Goal: Task Accomplishment & Management: Use online tool/utility

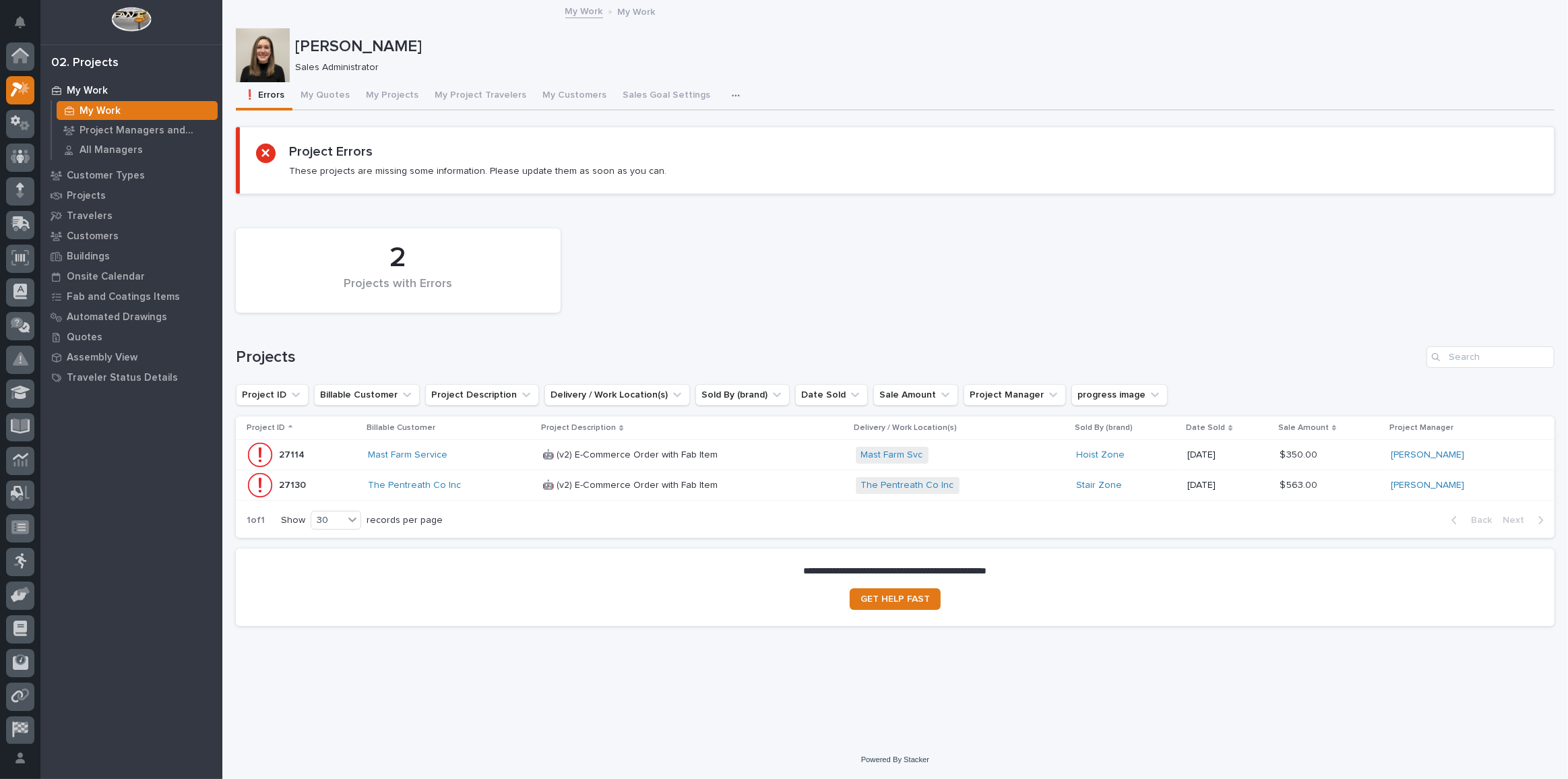
scroll to position [33, 0]
click at [12, 95] on icon at bounding box center [21, 90] width 19 height 16
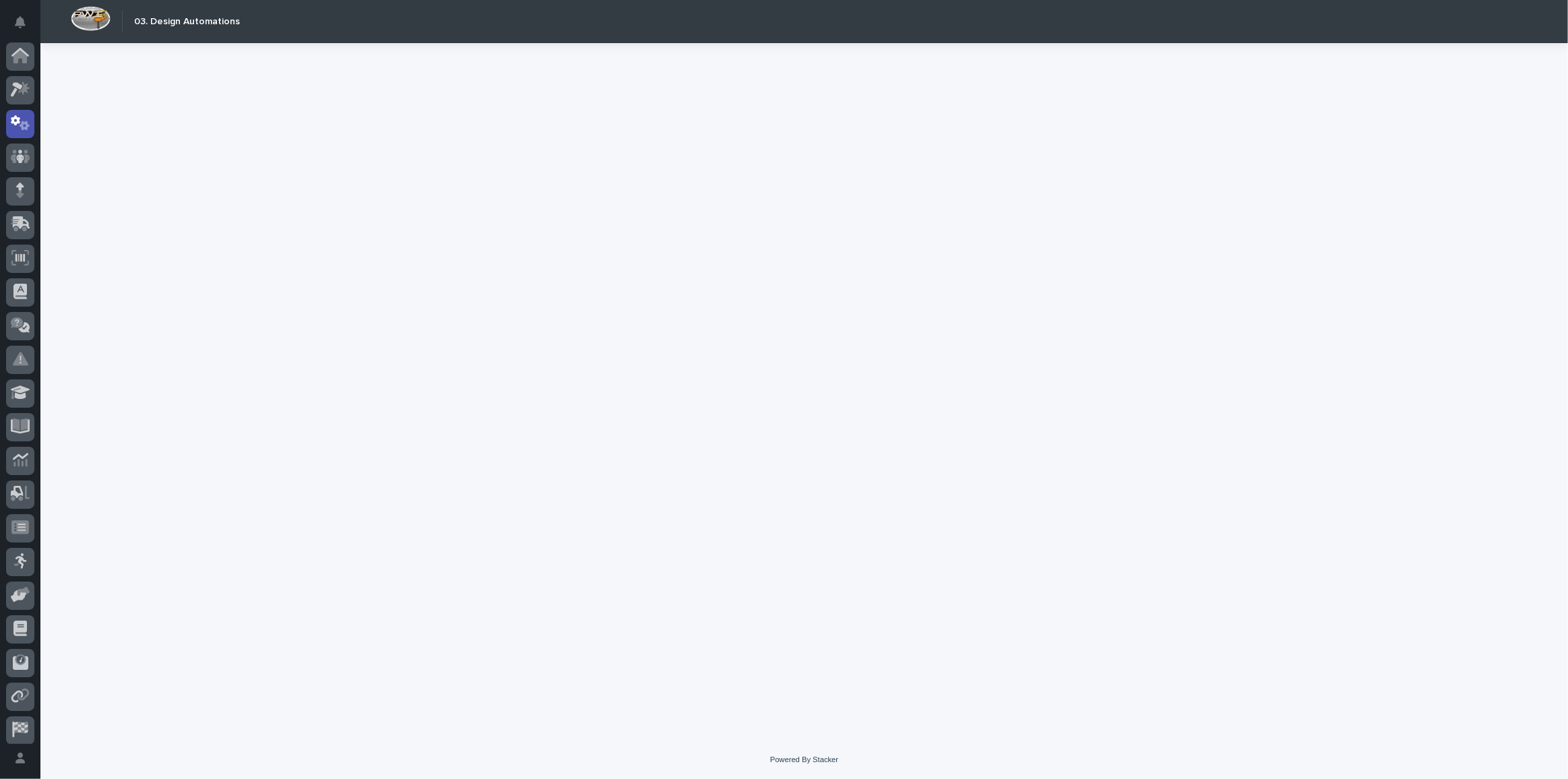
scroll to position [40, 0]
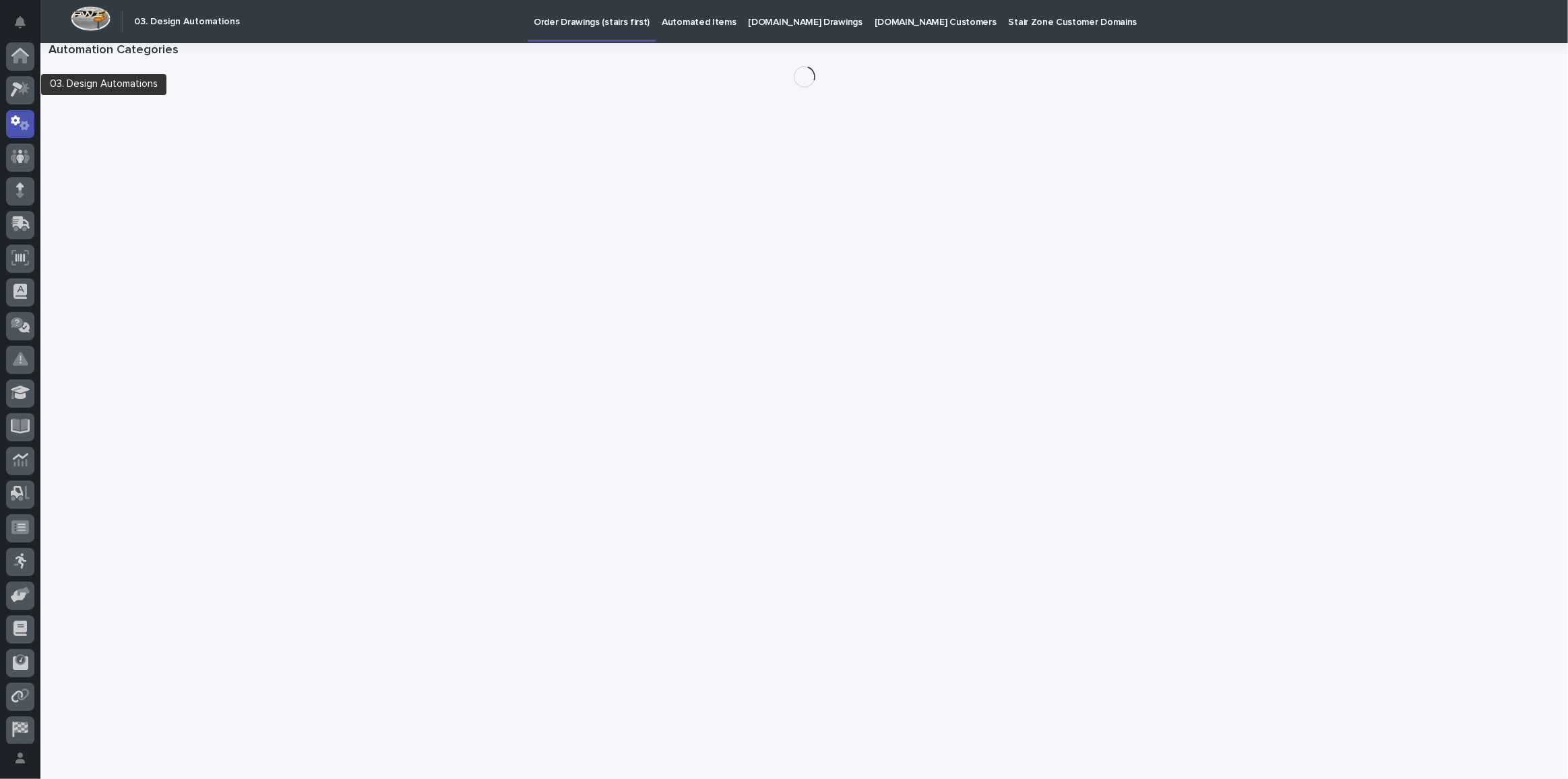
scroll to position [40, 0]
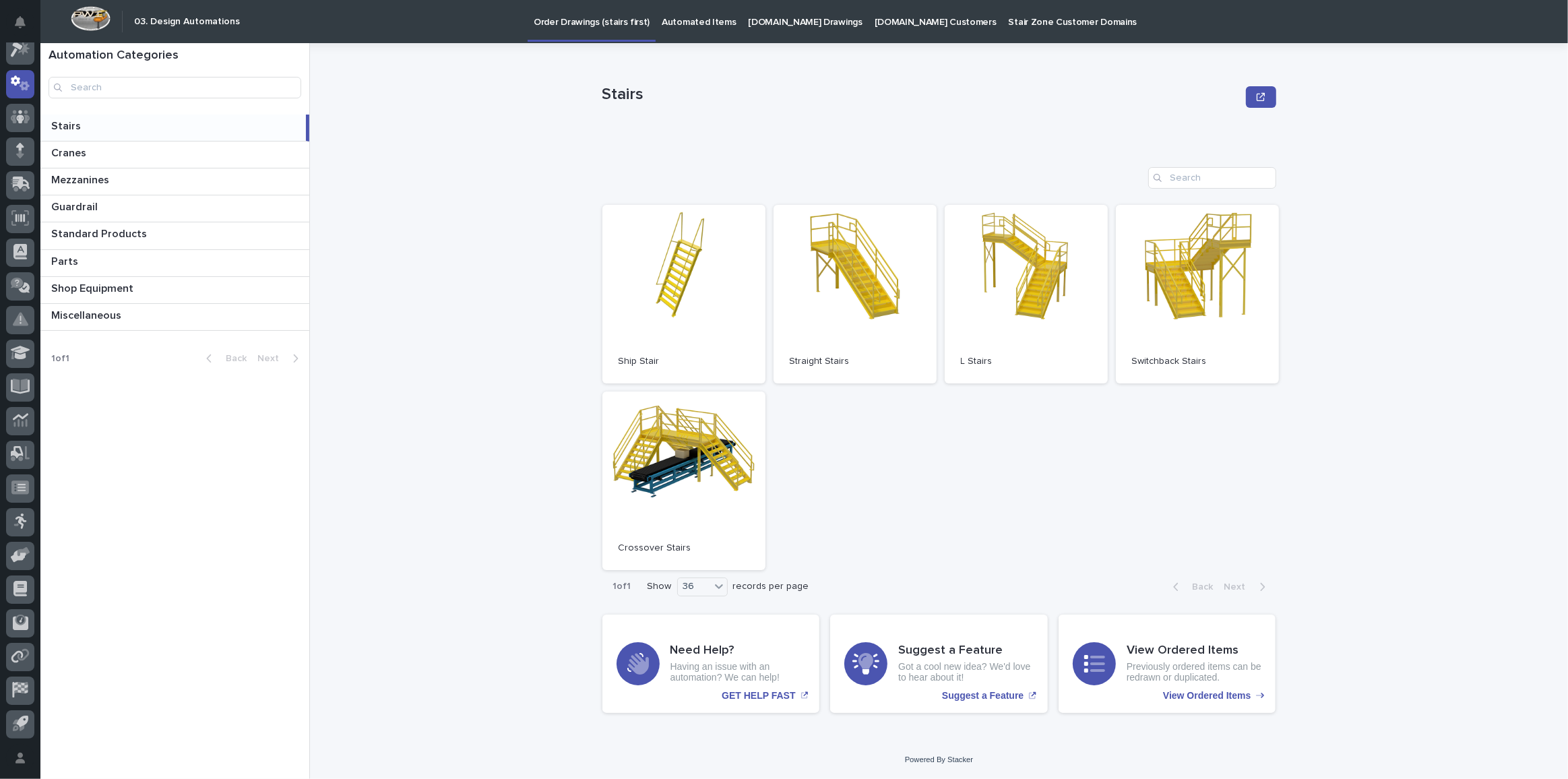
click at [765, 24] on p "[DOMAIN_NAME] Drawings" at bounding box center [806, 14] width 114 height 28
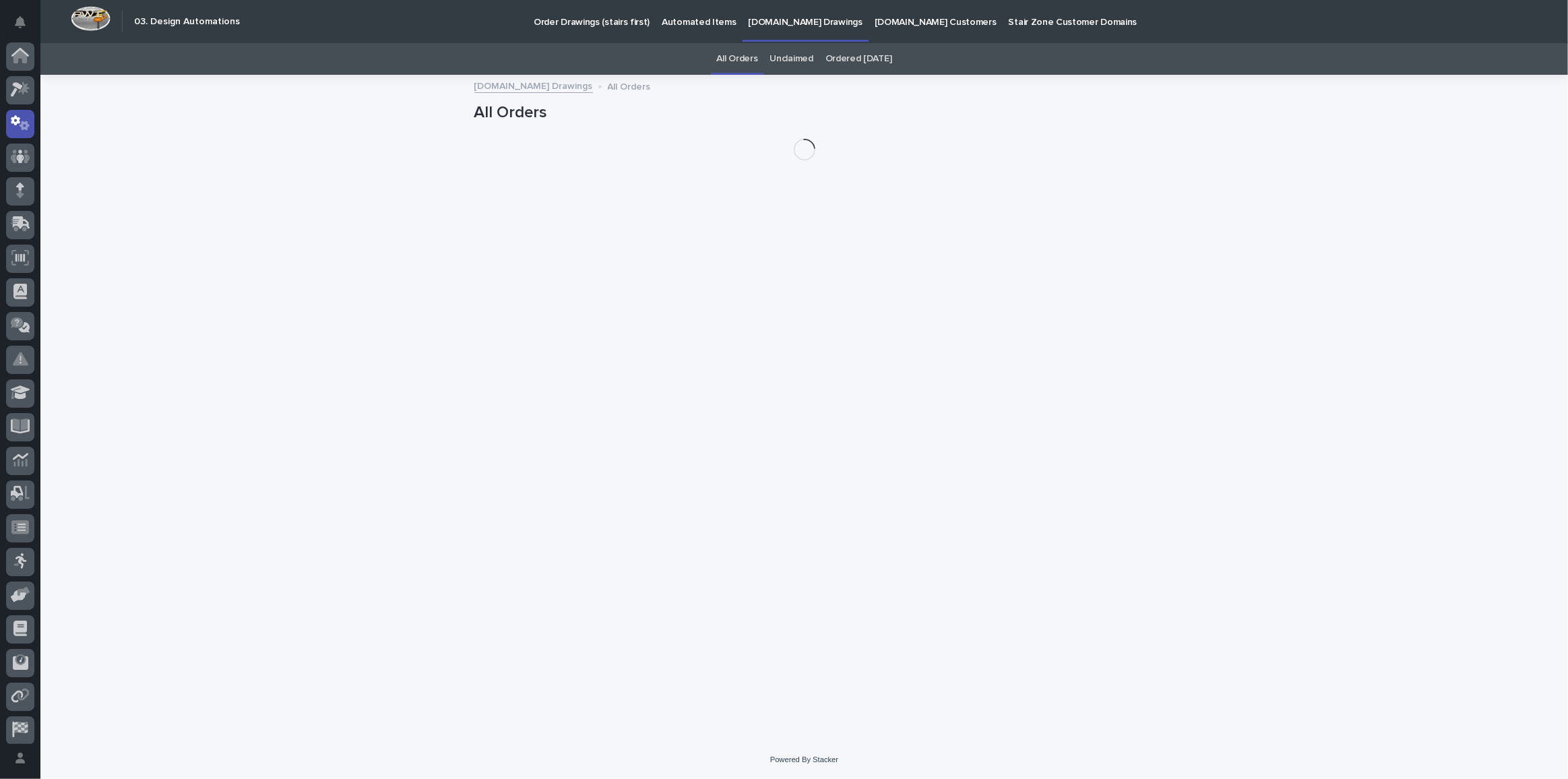
scroll to position [40, 0]
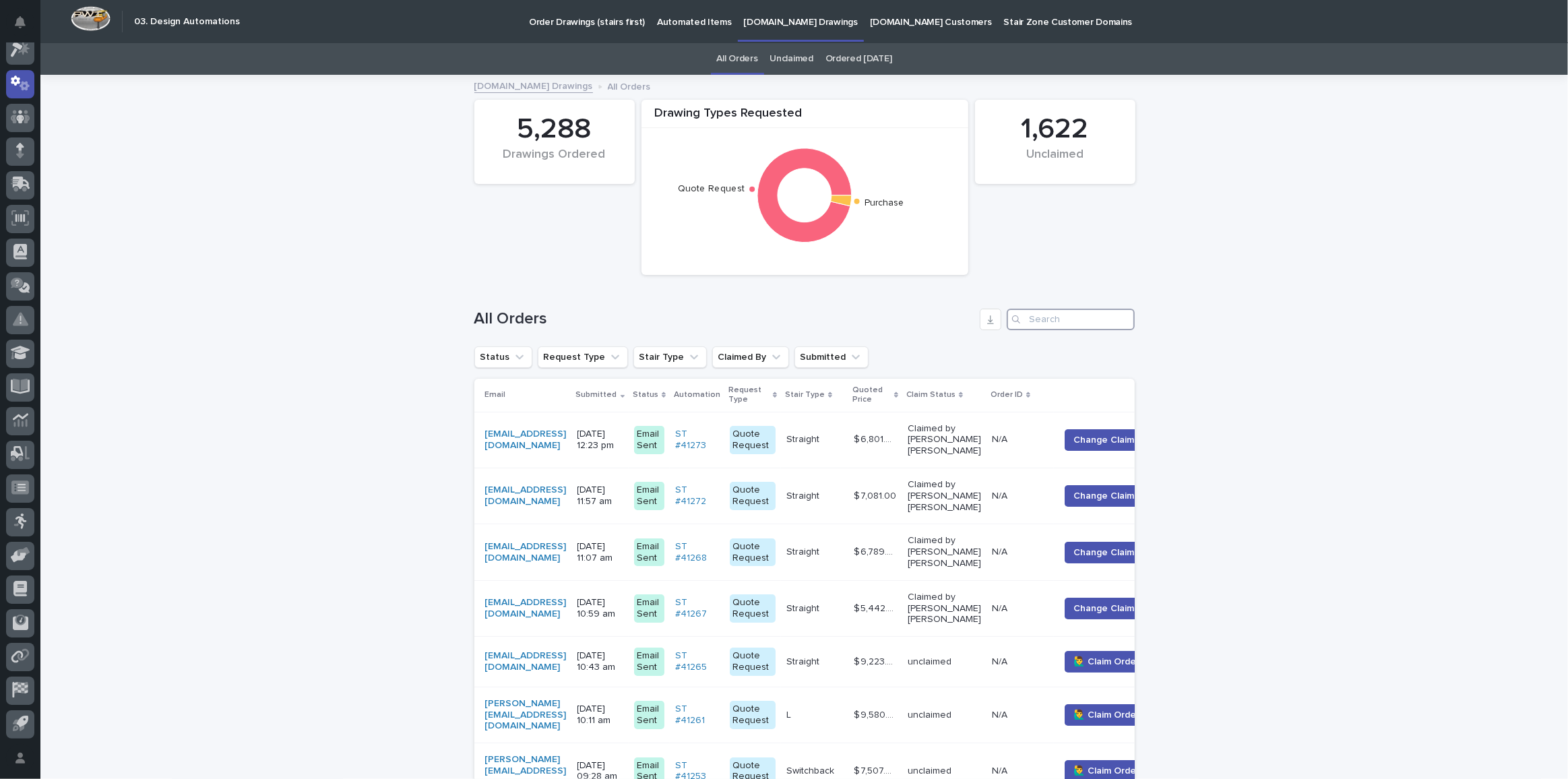
click at [1050, 317] on input "Search" at bounding box center [1071, 319] width 128 height 21
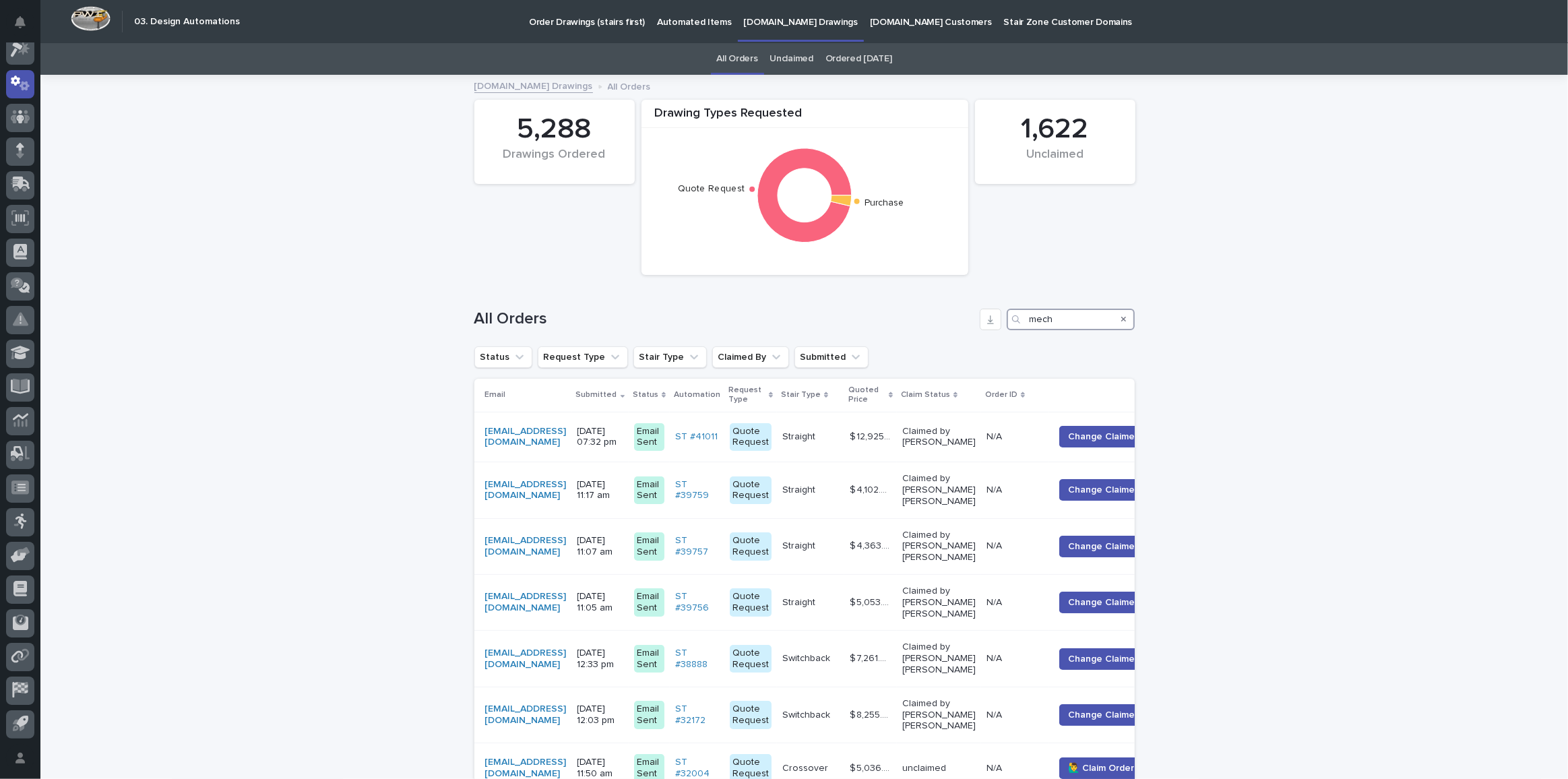
type input "mech"
click at [16, 52] on icon at bounding box center [21, 49] width 19 height 16
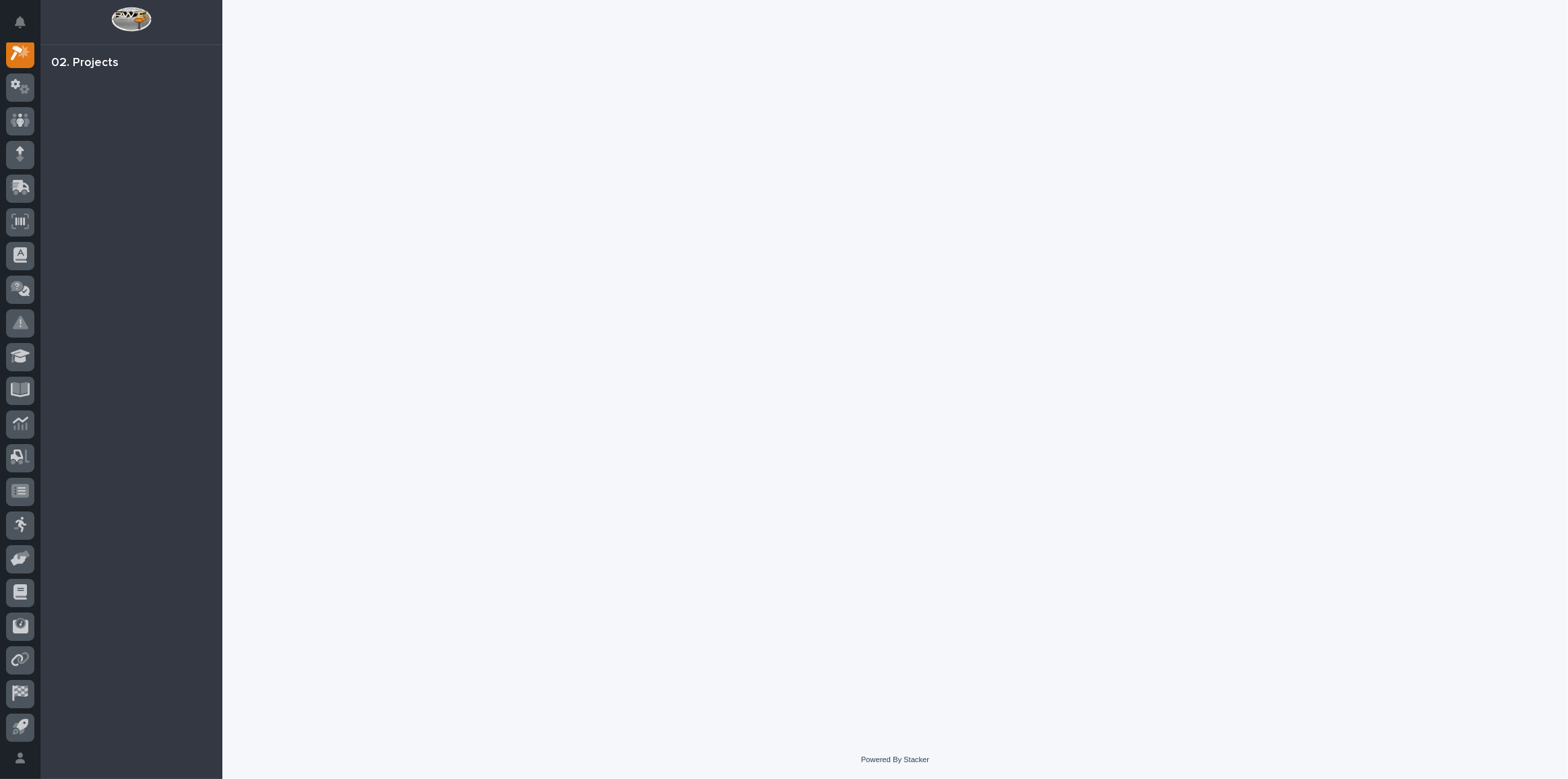
scroll to position [33, 0]
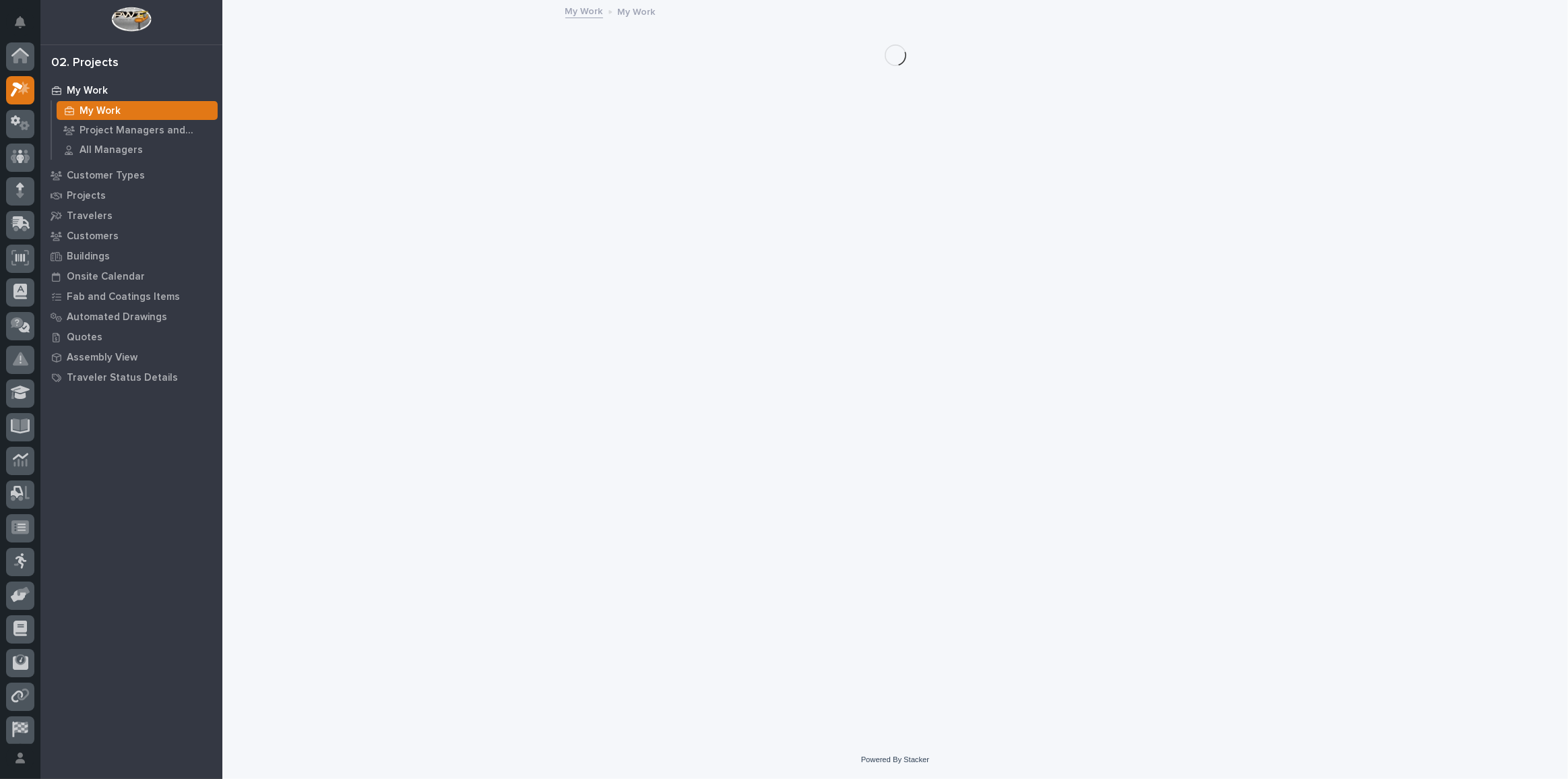
scroll to position [33, 0]
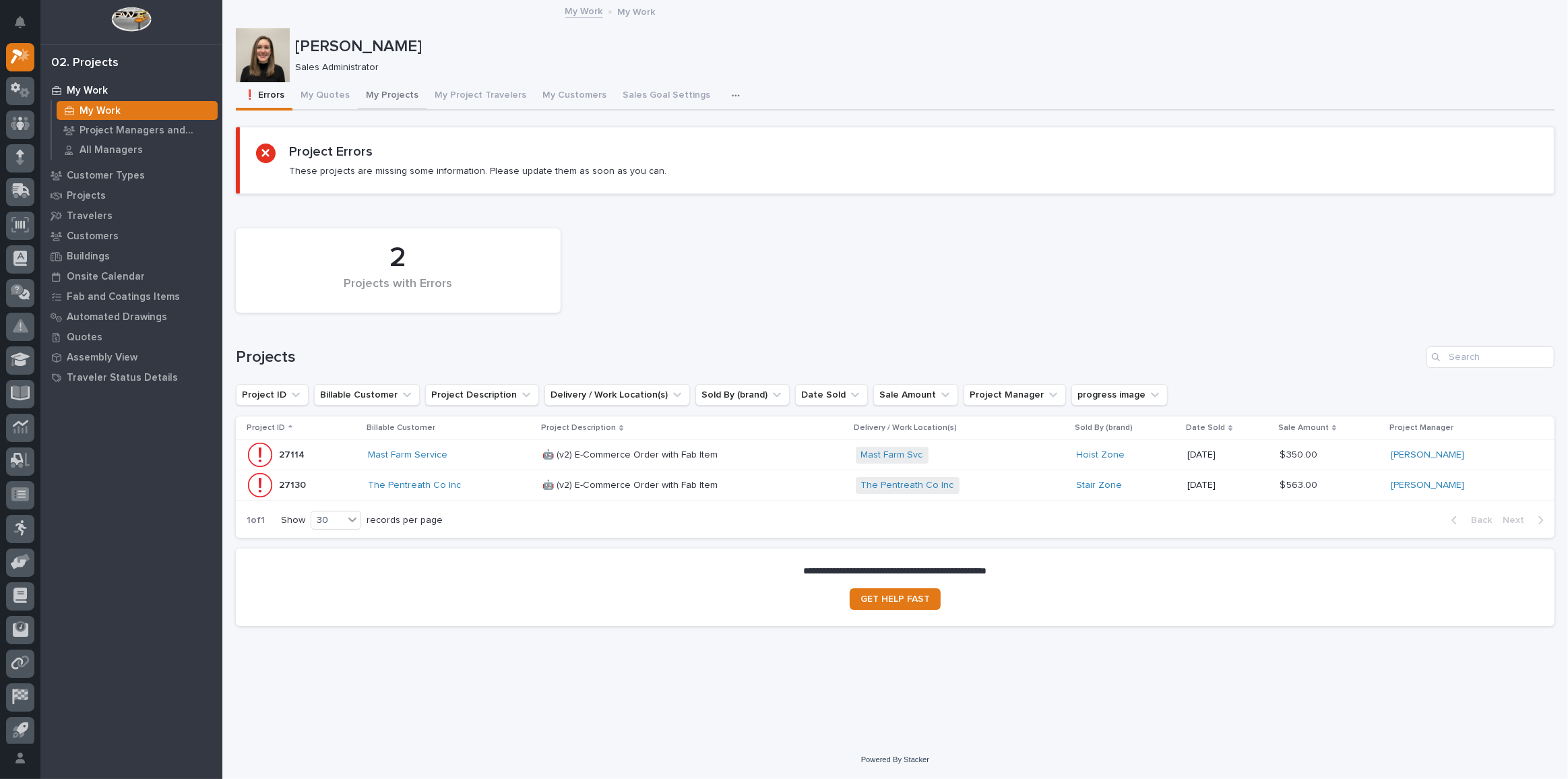
click at [378, 98] on button "My Projects" at bounding box center [392, 96] width 69 height 28
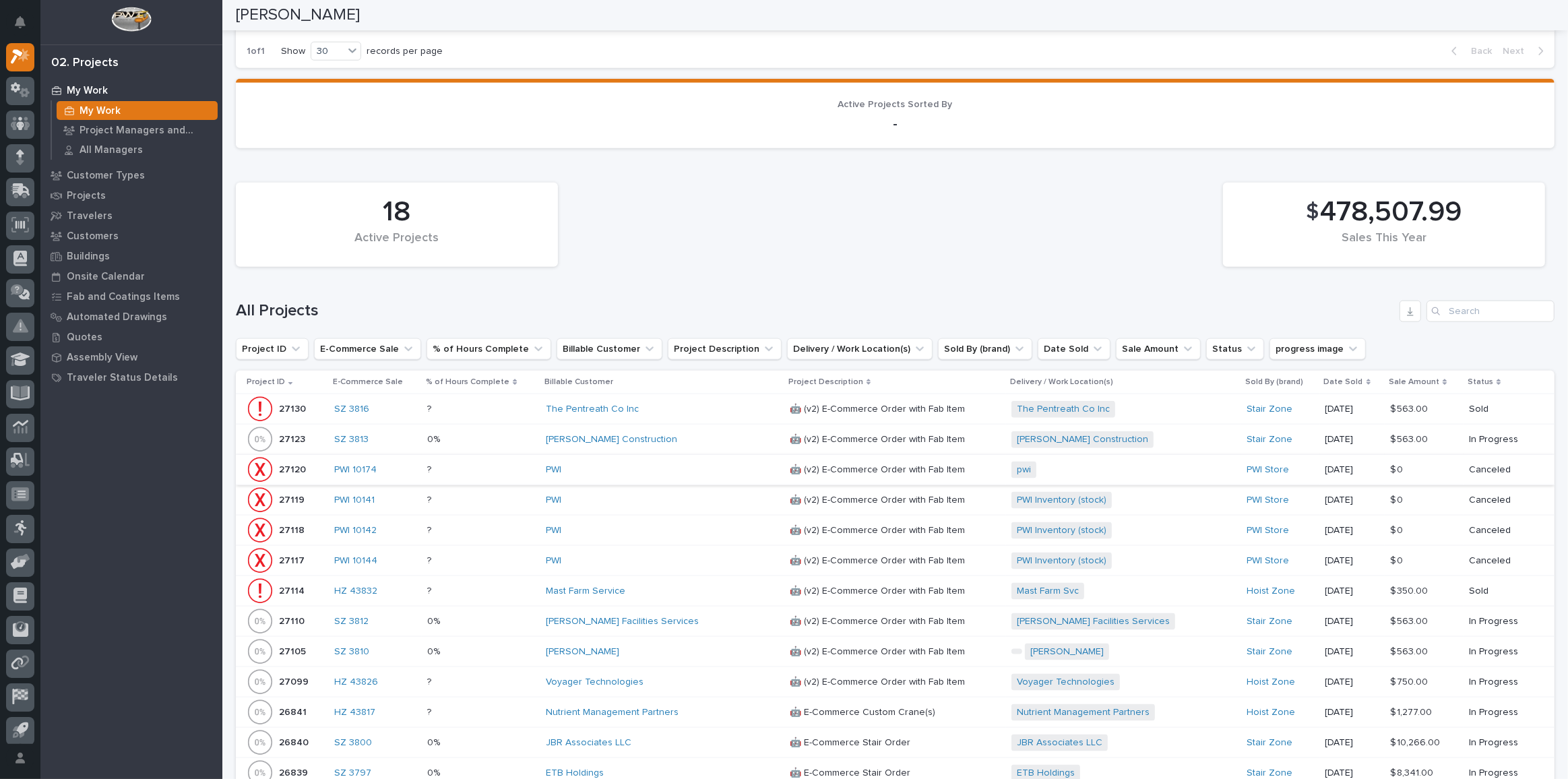
scroll to position [1779, 0]
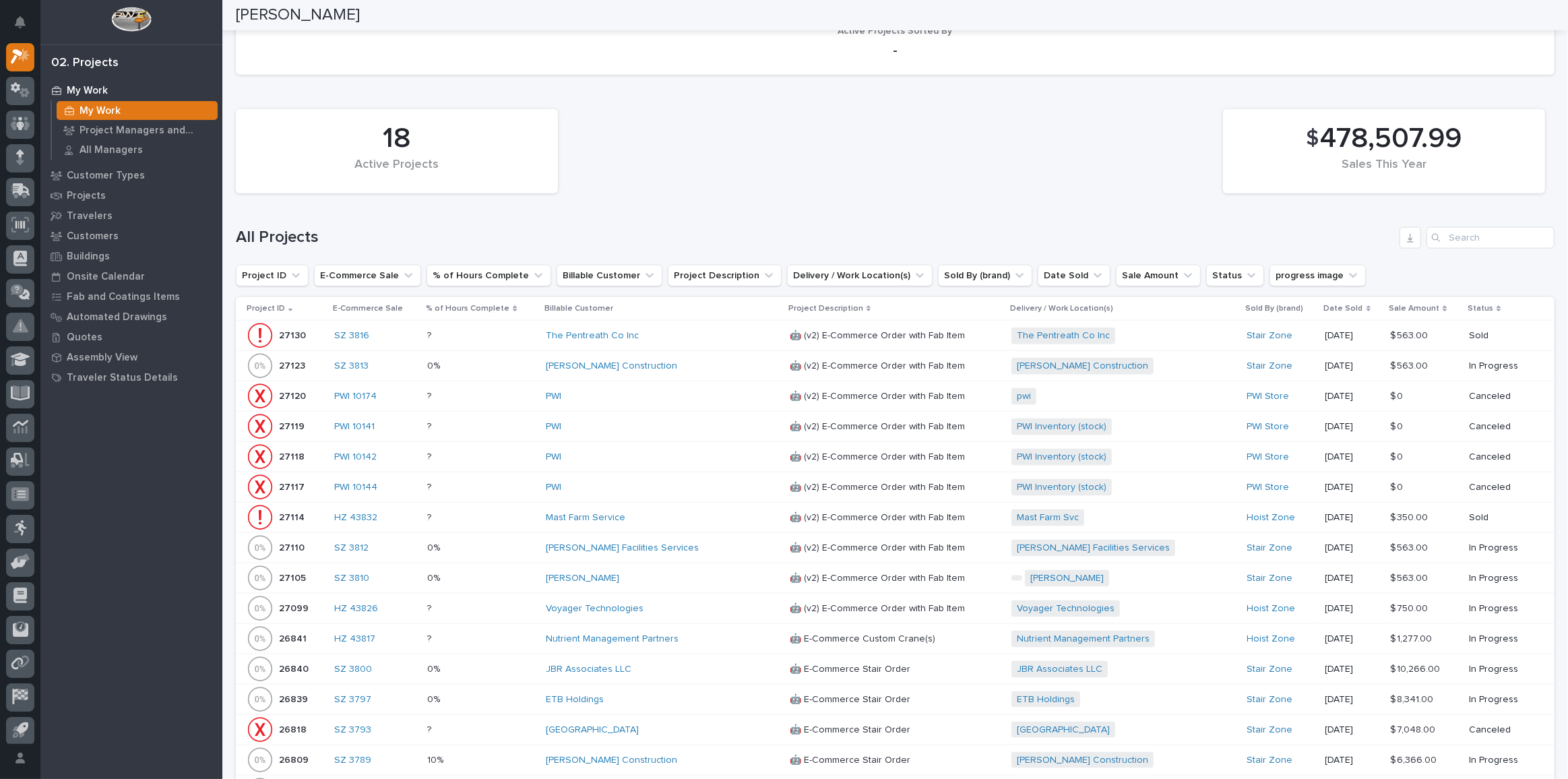
click at [683, 598] on div "Voyager Technologies" at bounding box center [662, 609] width 233 height 22
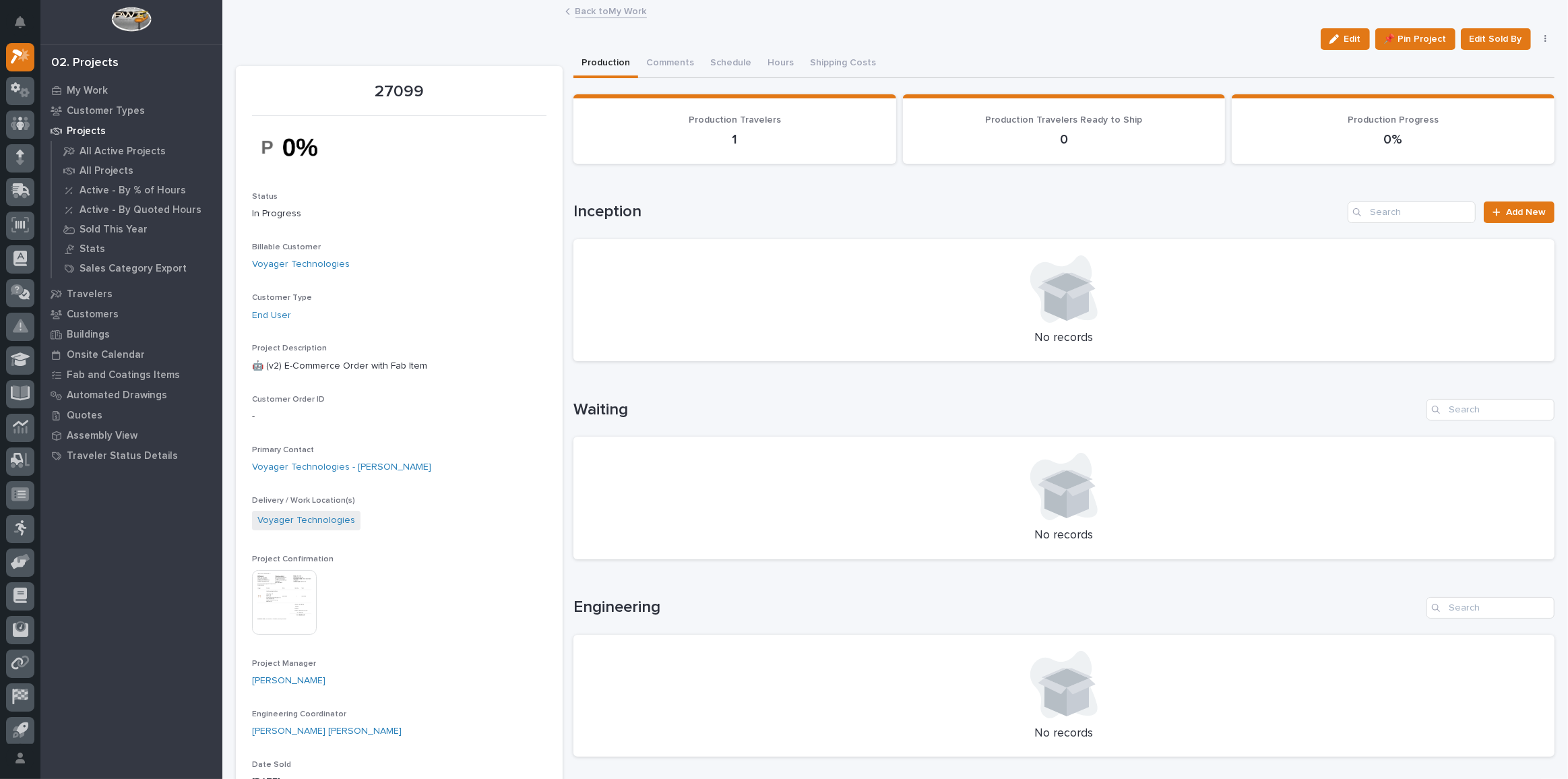
scroll to position [490, 0]
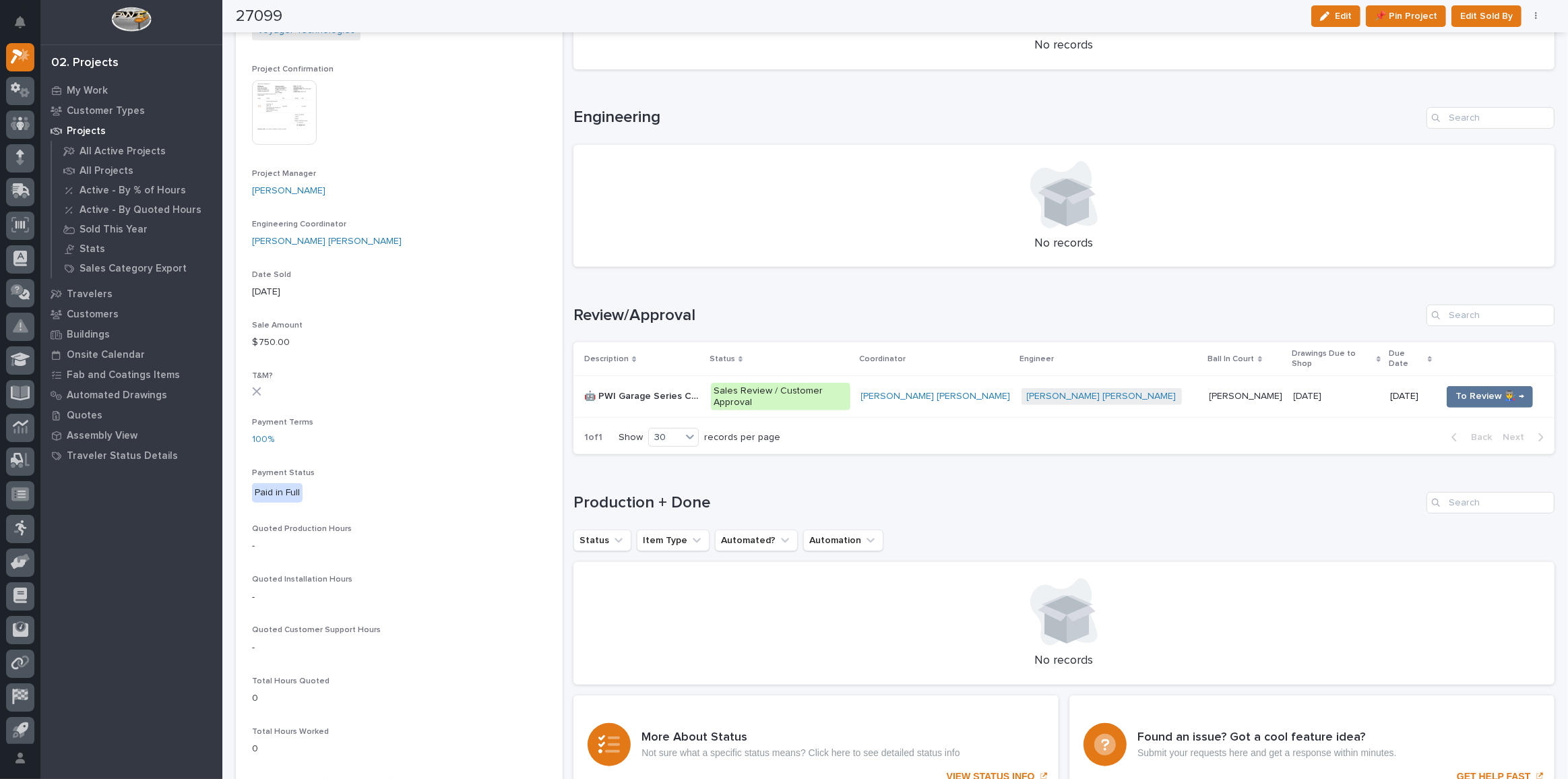
click at [89, 126] on p "Projects" at bounding box center [86, 131] width 39 height 12
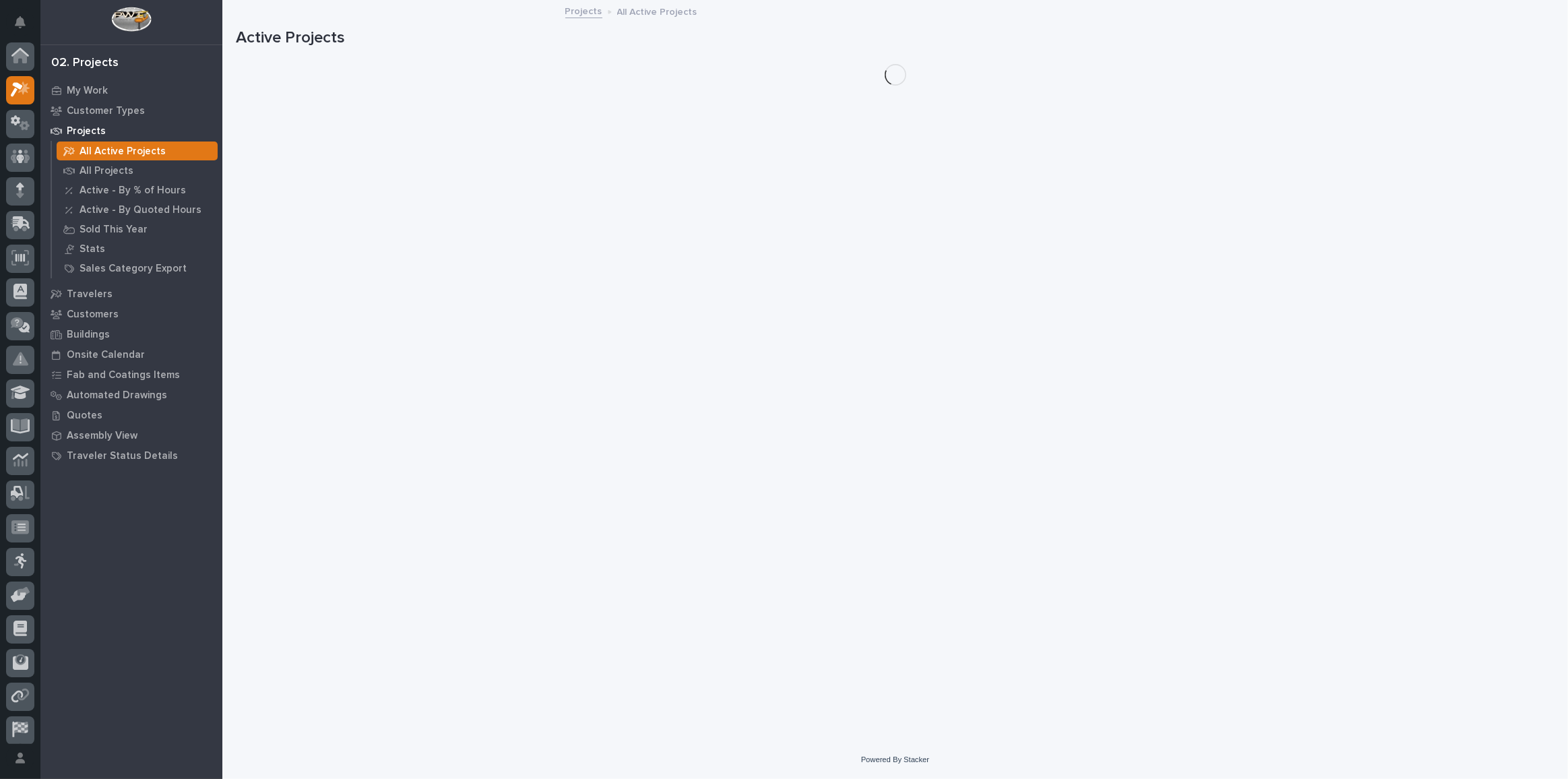
scroll to position [33, 0]
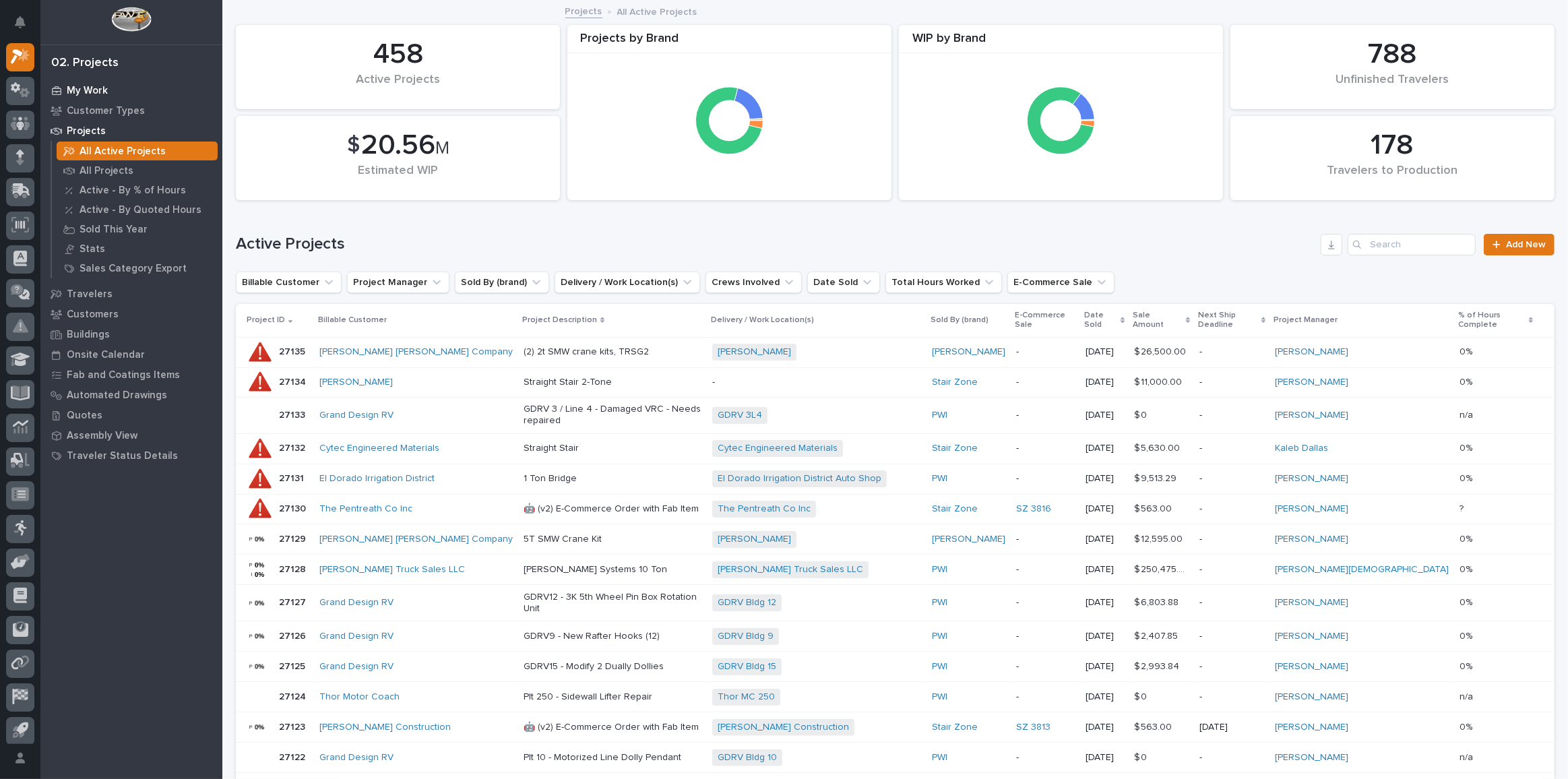
click at [98, 90] on p "My Work" at bounding box center [87, 91] width 41 height 12
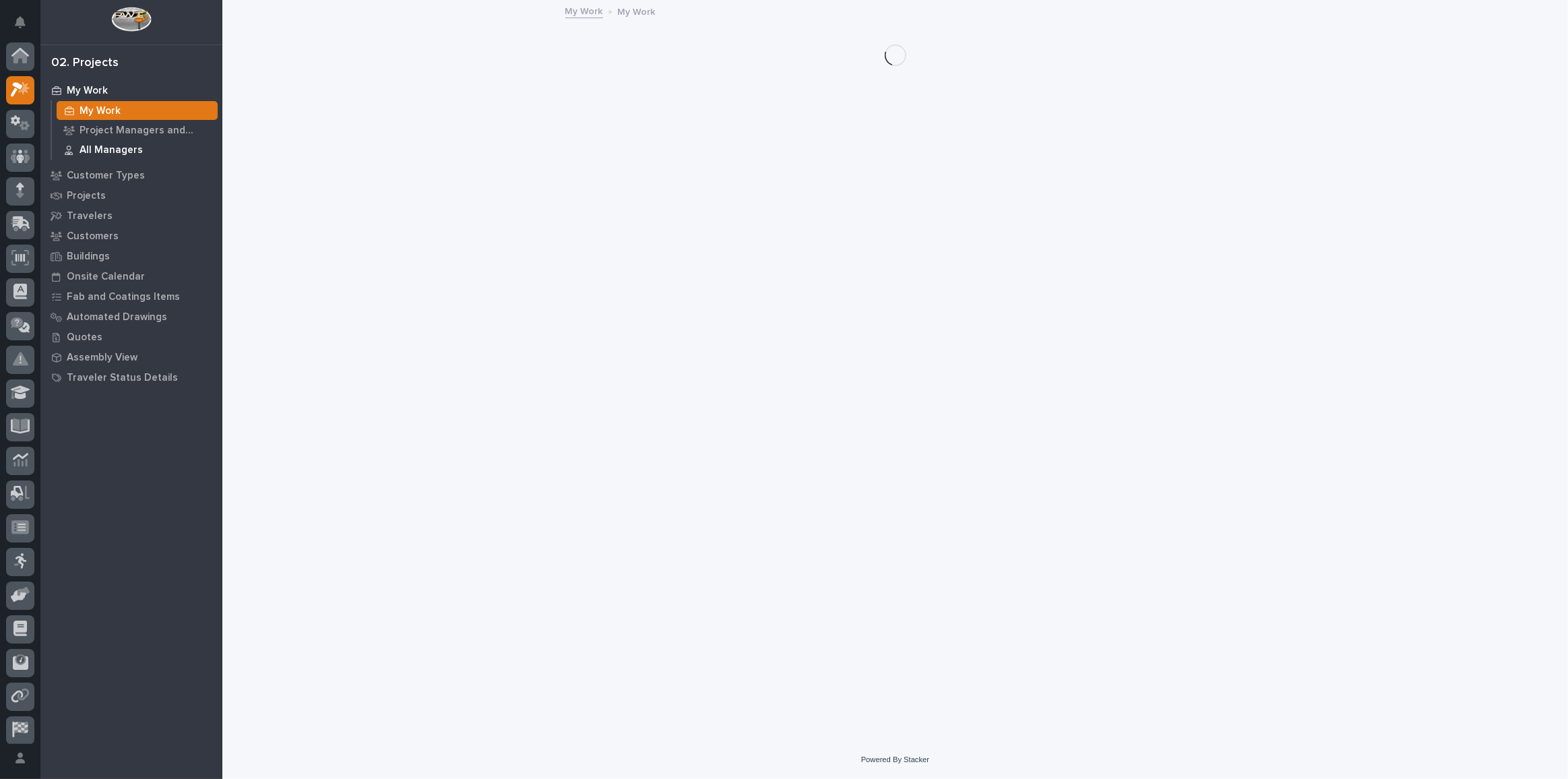
scroll to position [33, 0]
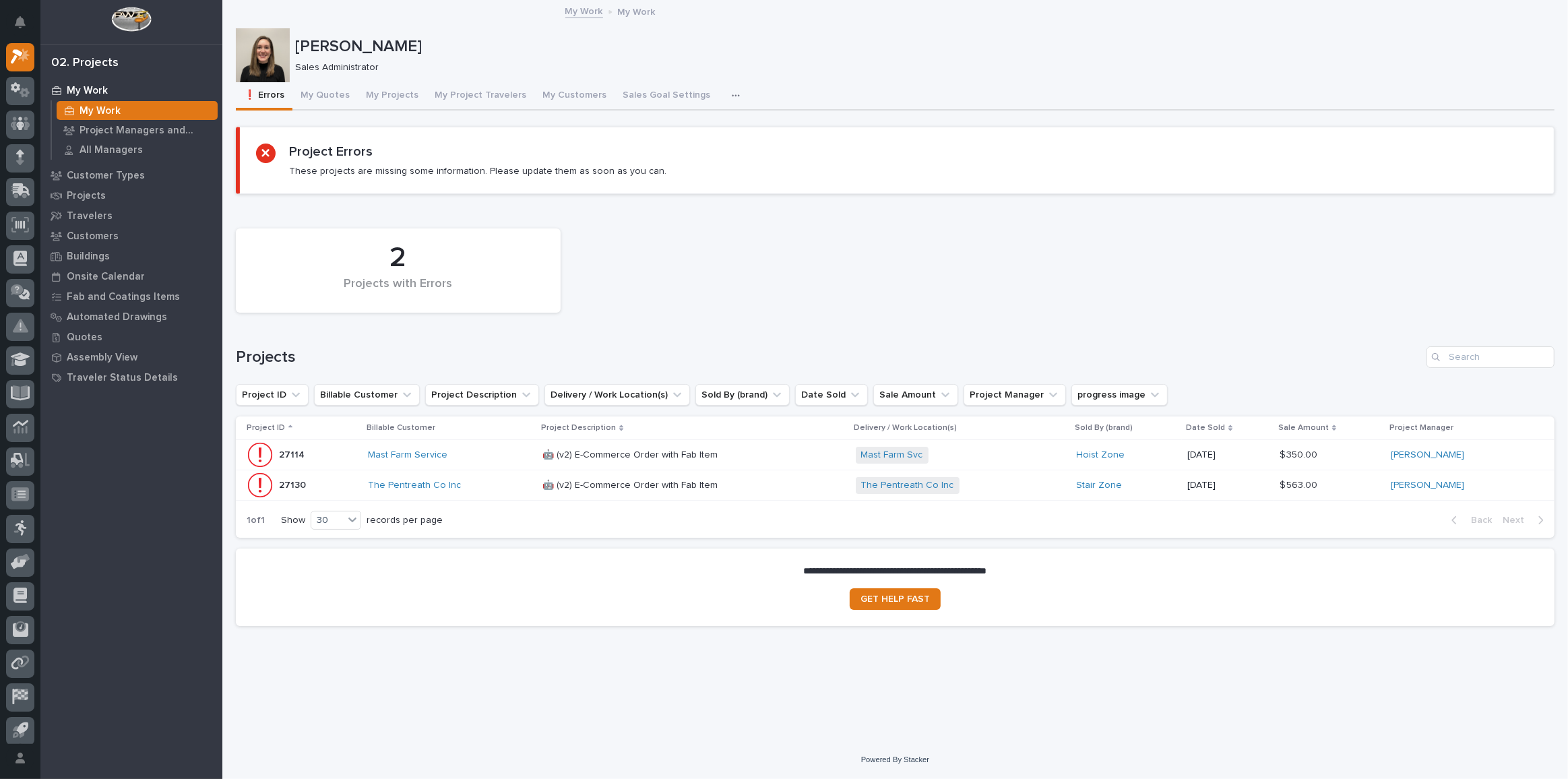
click at [492, 460] on div "Mast Farm Service" at bounding box center [450, 455] width 163 height 22
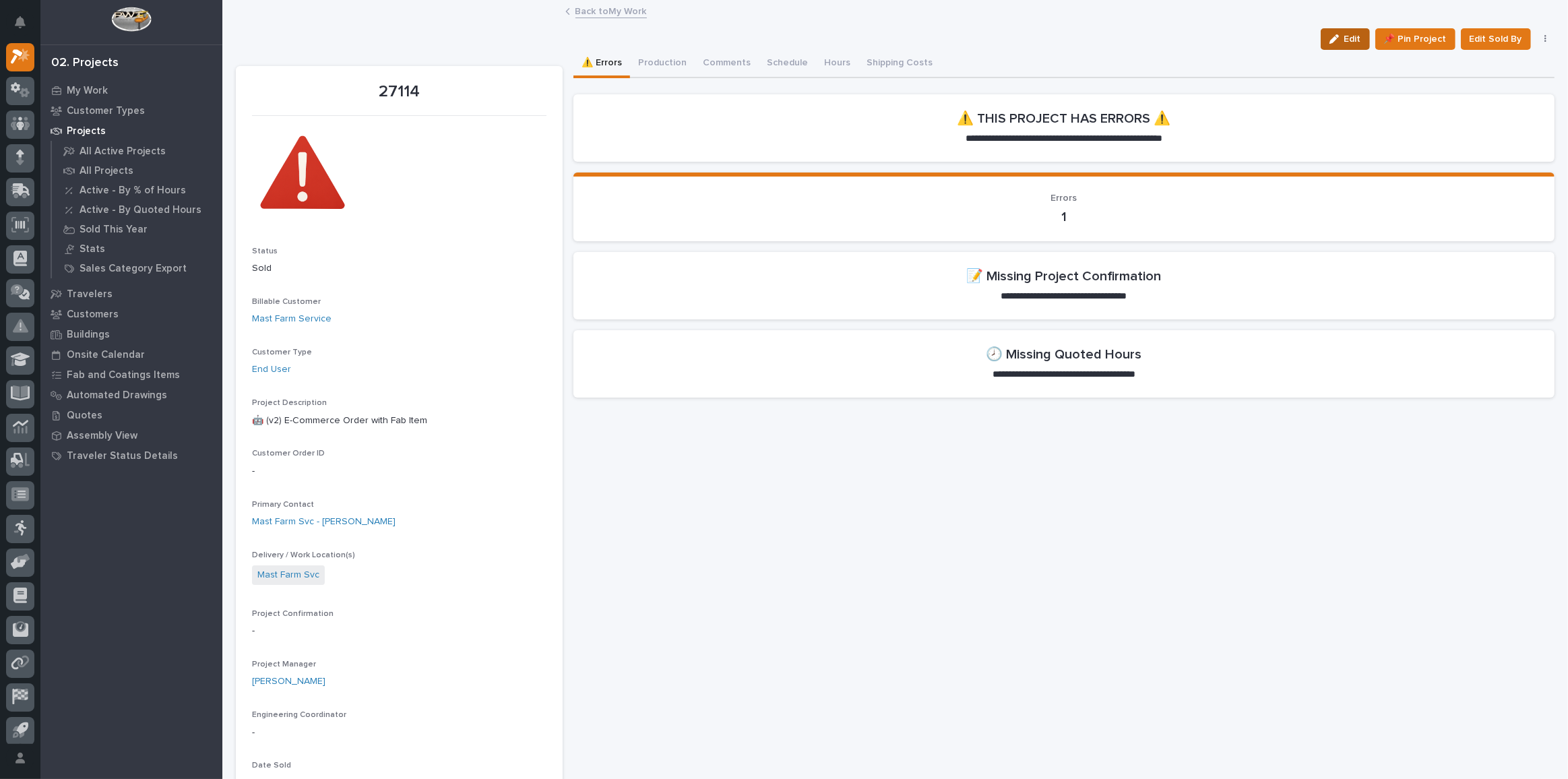
click at [1350, 36] on span "Edit" at bounding box center [1352, 39] width 17 height 12
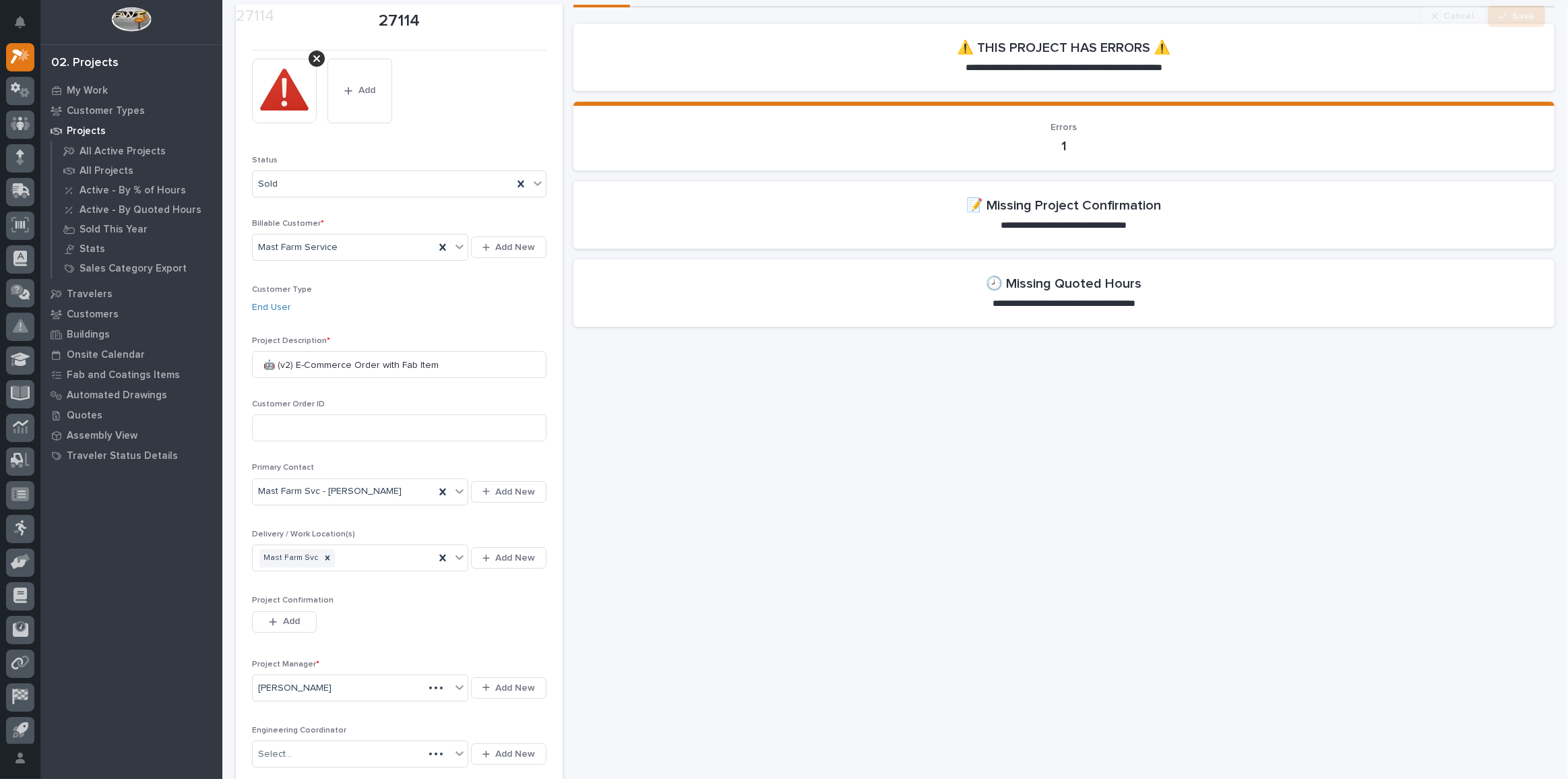
scroll to position [183, 0]
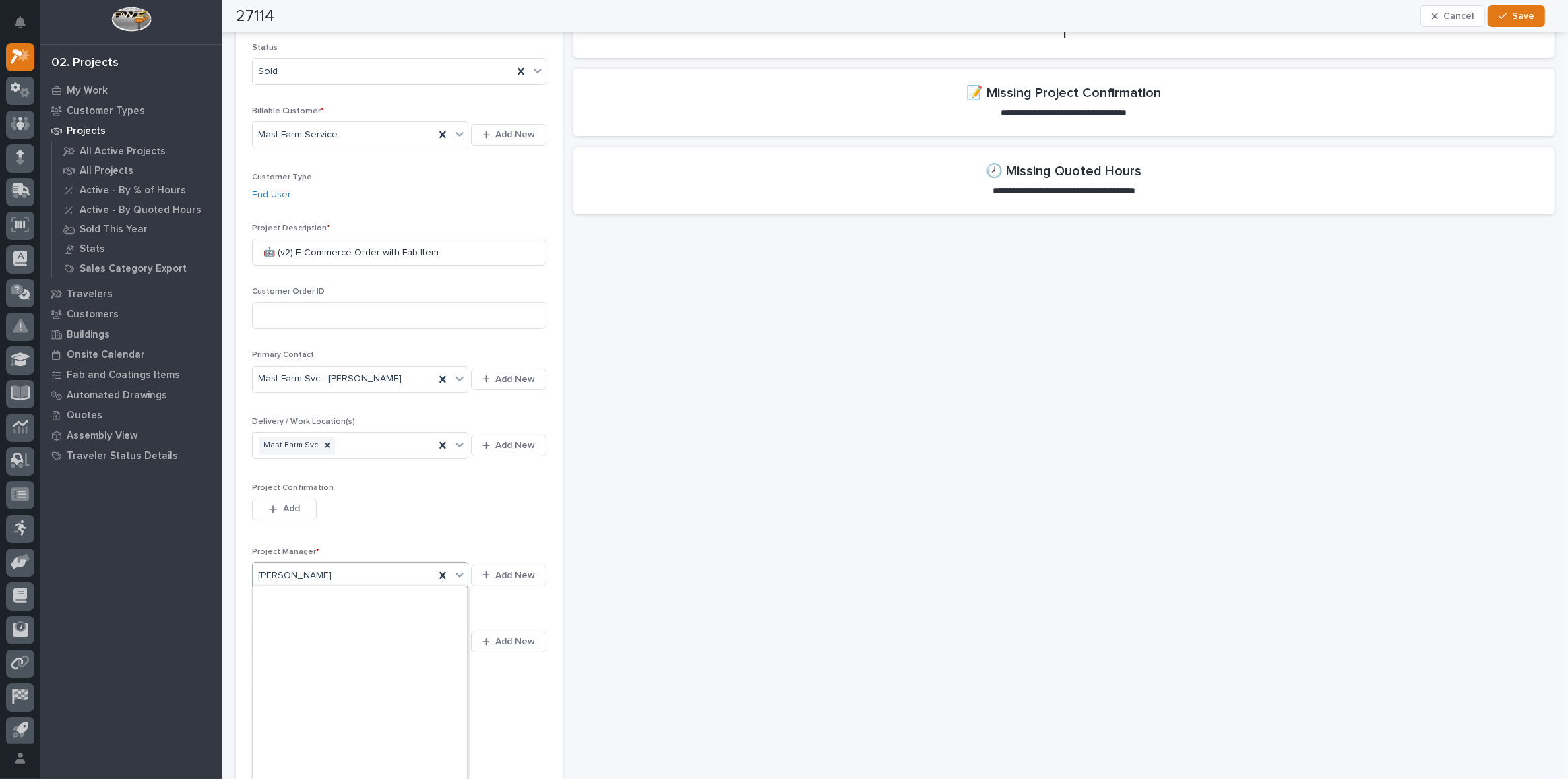
click at [382, 567] on div "[PERSON_NAME]" at bounding box center [343, 576] width 182 height 22
click at [332, 622] on div "[PERSON_NAME]" at bounding box center [360, 622] width 214 height 23
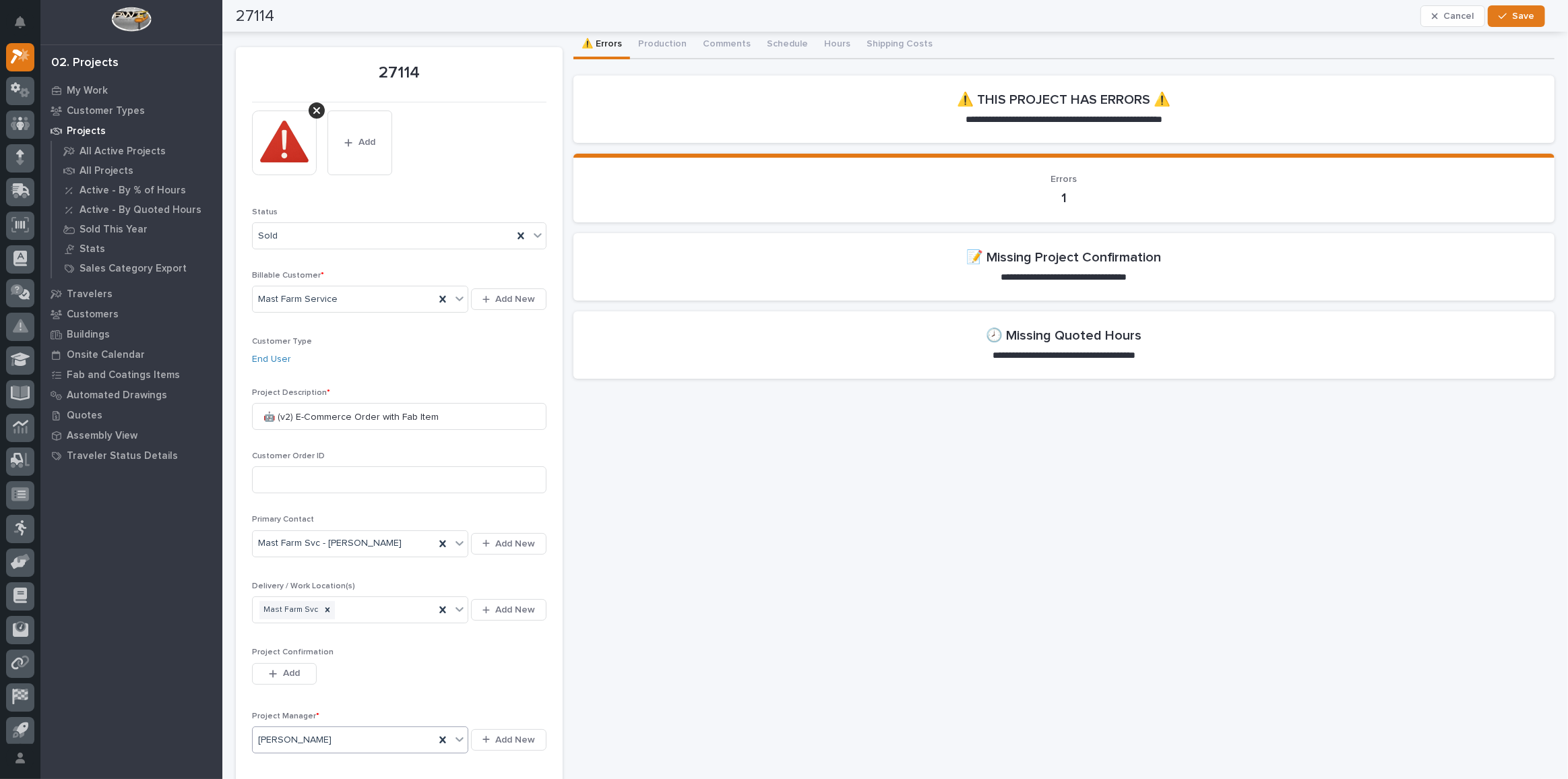
scroll to position [0, 0]
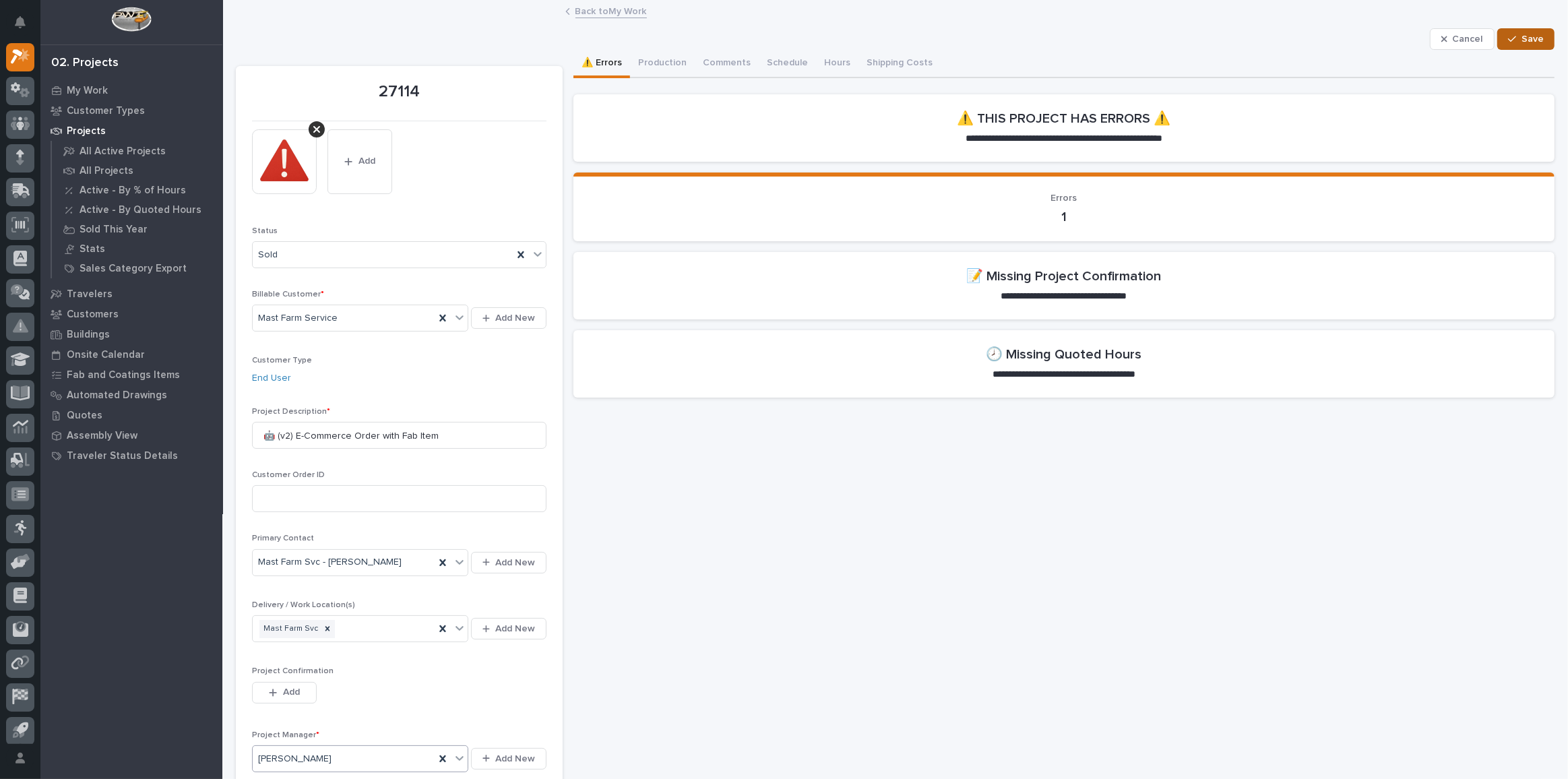
click at [1511, 38] on div "button" at bounding box center [1514, 39] width 14 height 10
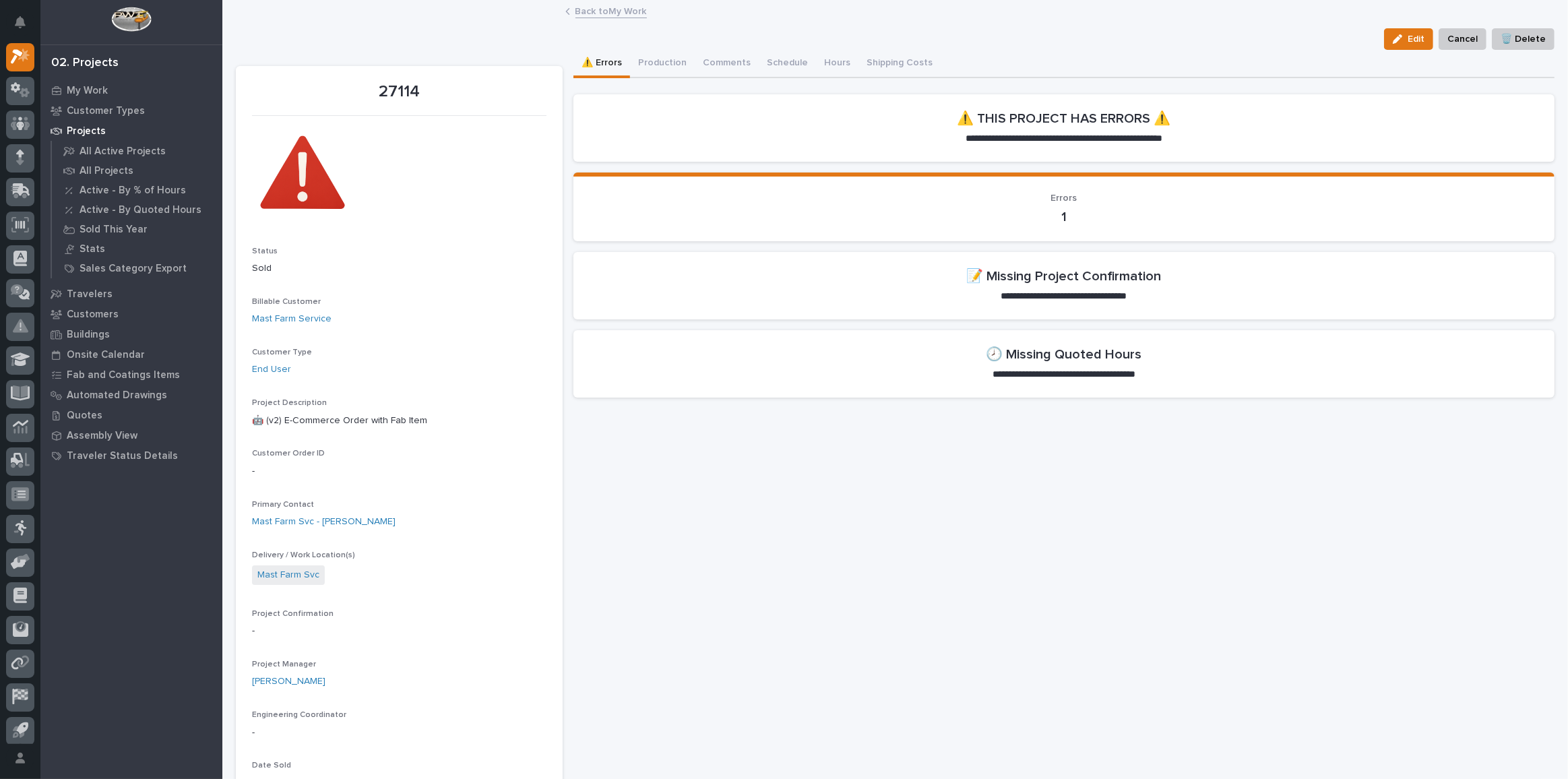
drag, startPoint x: 1407, startPoint y: 45, endPoint x: 379, endPoint y: 465, distance: 1110.5
click at [1407, 44] on span "Edit" at bounding box center [1416, 39] width 17 height 12
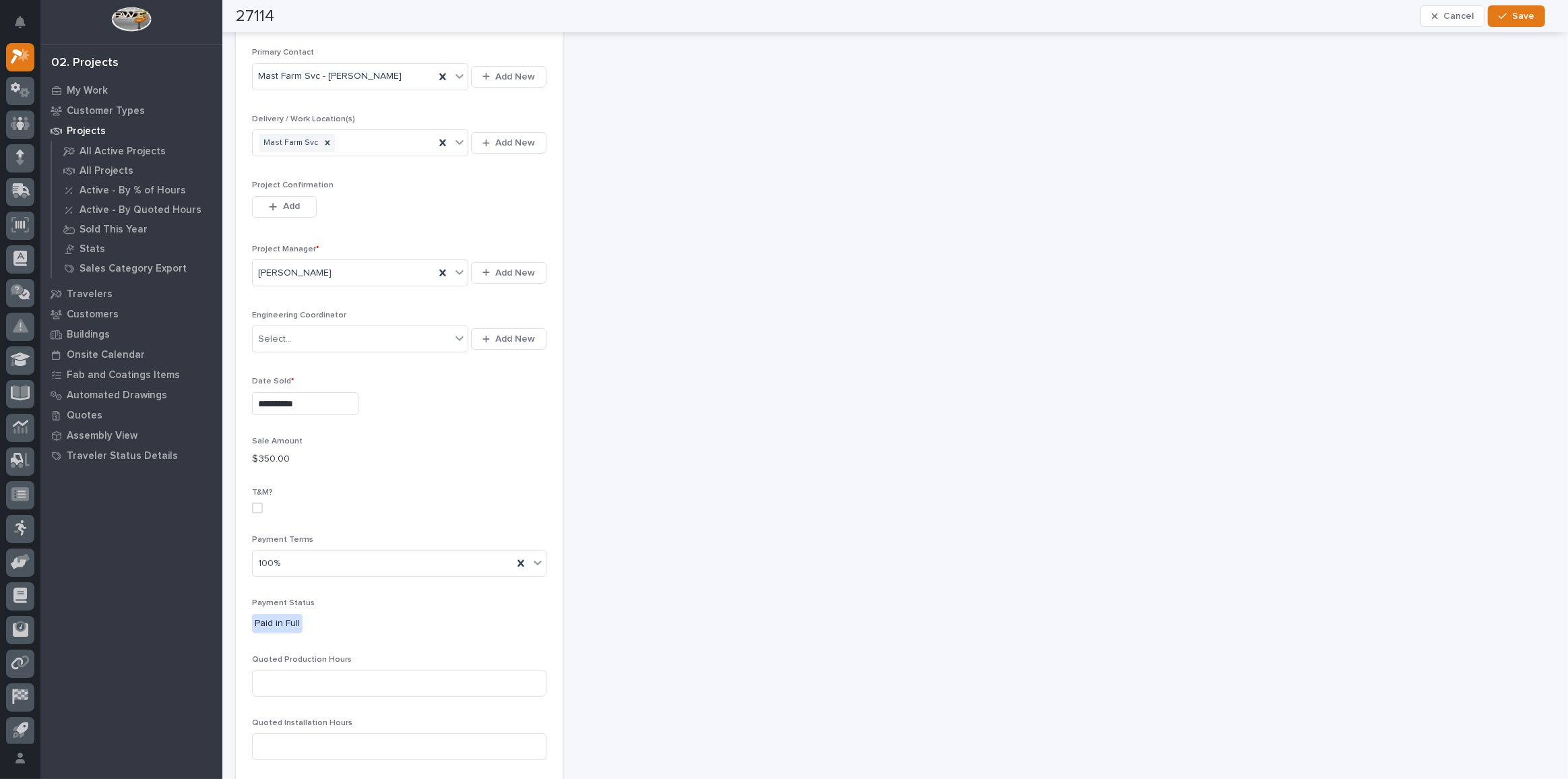
scroll to position [613, 0]
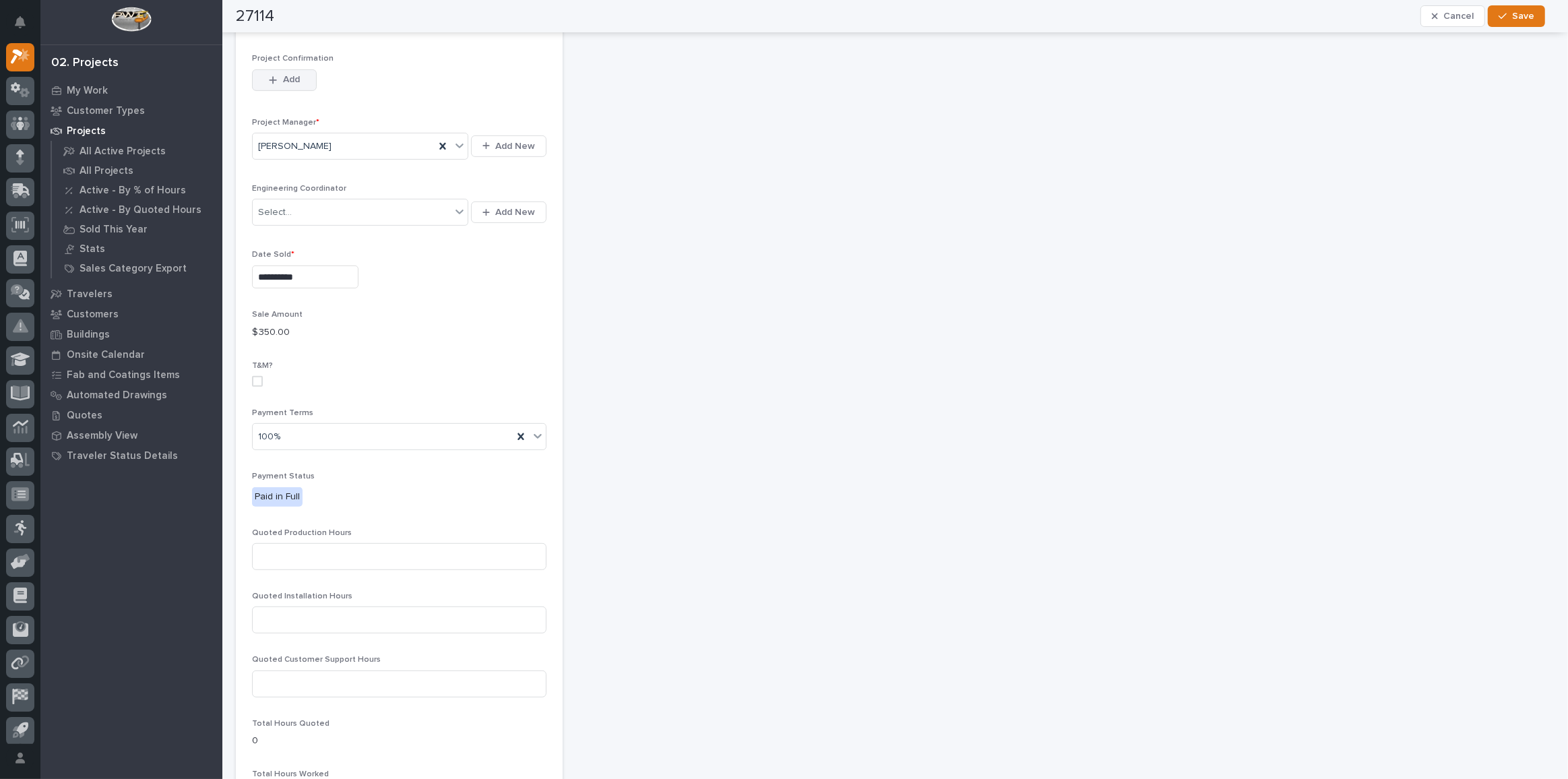
click at [279, 82] on button "Add" at bounding box center [284, 80] width 65 height 21
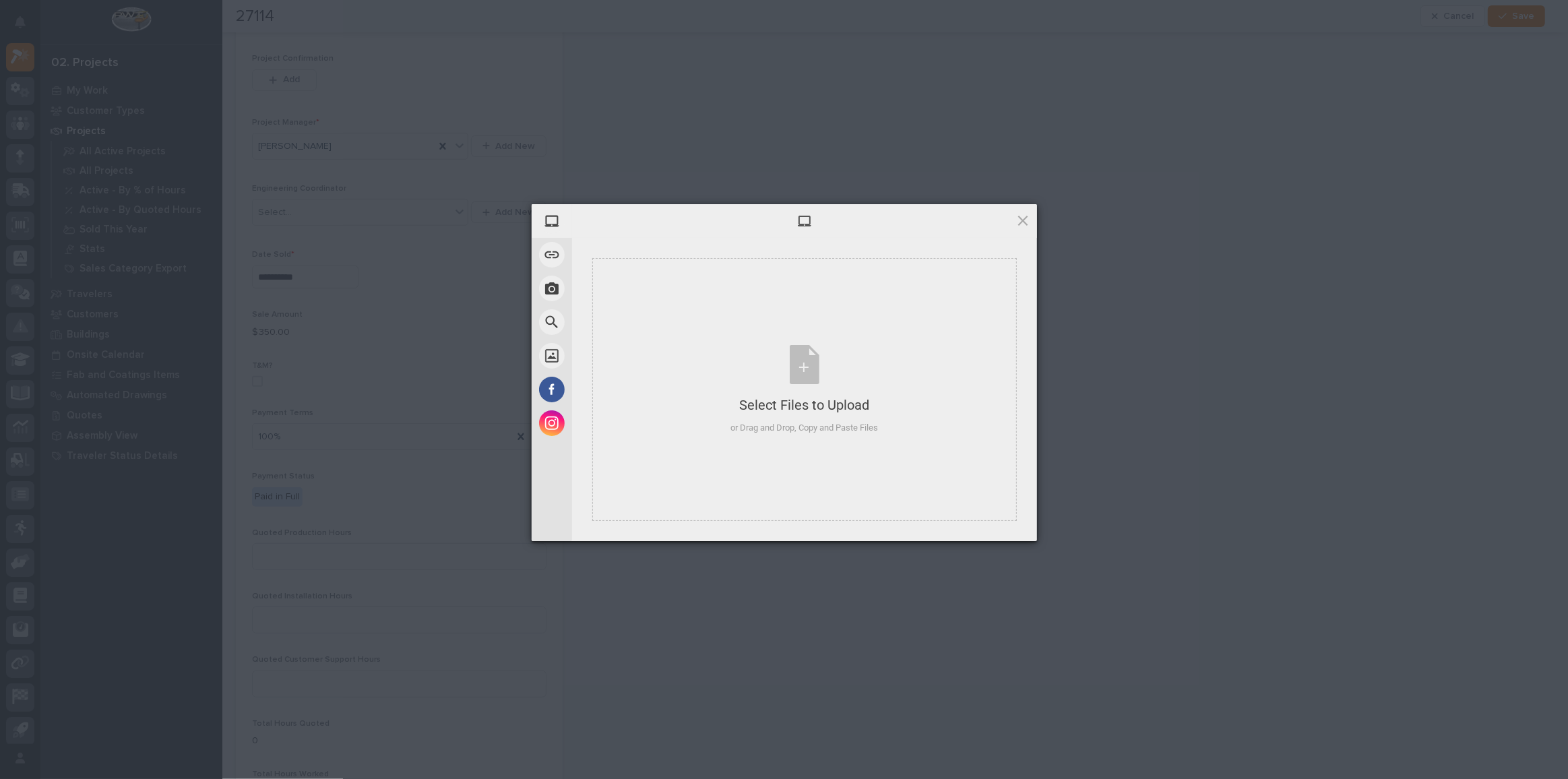
click at [1326, 515] on div "My Device Link (URL) Take Photo Web Search Unsplash Facebook Instagram Select F…" at bounding box center [784, 390] width 1568 height 779
click at [1027, 221] on span at bounding box center [1023, 221] width 15 height 15
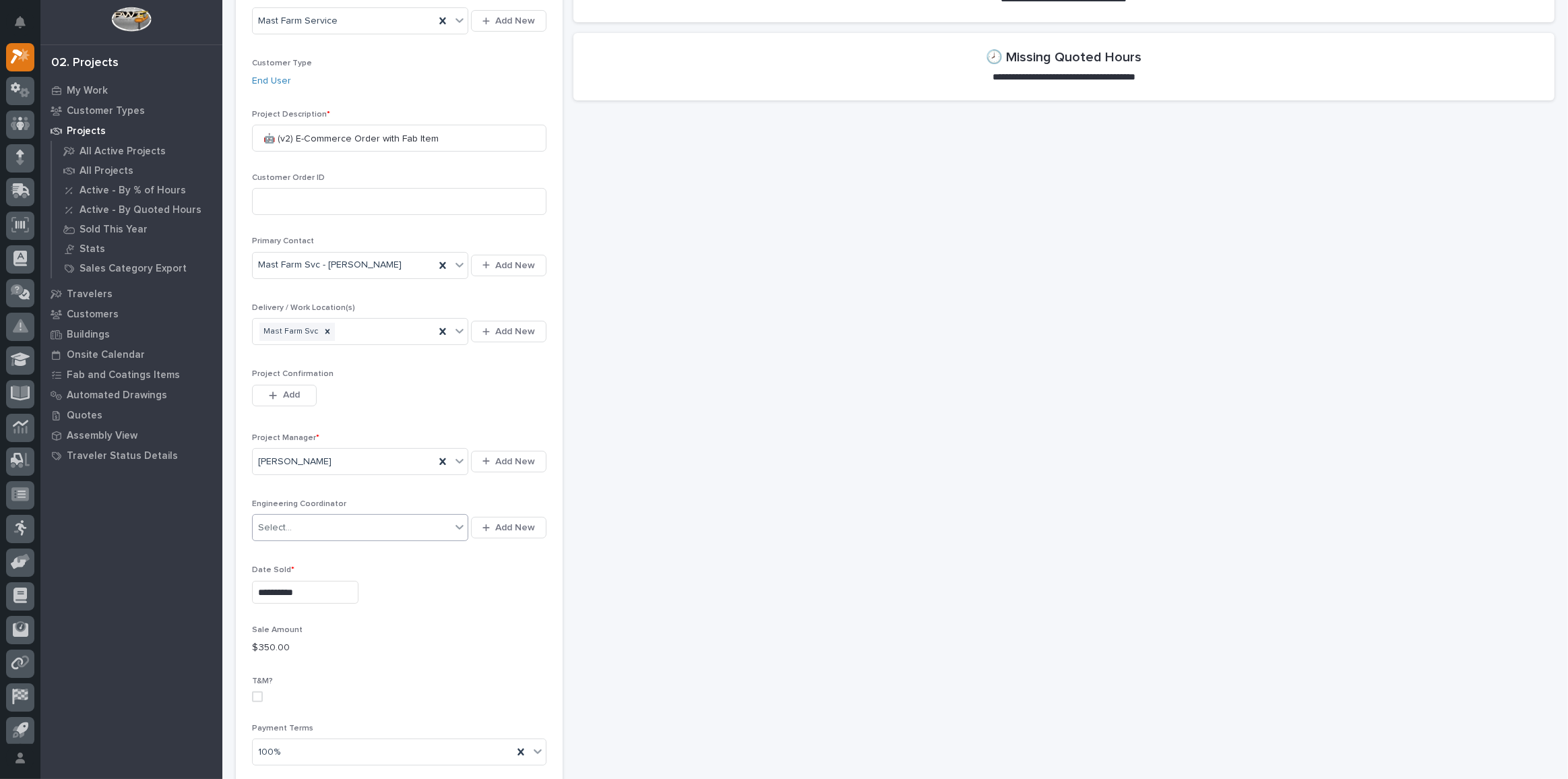
scroll to position [306, 0]
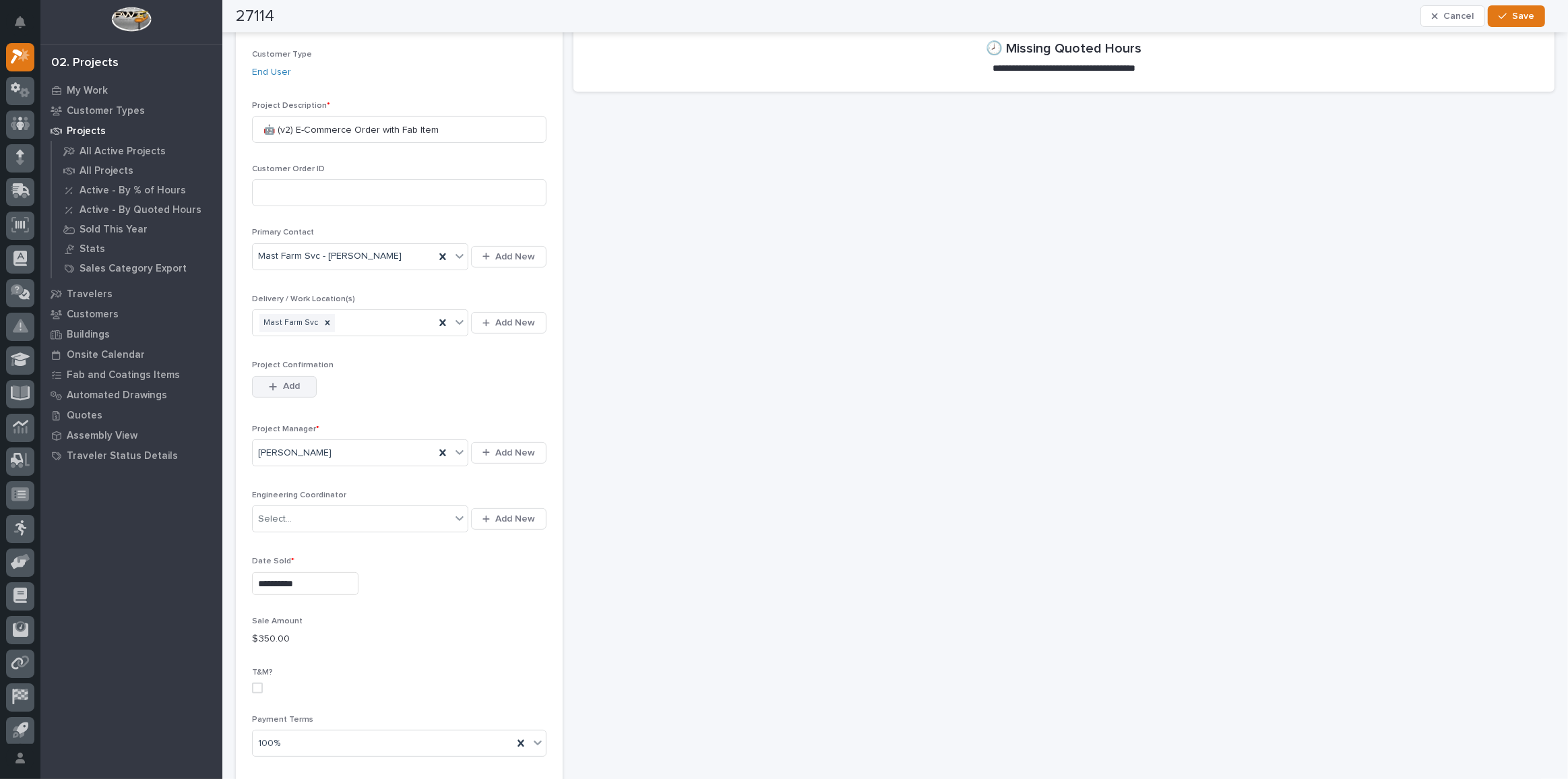
click at [296, 391] on button "Add" at bounding box center [284, 386] width 65 height 21
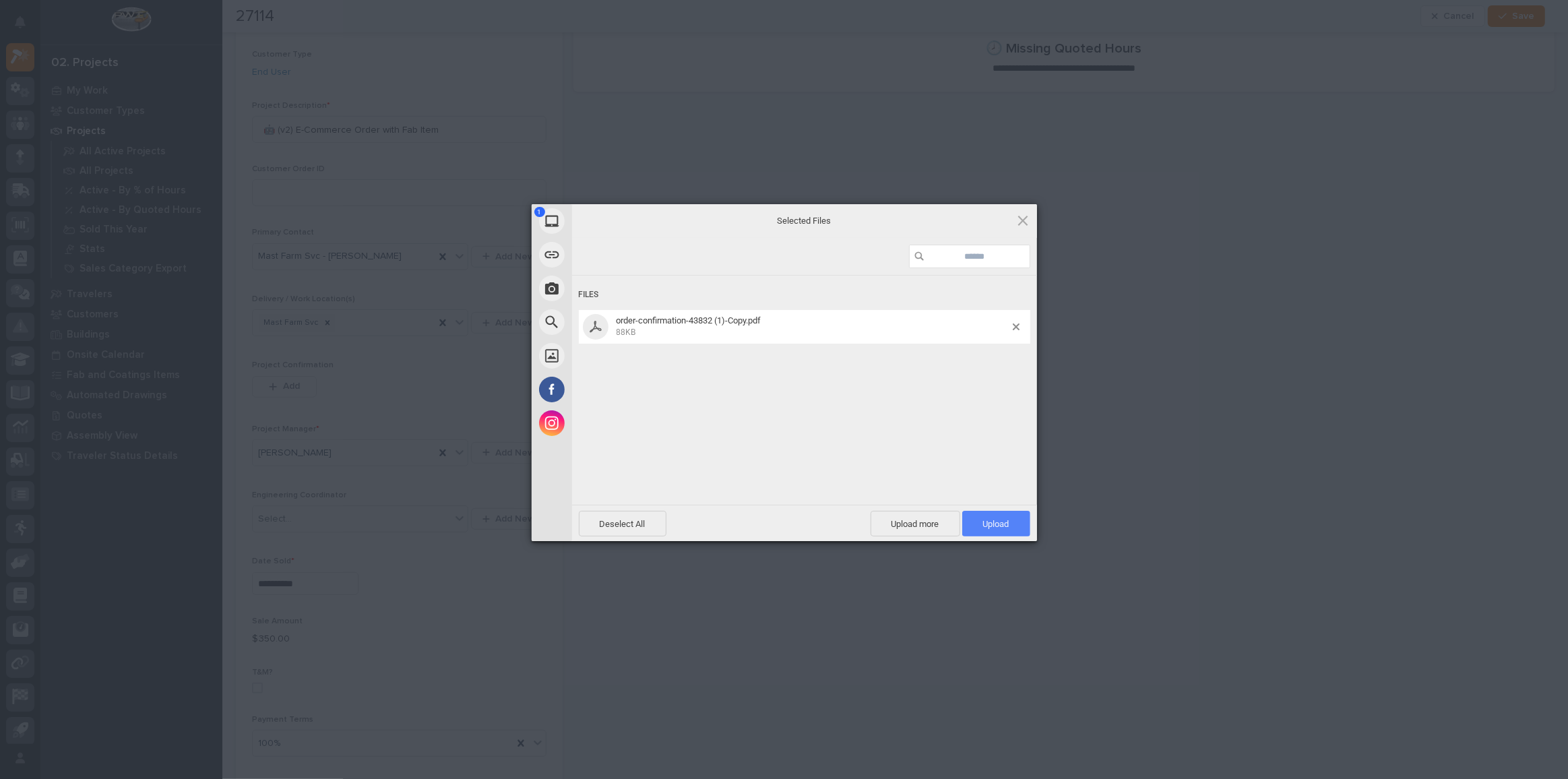
click at [984, 519] on span "Upload 1" at bounding box center [996, 523] width 26 height 10
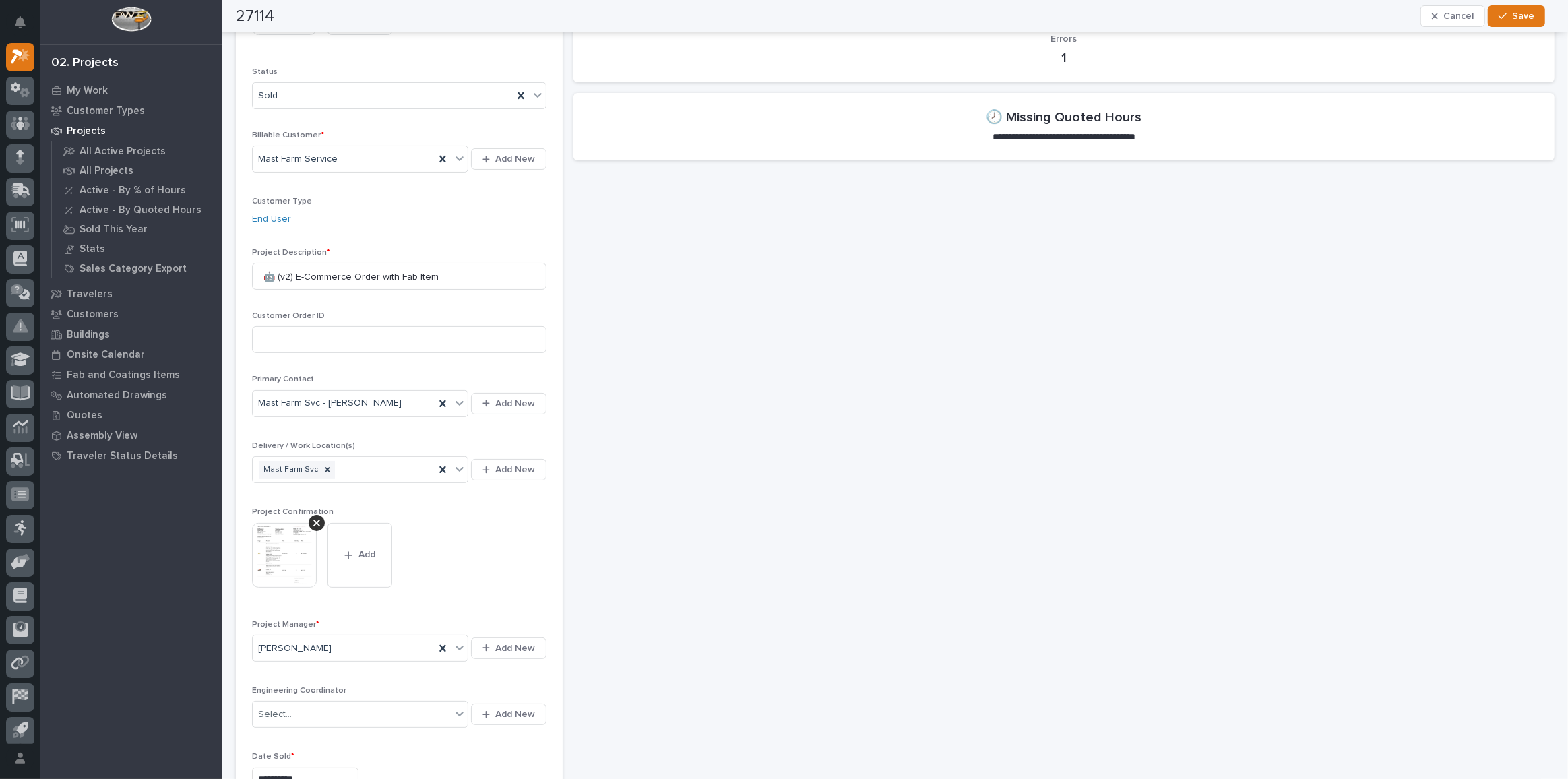
scroll to position [0, 0]
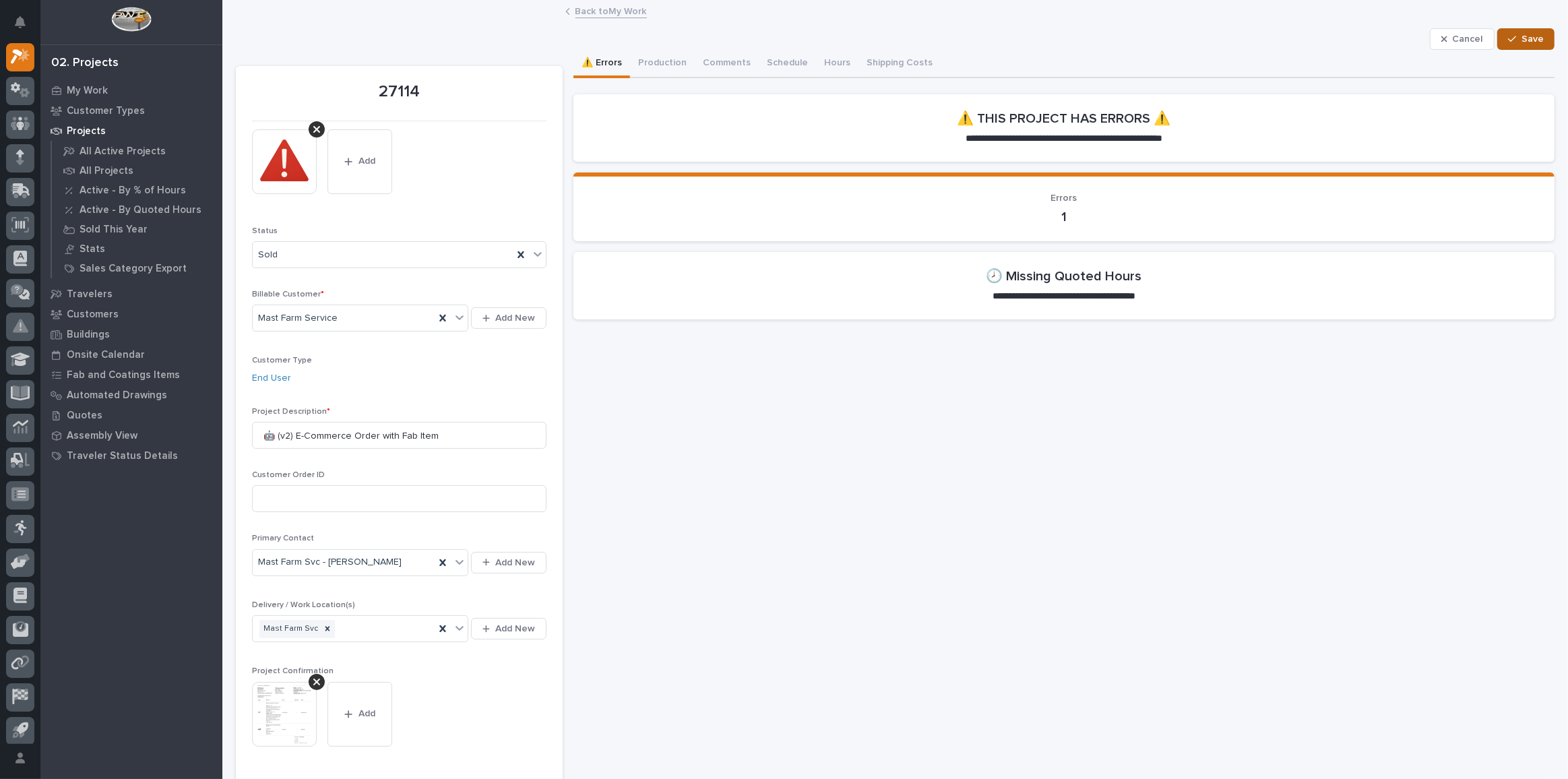
click at [1497, 29] on button "Save" at bounding box center [1525, 38] width 57 height 21
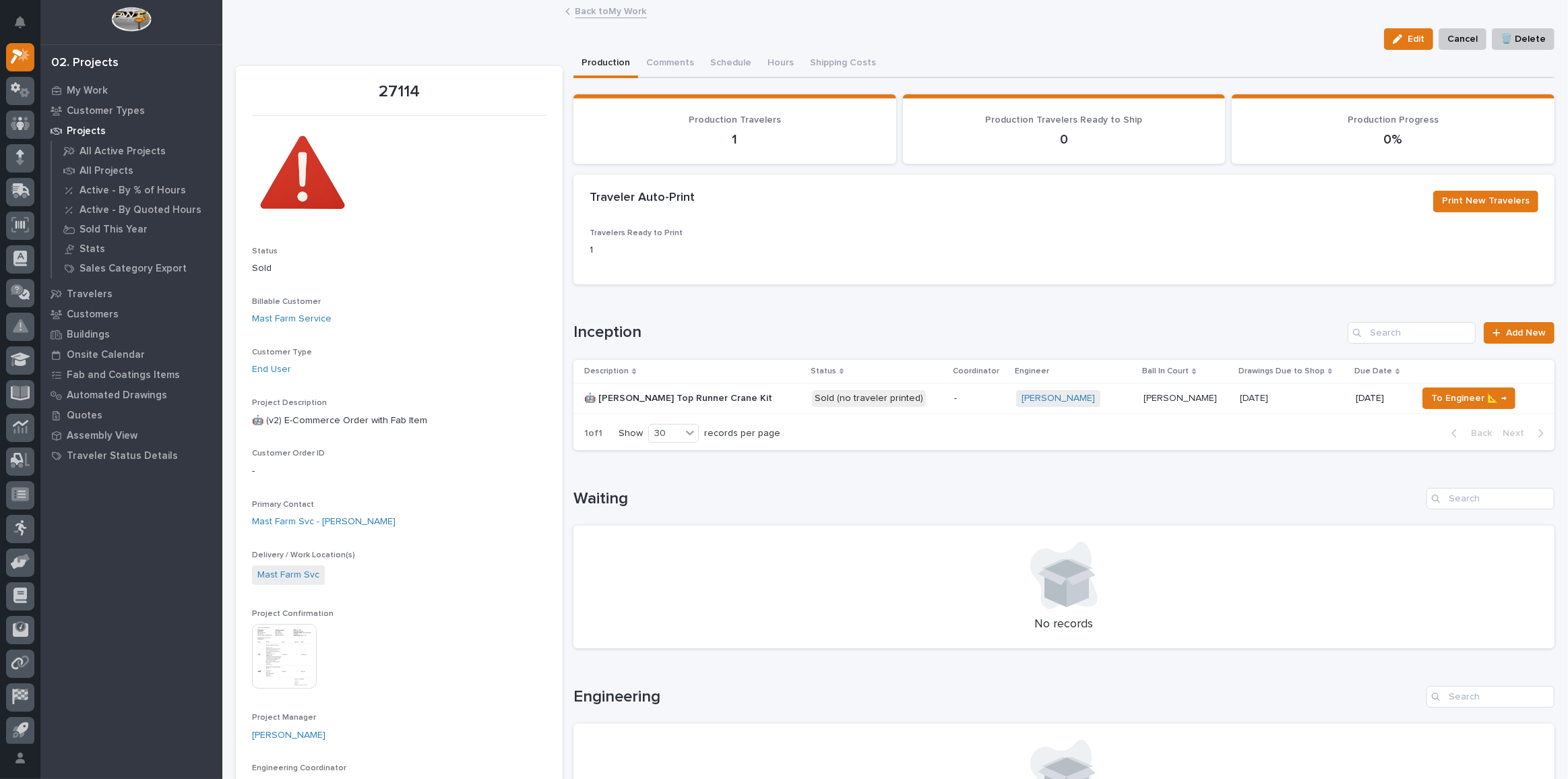
click at [616, 11] on link "Back to My Work" at bounding box center [611, 10] width 71 height 16
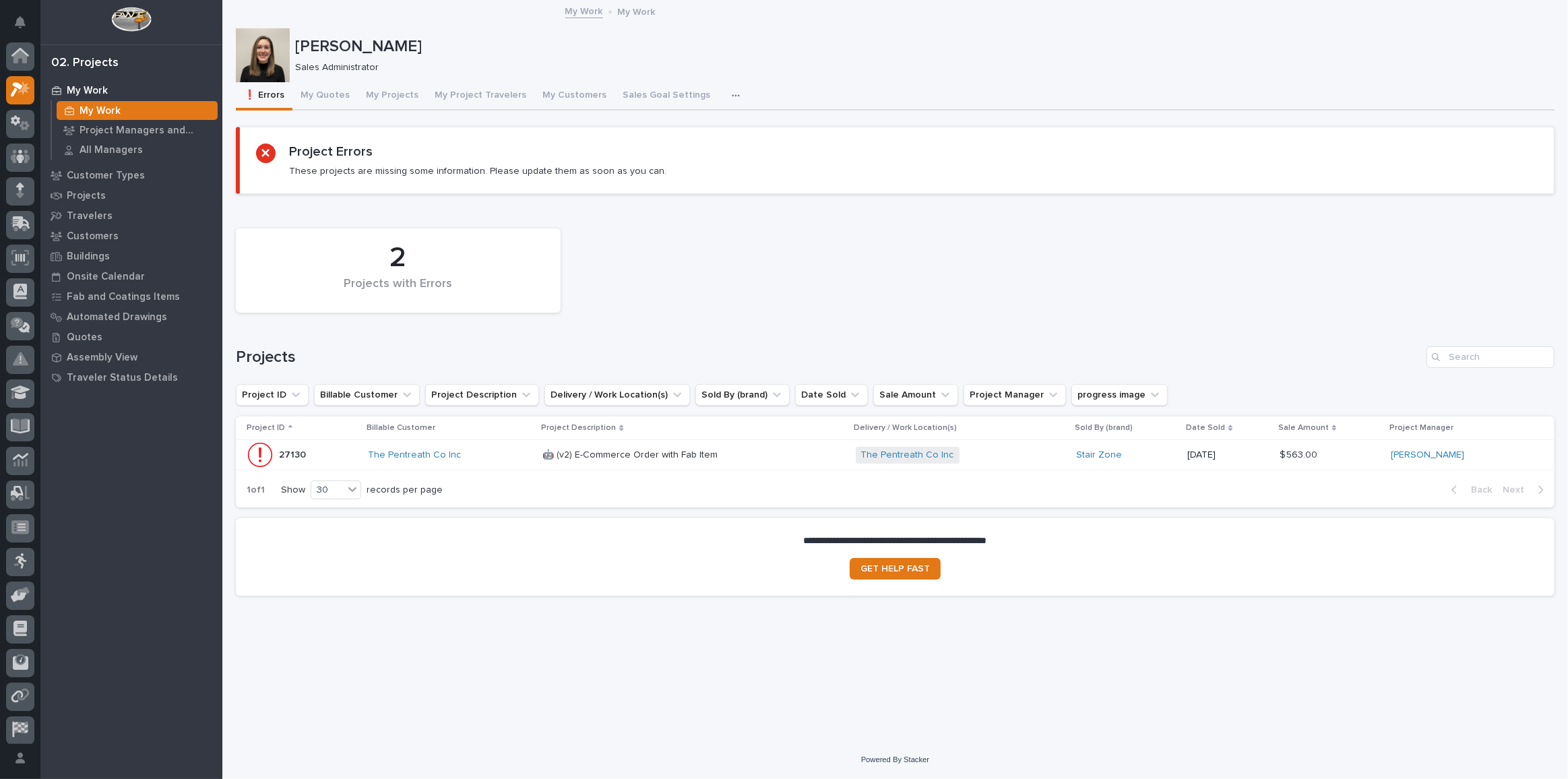
scroll to position [36, 0]
click at [381, 95] on button "My Projects" at bounding box center [392, 96] width 69 height 28
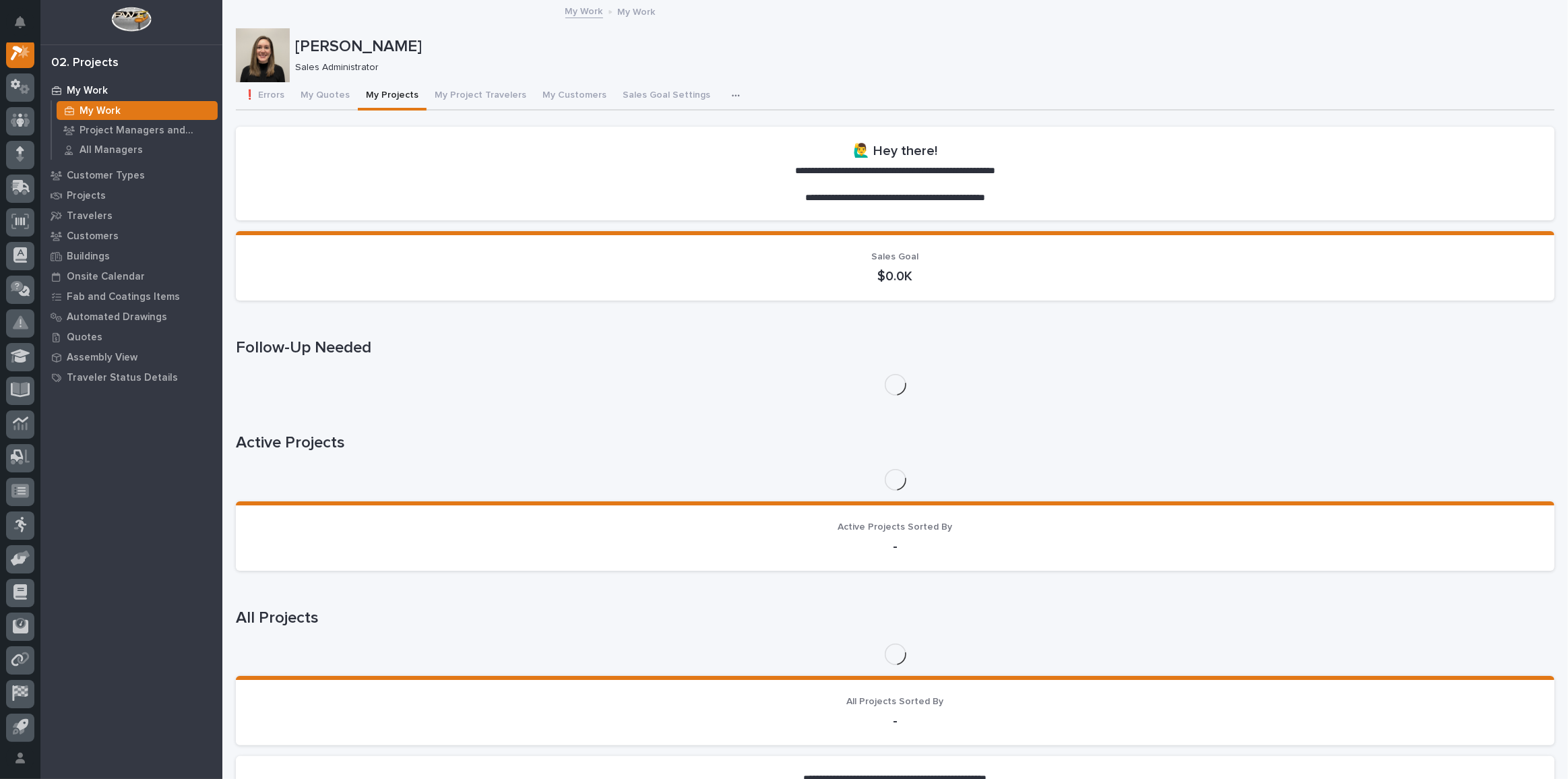
scroll to position [33, 0]
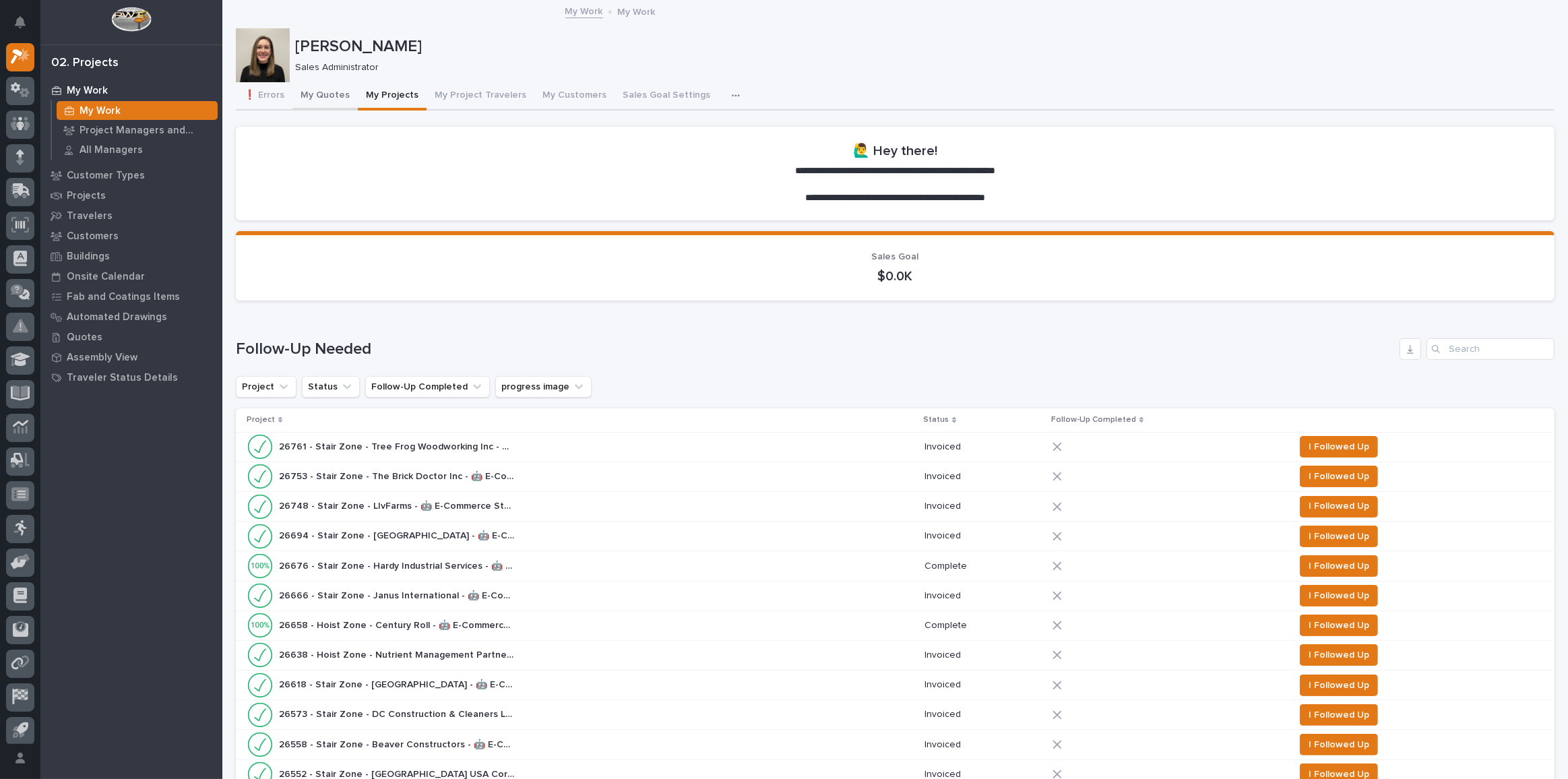
click at [274, 98] on button "❗ Errors" at bounding box center [264, 96] width 56 height 28
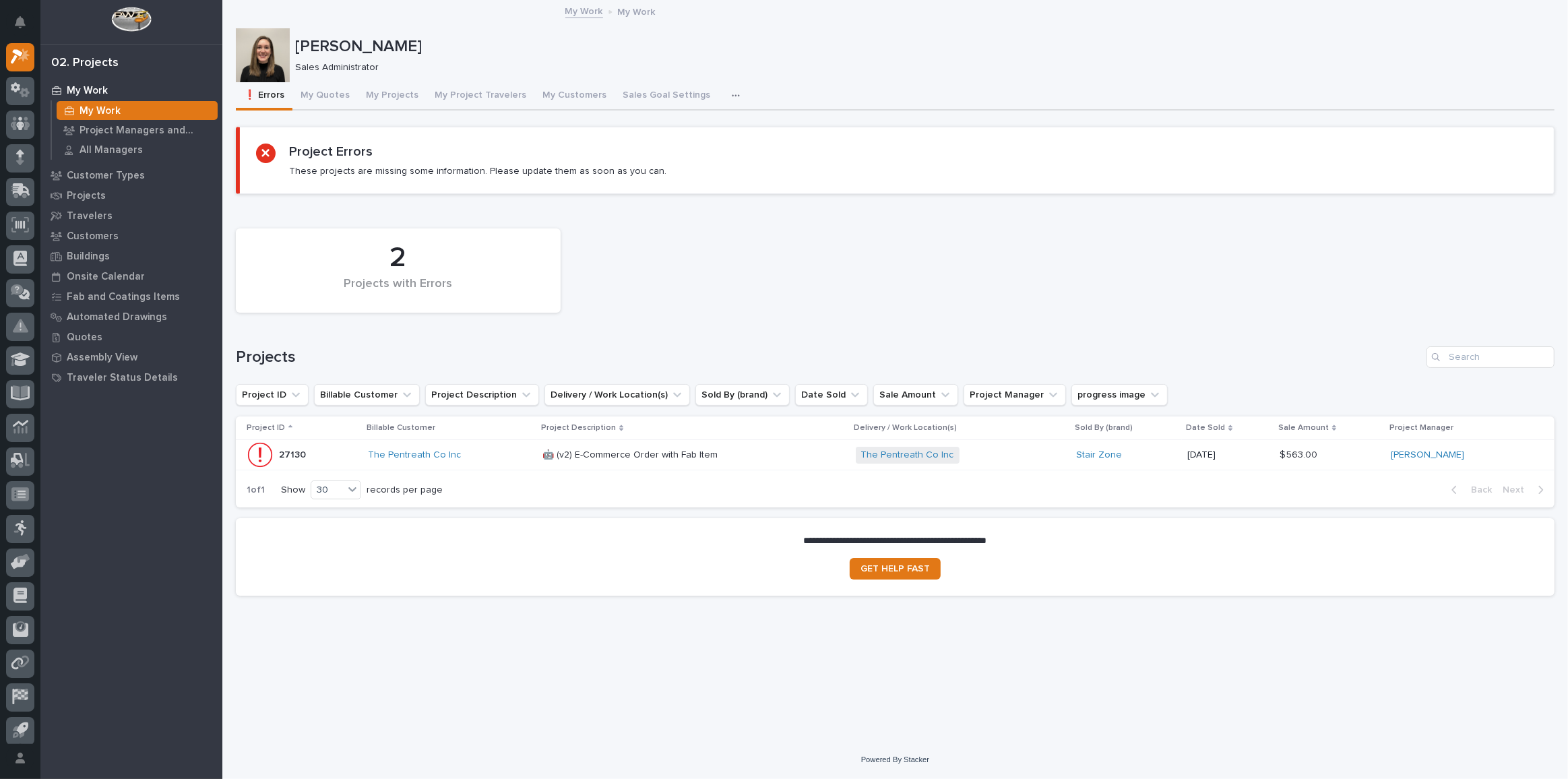
click at [489, 455] on div "The Pentreath Co Inc" at bounding box center [450, 455] width 163 height 12
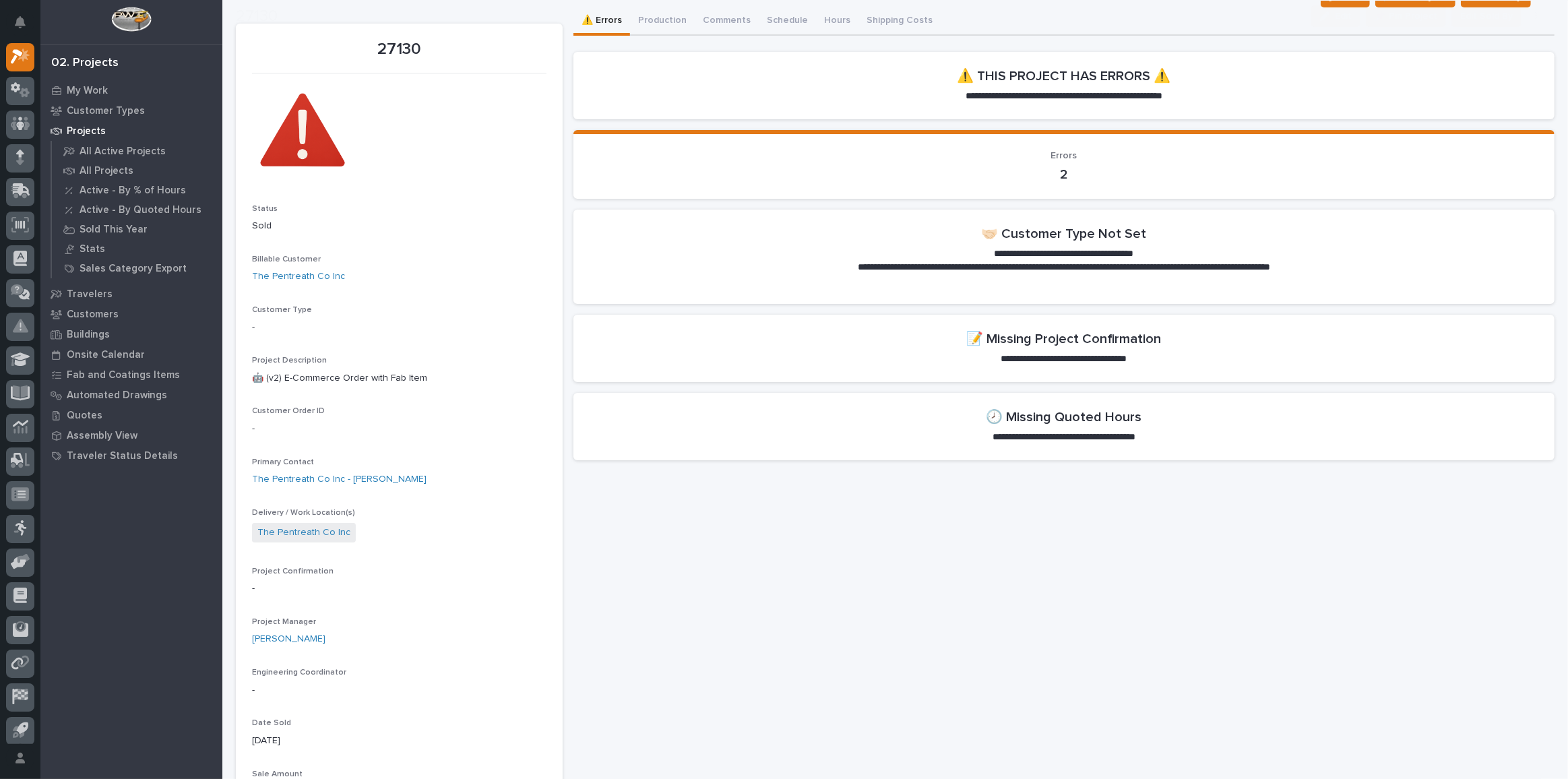
scroll to position [60, 0]
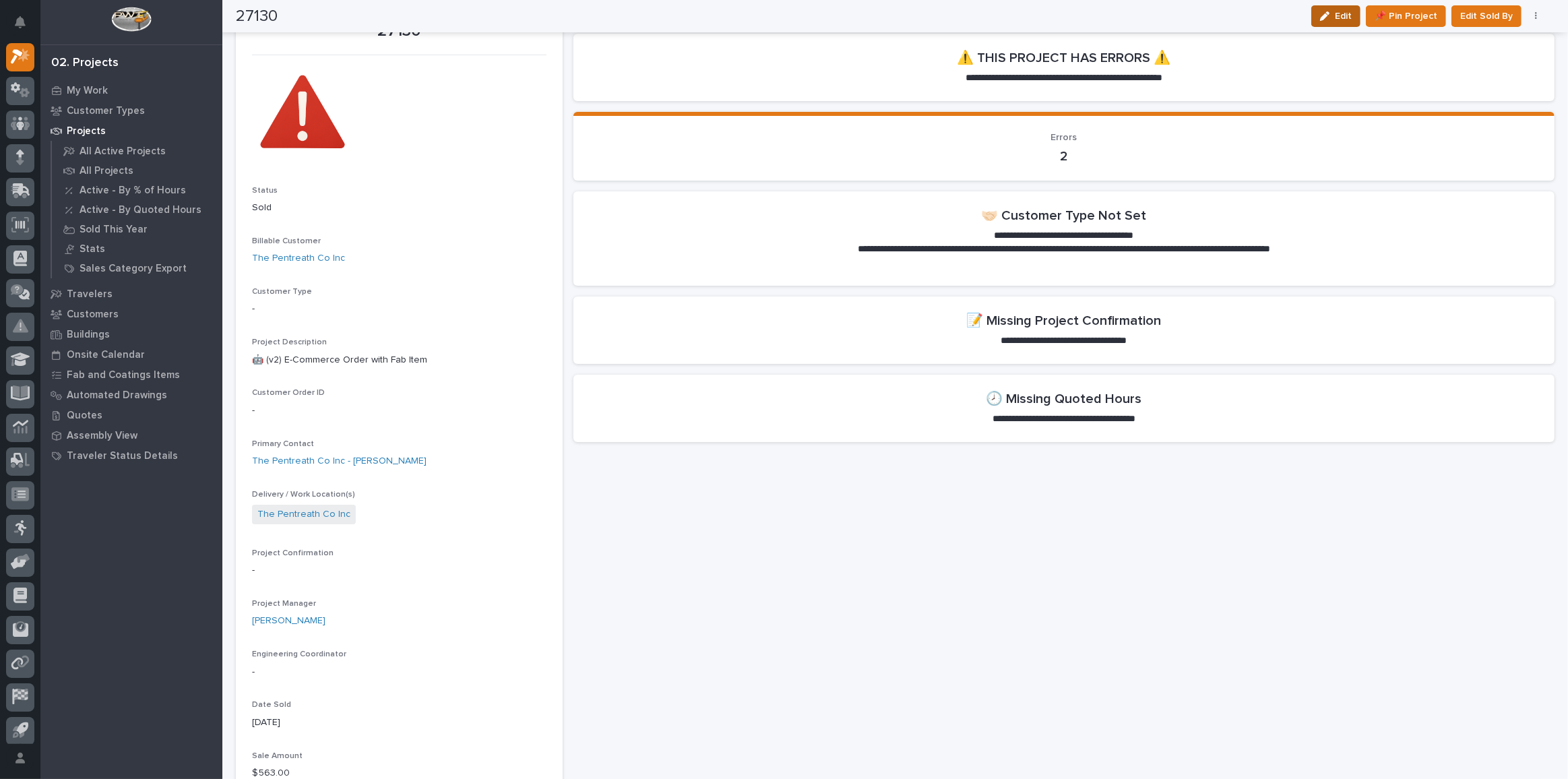
click at [1330, 18] on icon "button" at bounding box center [1325, 16] width 10 height 10
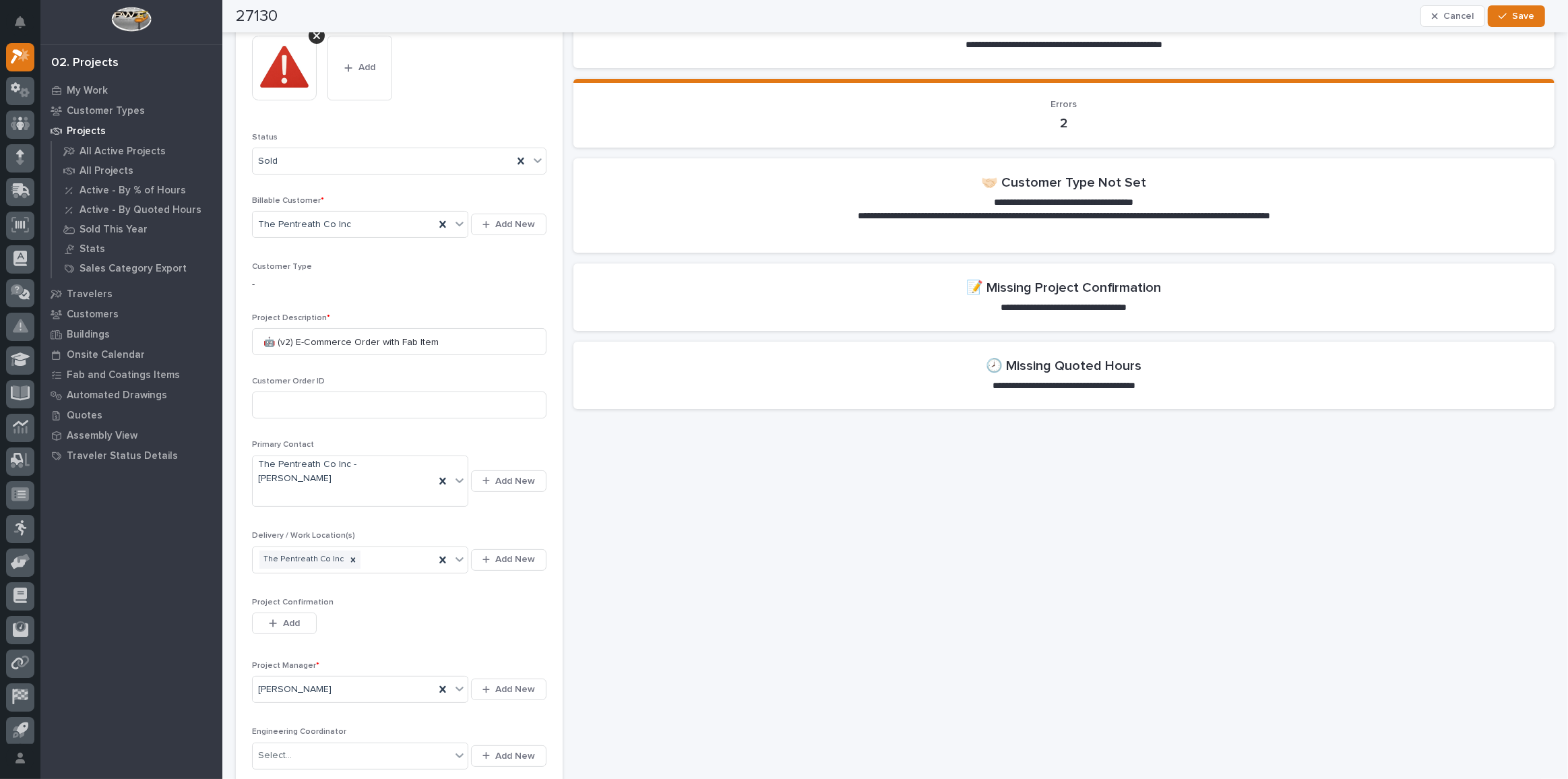
scroll to position [122, 0]
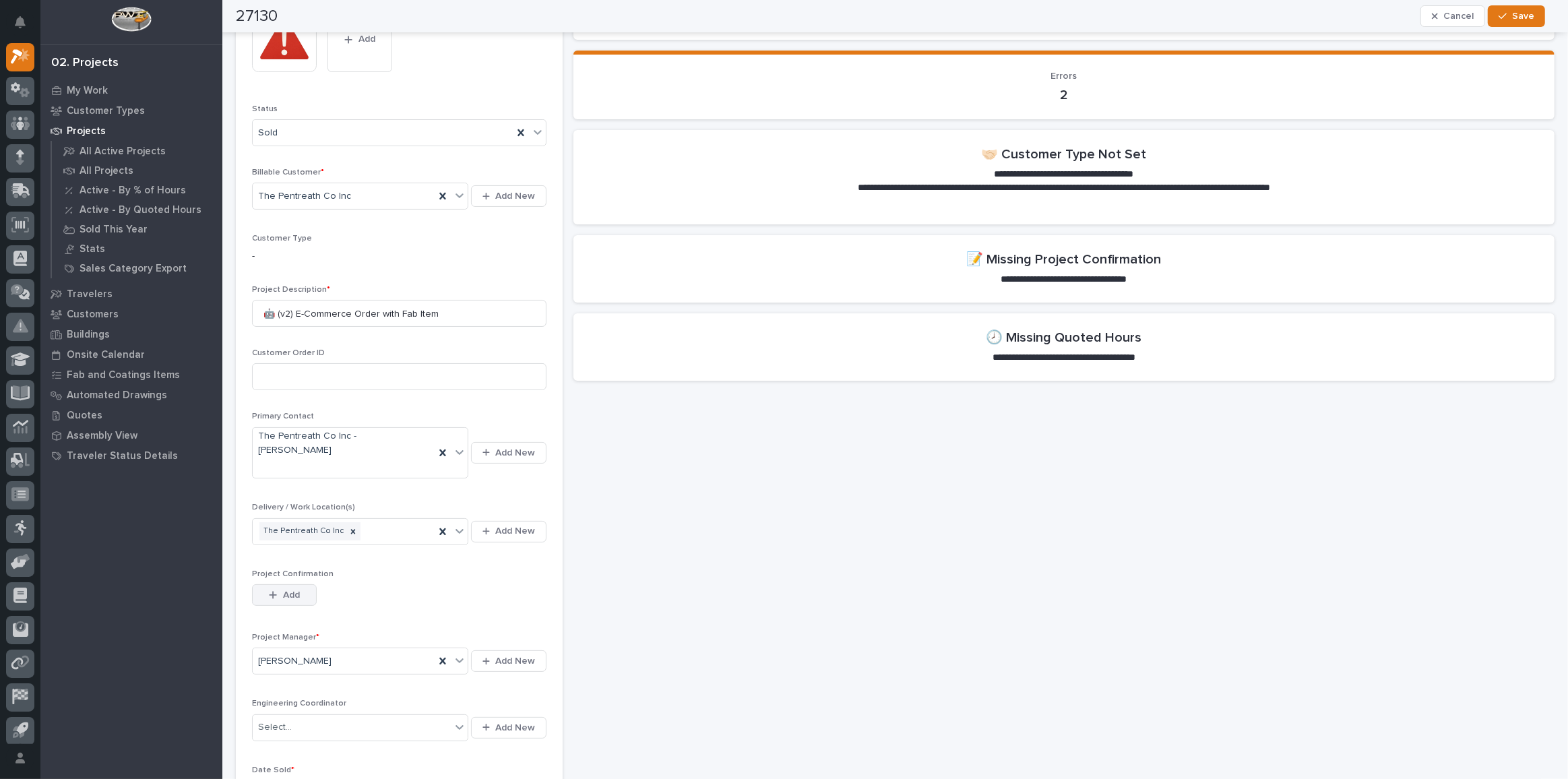
click at [301, 585] on button "Add" at bounding box center [284, 595] width 65 height 21
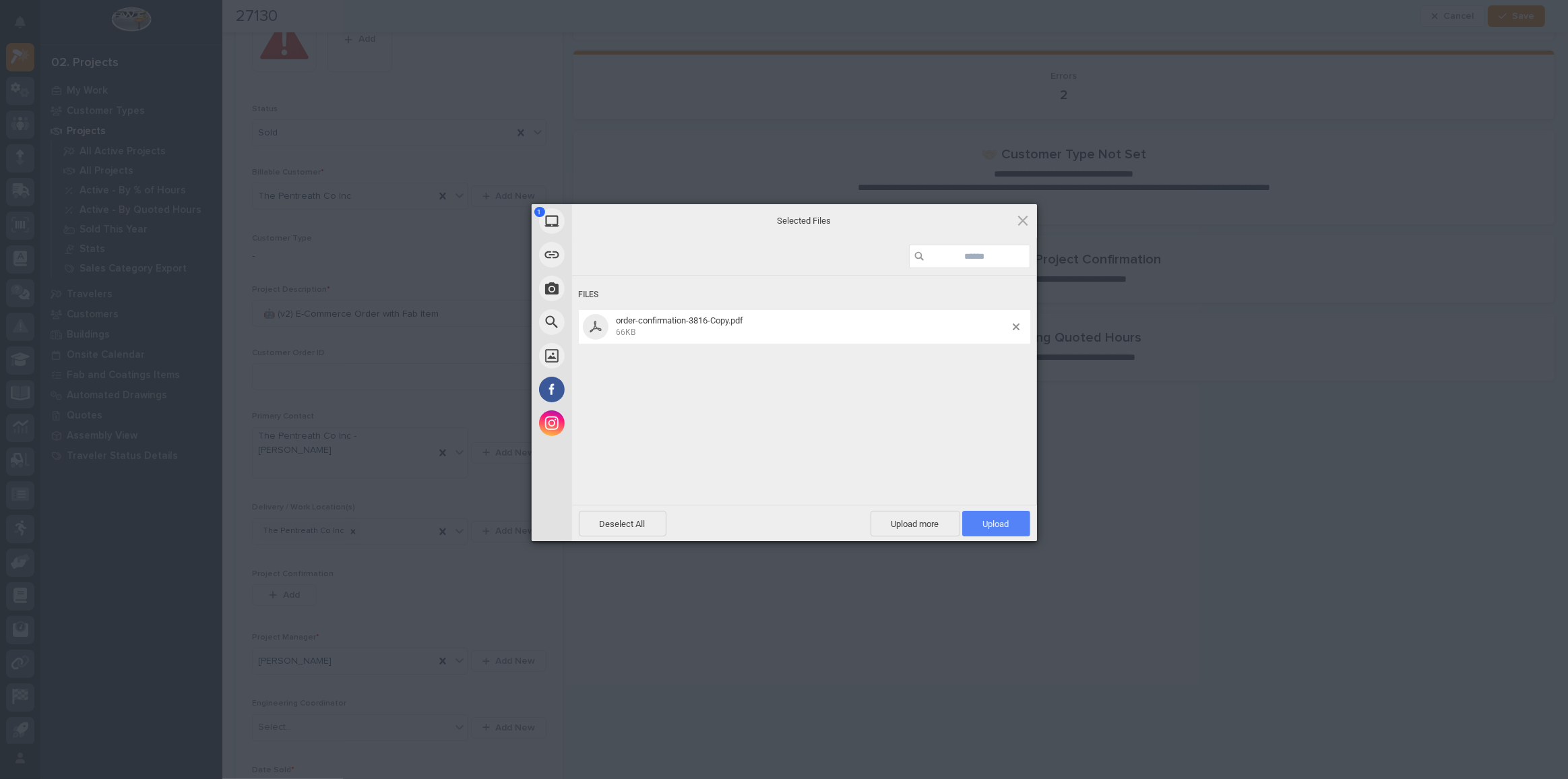
click at [1004, 530] on span "Upload 1" at bounding box center [996, 523] width 68 height 25
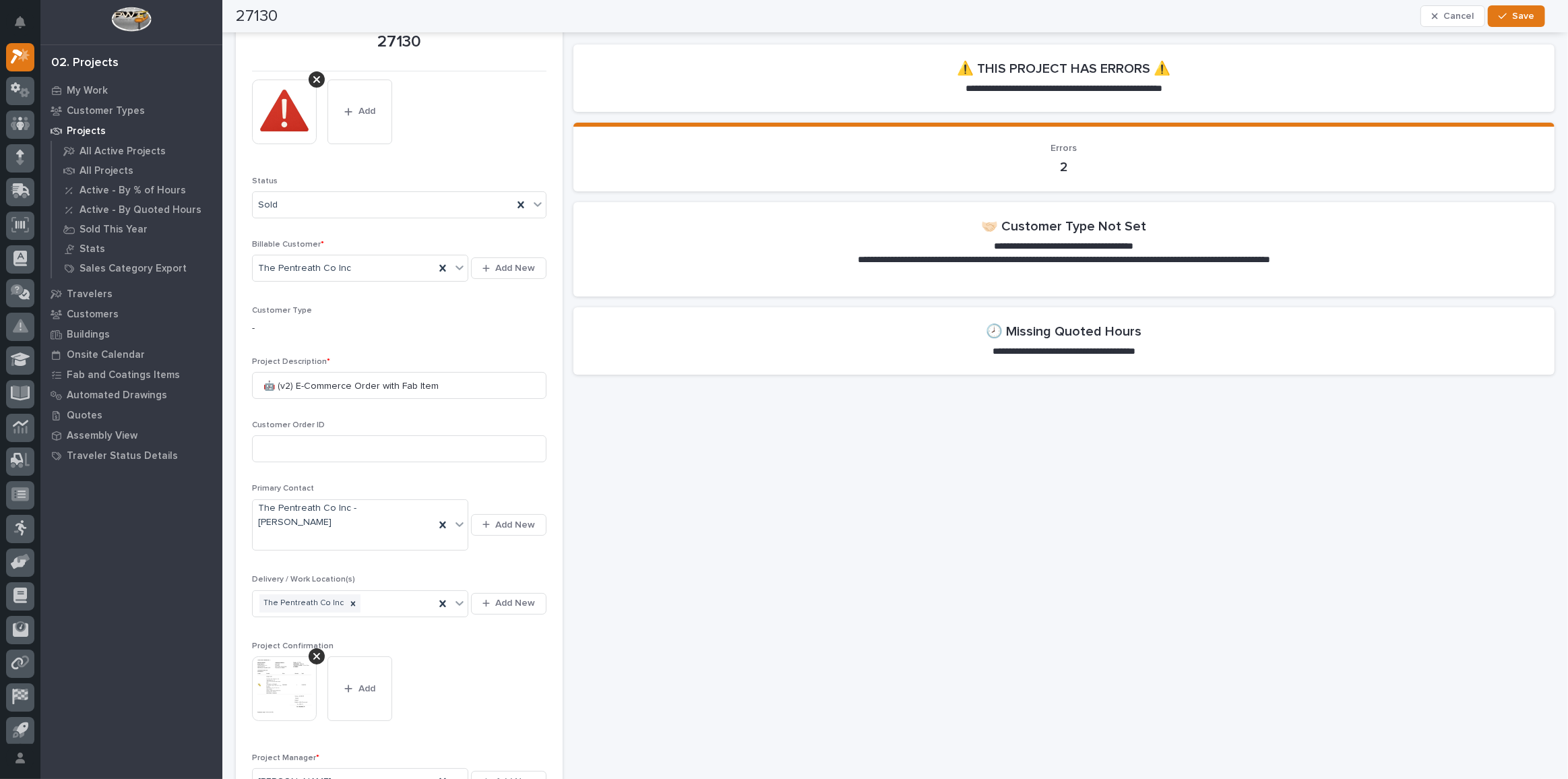
scroll to position [0, 0]
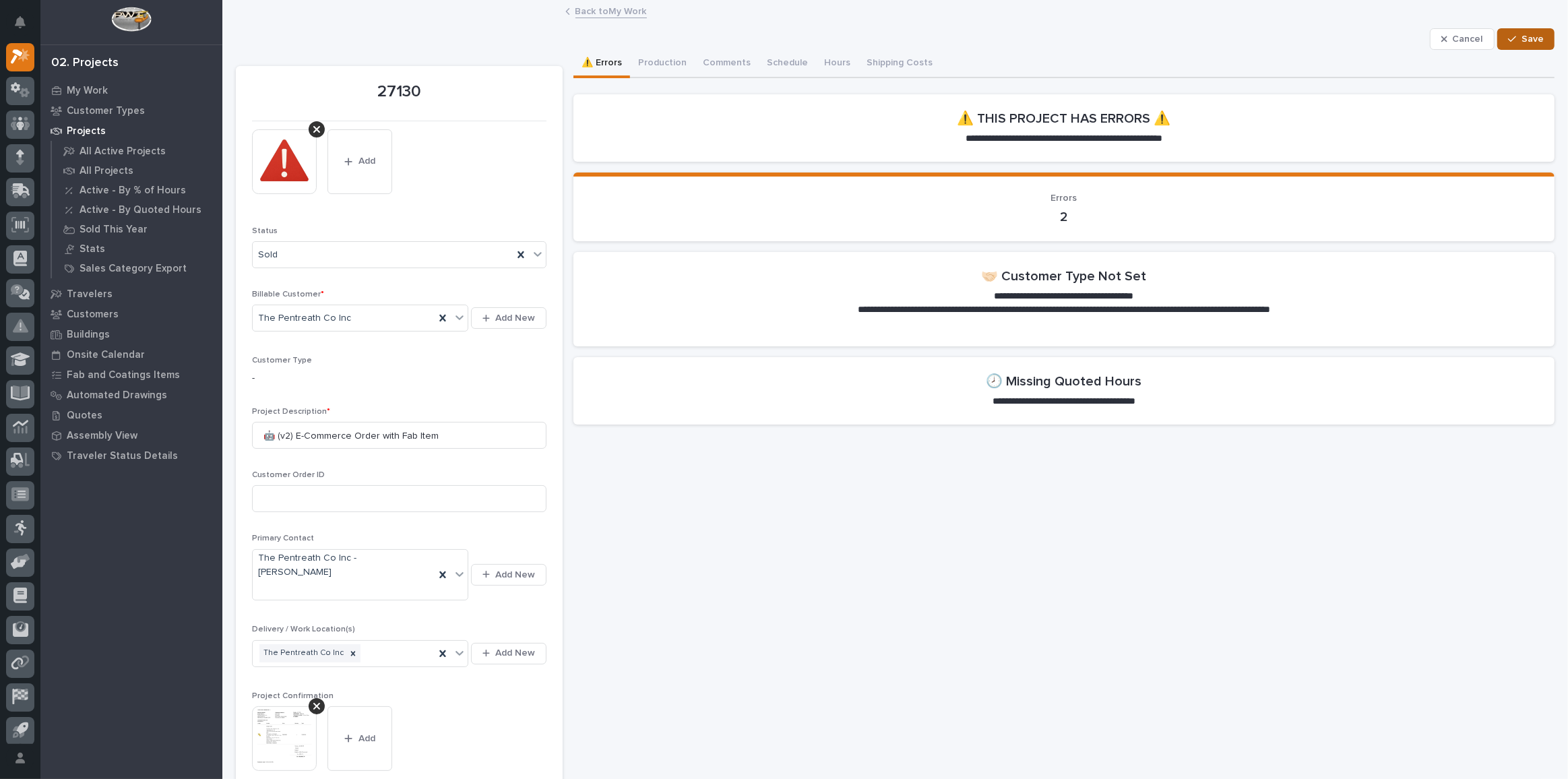
click at [1511, 39] on div "button" at bounding box center [1514, 39] width 14 height 10
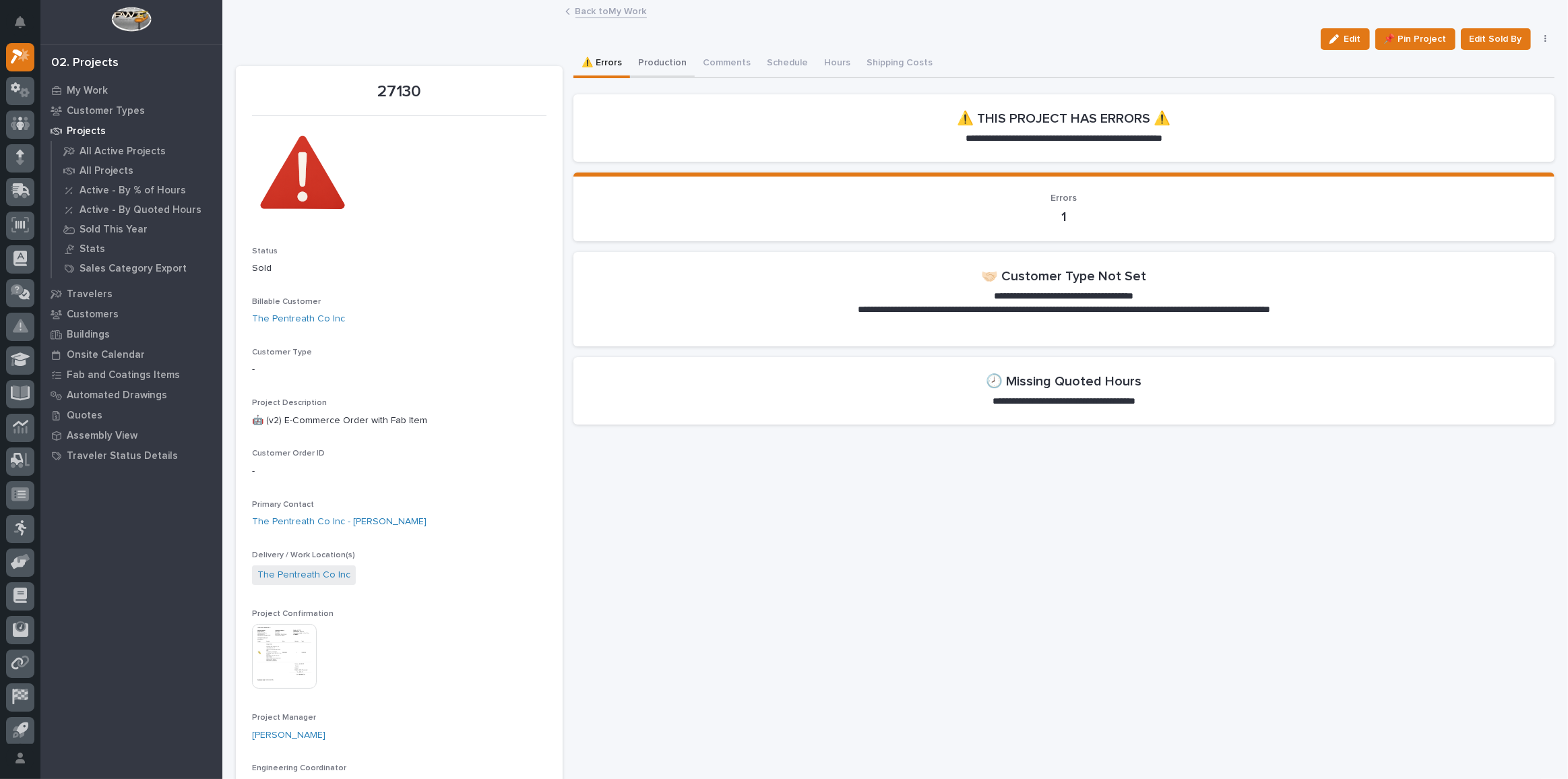
click at [656, 69] on button "Production" at bounding box center [662, 64] width 65 height 28
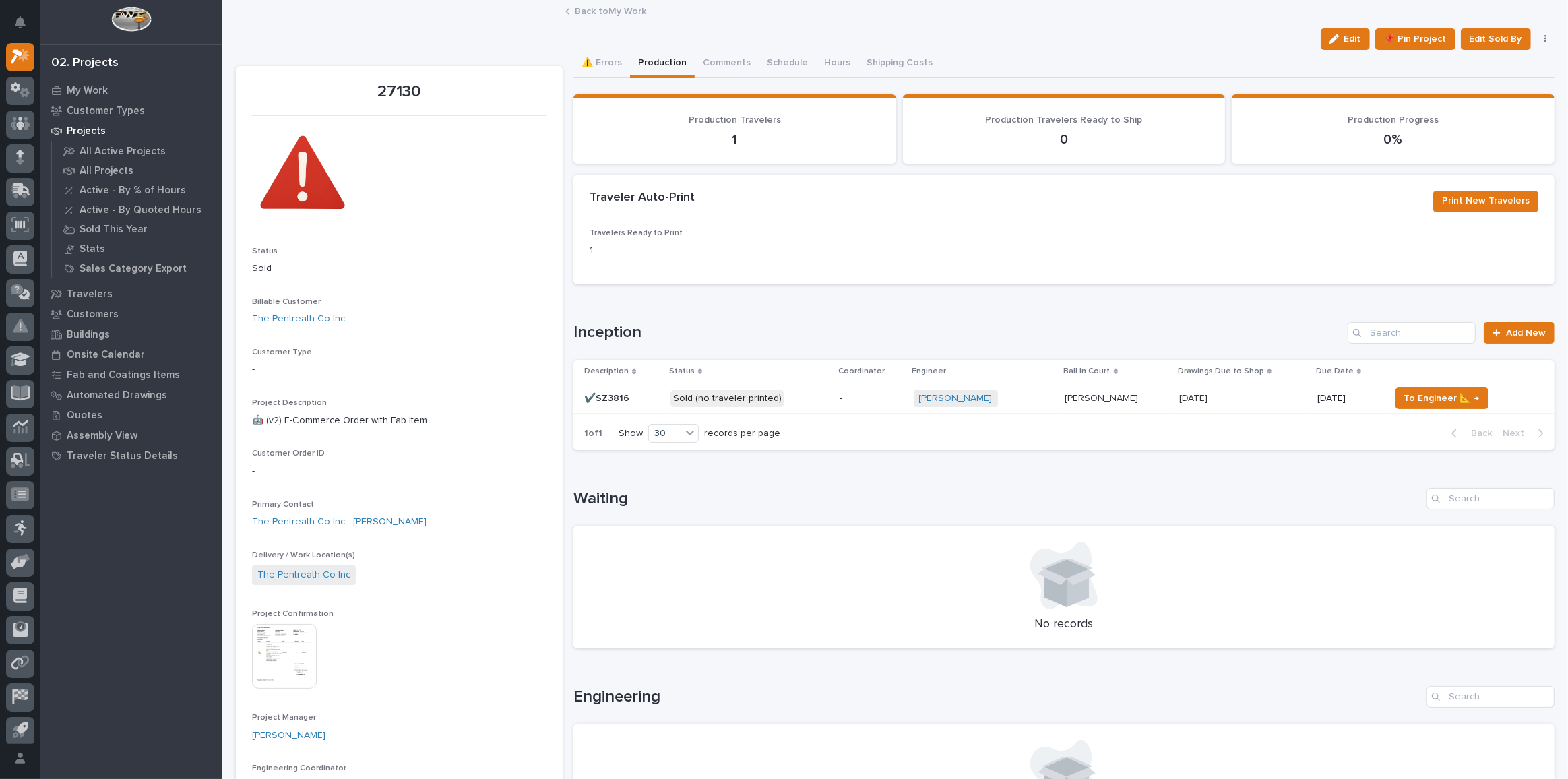
click at [810, 392] on p "Sold (no traveler printed)" at bounding box center [749, 398] width 159 height 17
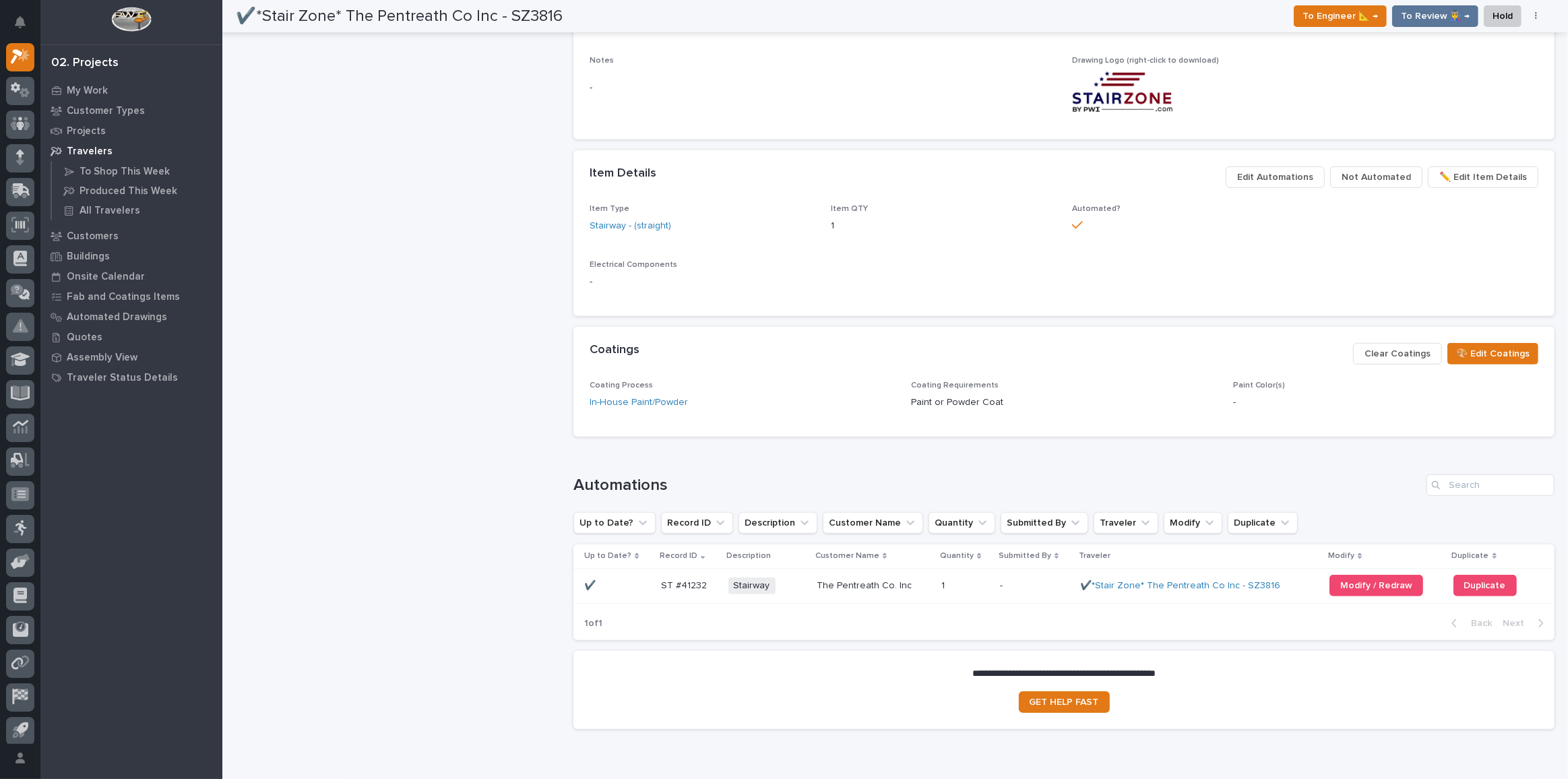
scroll to position [737, 0]
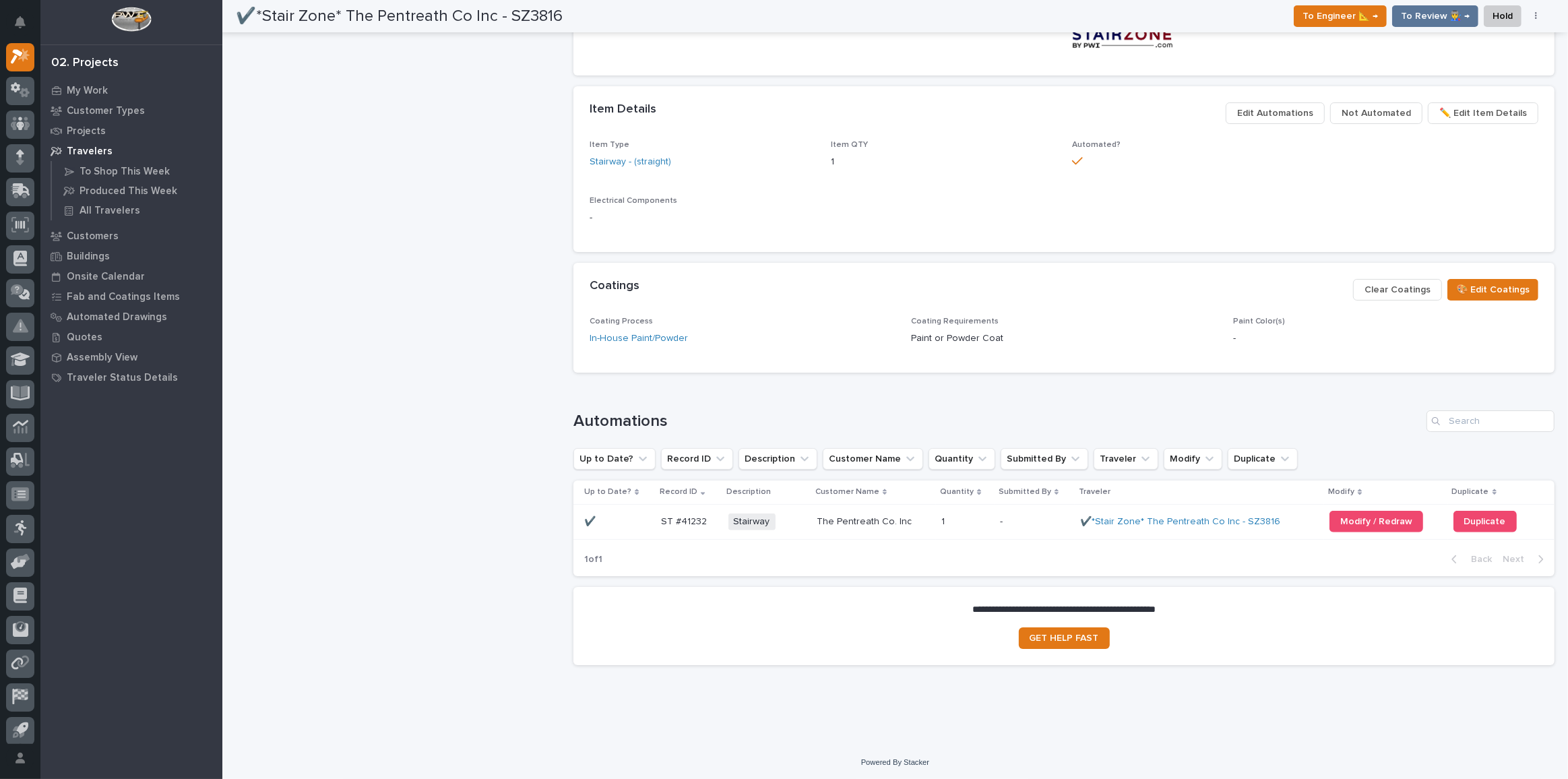
click at [1032, 530] on td "- -" at bounding box center [1035, 521] width 81 height 35
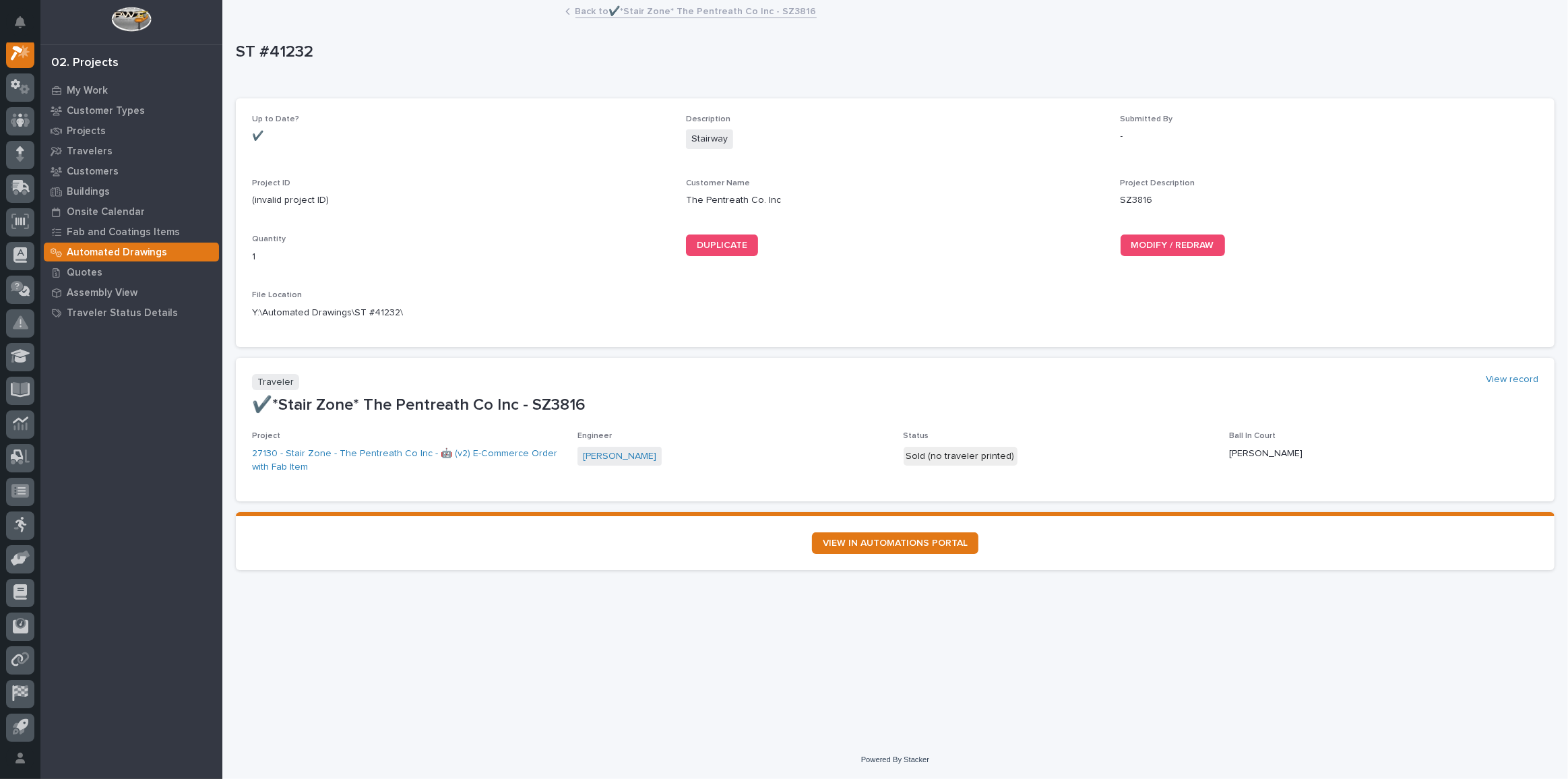
scroll to position [33, 0]
click at [1185, 245] on span "MODIFY / REDRAW" at bounding box center [1172, 245] width 83 height 10
click at [93, 94] on p "My Work" at bounding box center [87, 91] width 41 height 12
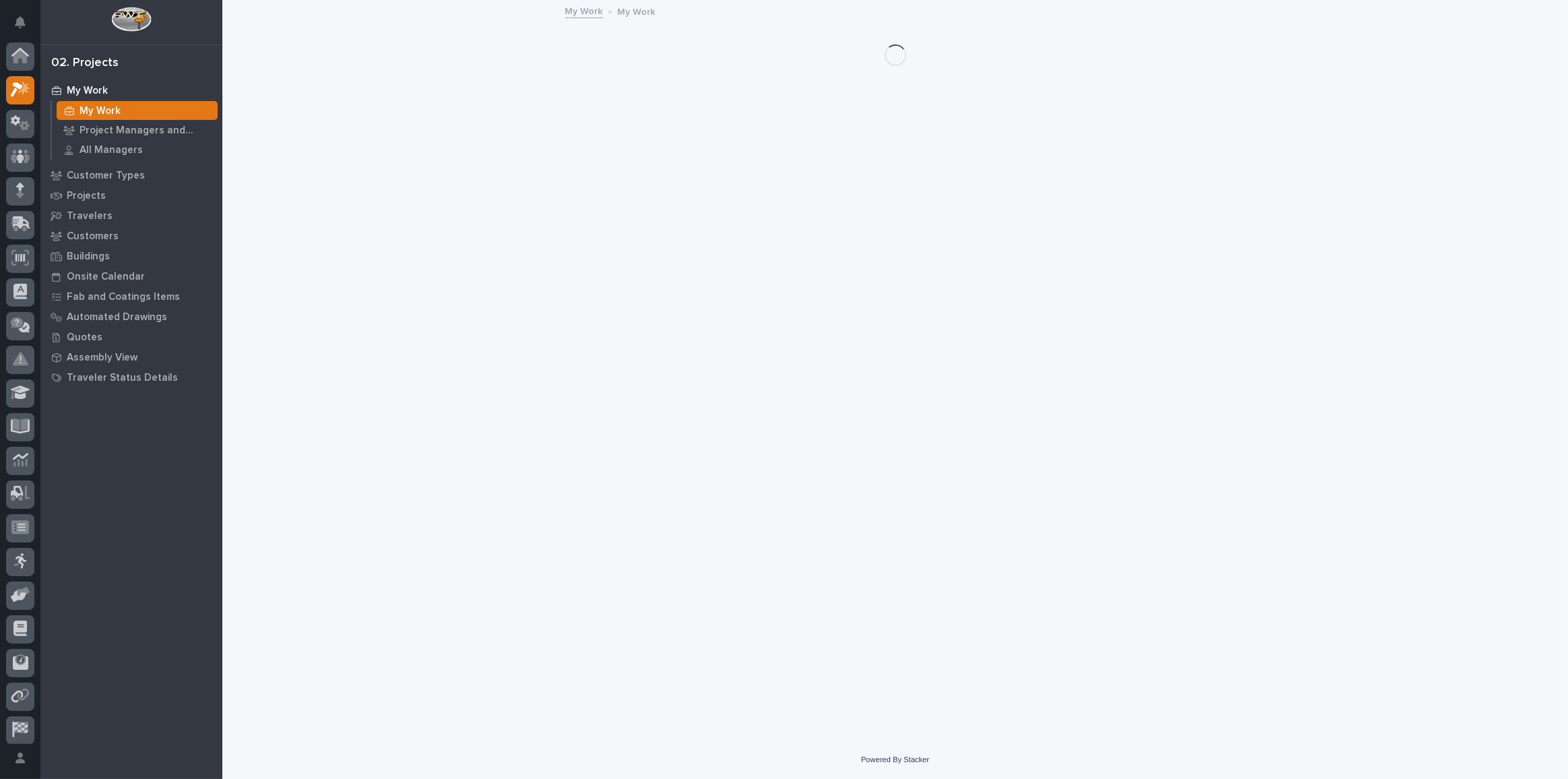
scroll to position [33, 0]
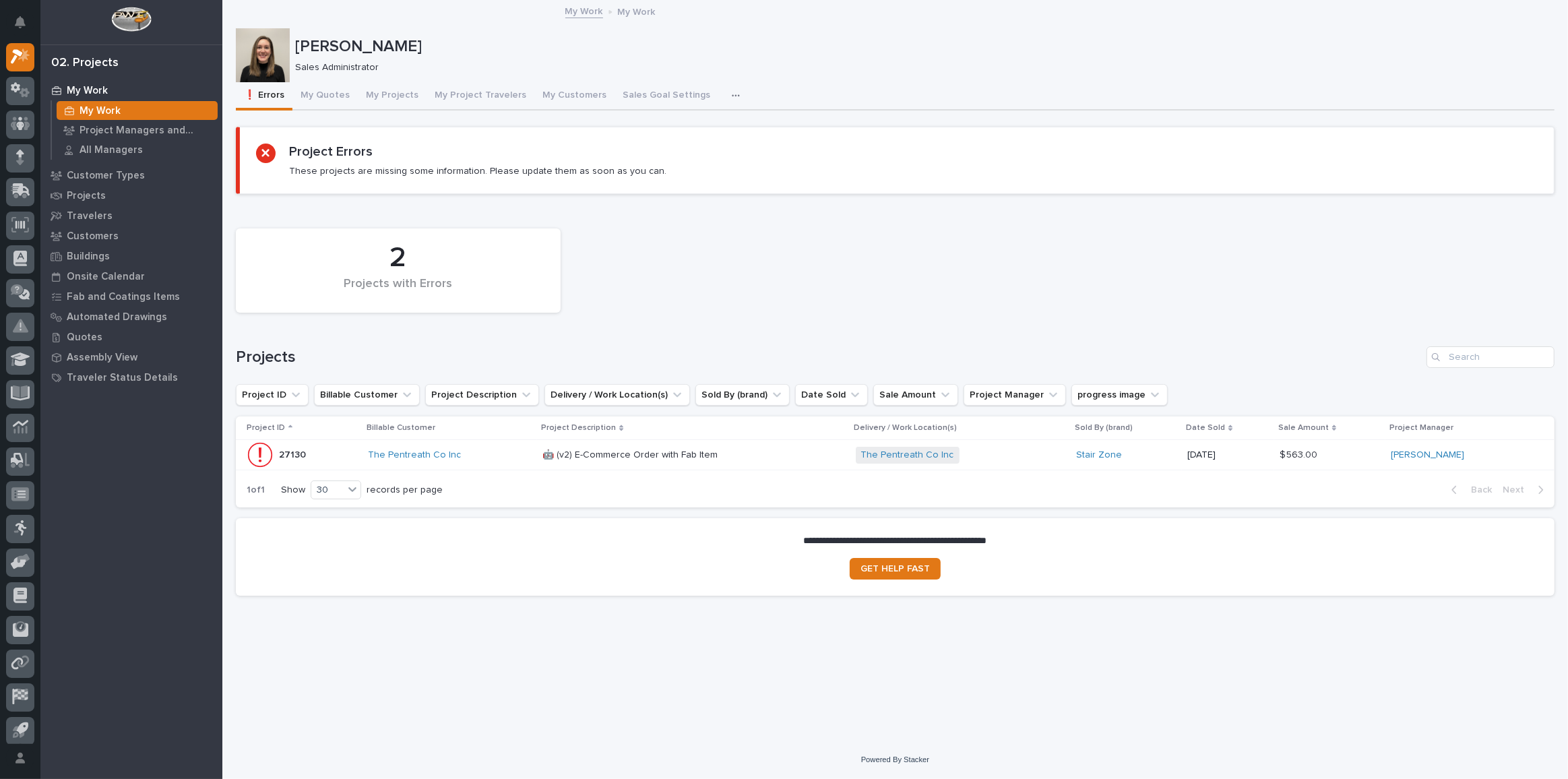
click at [474, 461] on div "The Pentreath Co Inc" at bounding box center [450, 455] width 163 height 22
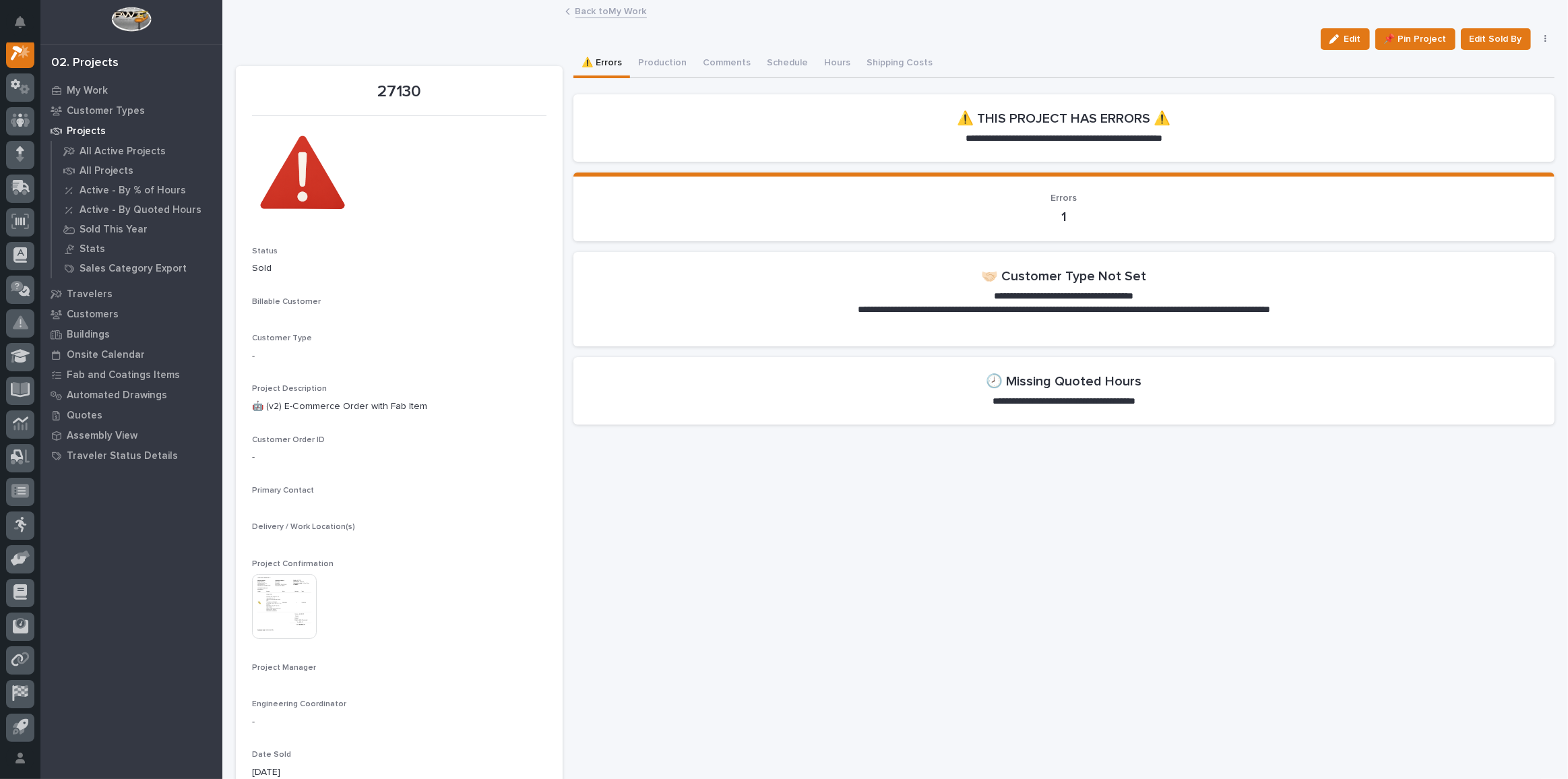
scroll to position [33, 0]
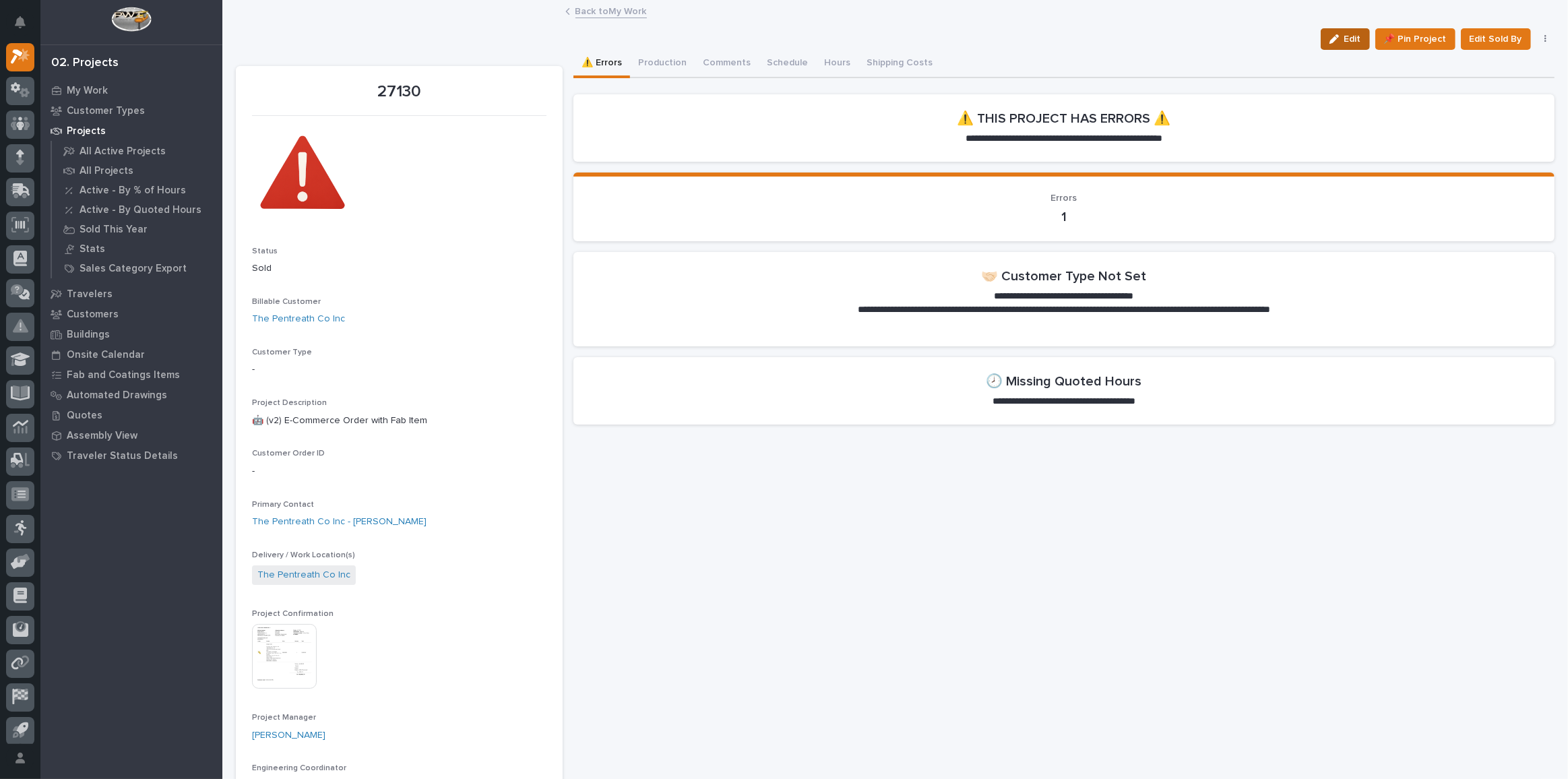
click at [1330, 43] on icon "button" at bounding box center [1334, 39] width 10 height 10
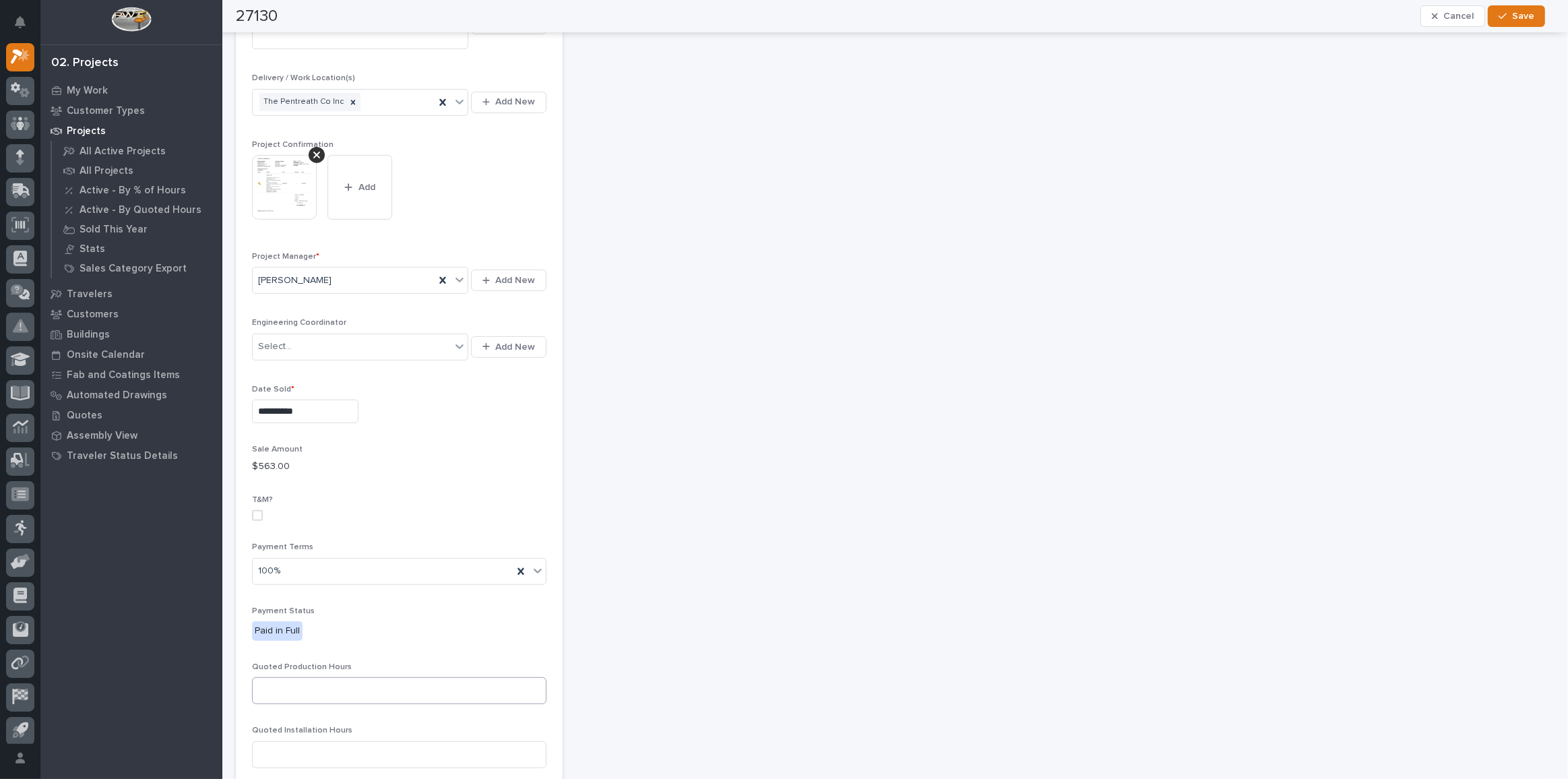
scroll to position [796, 0]
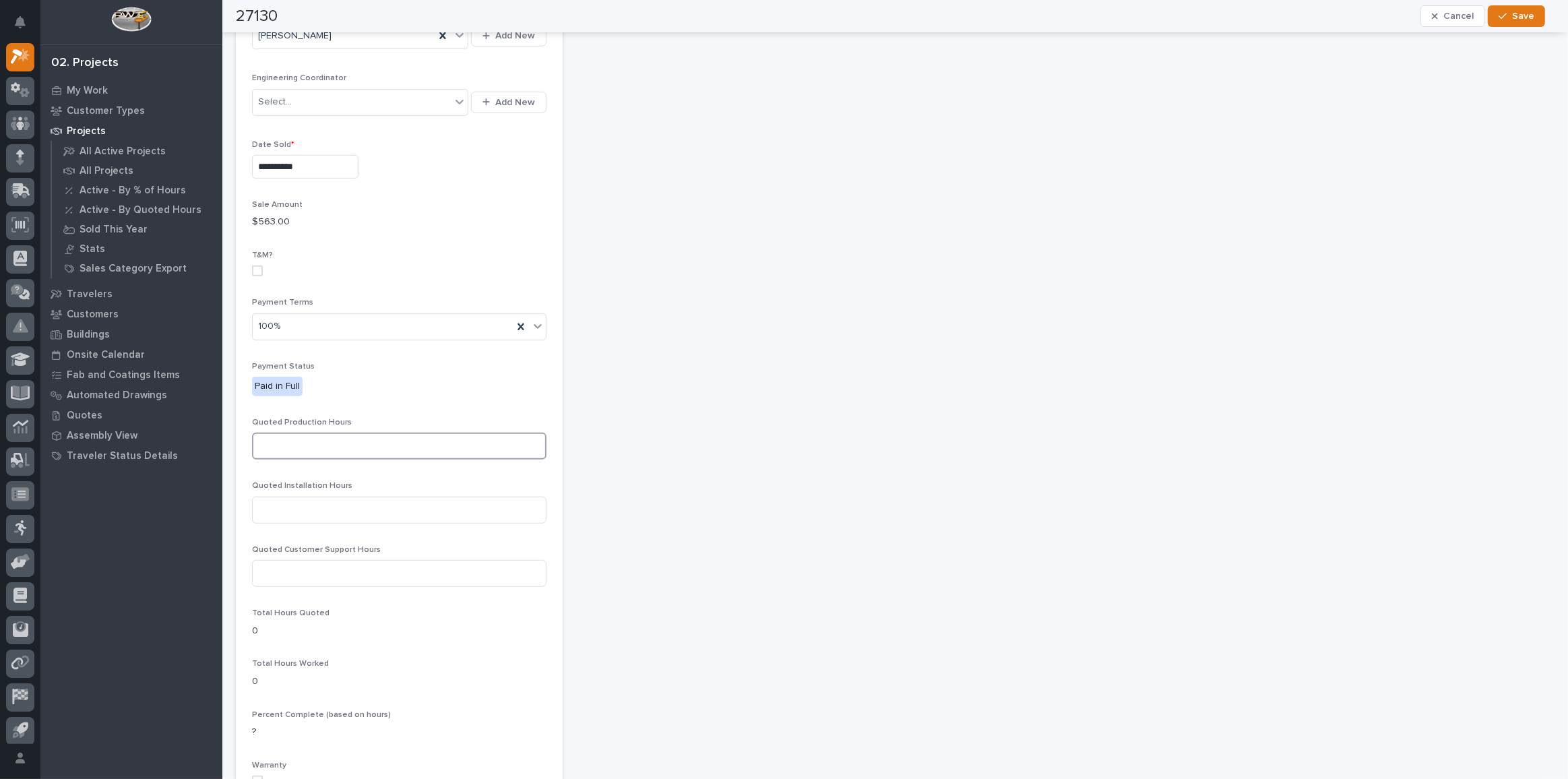
click at [398, 433] on input at bounding box center [399, 446] width 295 height 27
type input "24"
click at [1506, 14] on icon "button" at bounding box center [1503, 16] width 8 height 10
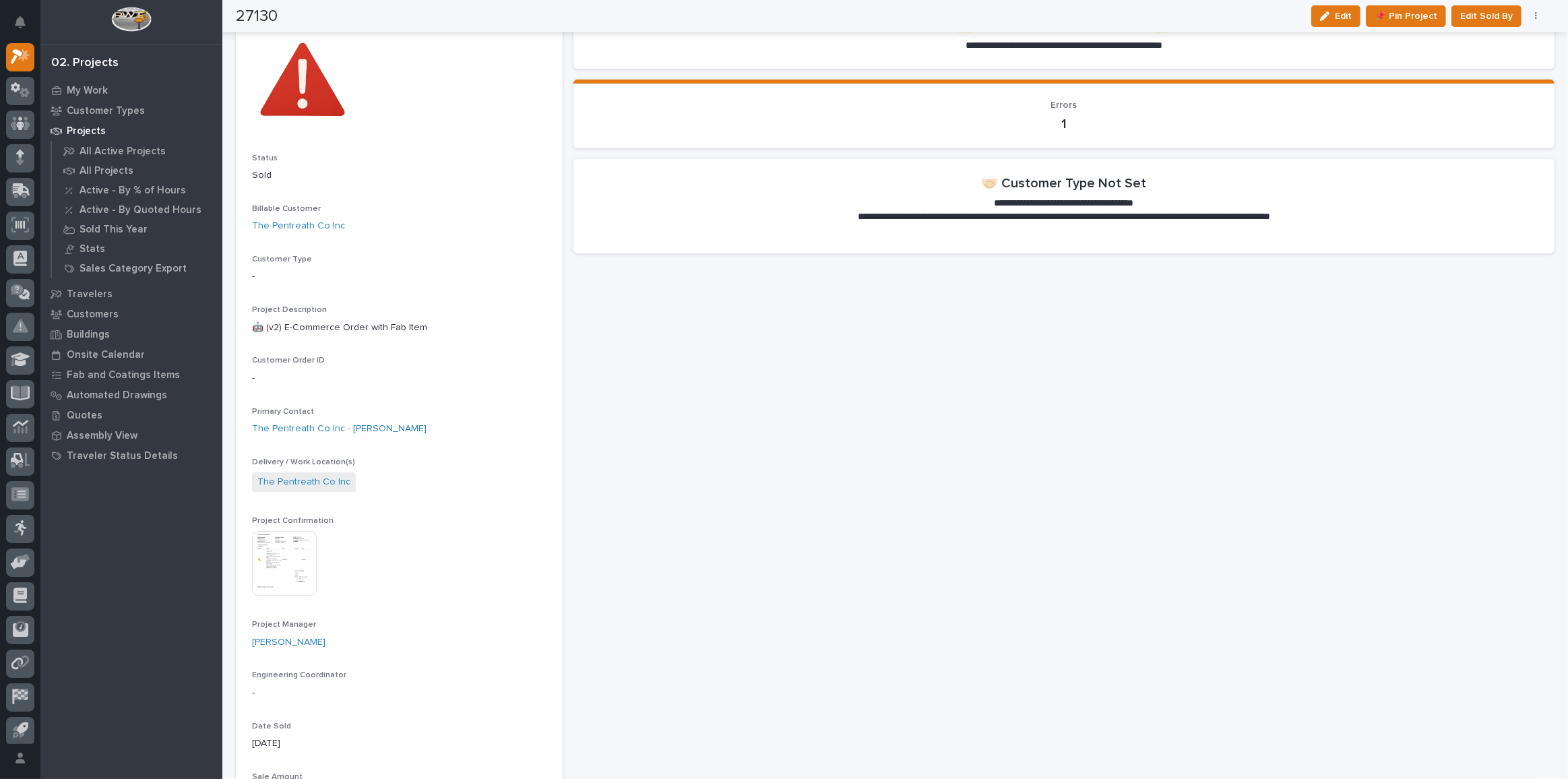
scroll to position [93, 0]
click at [322, 227] on link "The Pentreath Co Inc" at bounding box center [298, 226] width 93 height 14
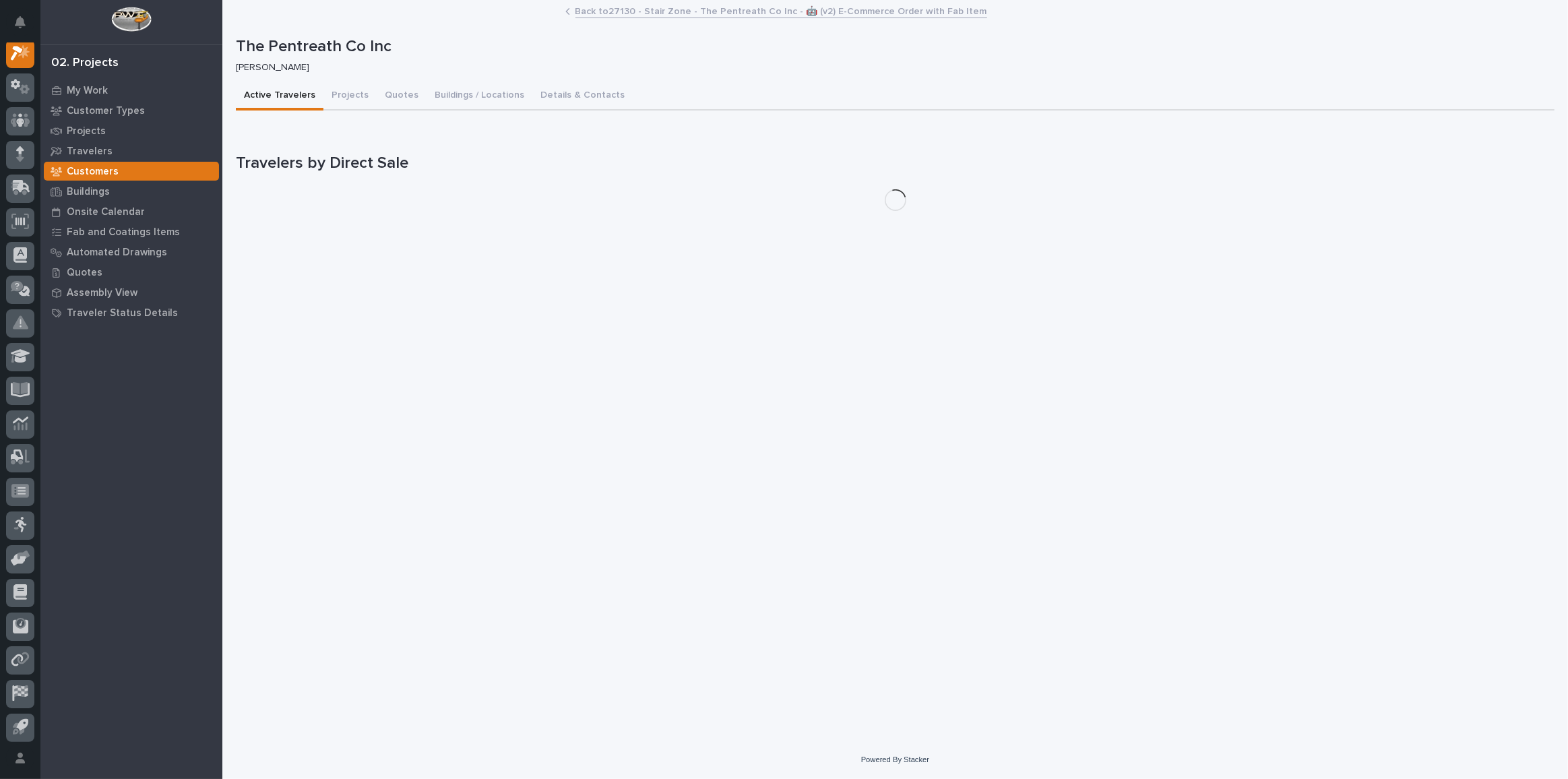
scroll to position [33, 0]
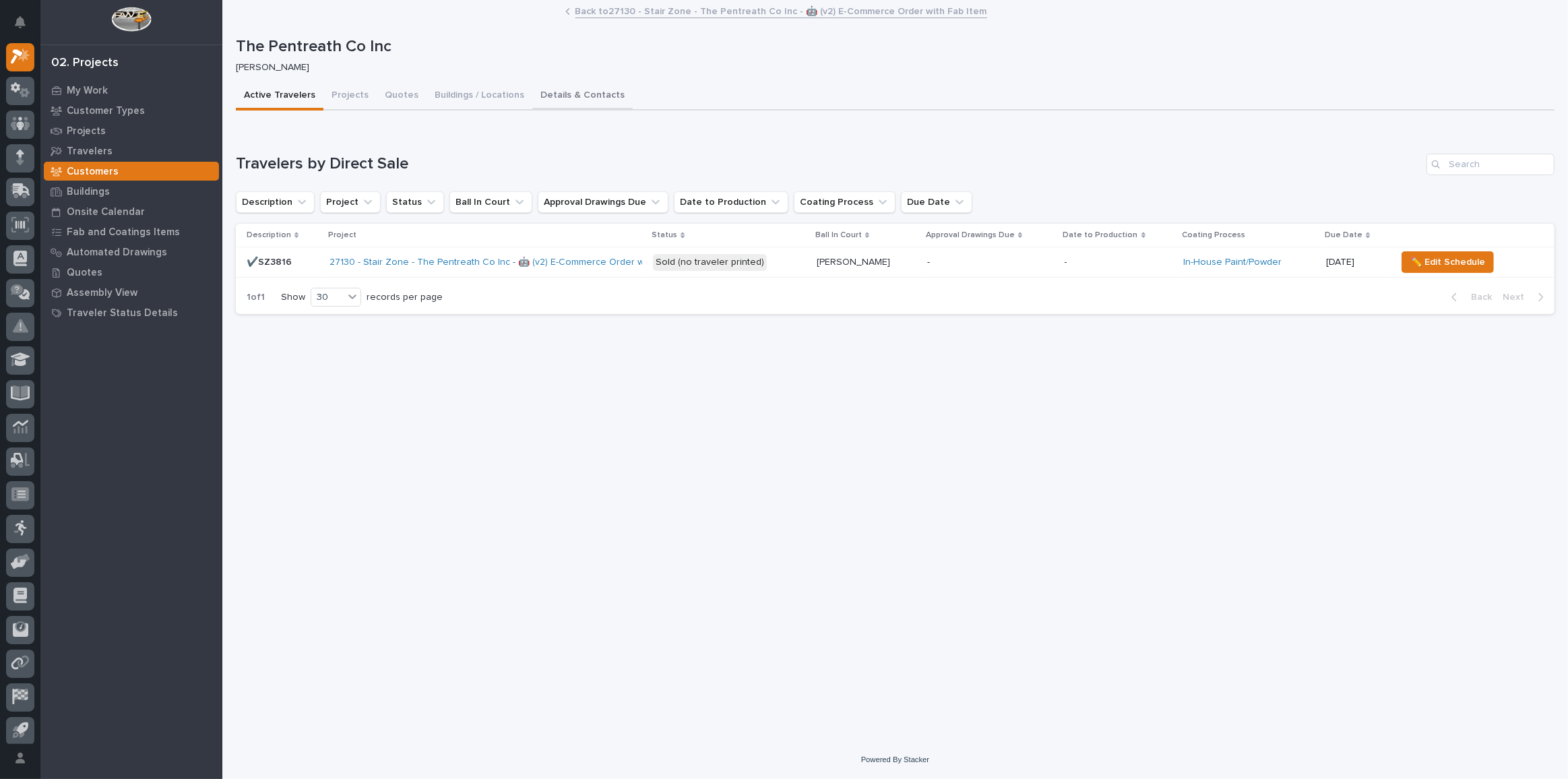
click at [569, 93] on button "Details & Contacts" at bounding box center [582, 96] width 100 height 28
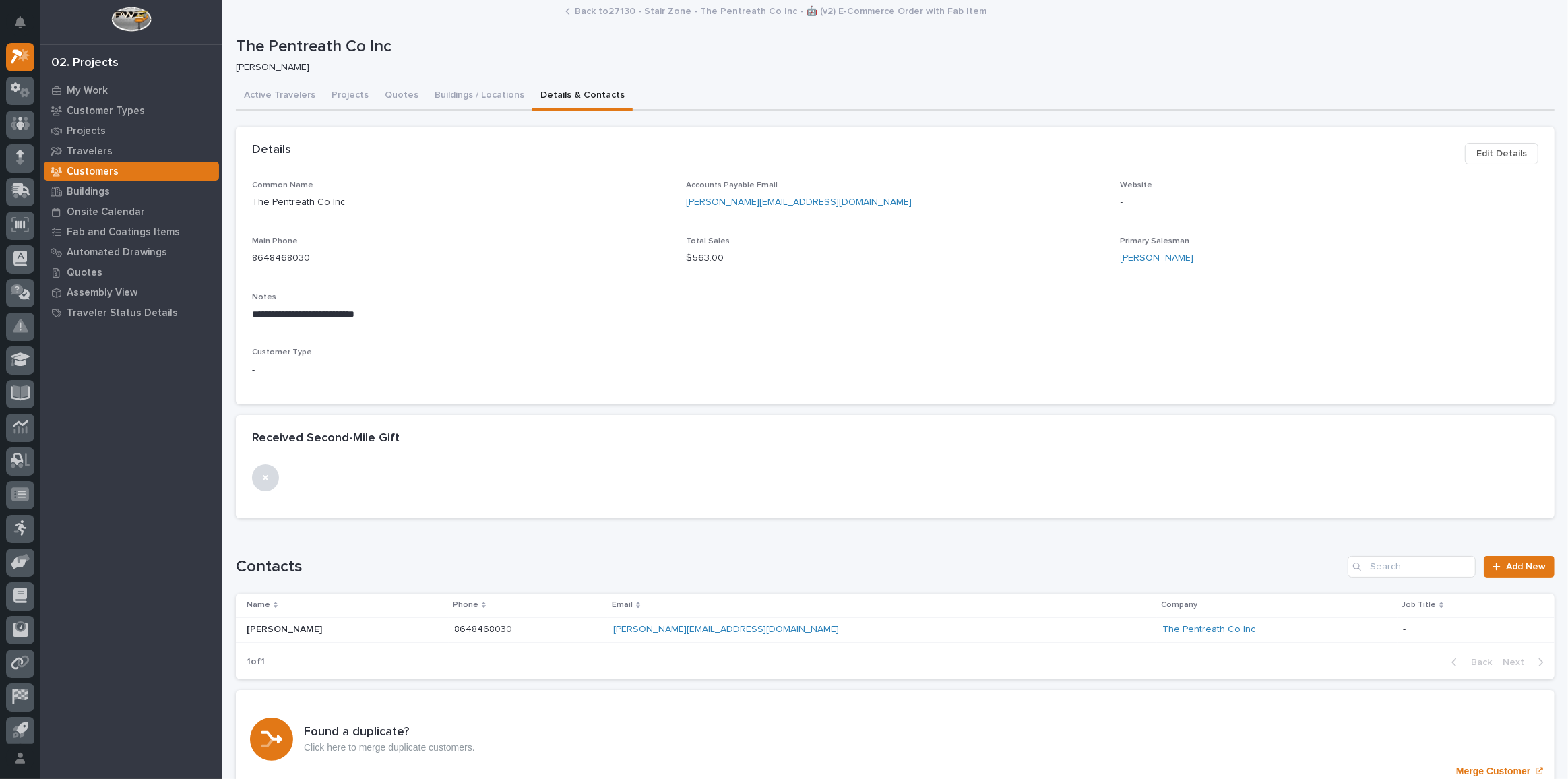
click at [1468, 150] on button "Edit Details" at bounding box center [1501, 153] width 73 height 21
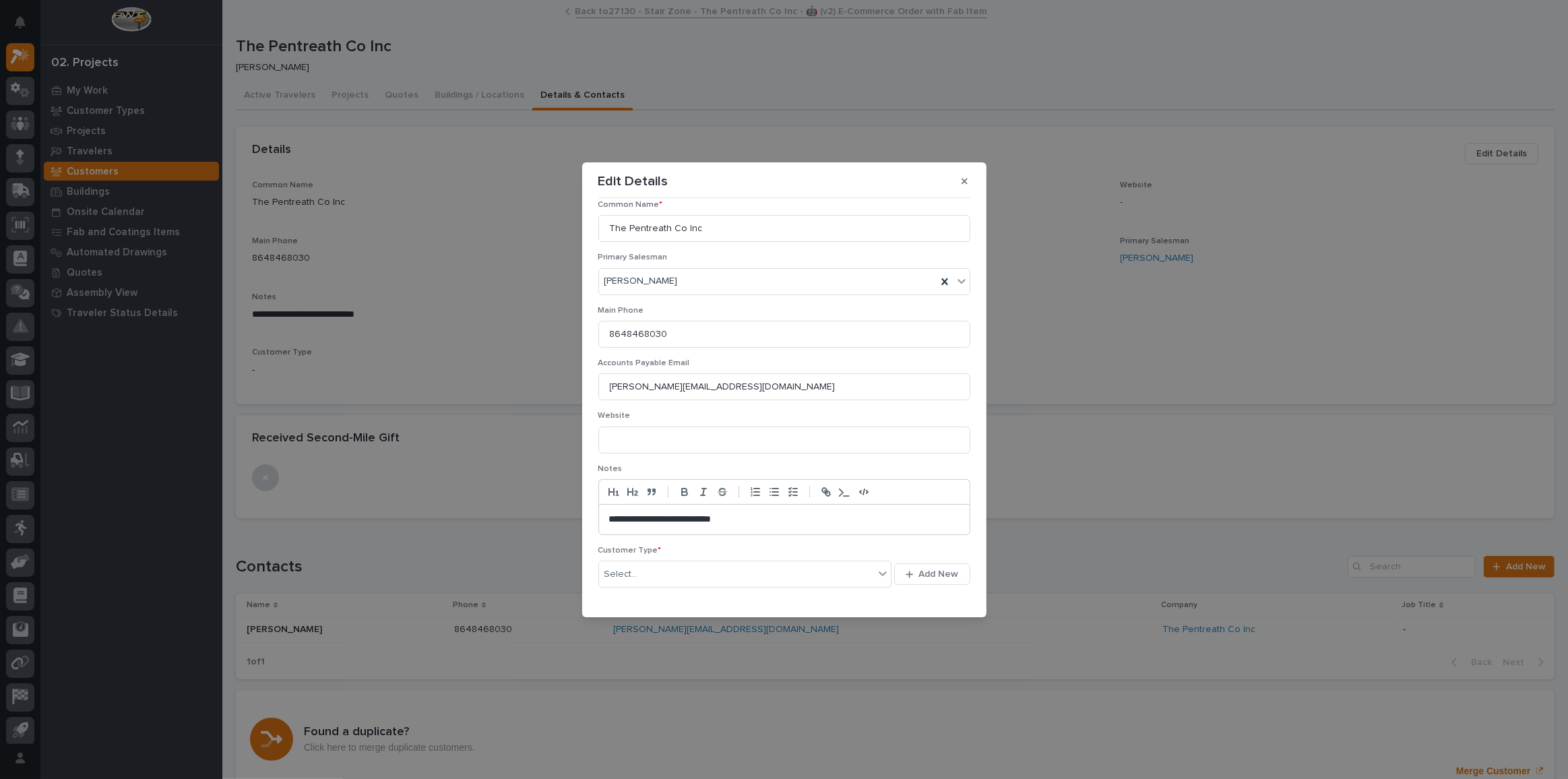
scroll to position [105, 0]
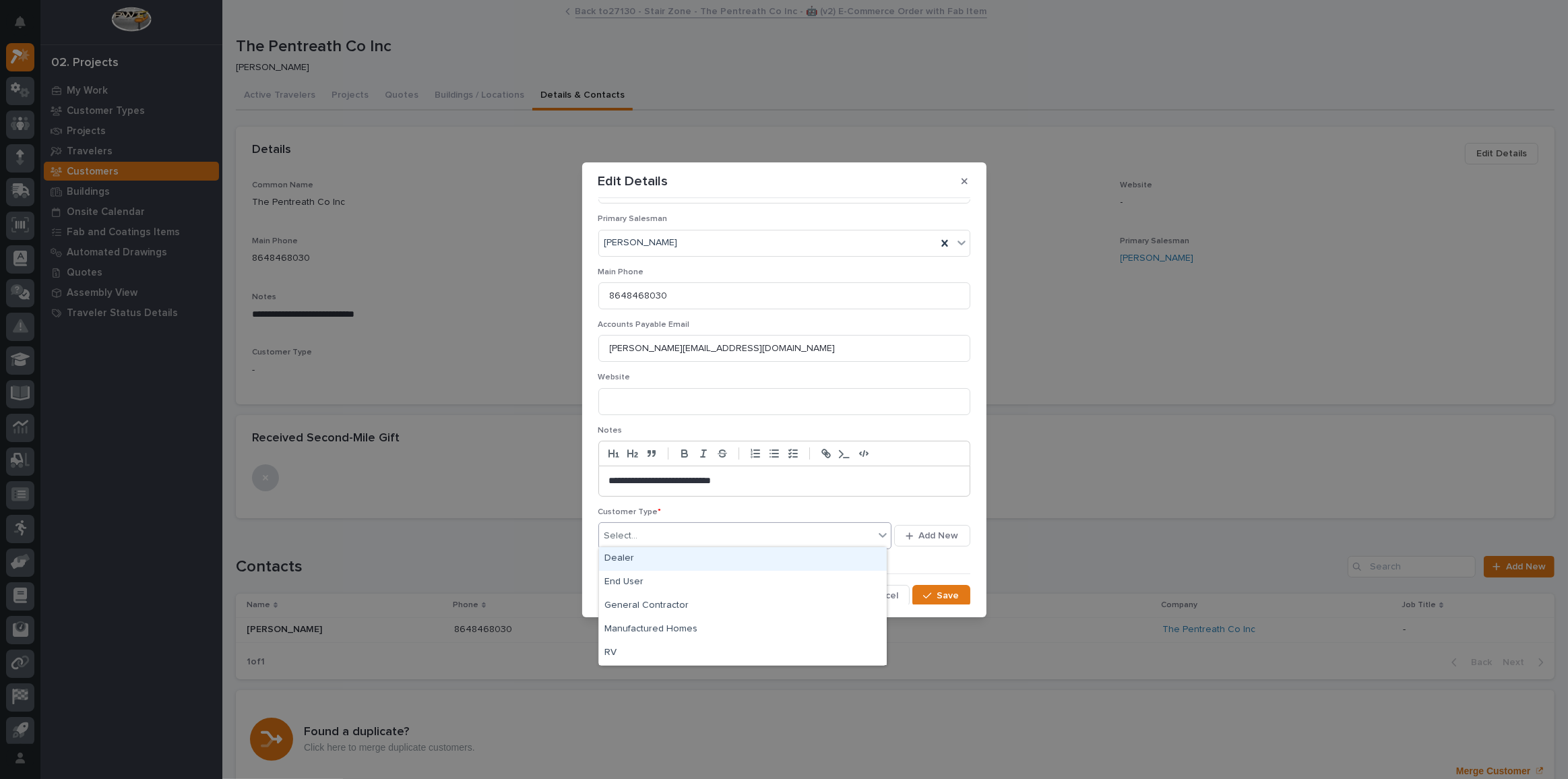
click at [691, 525] on div "Select..." at bounding box center [736, 536] width 275 height 22
click at [644, 602] on div "General Contractor" at bounding box center [742, 606] width 288 height 23
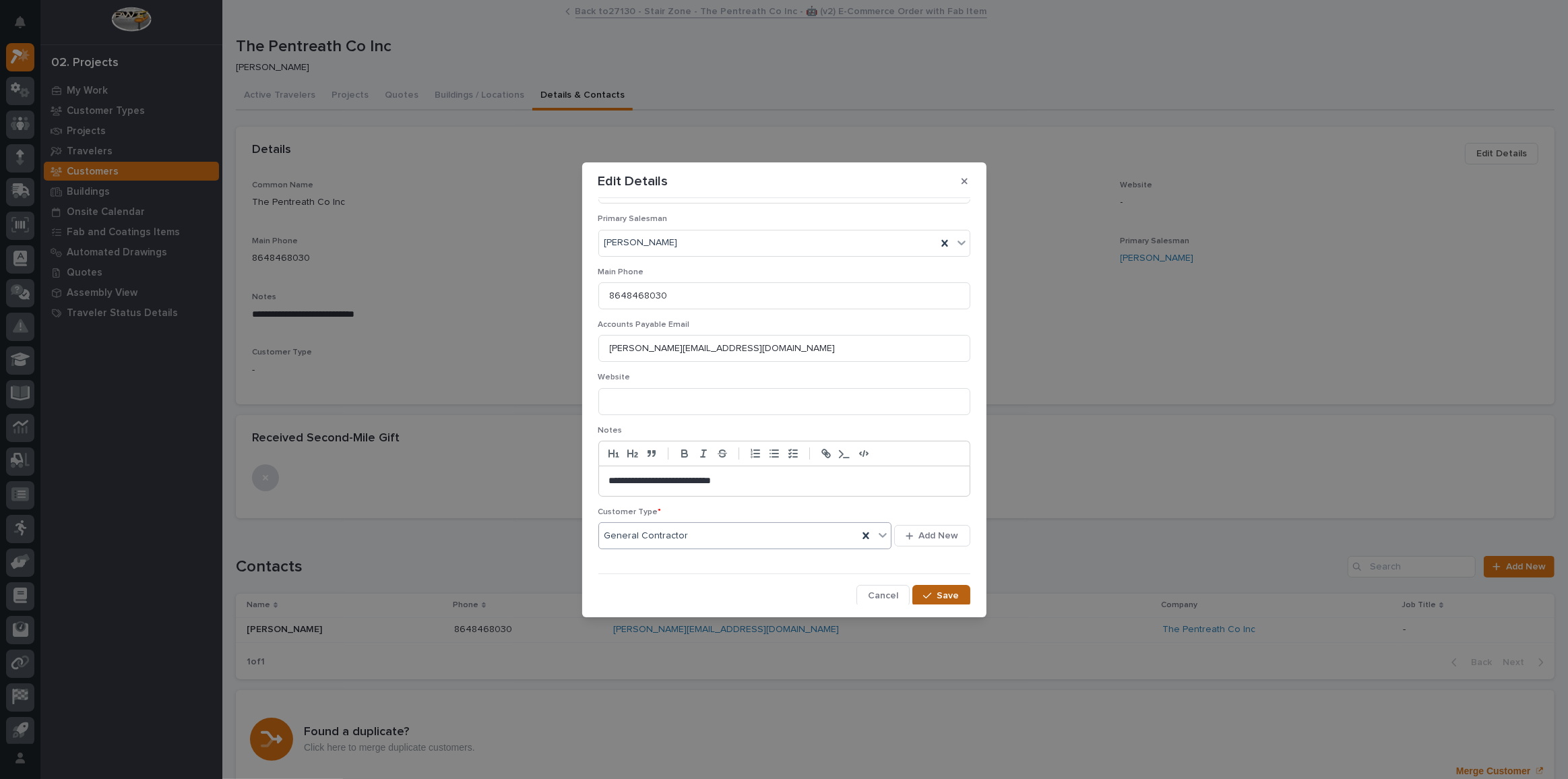
click at [938, 595] on span "Save" at bounding box center [948, 596] width 22 height 12
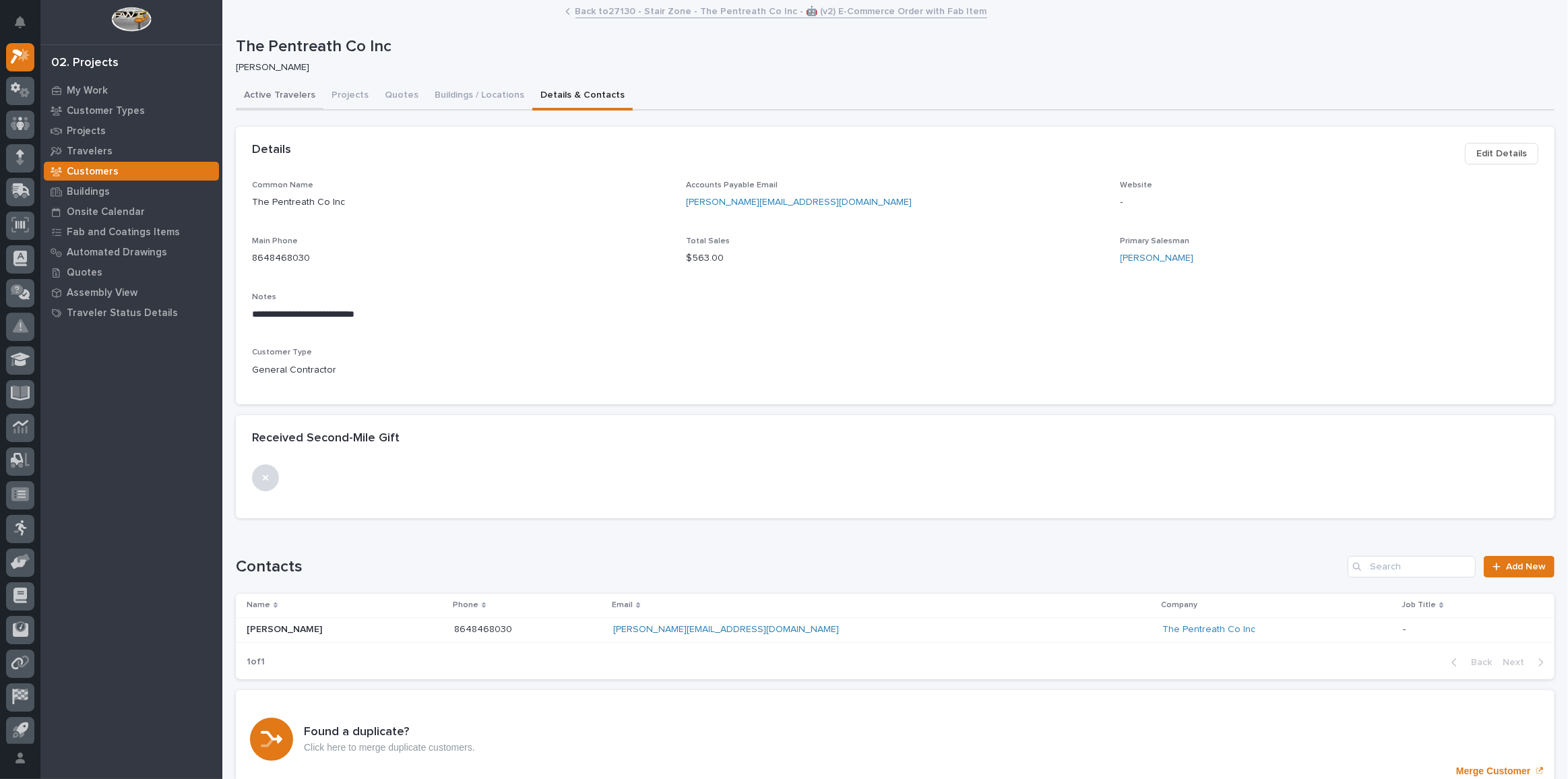
click at [270, 98] on button "Active Travelers" at bounding box center [280, 96] width 88 height 28
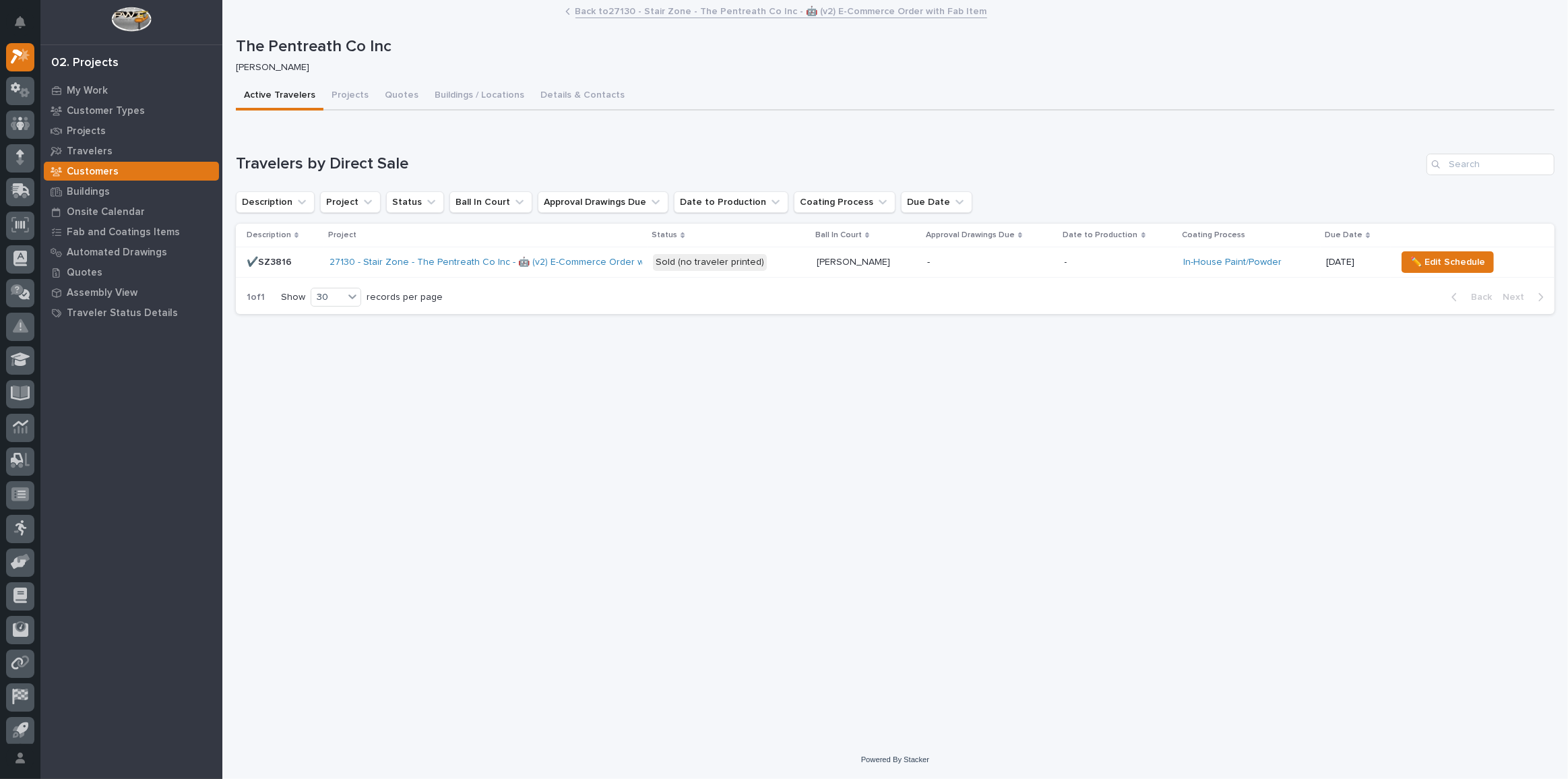
click at [681, 11] on link "Back to 27130 - Stair Zone - The Pentreath Co Inc - 🤖 (v2) E-Commerce Order wit…" at bounding box center [781, 10] width 411 height 16
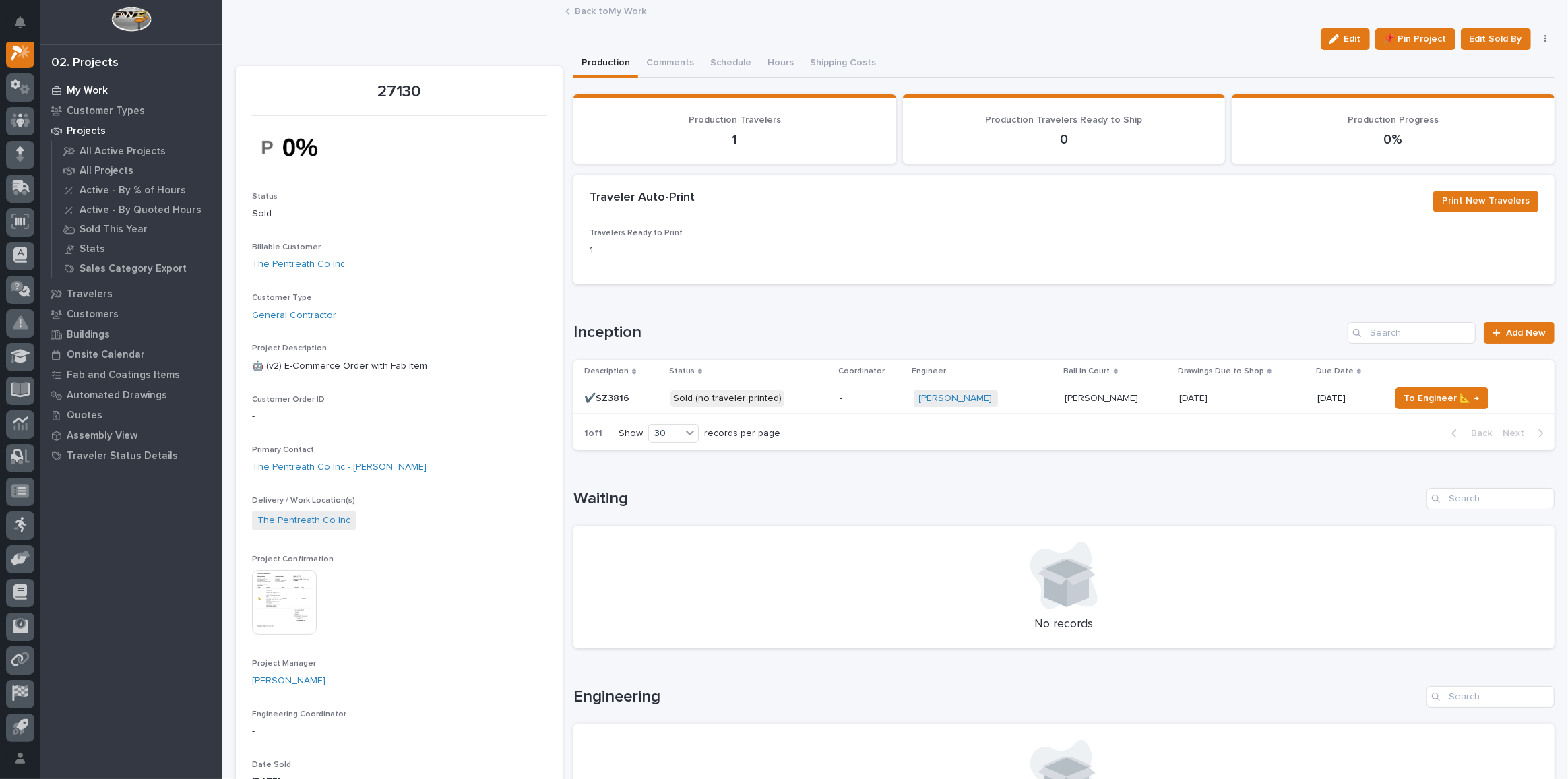
click at [82, 89] on p "My Work" at bounding box center [87, 91] width 41 height 12
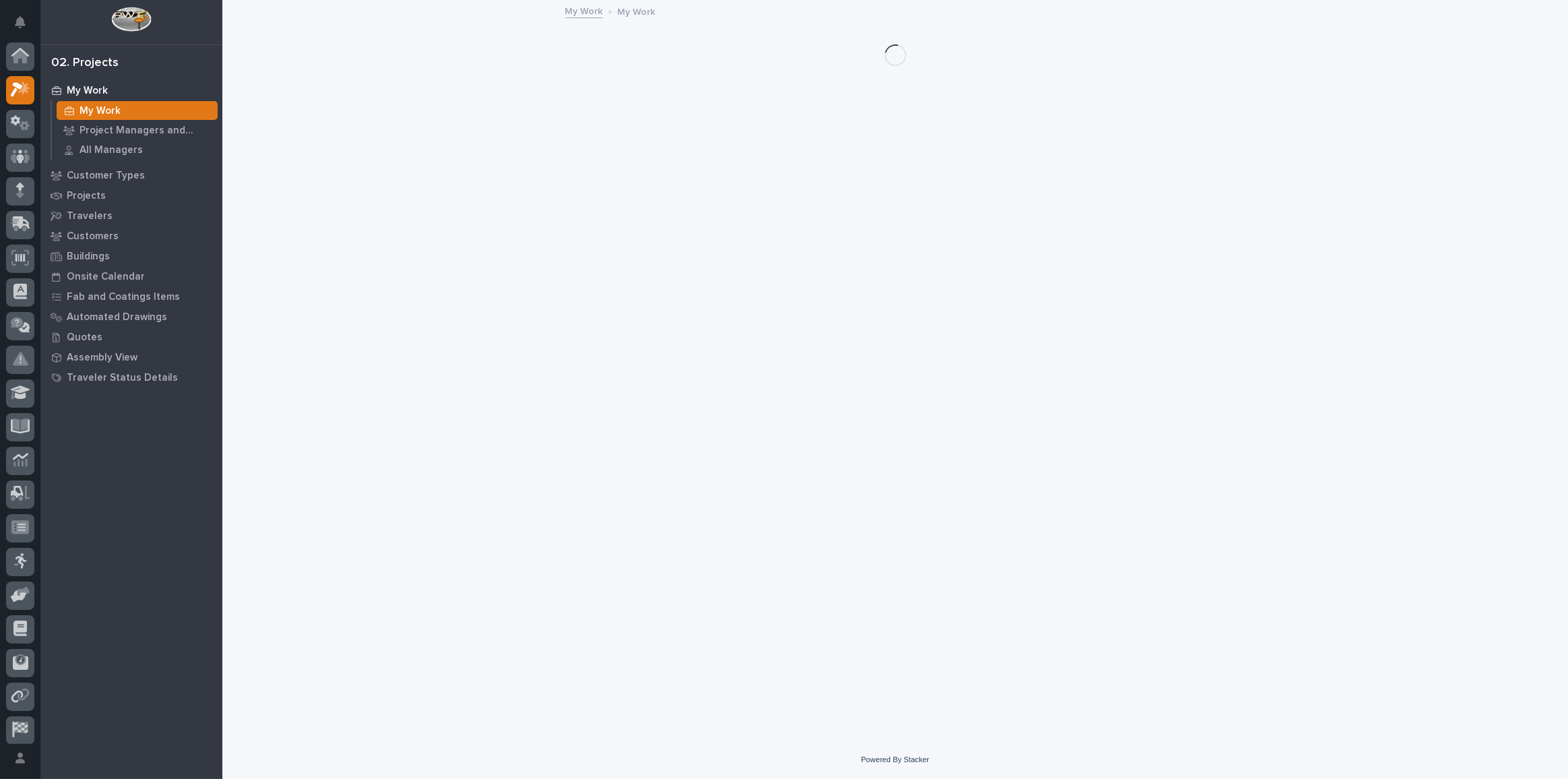
scroll to position [33, 0]
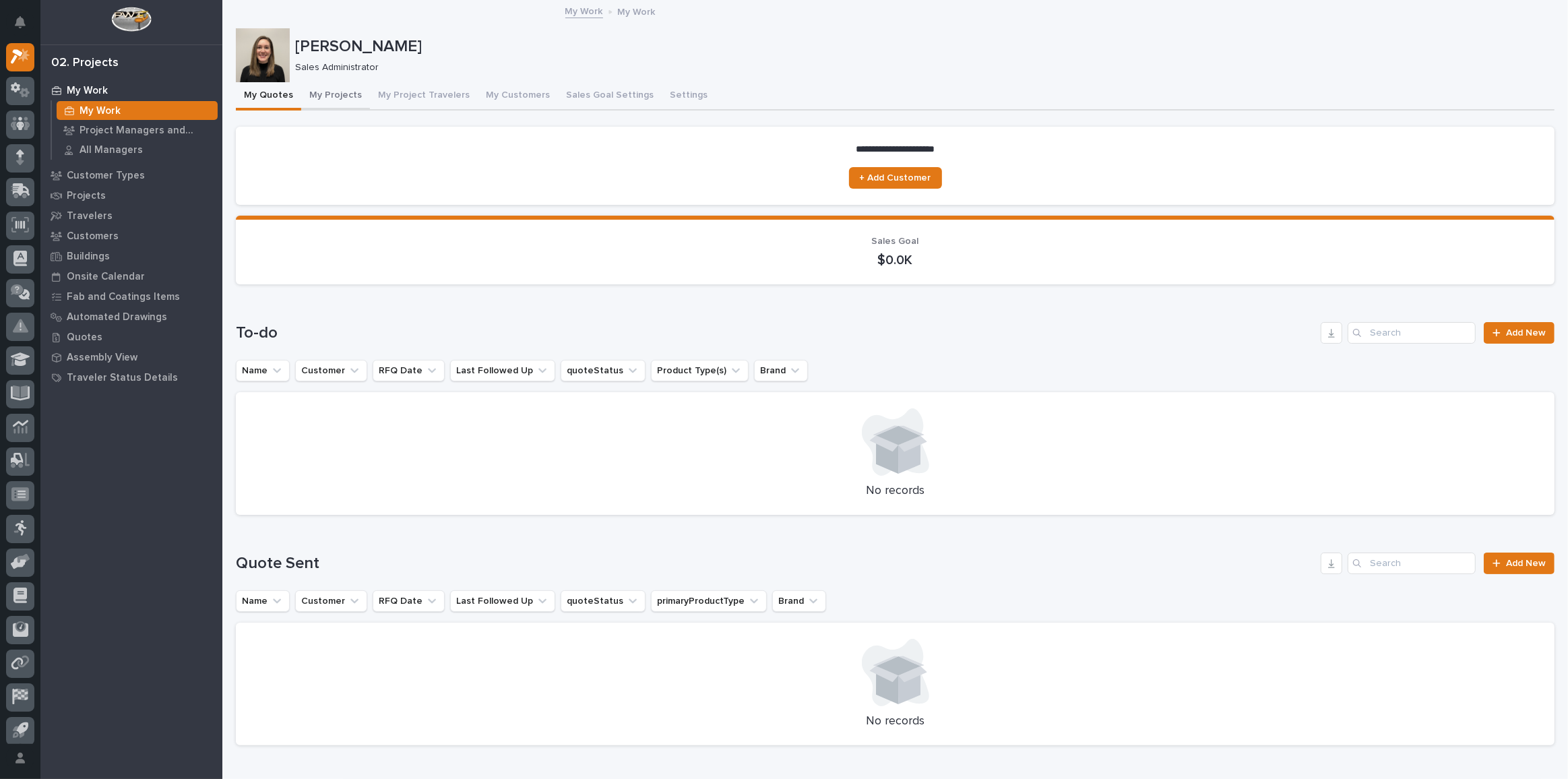
click at [338, 100] on button "My Projects" at bounding box center [336, 96] width 69 height 28
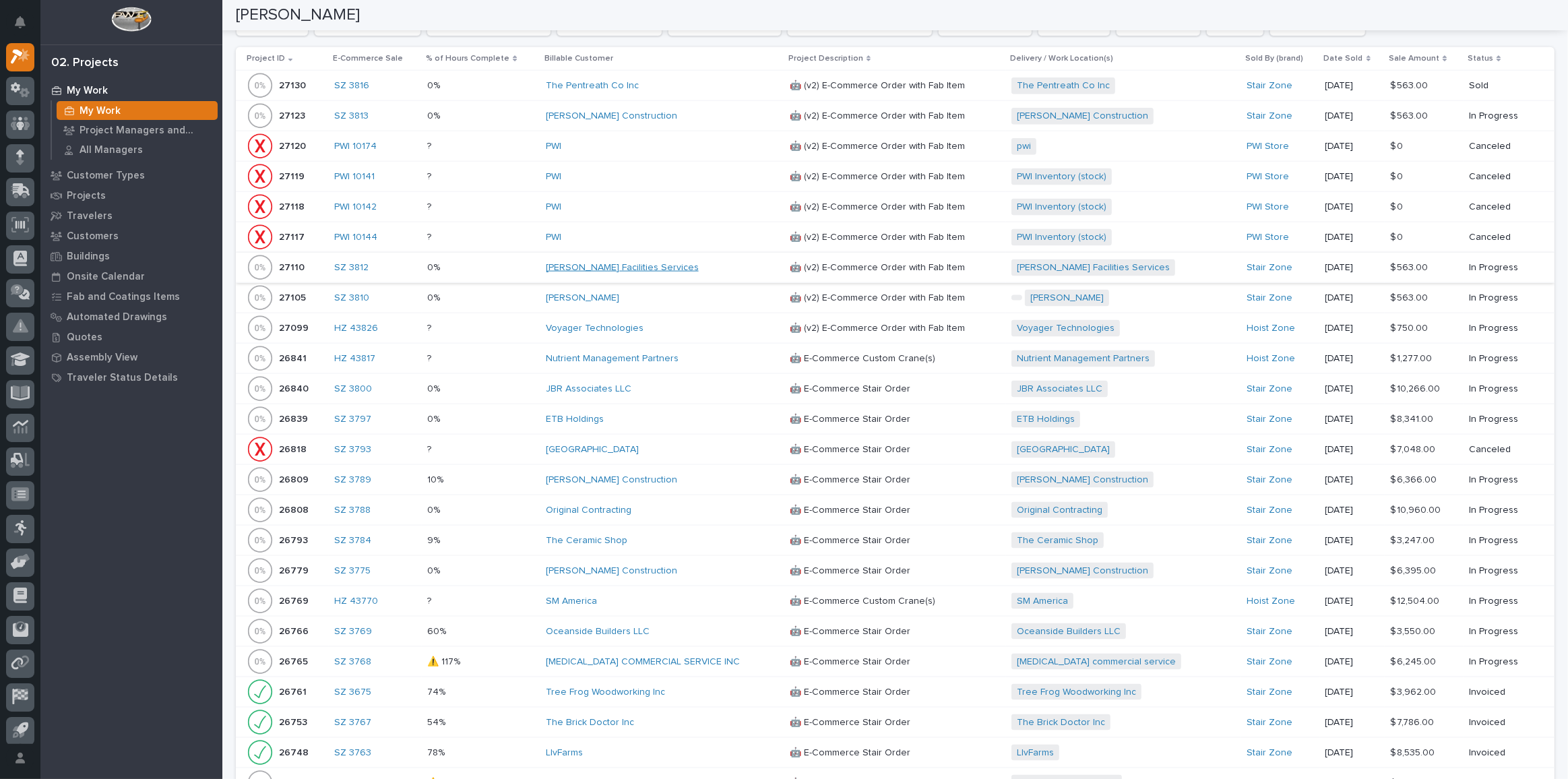
scroll to position [2009, 0]
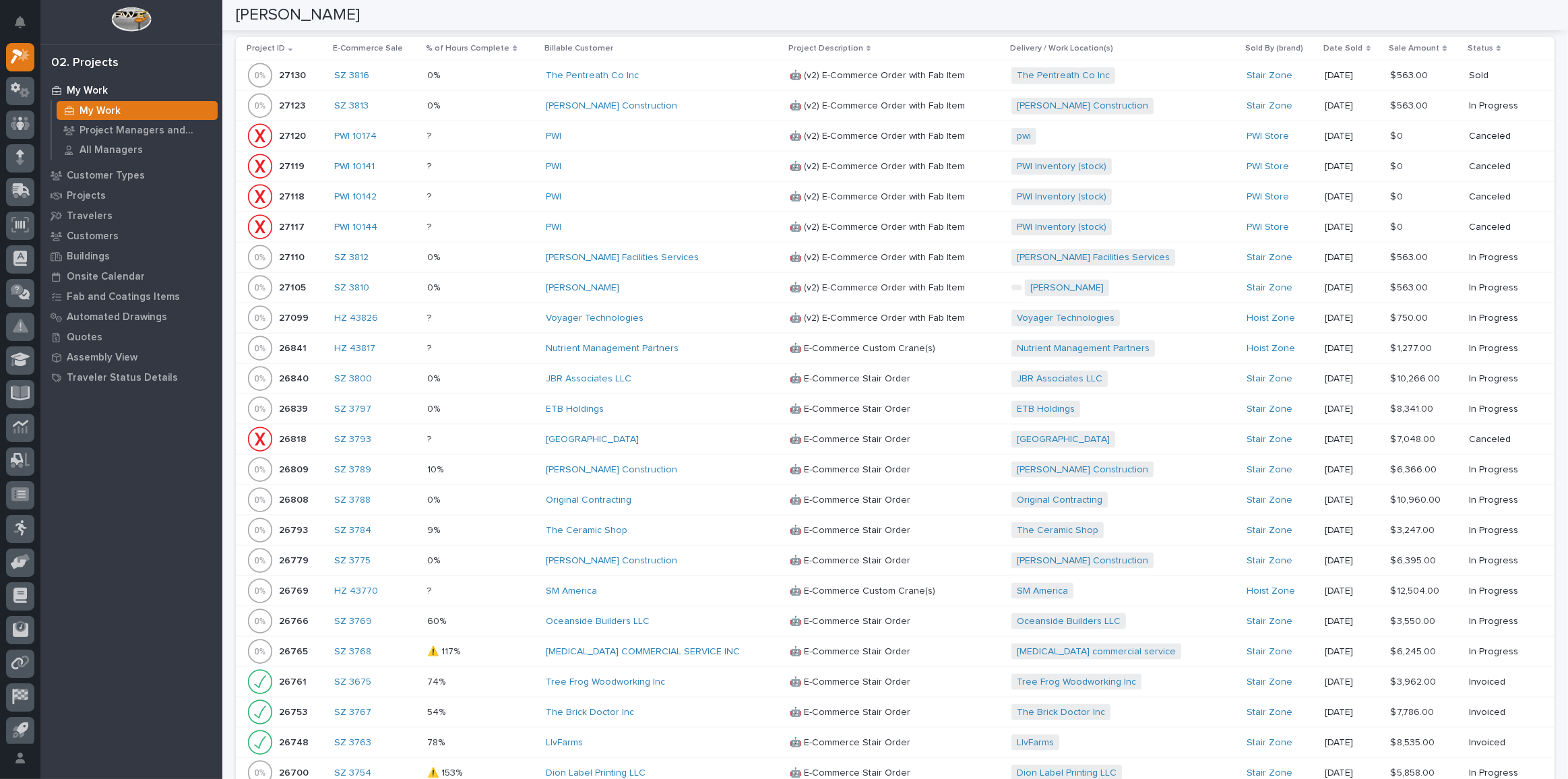
click at [665, 303] on td "Voyager Technologies" at bounding box center [662, 318] width 244 height 30
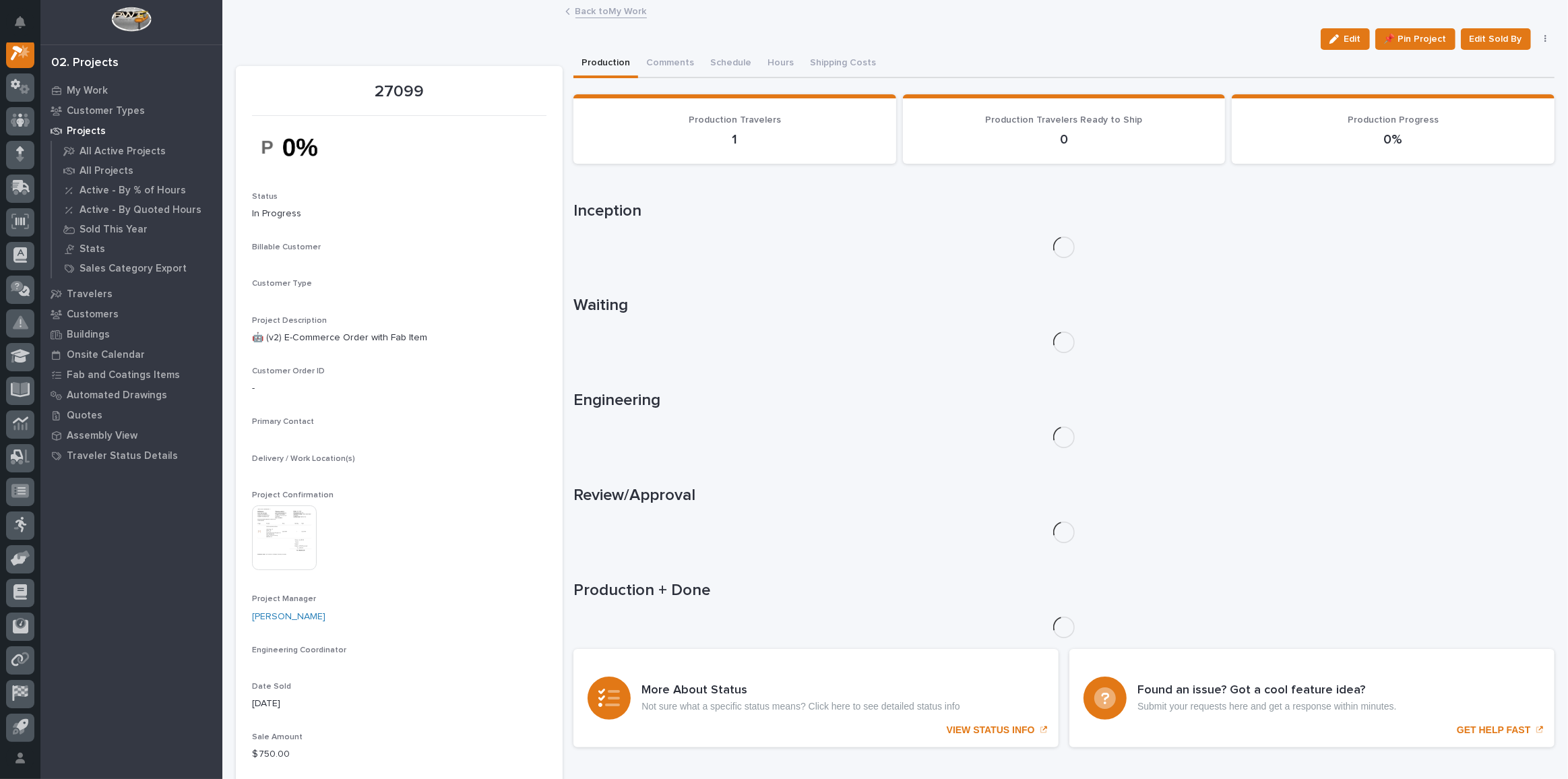
scroll to position [33, 0]
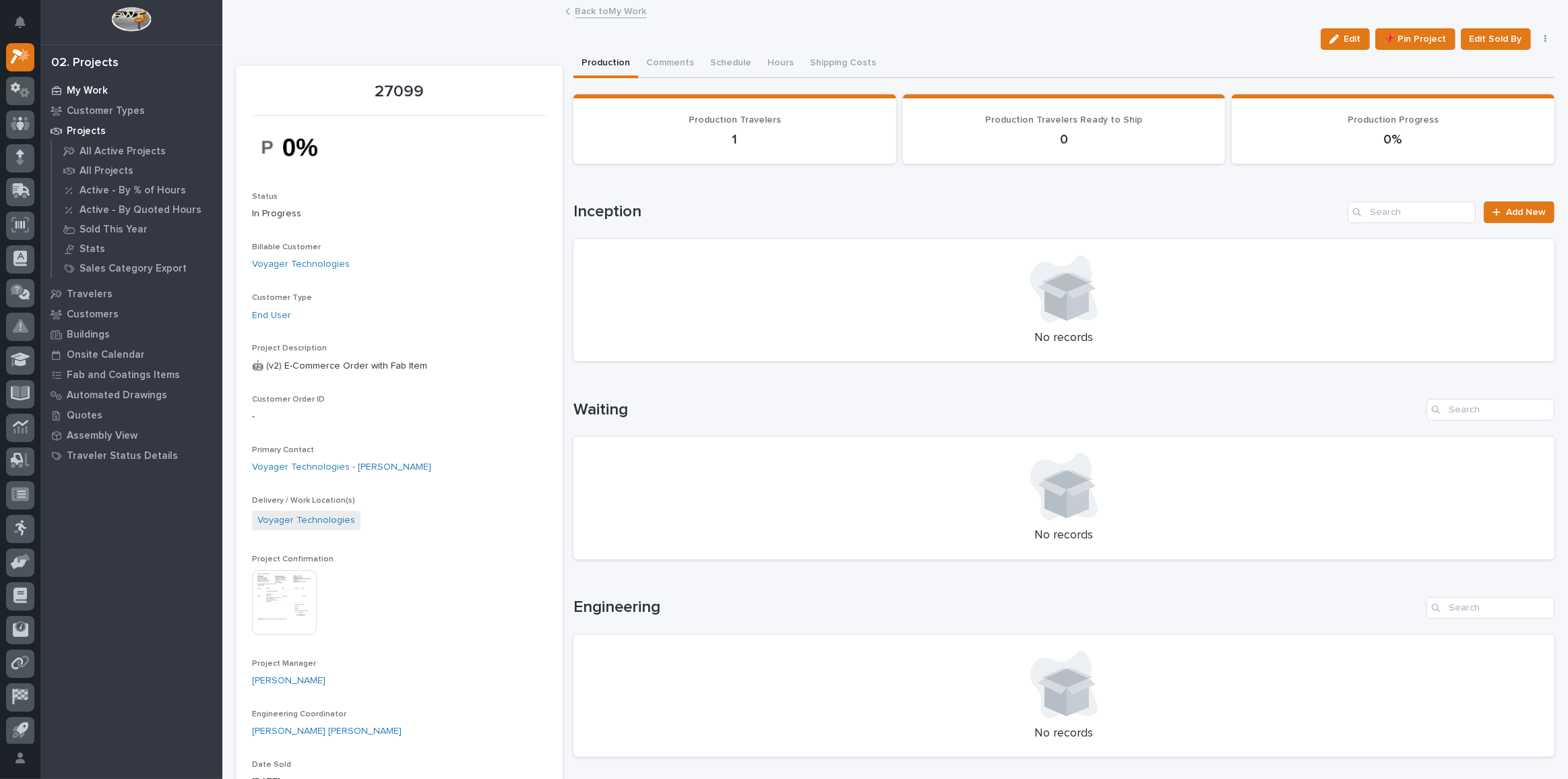
click at [102, 89] on p "My Work" at bounding box center [87, 91] width 41 height 12
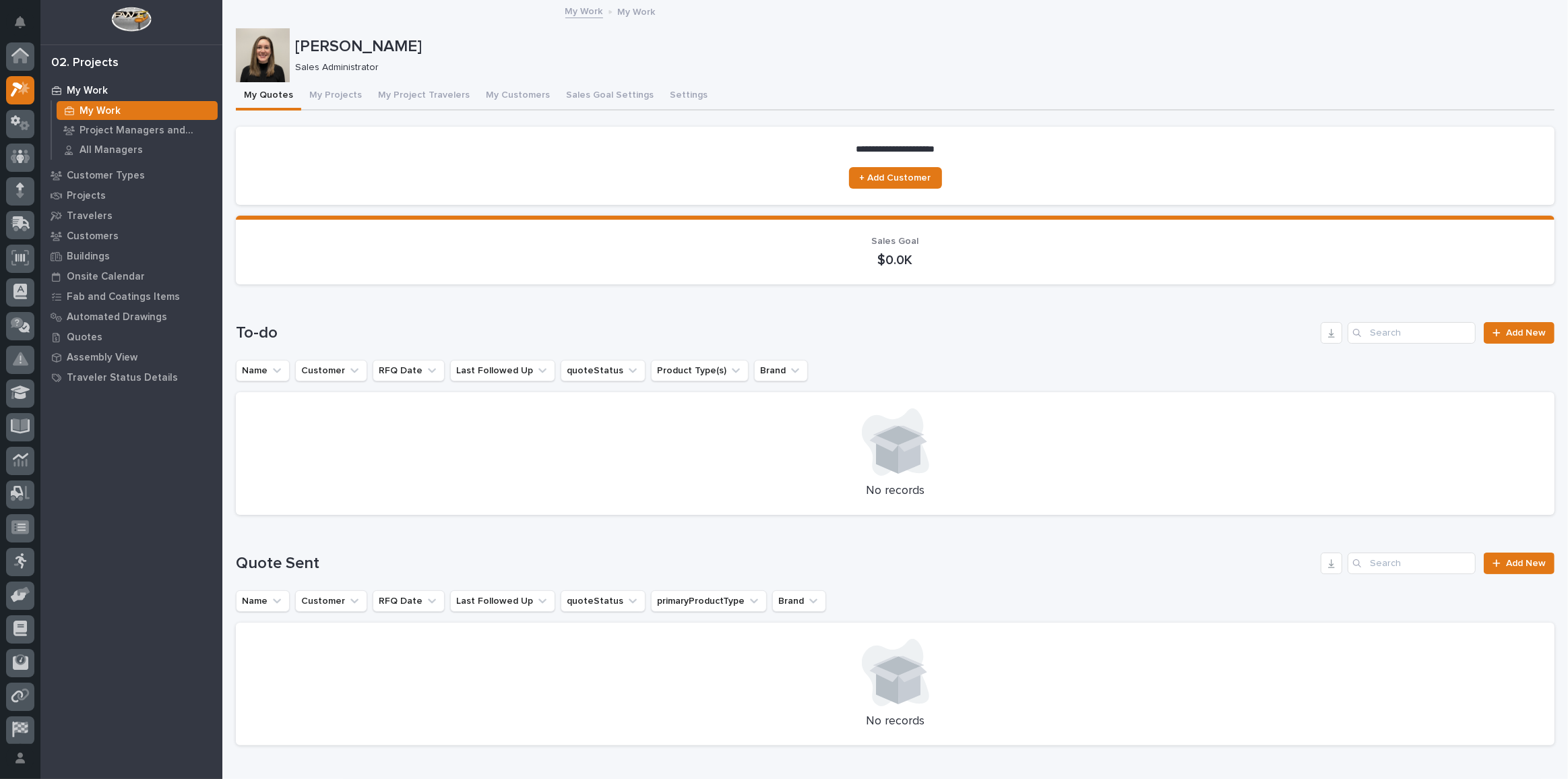
scroll to position [33, 0]
click at [326, 95] on button "My Projects" at bounding box center [336, 96] width 69 height 28
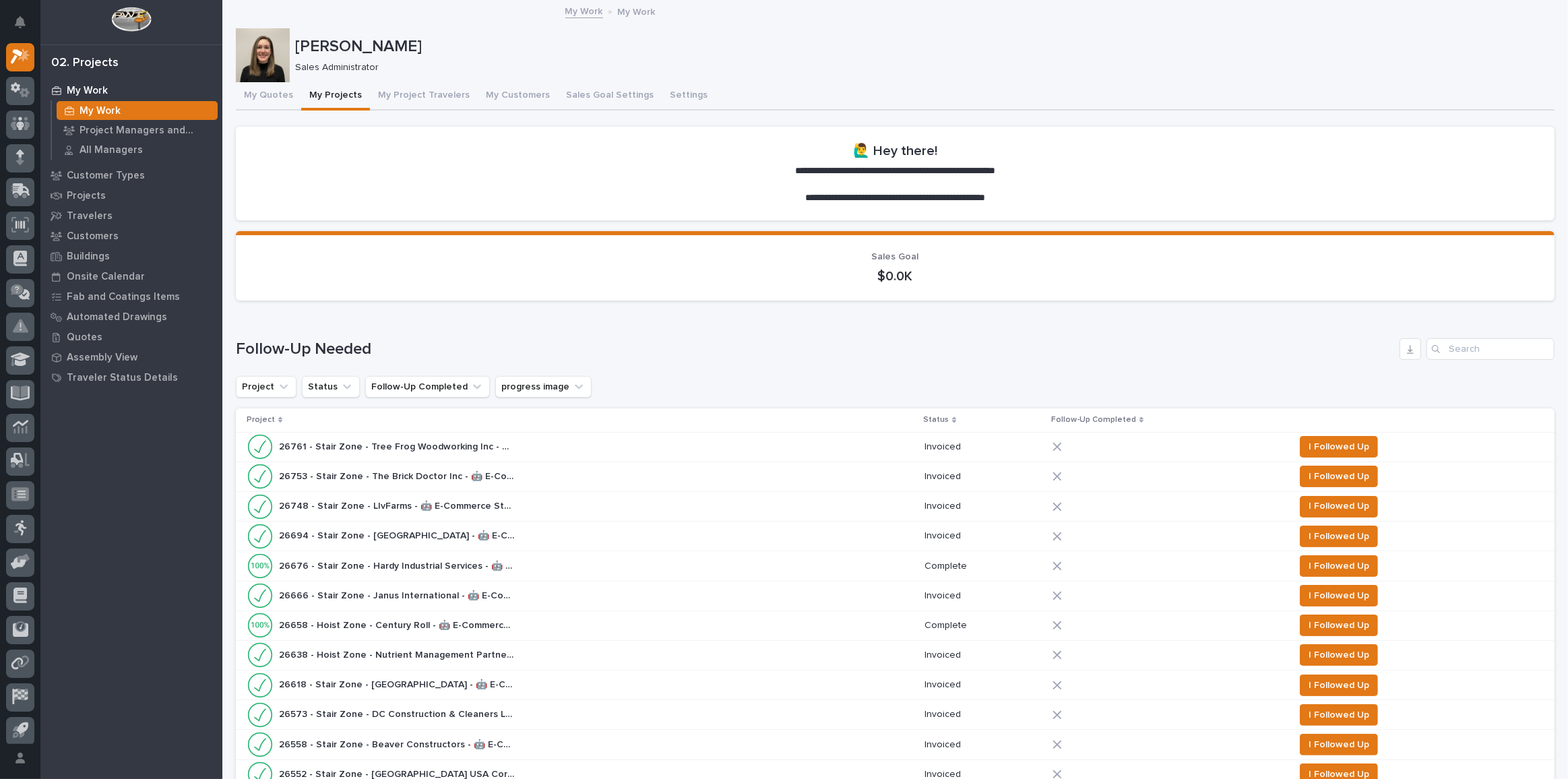
click at [124, 93] on div "My Work" at bounding box center [131, 90] width 175 height 19
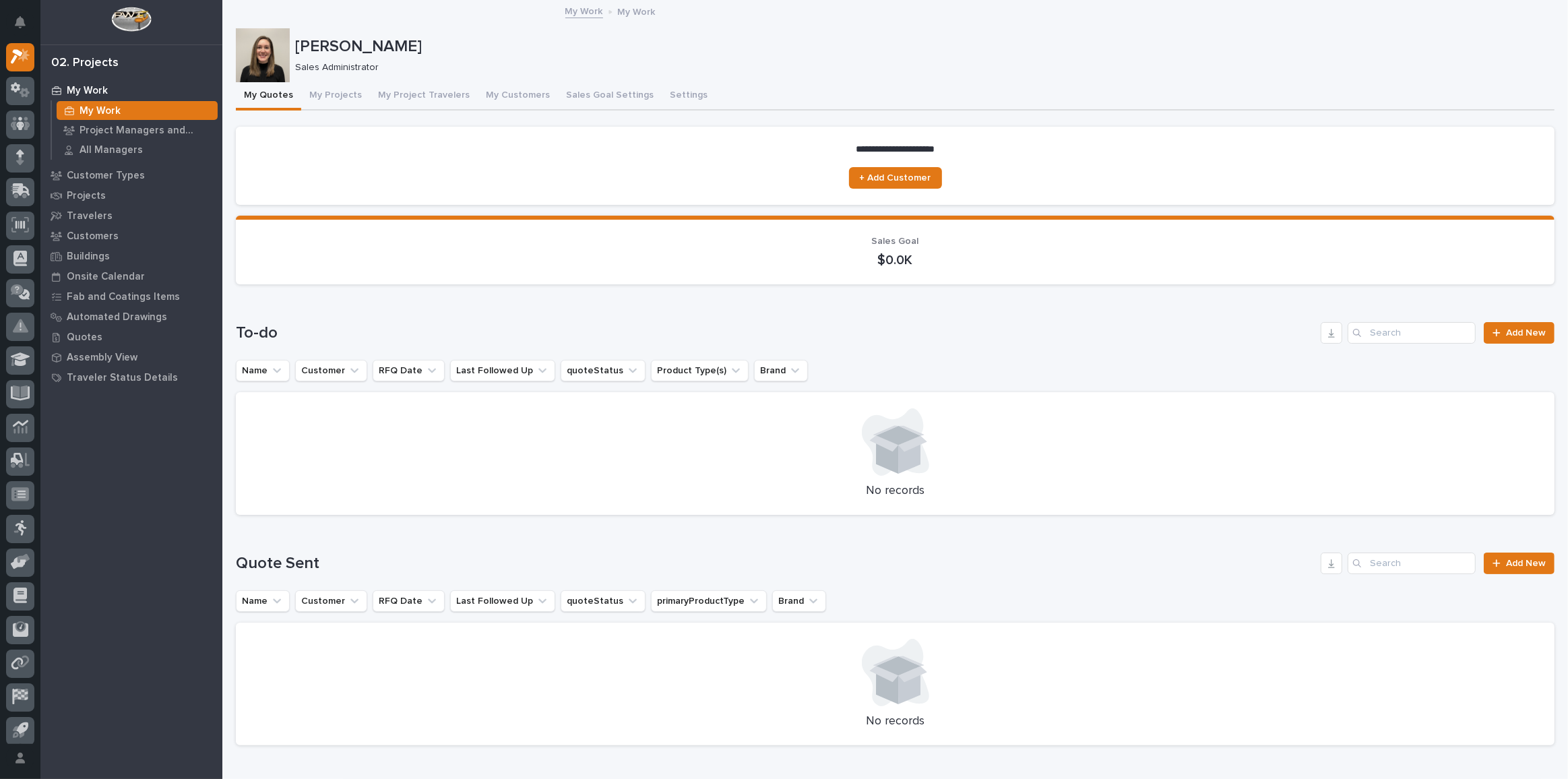
click at [585, 10] on link "My Work" at bounding box center [584, 10] width 38 height 16
click at [20, 58] on icon at bounding box center [23, 56] width 12 height 14
click at [626, 10] on p "My Work" at bounding box center [637, 11] width 38 height 15
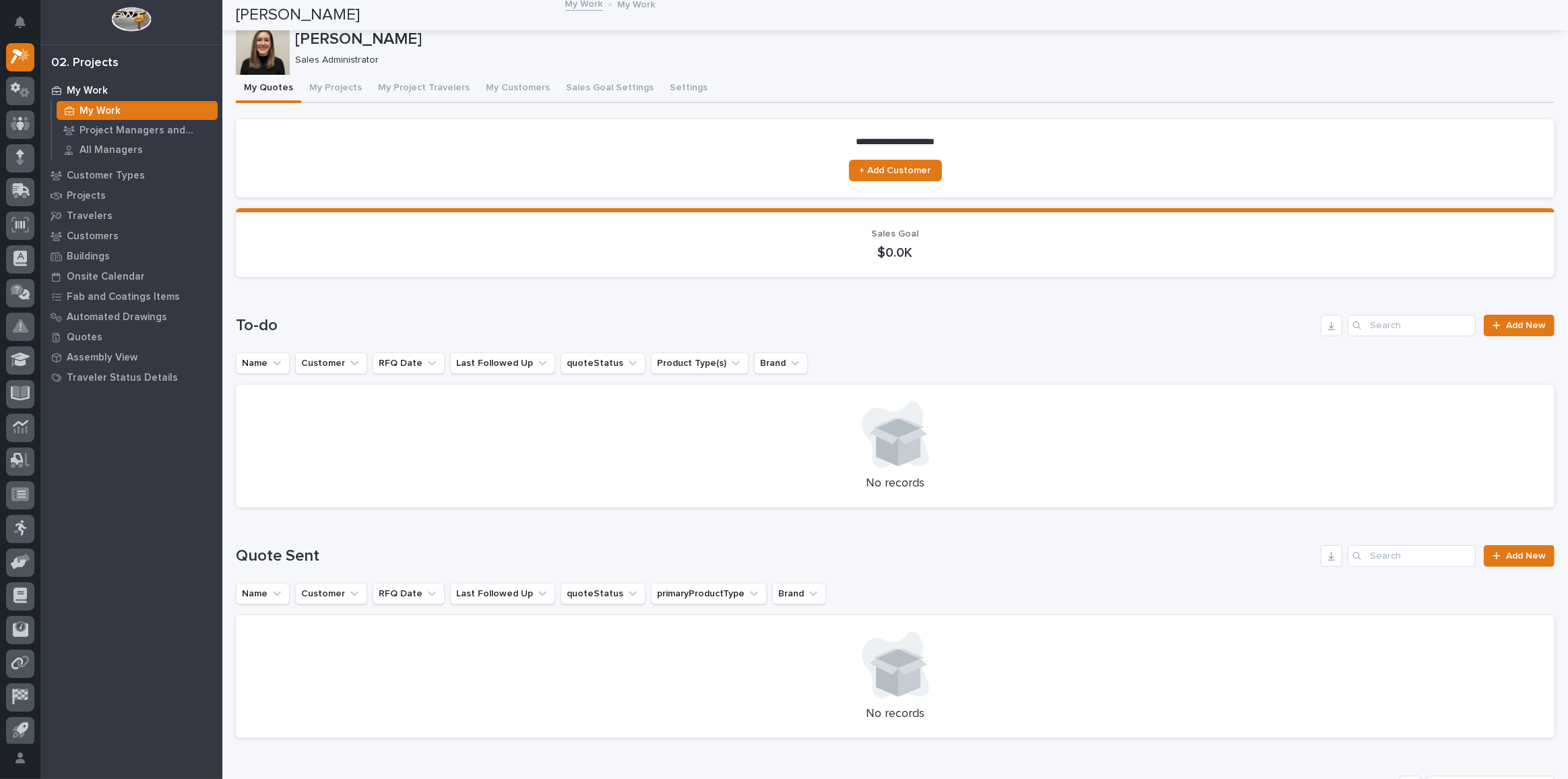
scroll to position [0, 0]
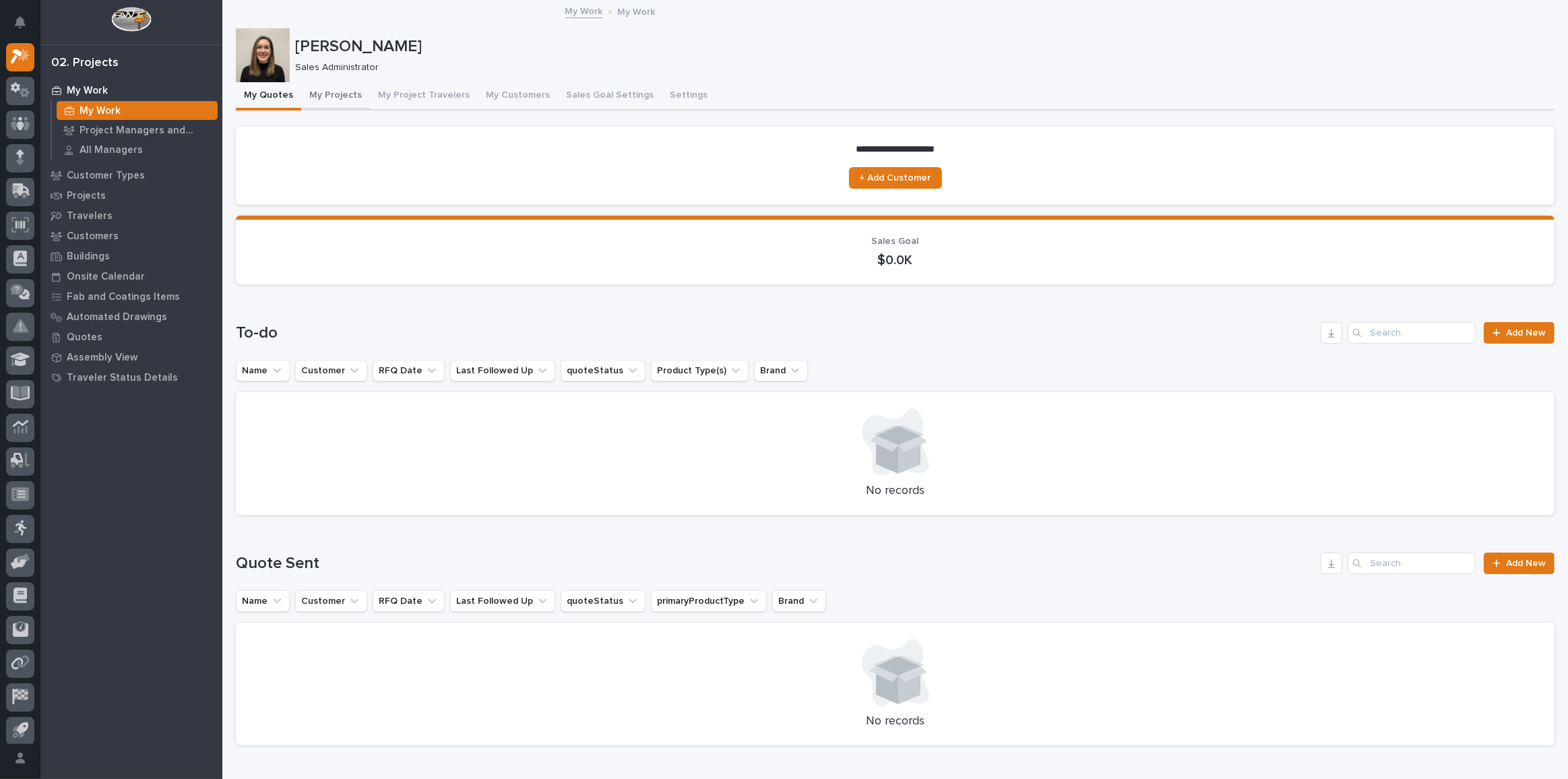
click at [332, 103] on button "My Projects" at bounding box center [336, 96] width 69 height 28
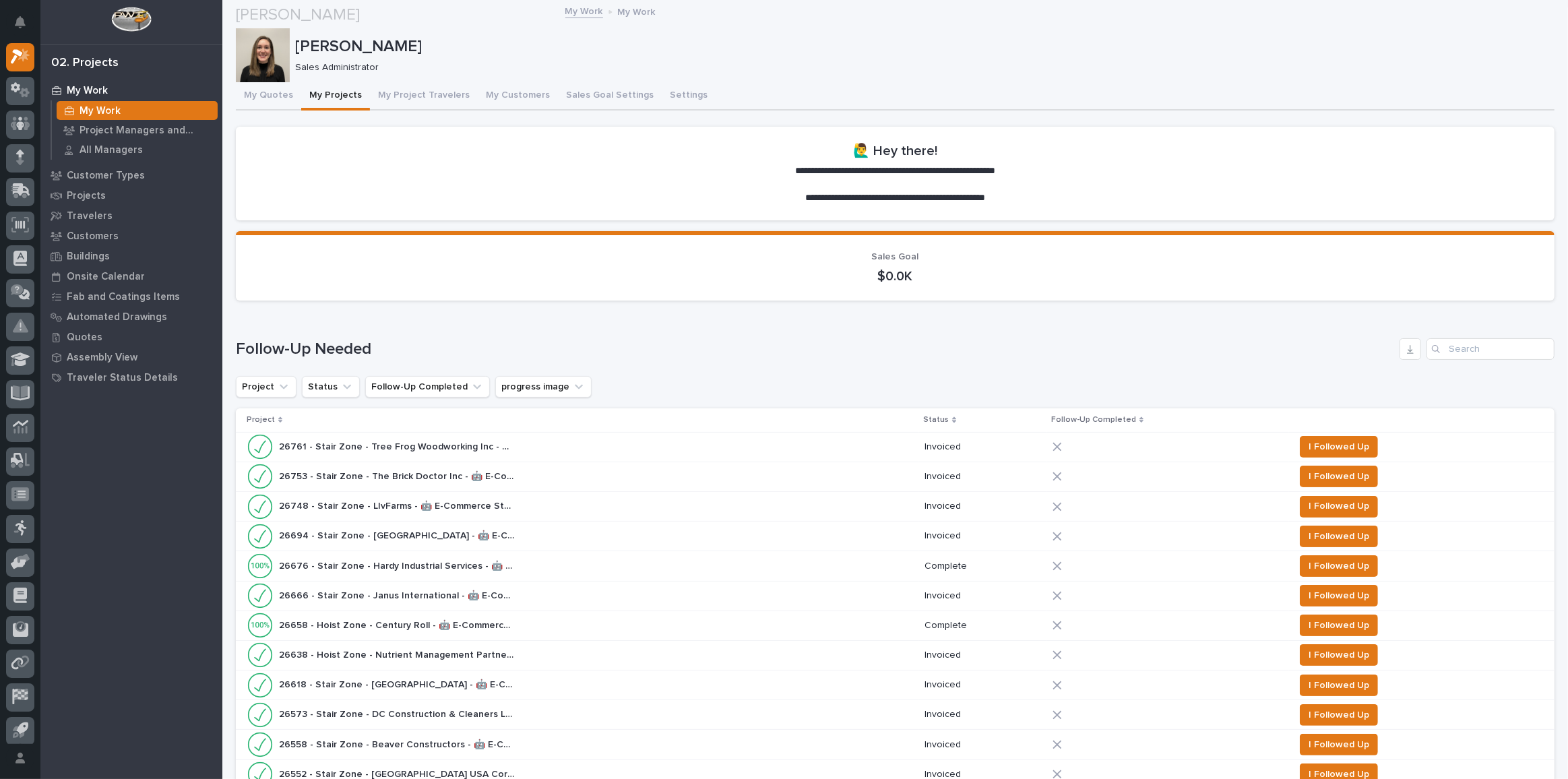
scroll to position [1041, 0]
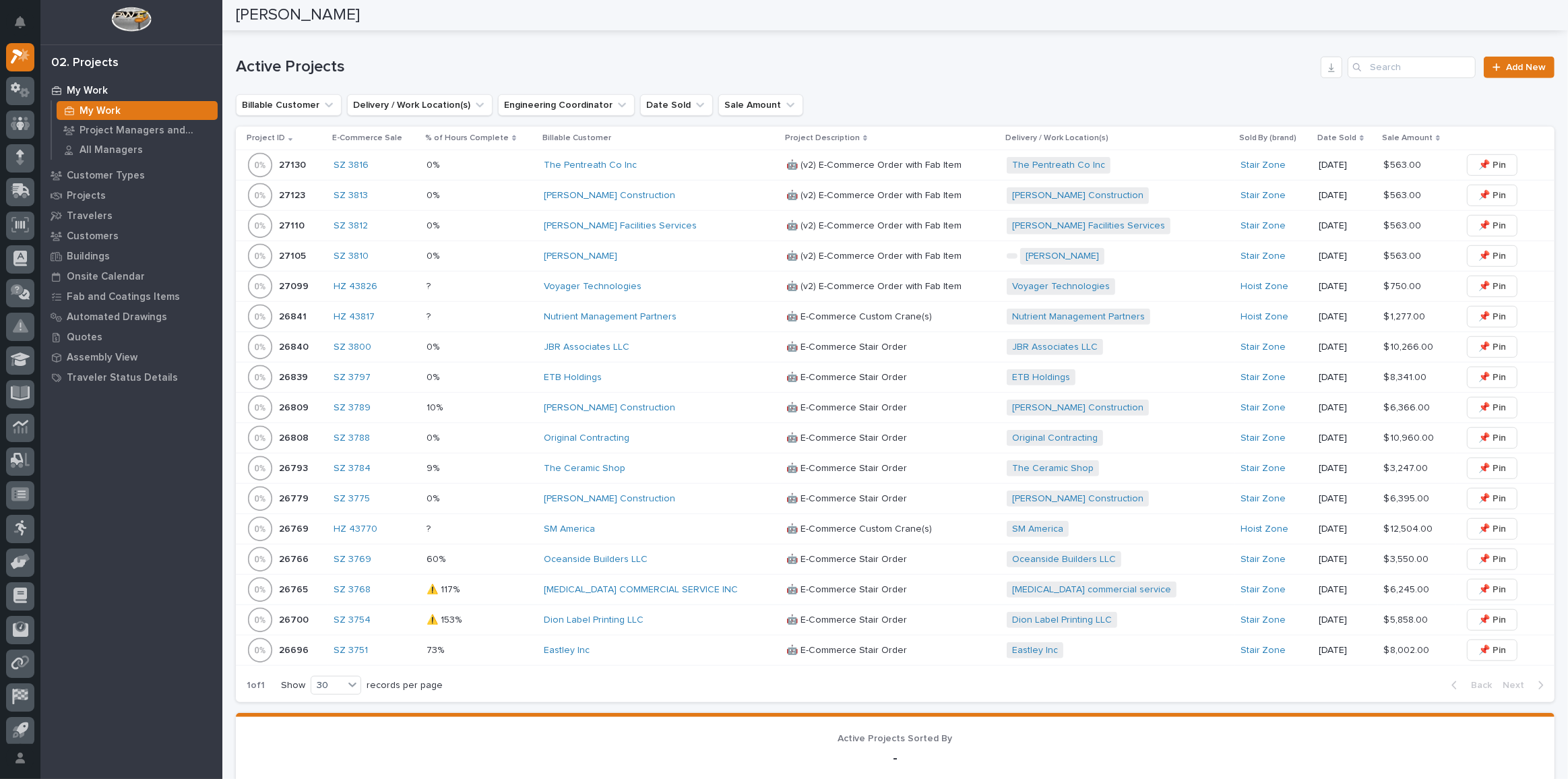
click at [513, 159] on p at bounding box center [479, 165] width 106 height 12
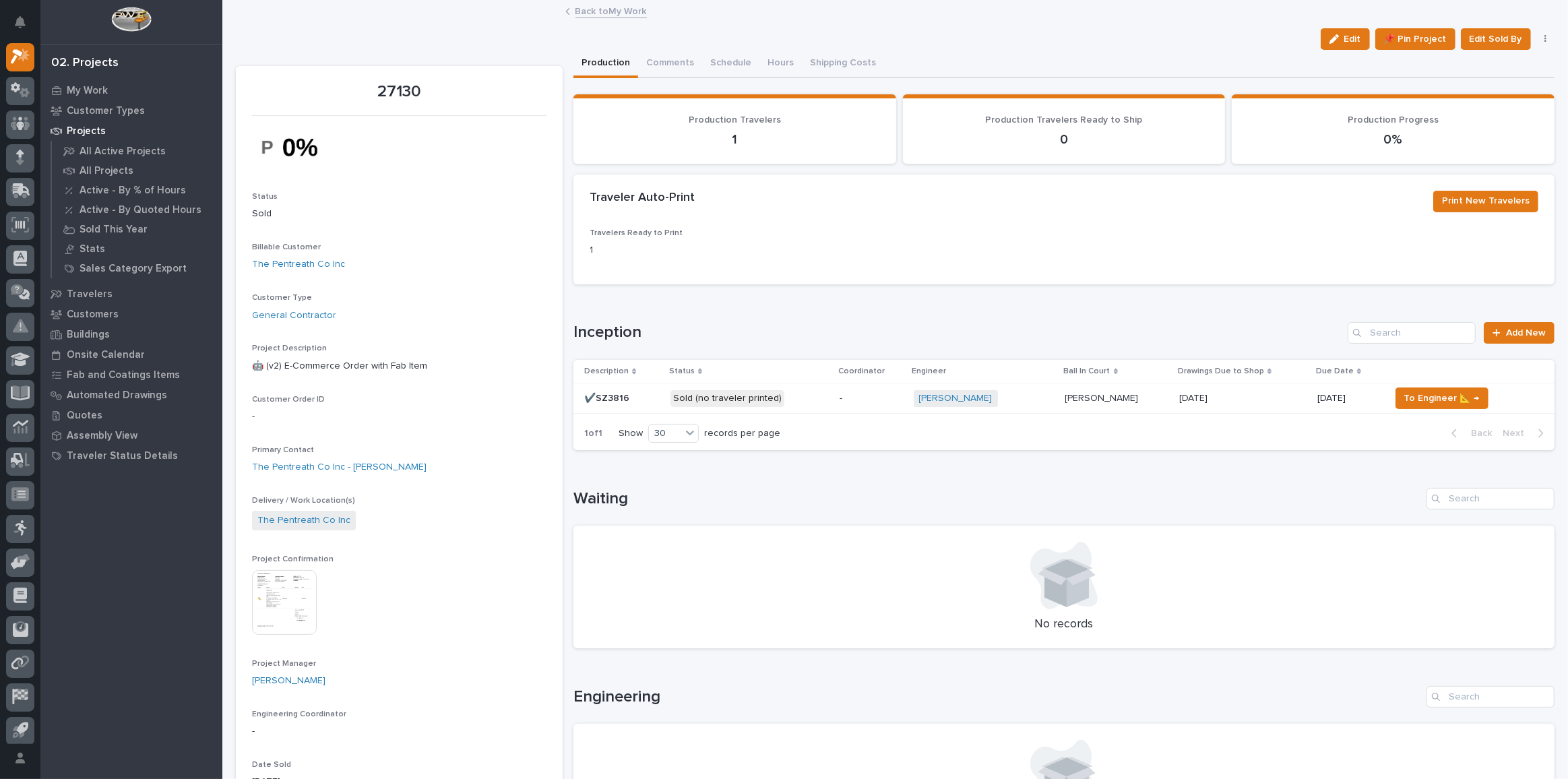
click at [792, 397] on p "Sold (no traveler printed)" at bounding box center [749, 398] width 159 height 17
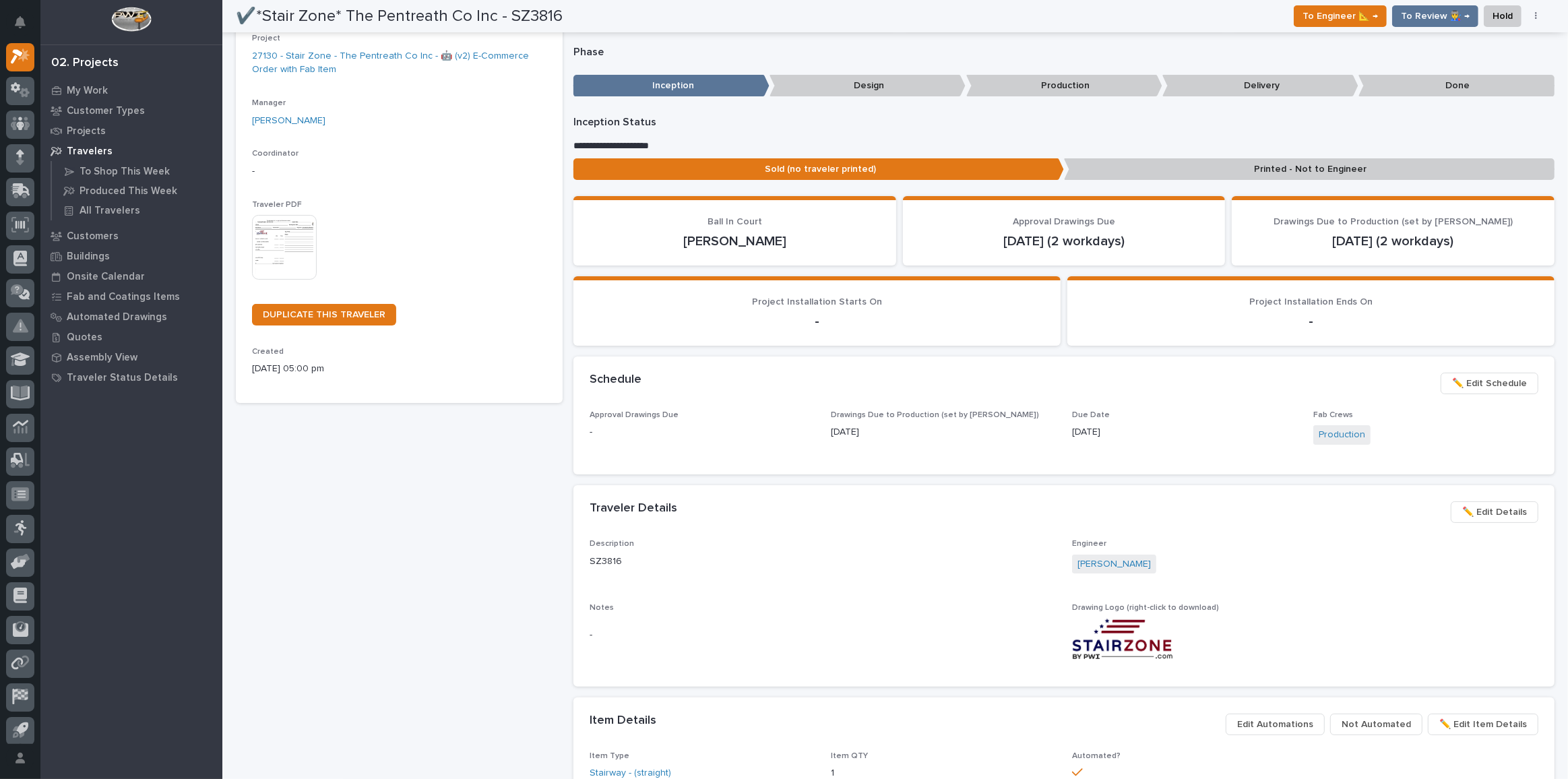
scroll to position [122, 0]
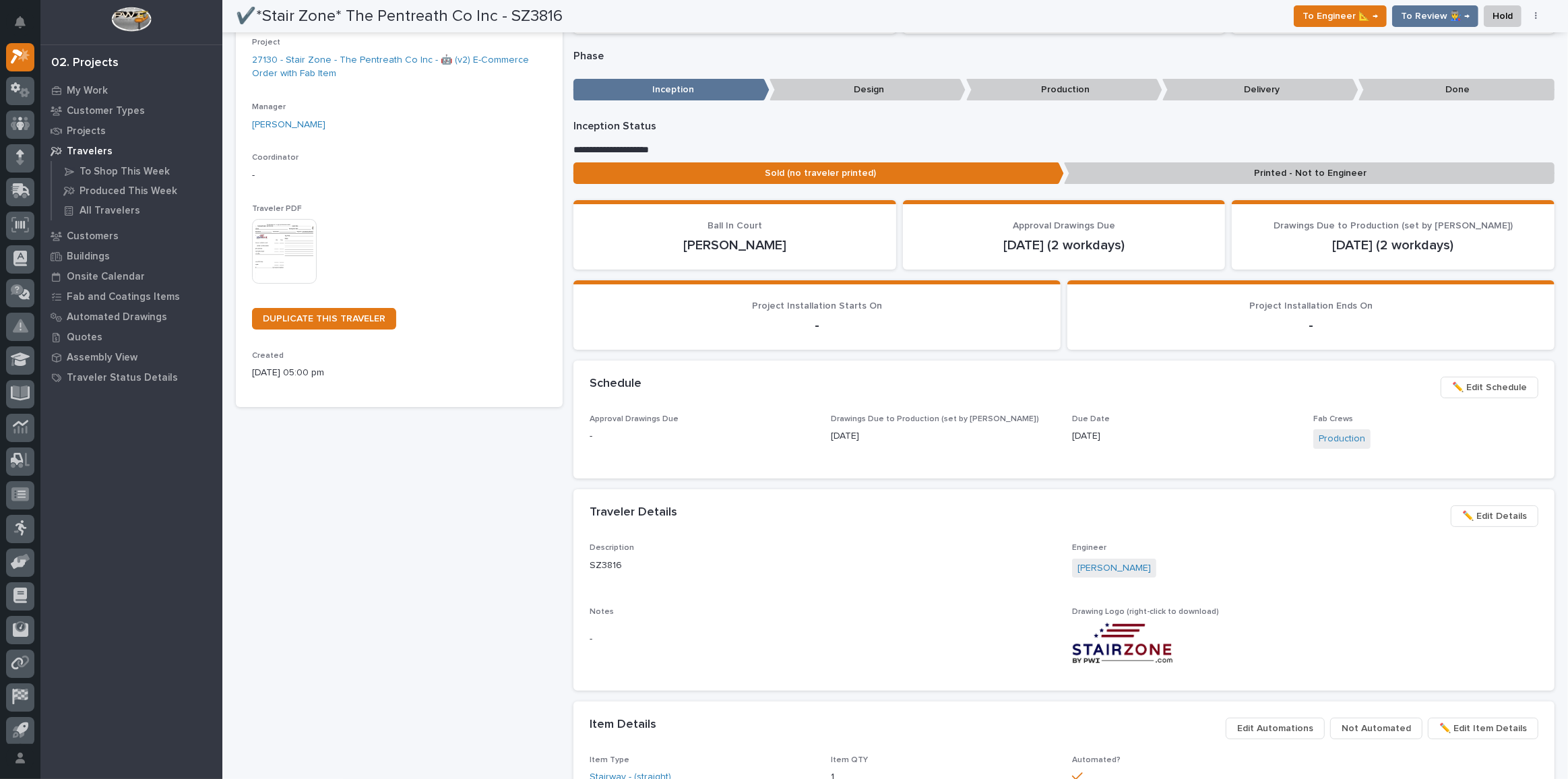
click at [1311, 622] on div at bounding box center [1305, 643] width 466 height 41
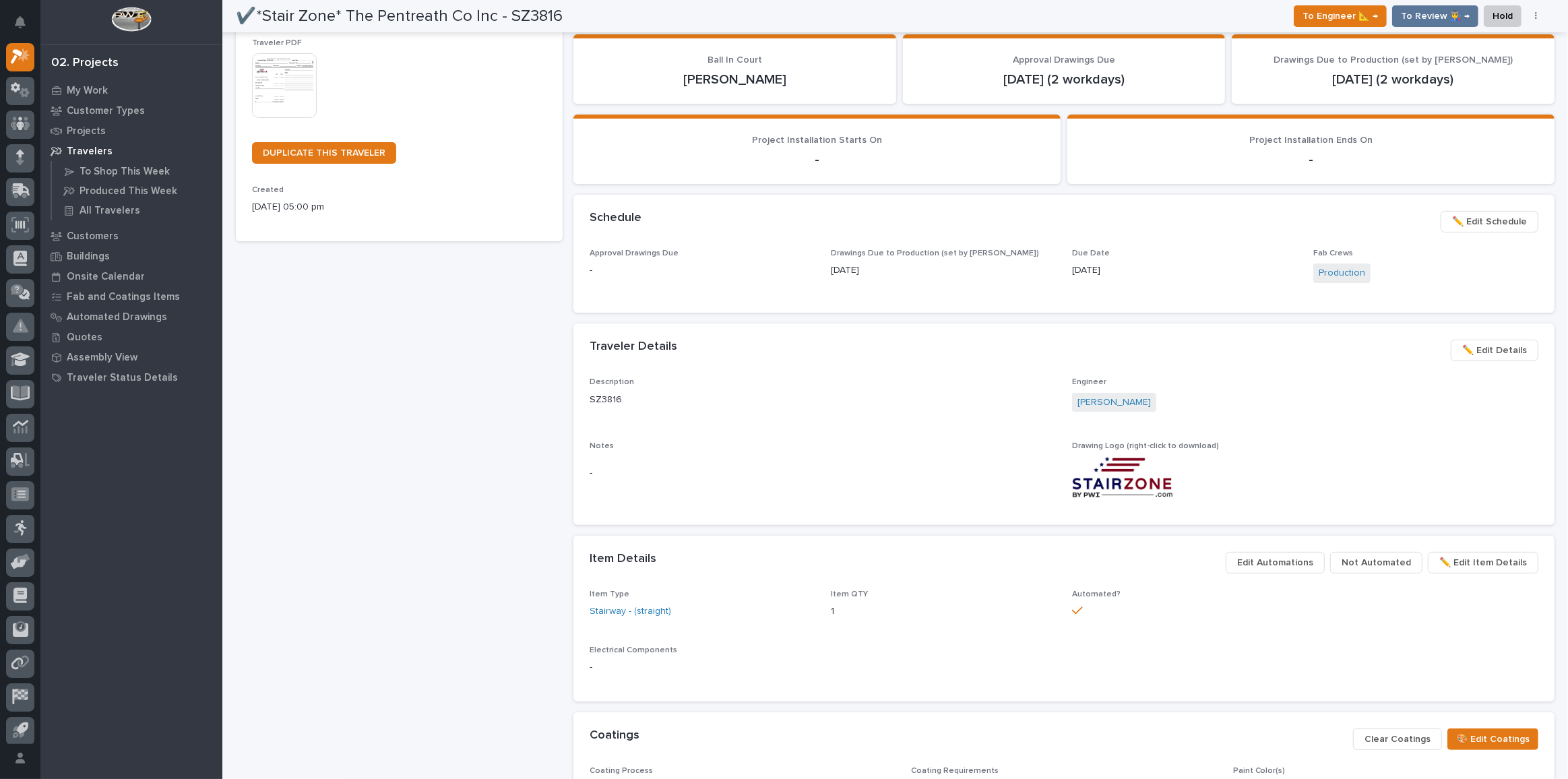
scroll to position [245, 0]
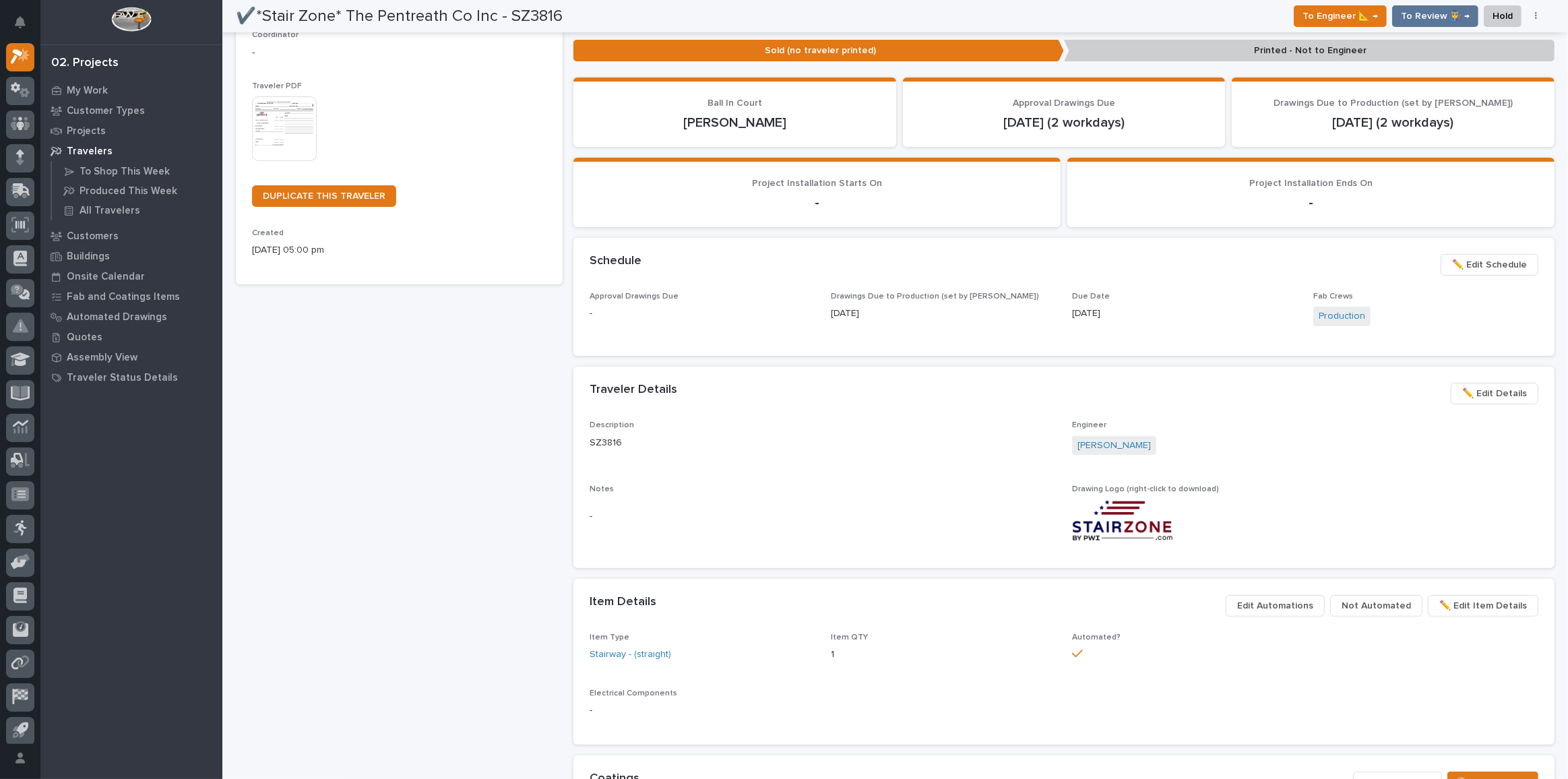
click at [1476, 264] on span "✏️ Edit Schedule" at bounding box center [1489, 265] width 75 height 16
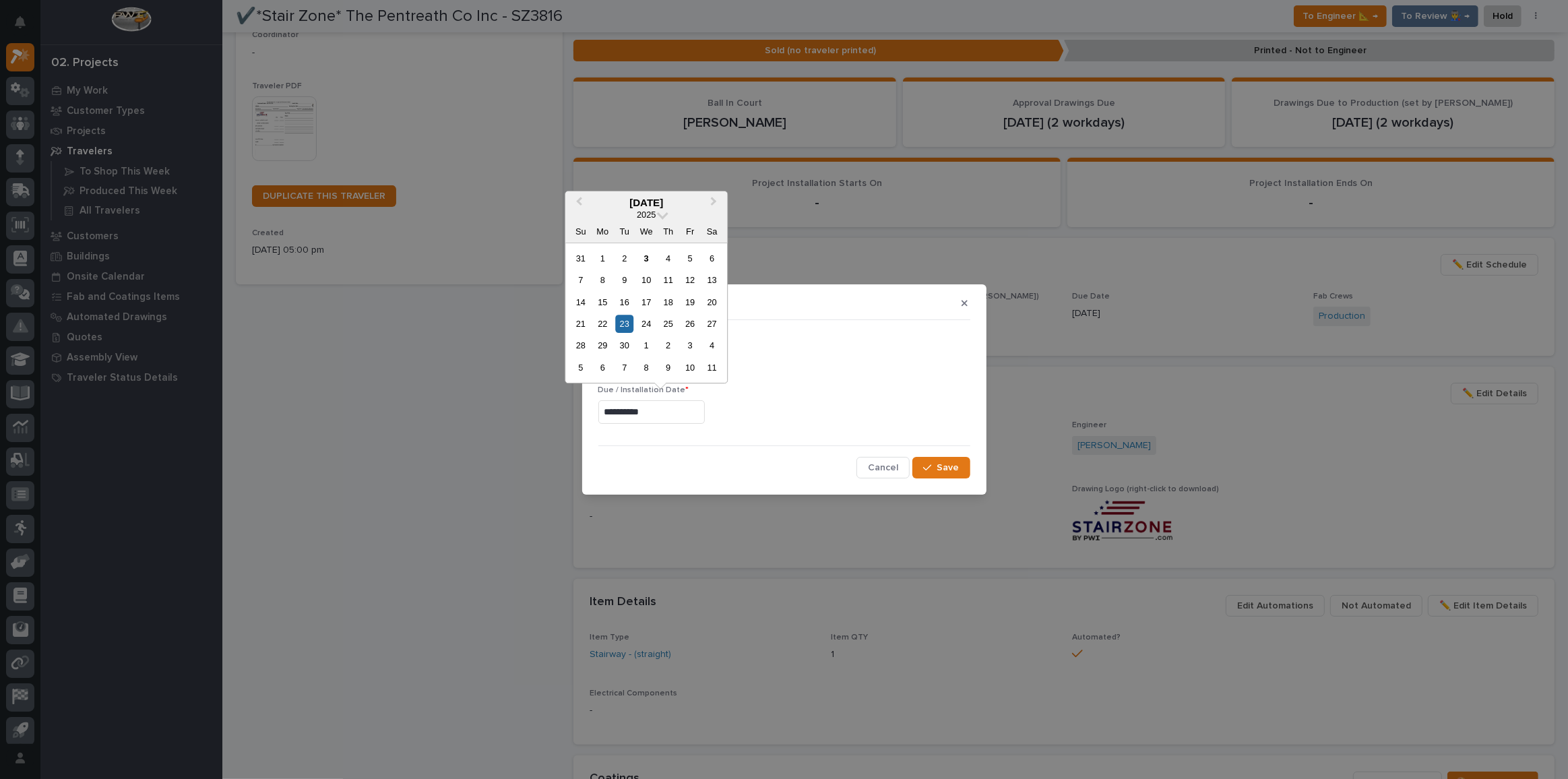
click at [689, 416] on input "**********" at bounding box center [651, 412] width 106 height 23
click at [643, 320] on div "24" at bounding box center [646, 324] width 18 height 18
type input "**********"
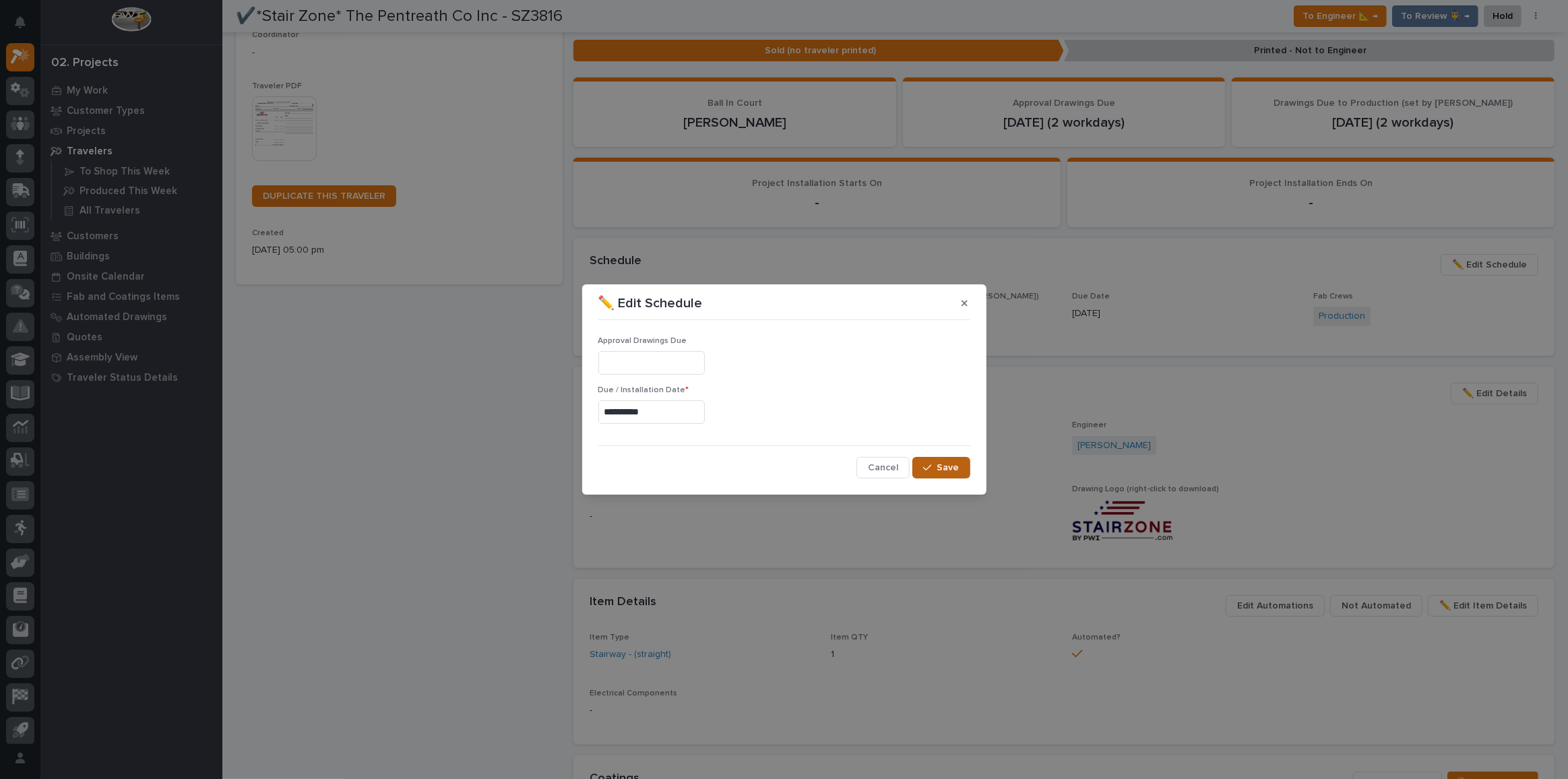
click at [931, 463] on icon "button" at bounding box center [927, 468] width 8 height 10
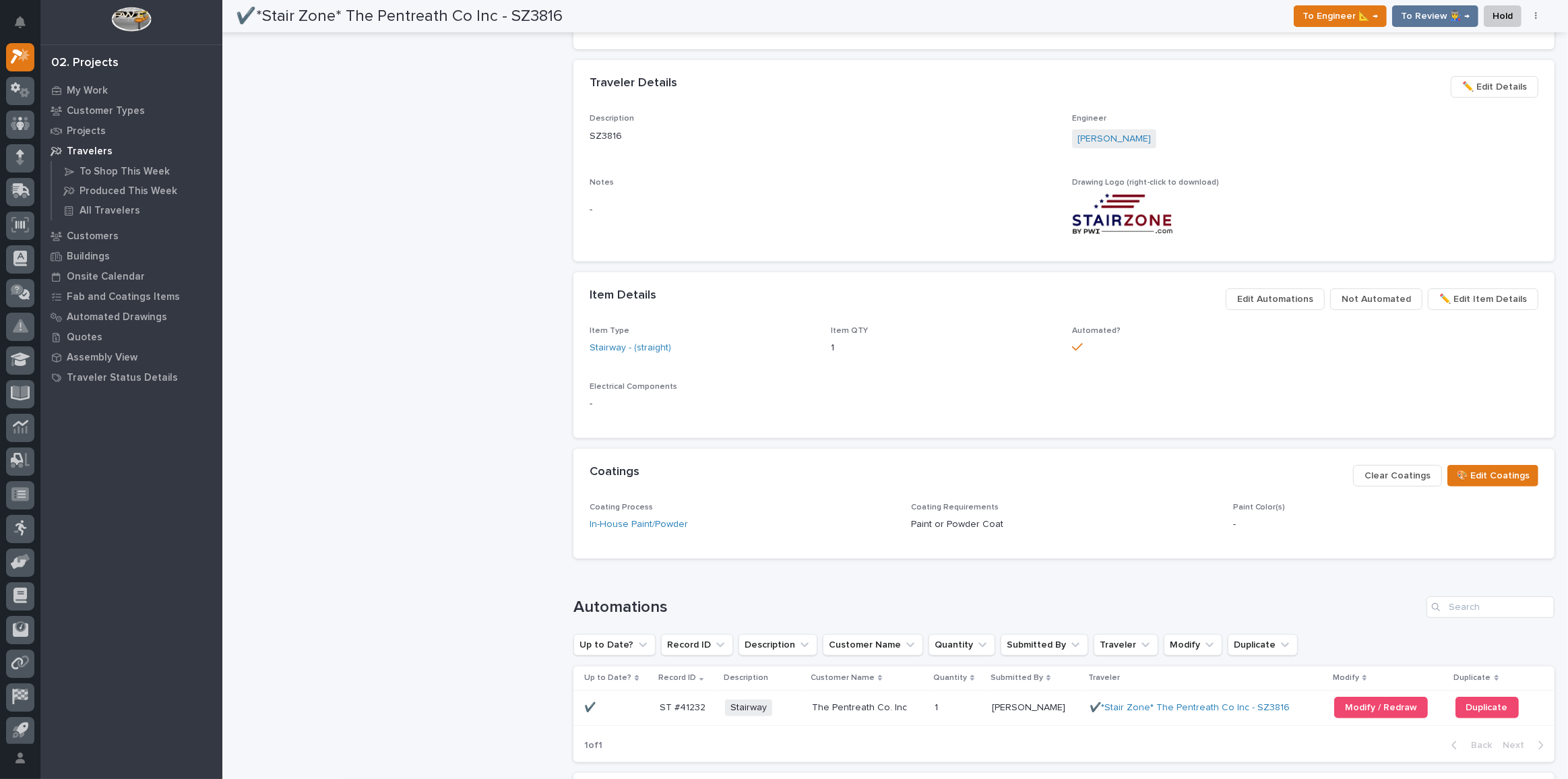
scroll to position [306, 0]
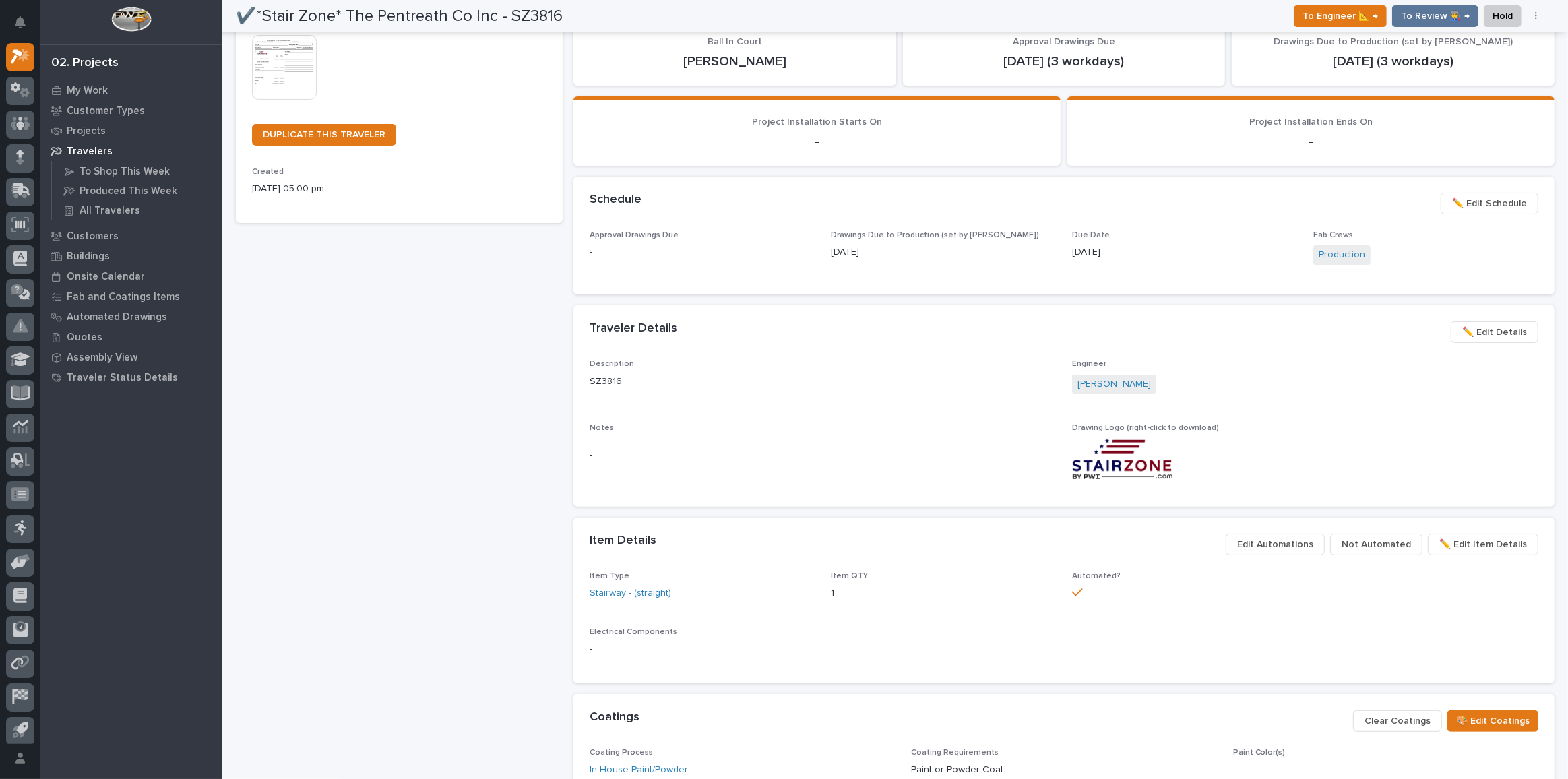
click at [1510, 325] on span "✏️ Edit Details" at bounding box center [1495, 332] width 65 height 16
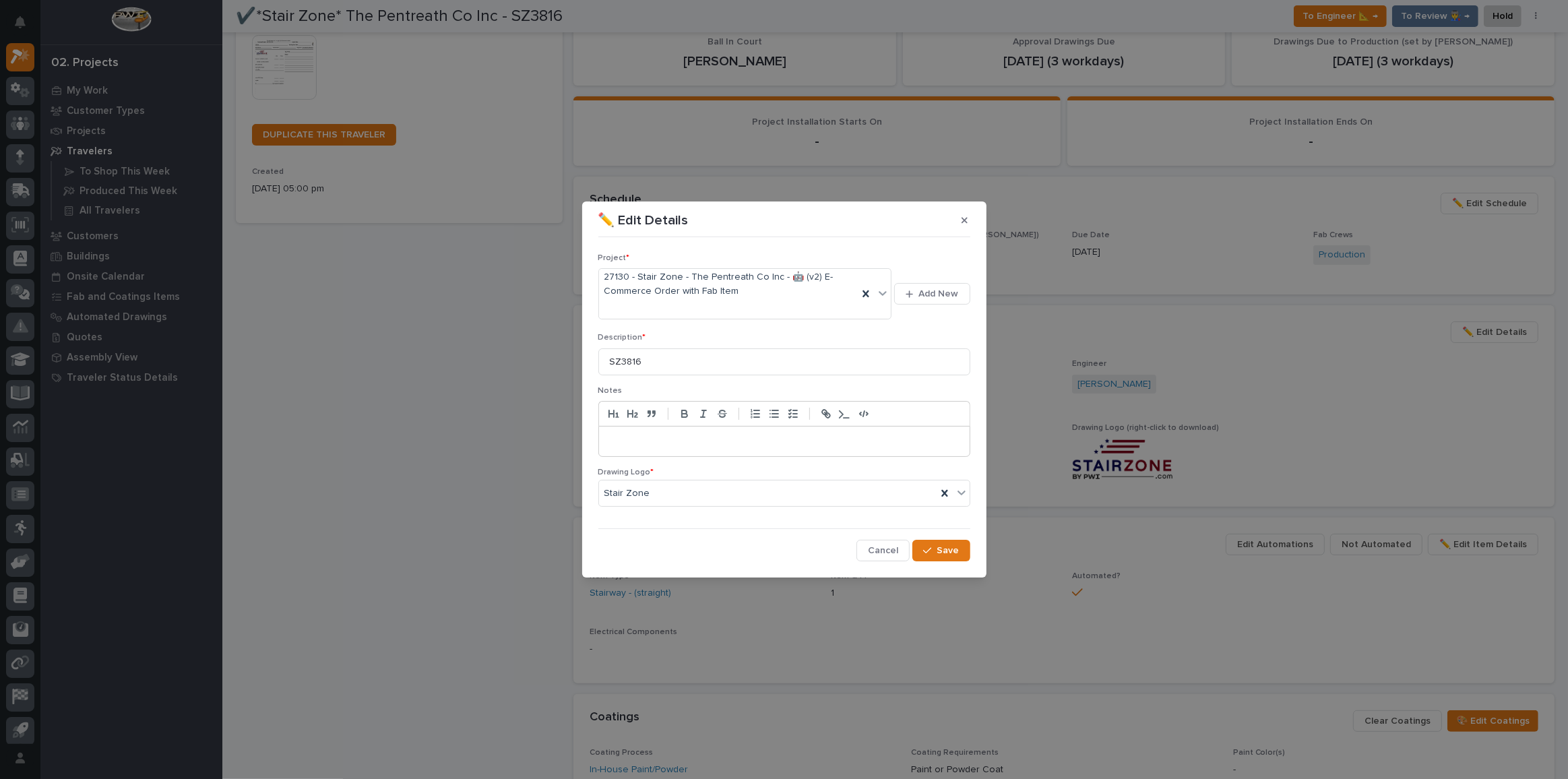
click at [626, 435] on p at bounding box center [784, 442] width 350 height 14
click at [952, 554] on span "Save" at bounding box center [948, 551] width 22 height 12
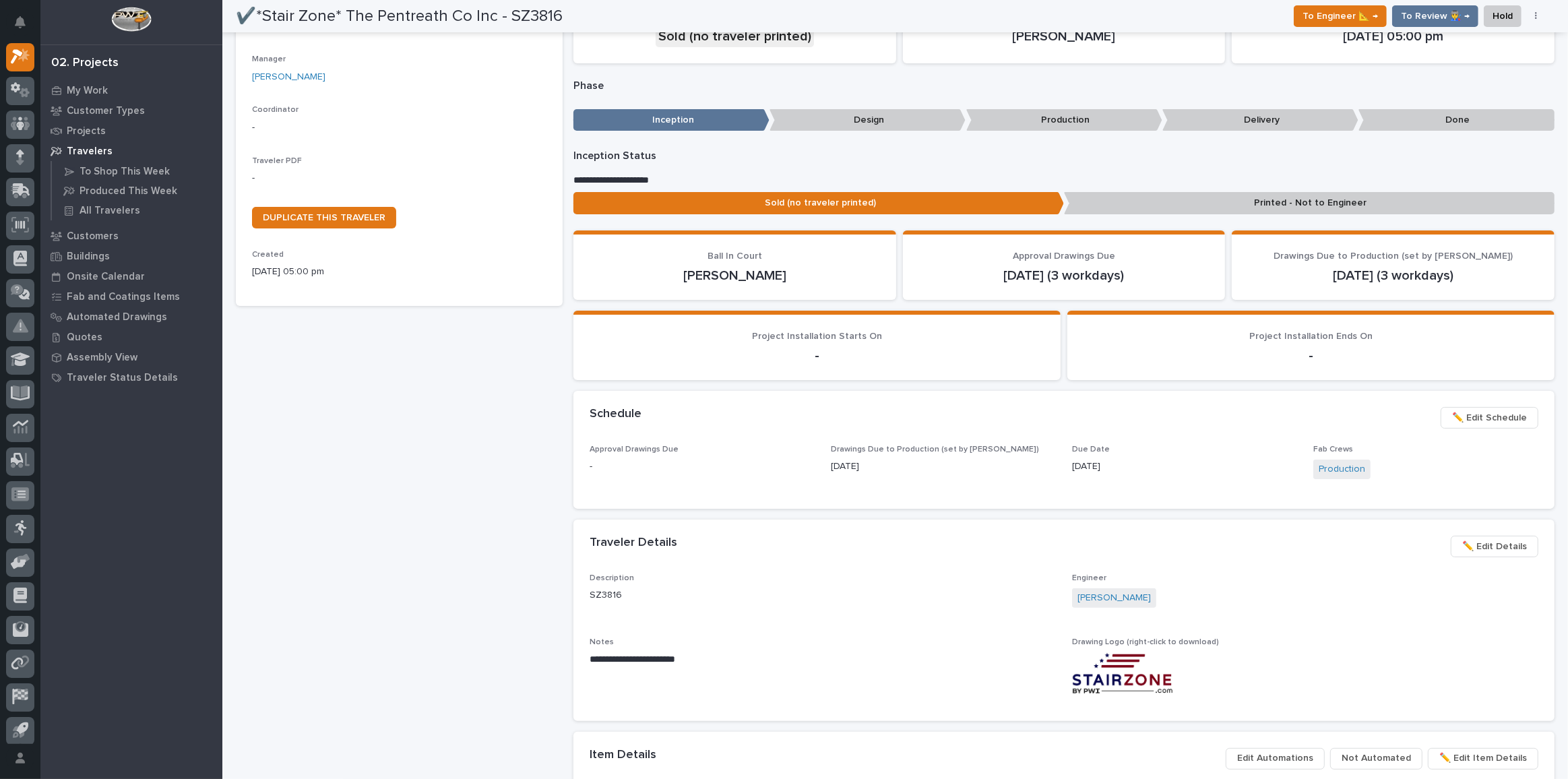
scroll to position [0, 0]
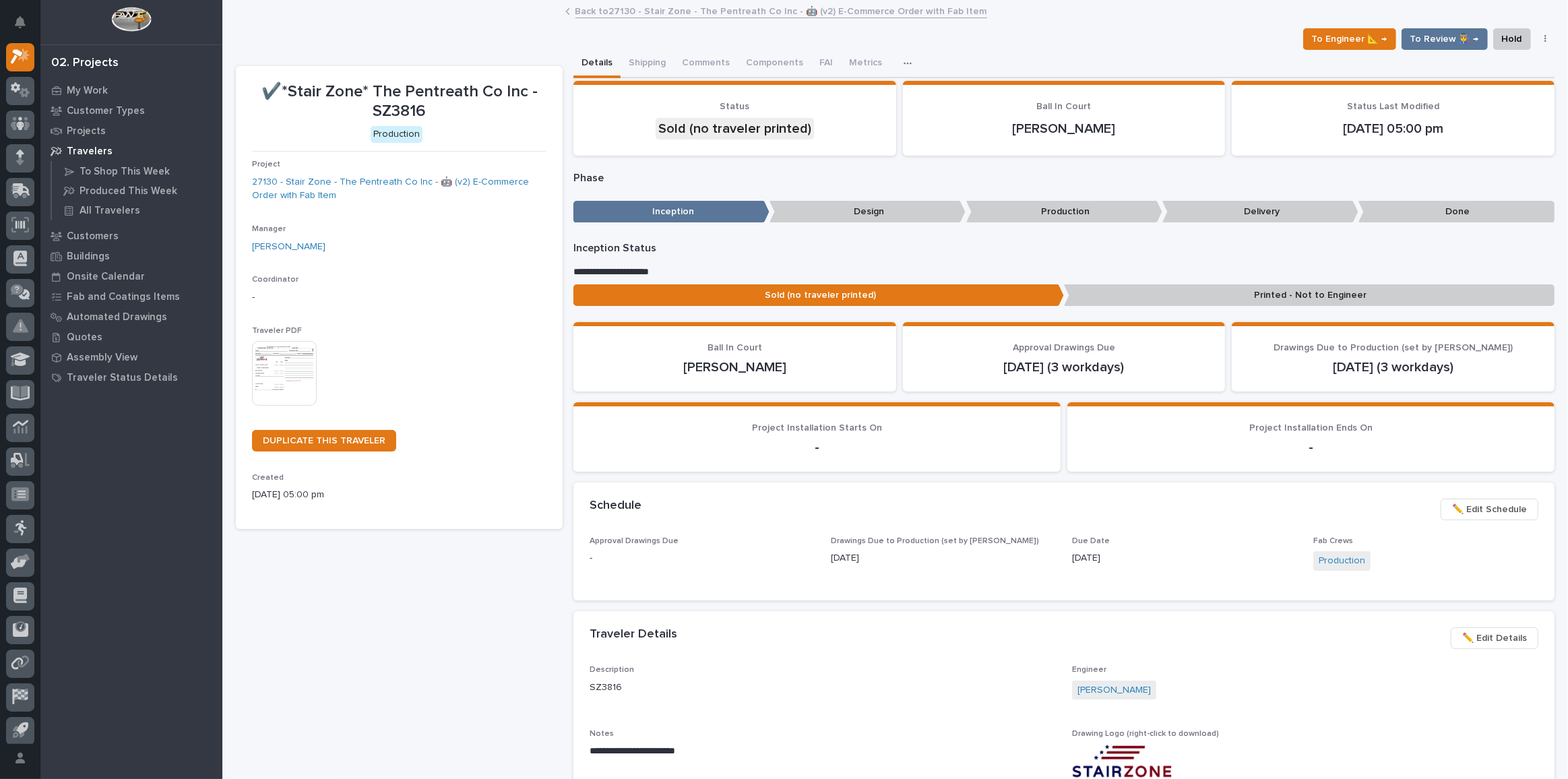
click at [280, 383] on img at bounding box center [284, 373] width 65 height 65
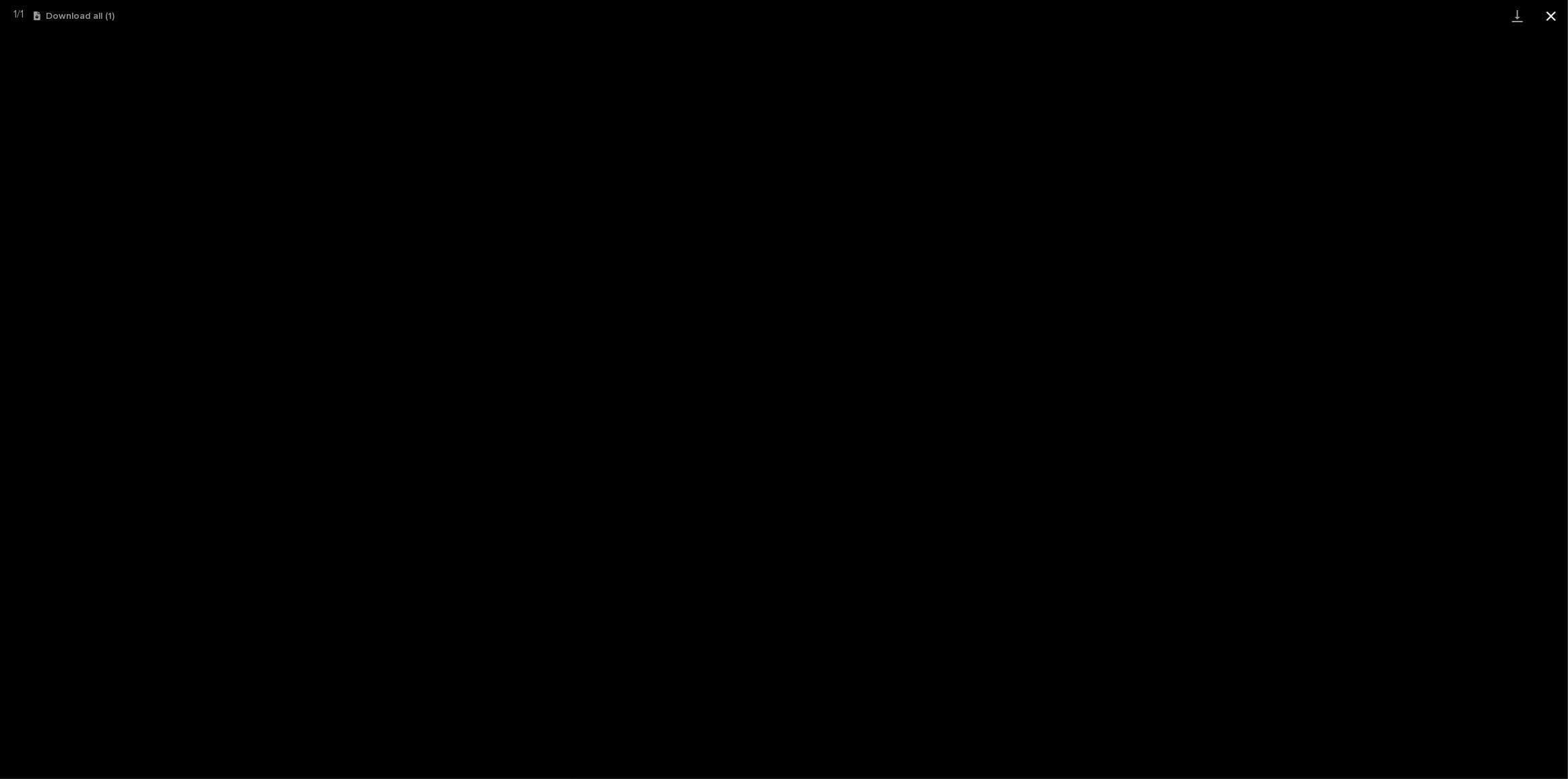
click at [1545, 14] on button "Close gallery" at bounding box center [1551, 16] width 34 height 32
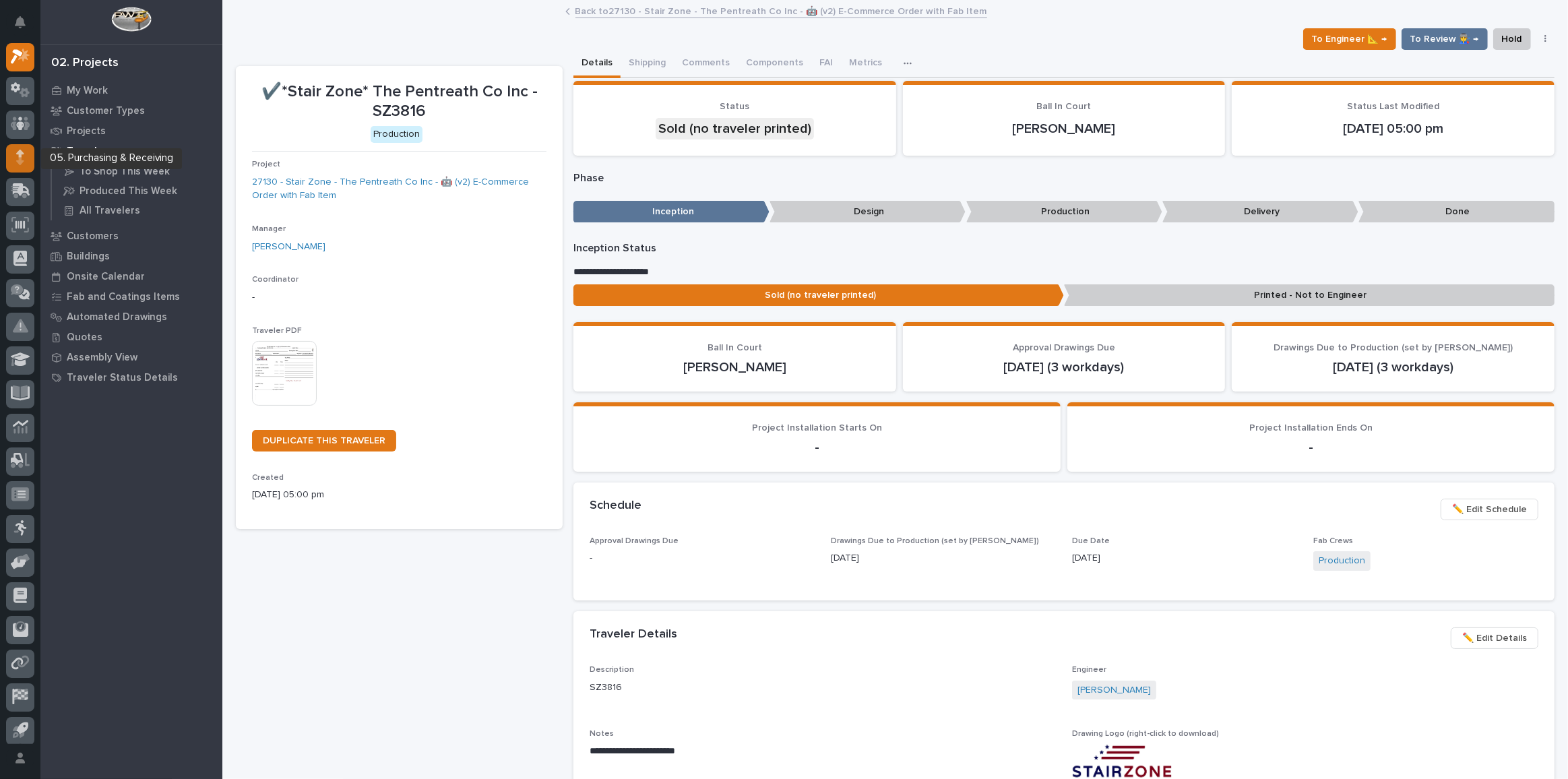
click at [21, 162] on icon at bounding box center [20, 161] width 8 height 8
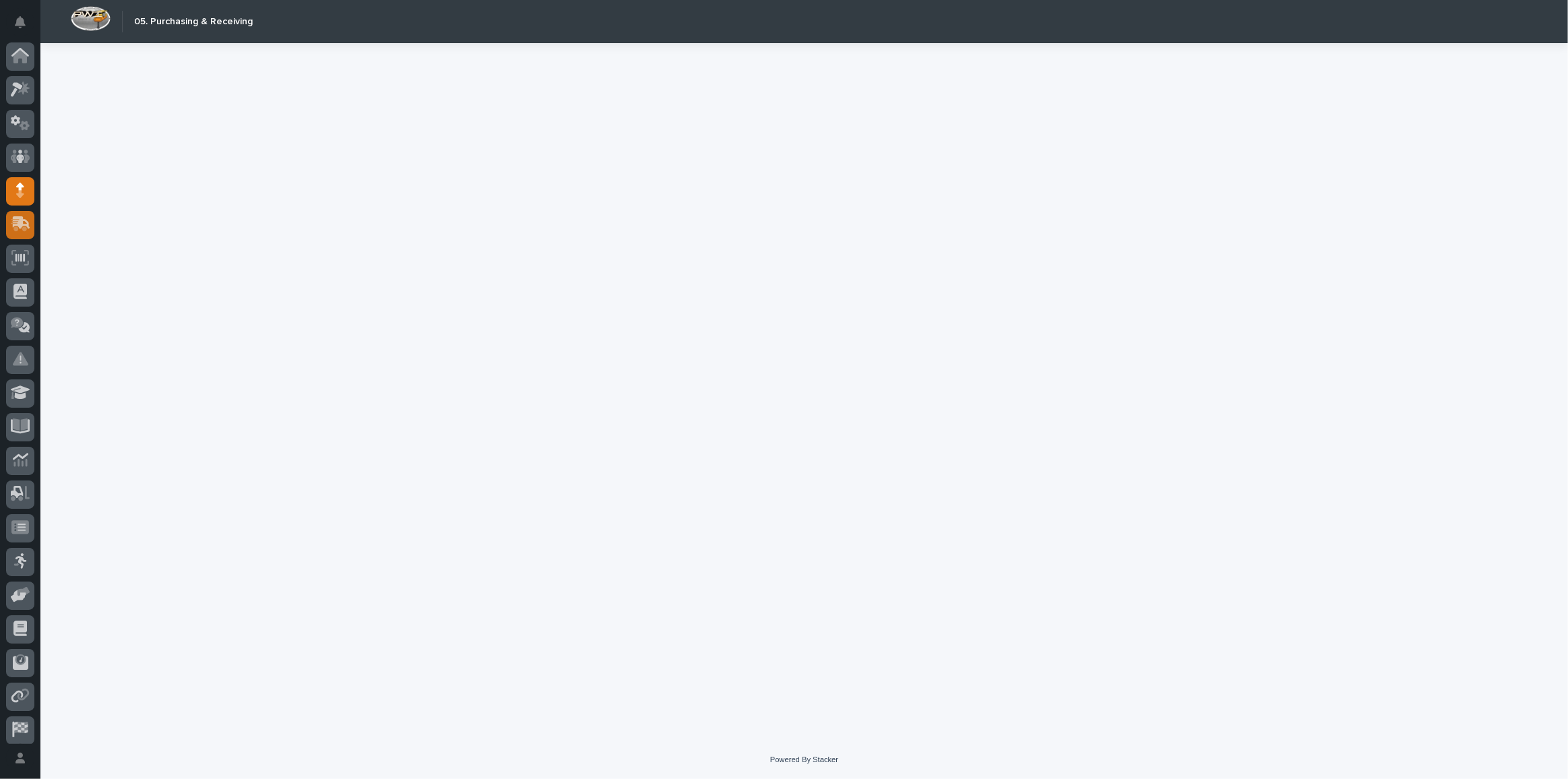
scroll to position [40, 0]
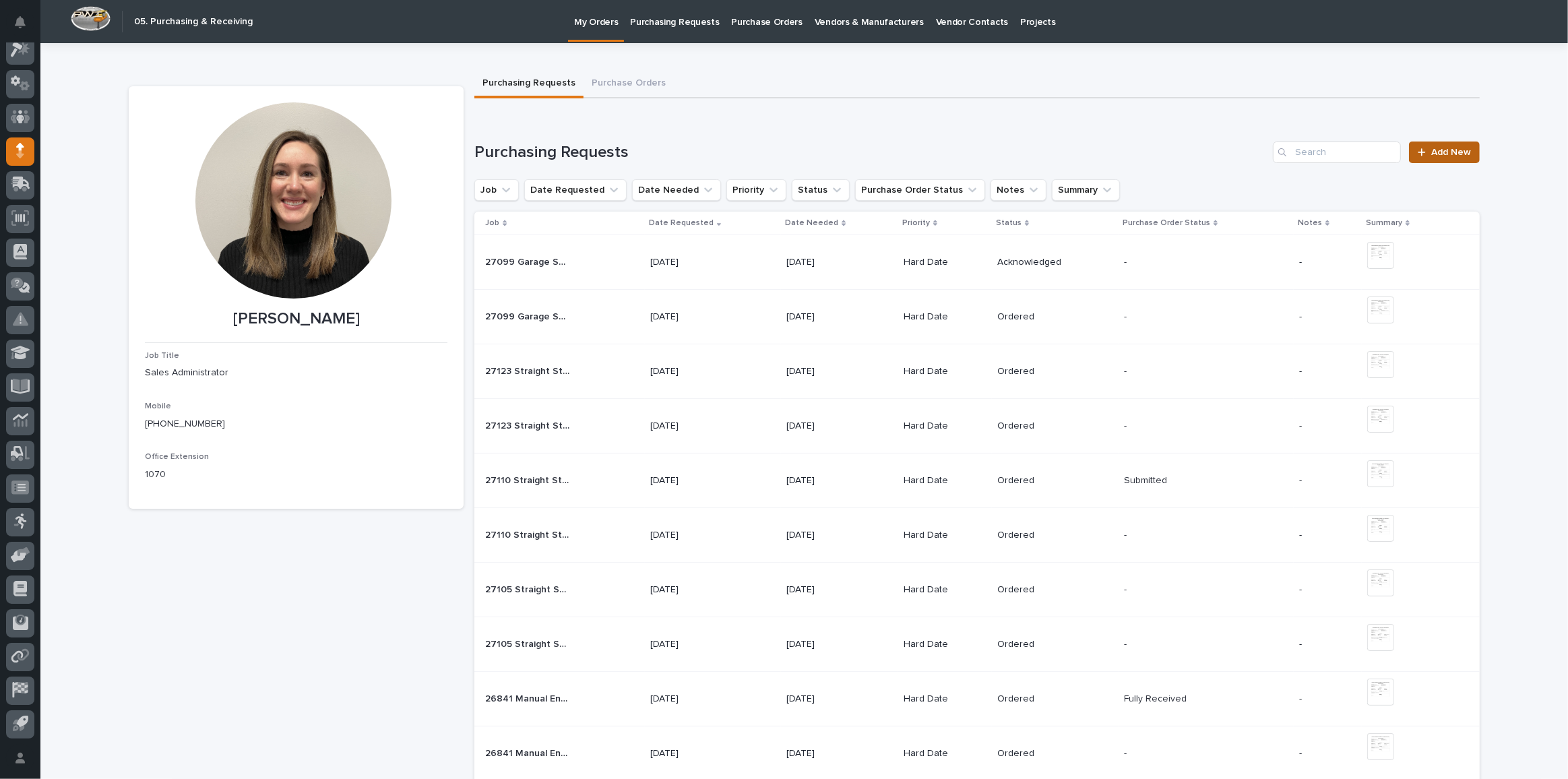
click at [1472, 155] on link "Add New" at bounding box center [1444, 152] width 71 height 21
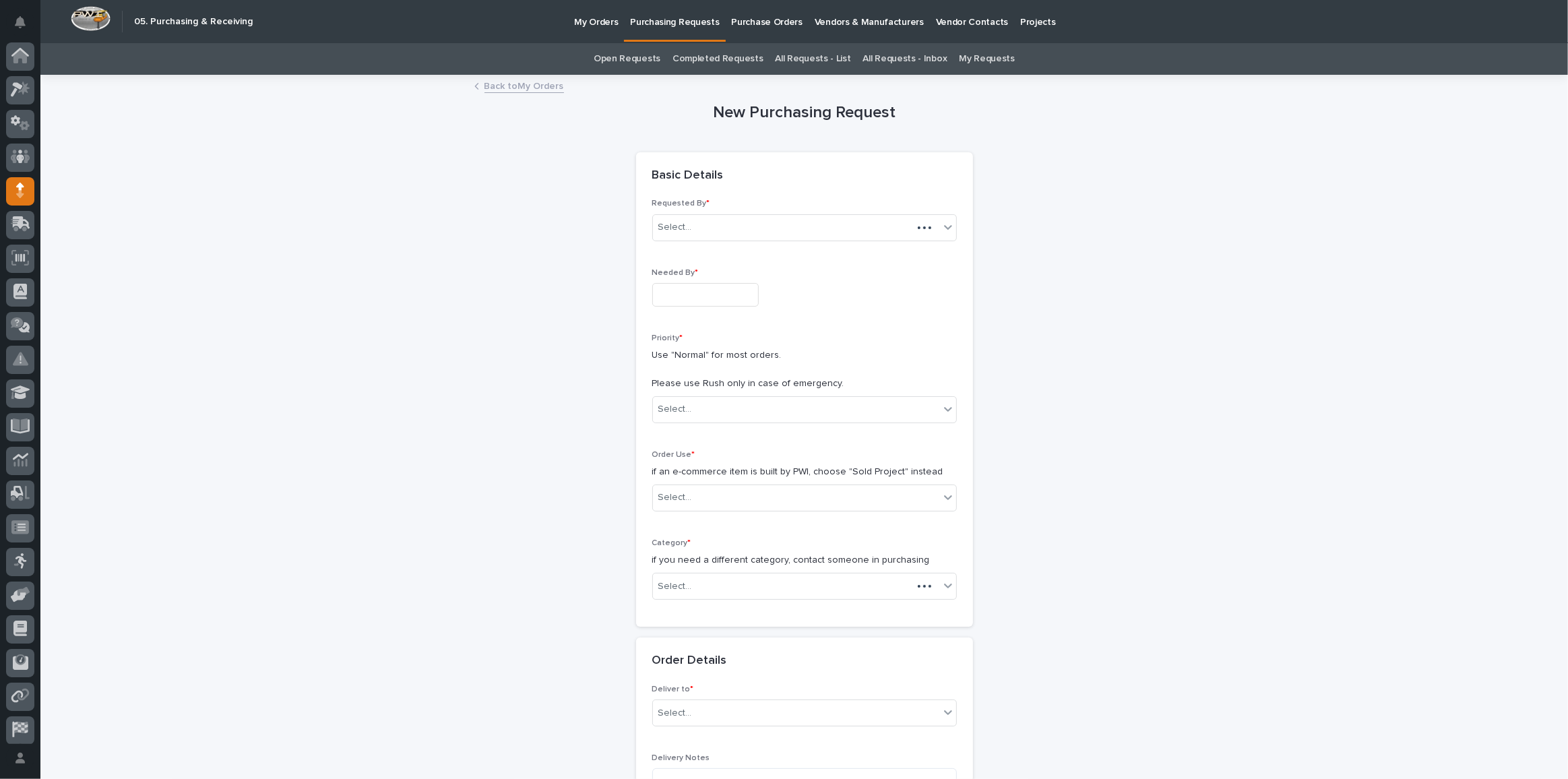
scroll to position [40, 0]
click at [683, 284] on input "text" at bounding box center [705, 295] width 106 height 23
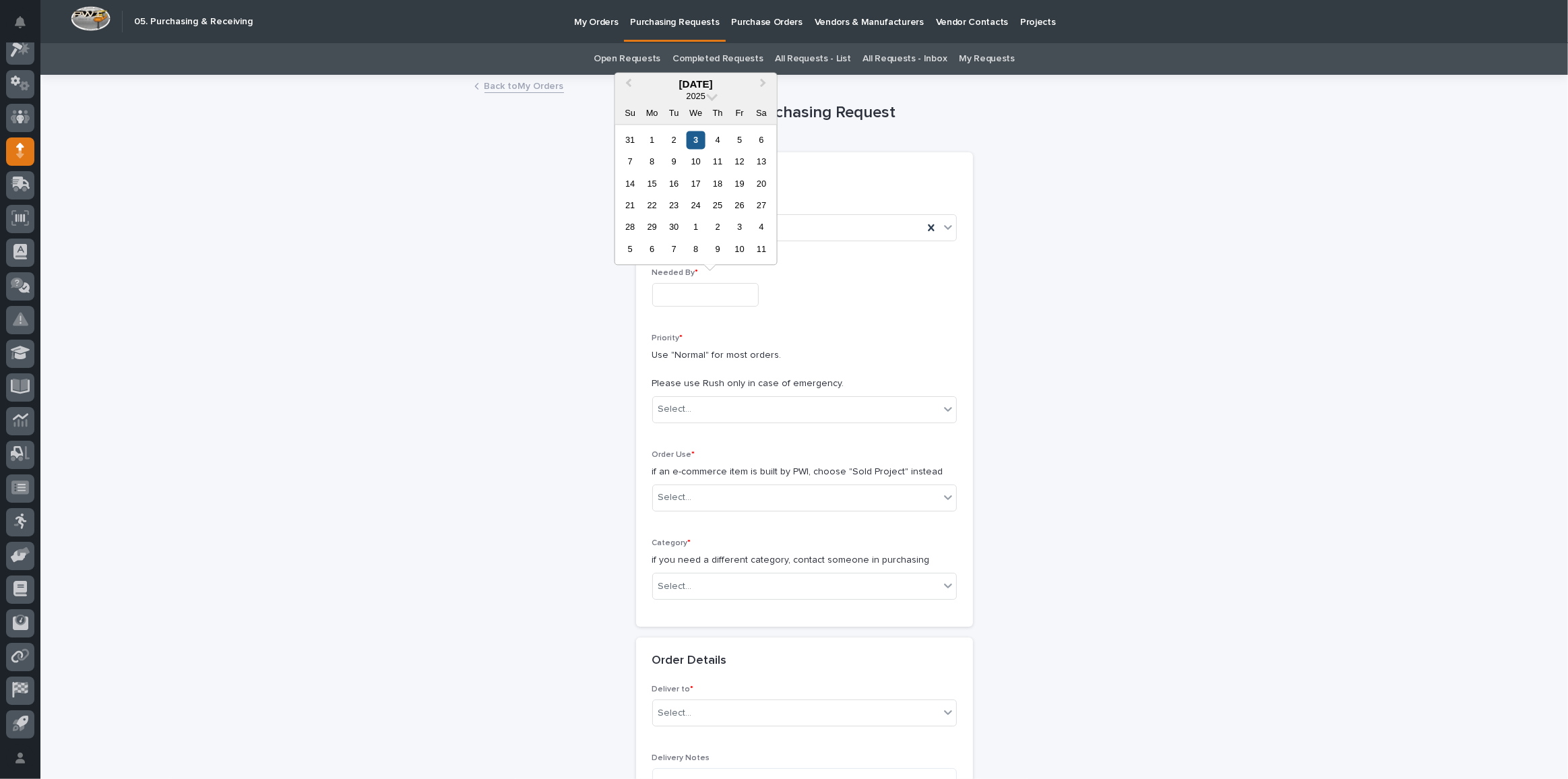
click at [693, 138] on div "3" at bounding box center [696, 139] width 18 height 18
click at [707, 302] on input "**********" at bounding box center [705, 295] width 106 height 23
click at [738, 137] on div "5" at bounding box center [739, 139] width 18 height 18
type input "**********"
click at [676, 413] on div "Select..." at bounding box center [674, 409] width 34 height 14
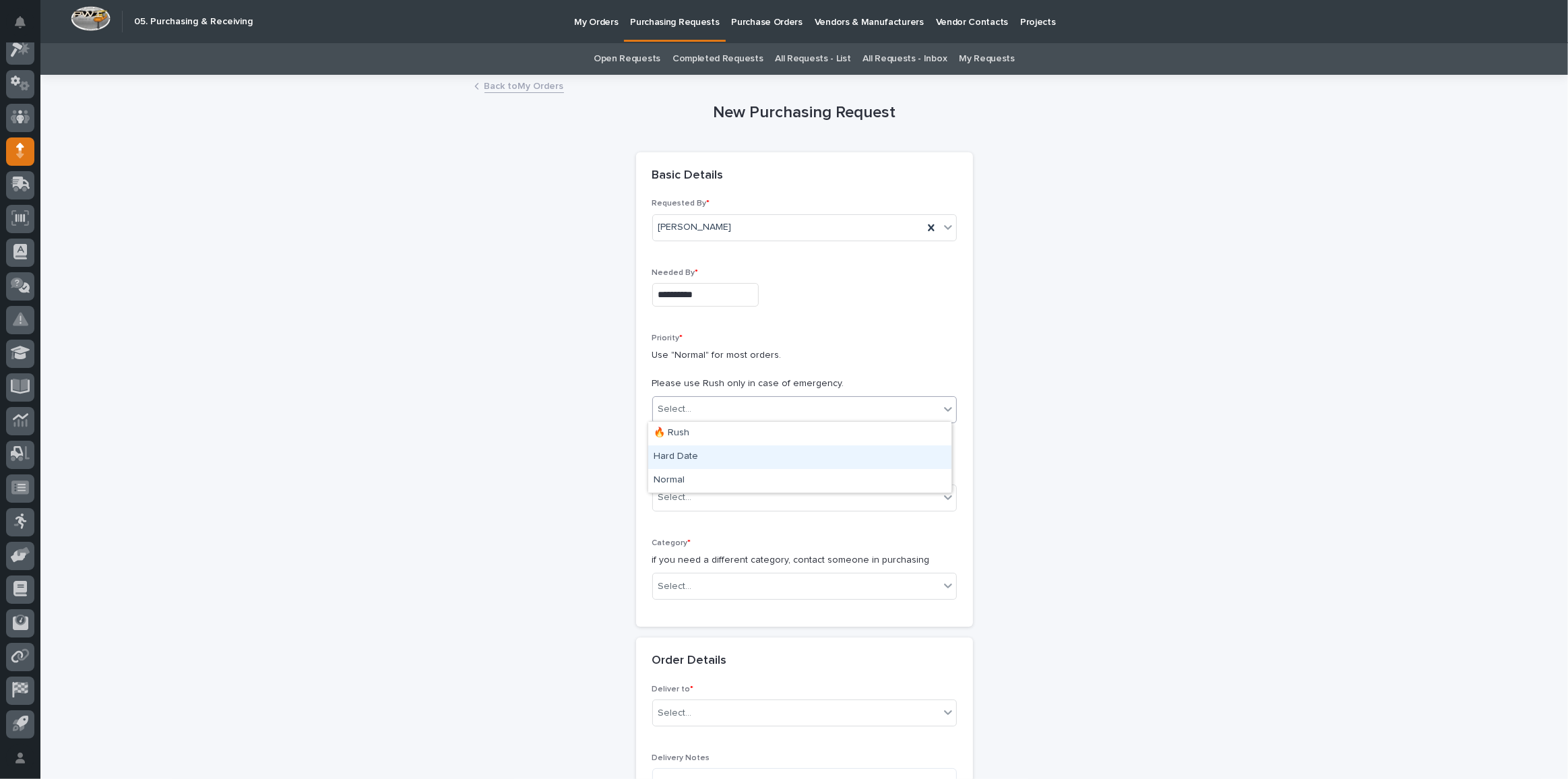
click at [674, 457] on div "Hard Date" at bounding box center [799, 457] width 303 height 23
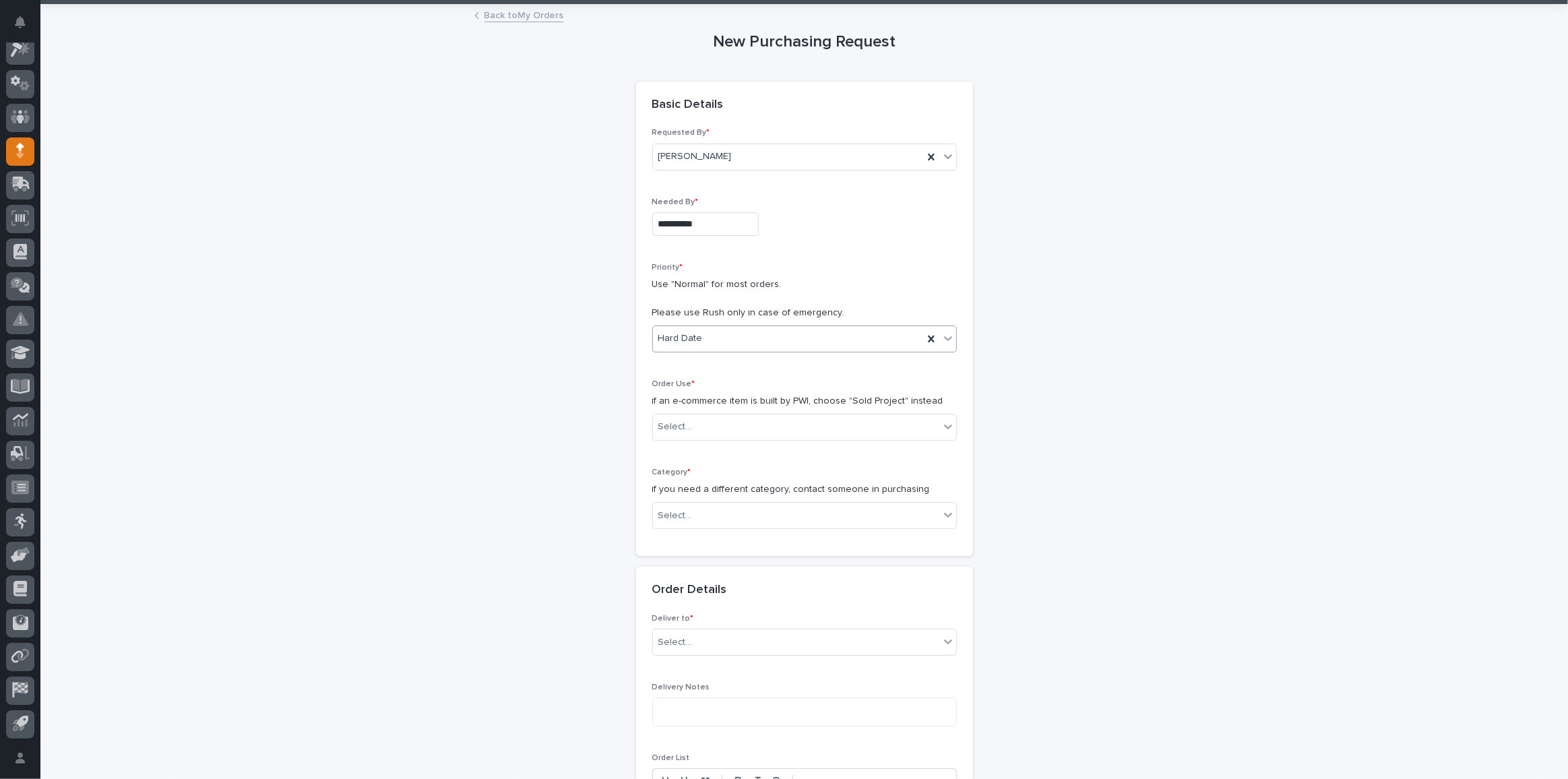
scroll to position [183, 0]
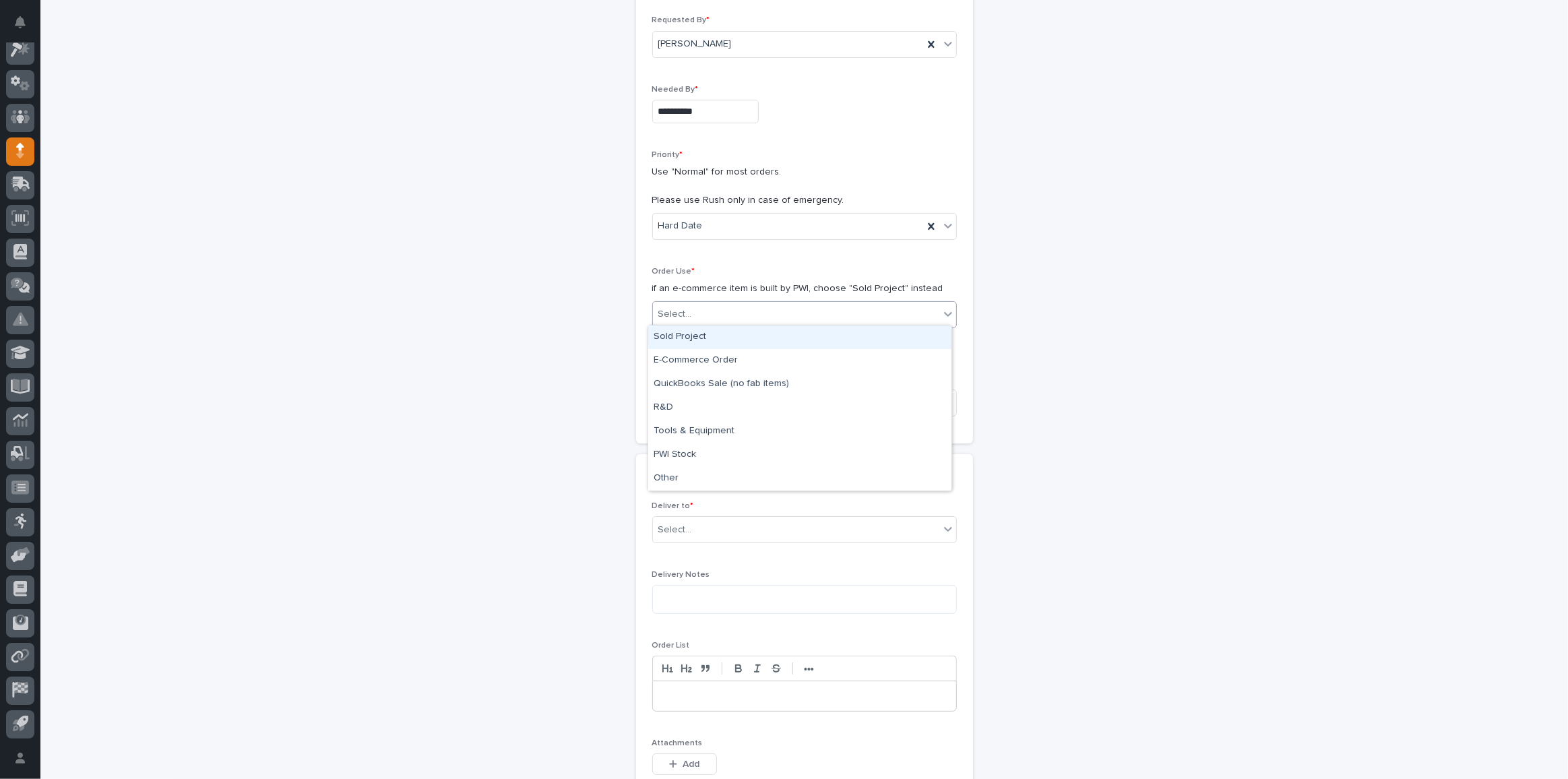
click at [671, 319] on div "Select..." at bounding box center [796, 314] width 286 height 22
click at [679, 339] on div "Sold Project" at bounding box center [799, 337] width 303 height 23
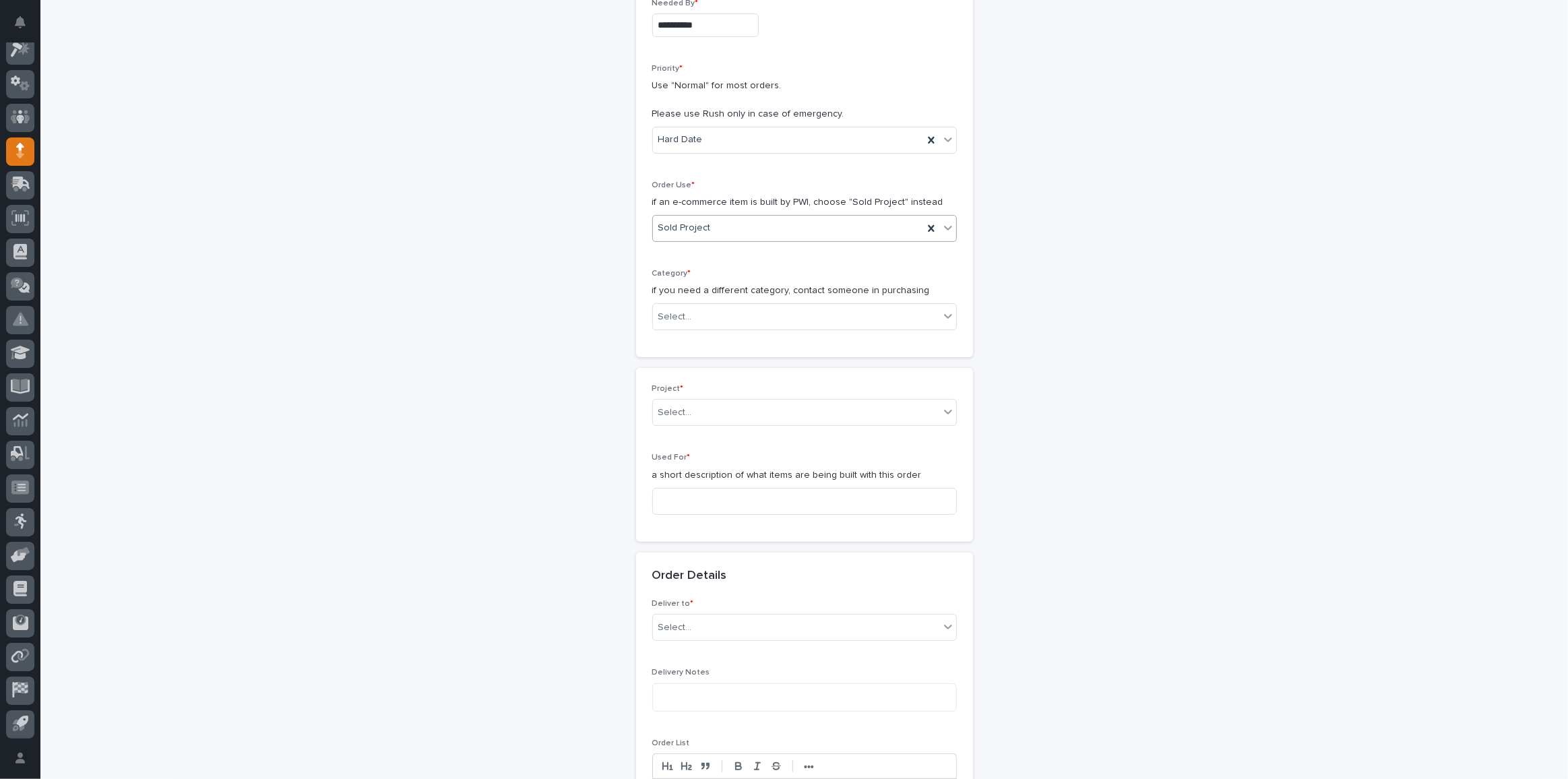
scroll to position [275, 0]
click at [690, 313] on div "Select..." at bounding box center [796, 311] width 286 height 22
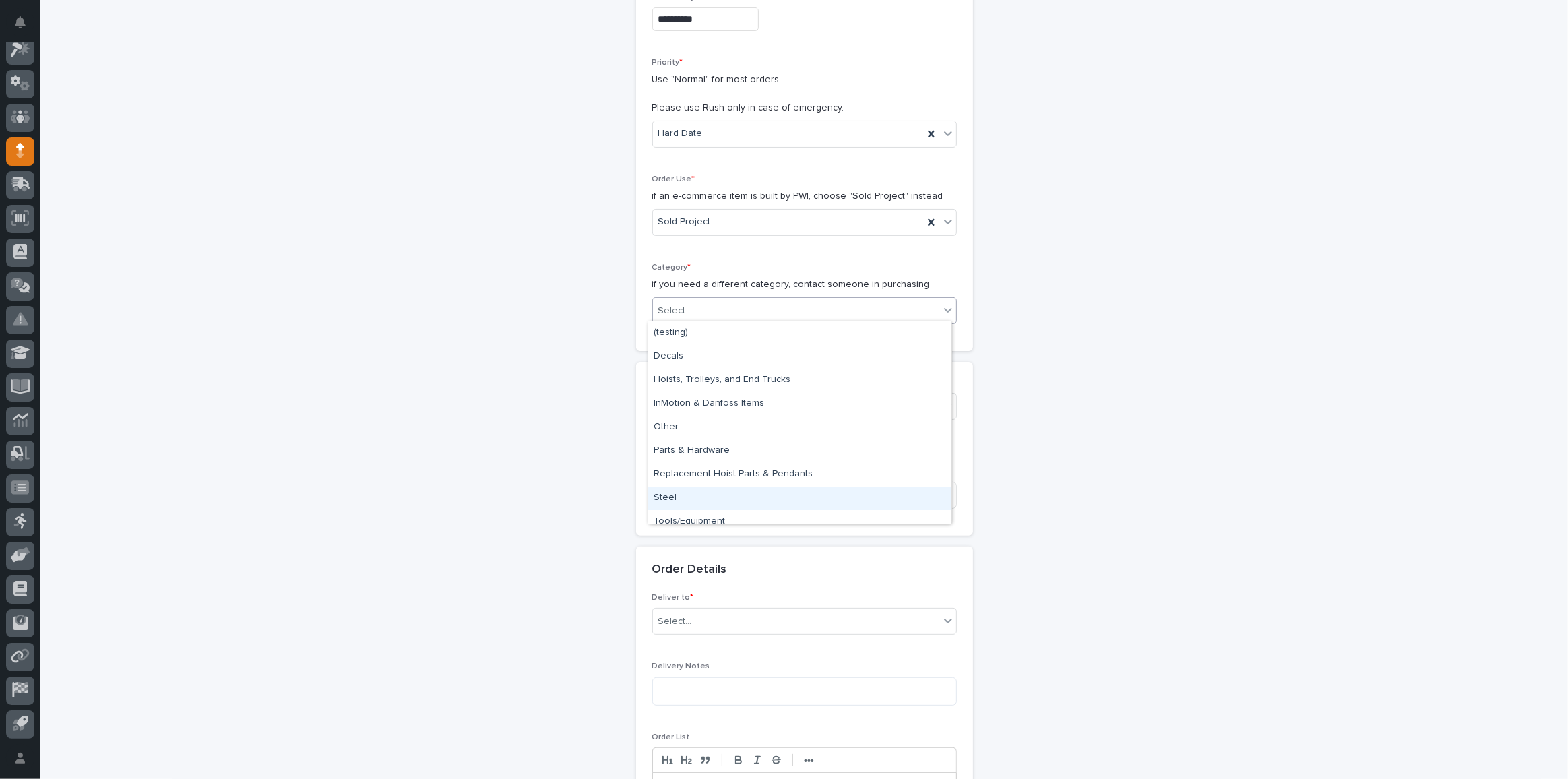
click at [695, 498] on div "Steel" at bounding box center [799, 498] width 303 height 23
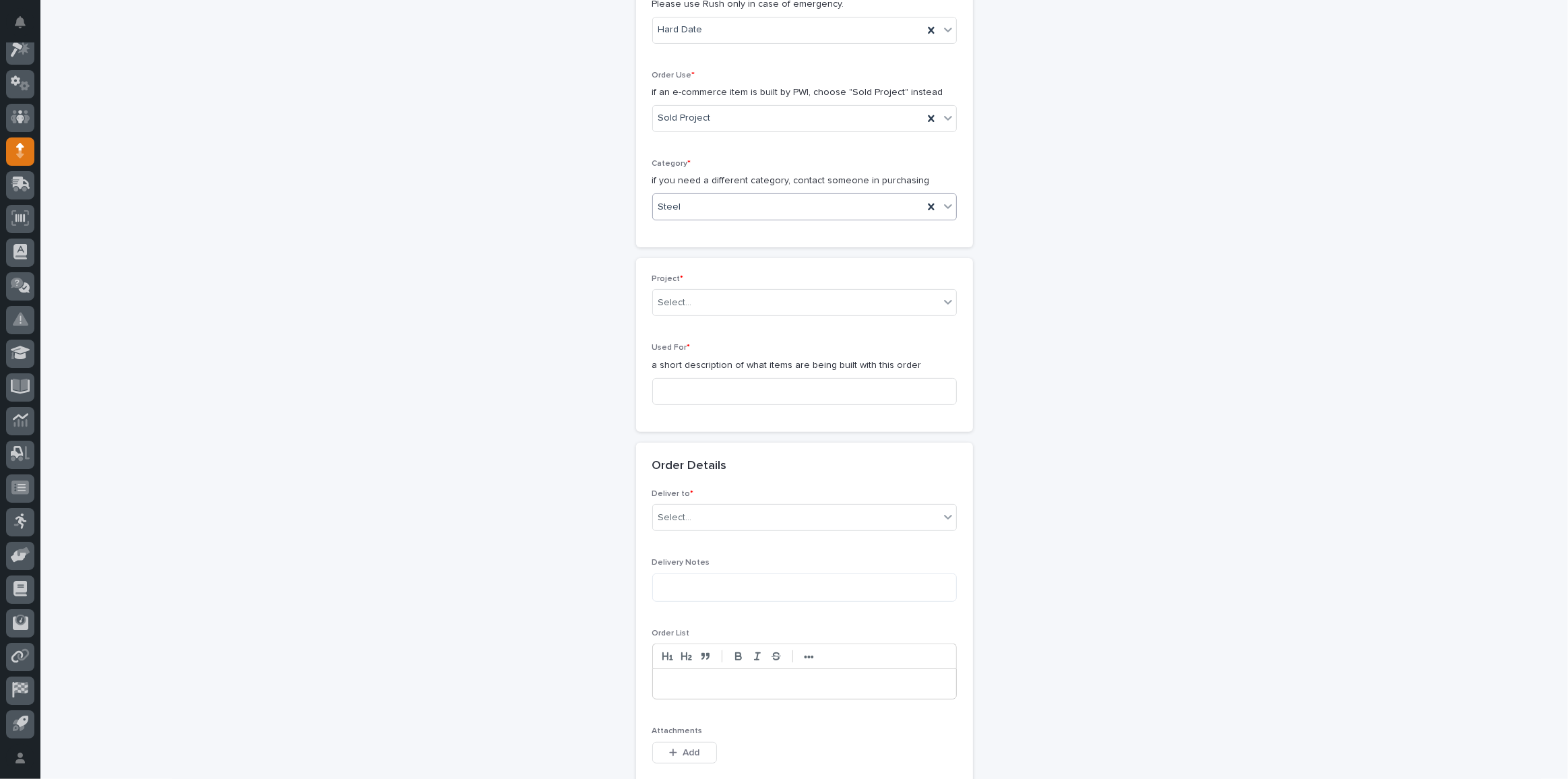
scroll to position [398, 0]
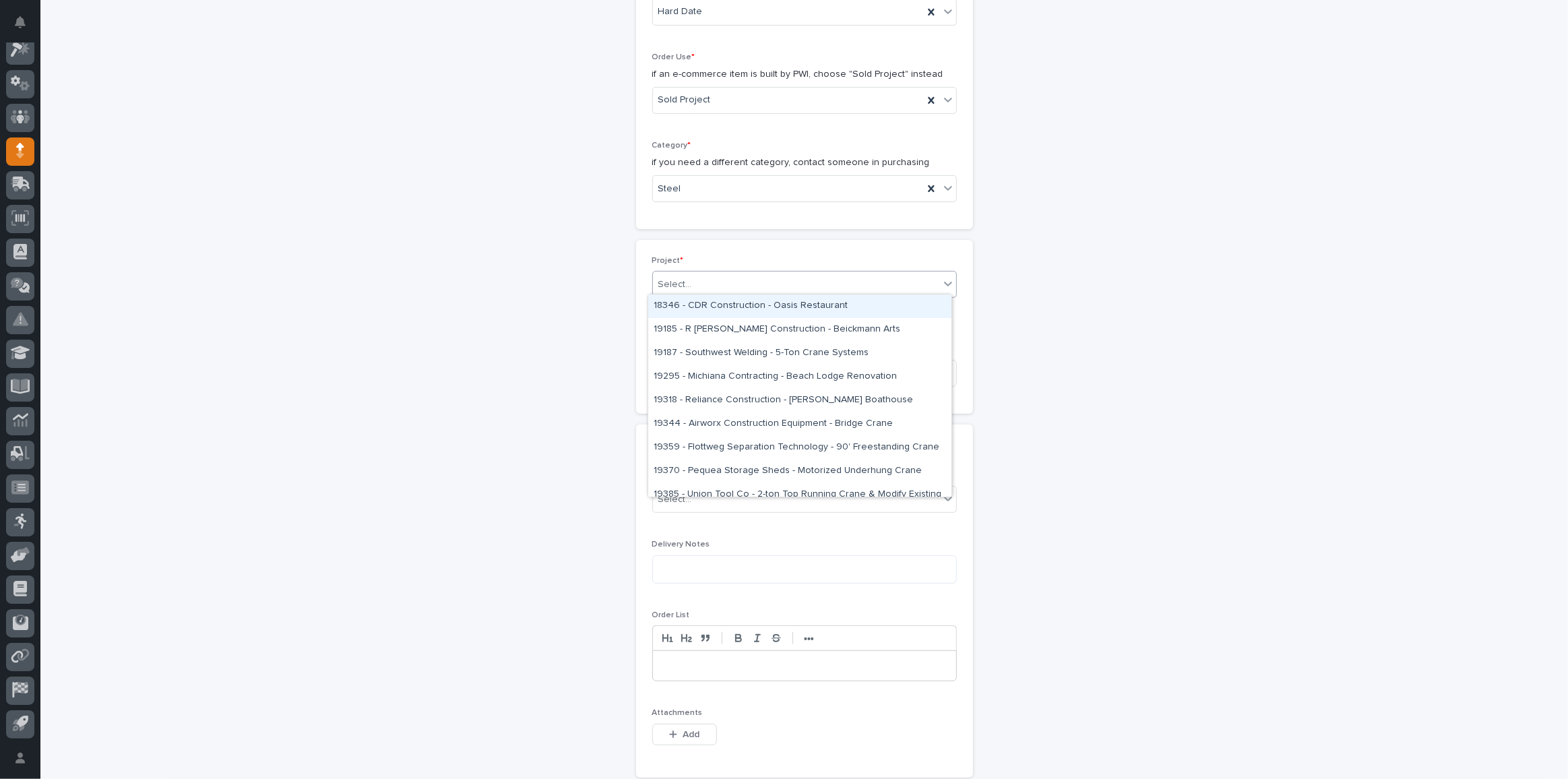
click at [711, 280] on div "Select..." at bounding box center [796, 284] width 286 height 22
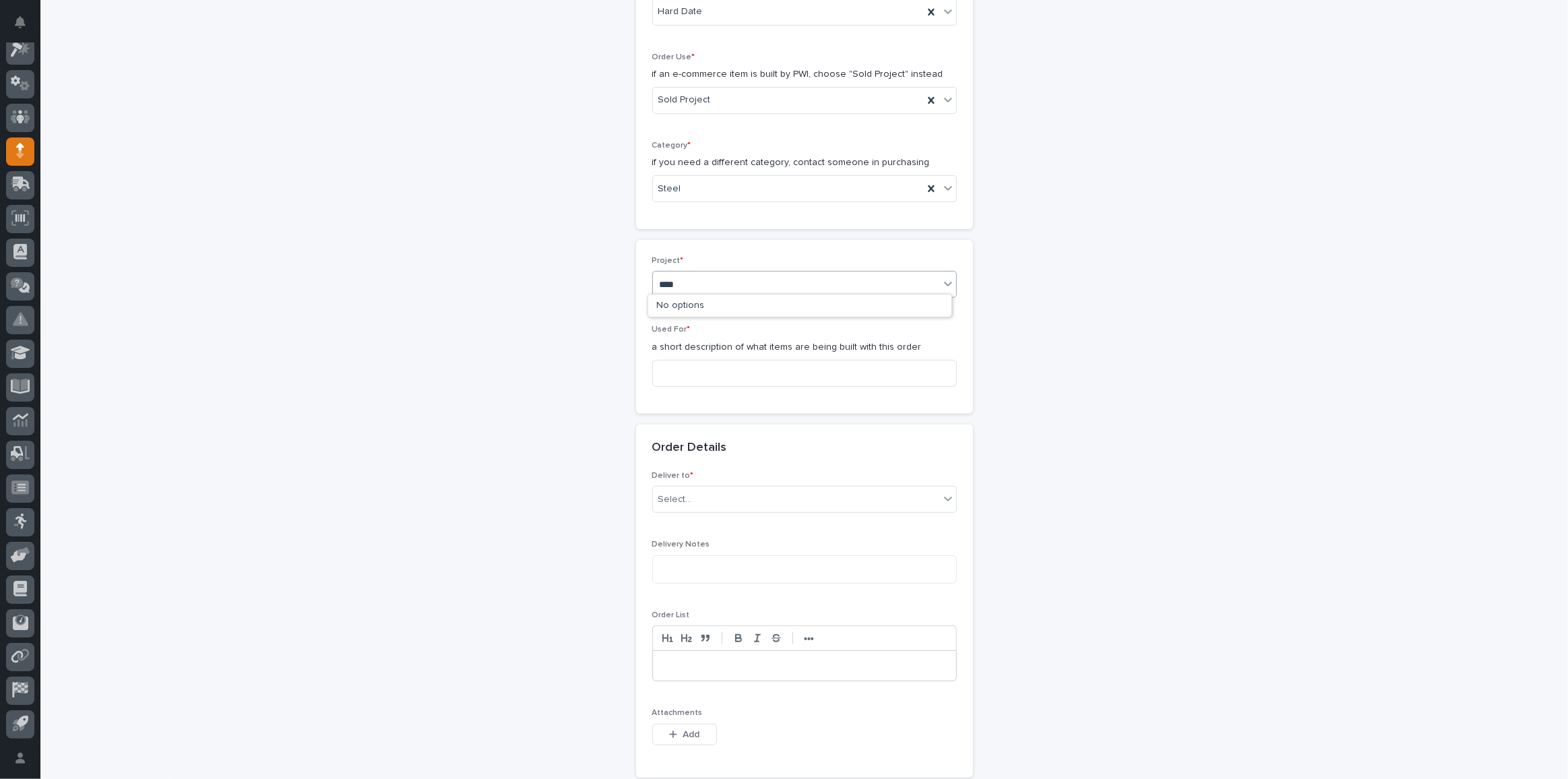
type input "*****"
click at [734, 303] on div "27130 - Stair Zone - The Pentreath Co Inc - 🤖 (v2) E-Commerce Order with Fab It…" at bounding box center [799, 306] width 303 height 23
click at [712, 368] on input at bounding box center [804, 381] width 304 height 27
type input "Straight Stair"
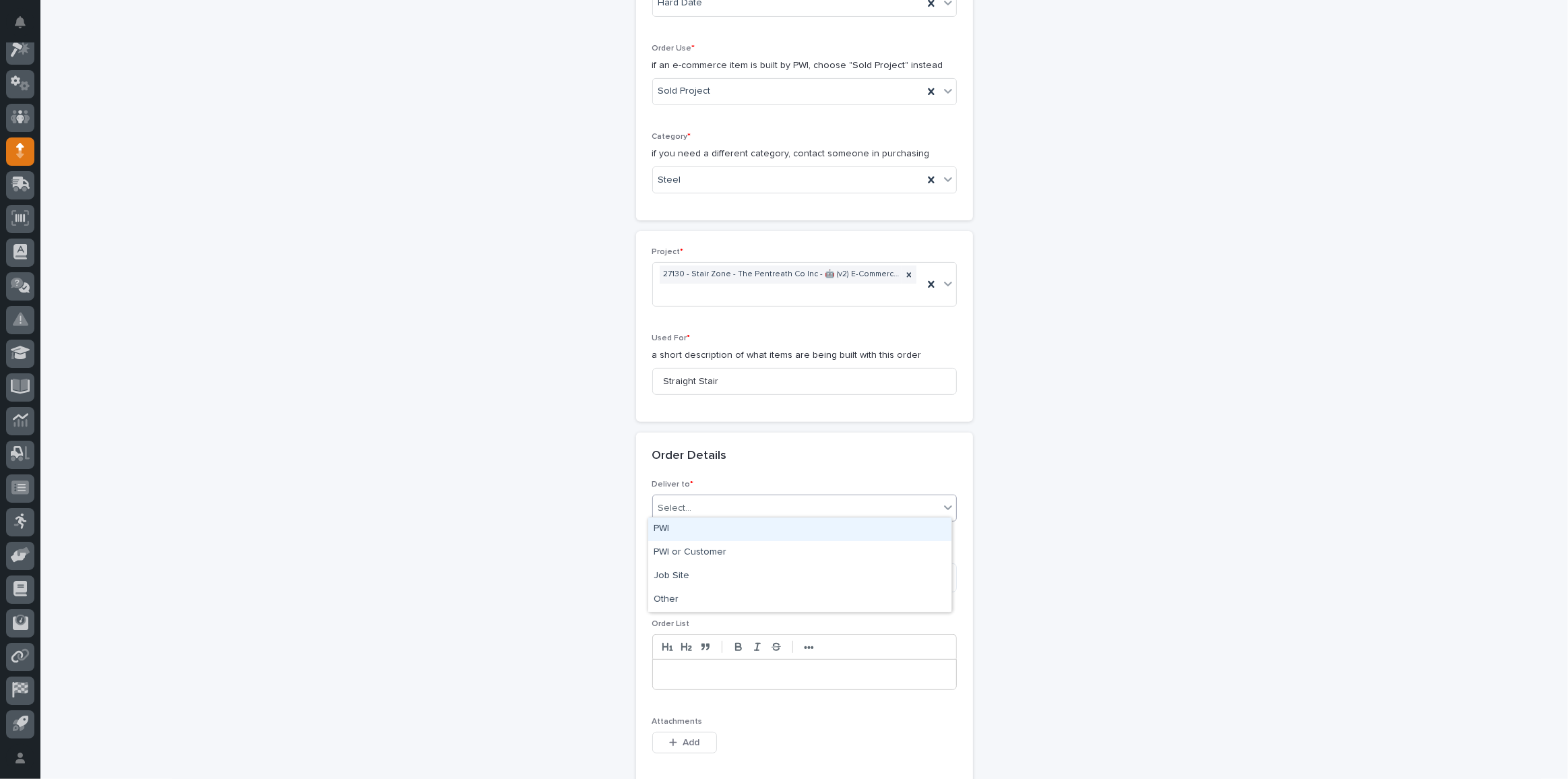
click at [705, 504] on div "Select..." at bounding box center [796, 508] width 286 height 22
click at [691, 534] on div "PWI" at bounding box center [799, 529] width 303 height 23
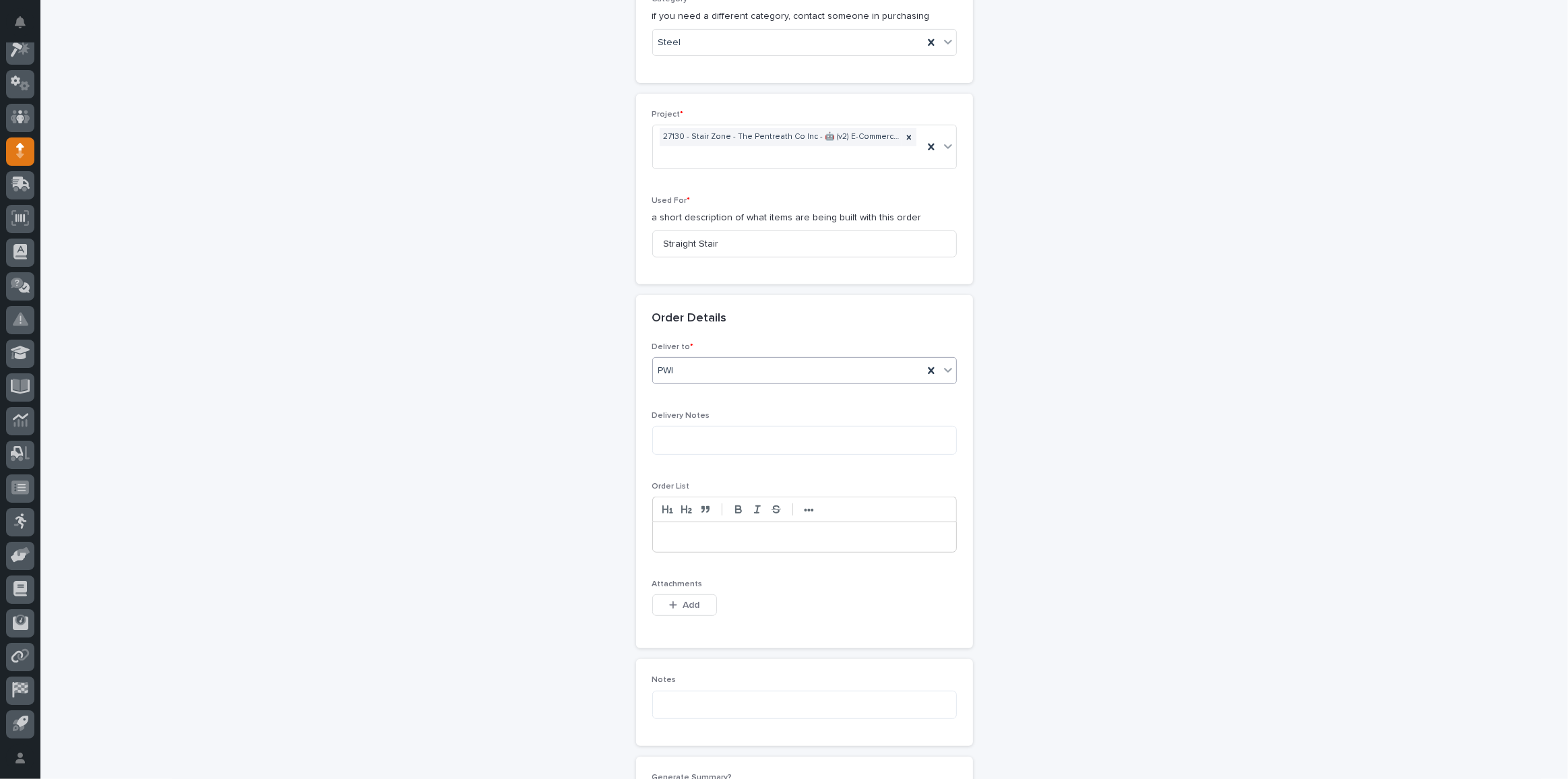
scroll to position [713, 0]
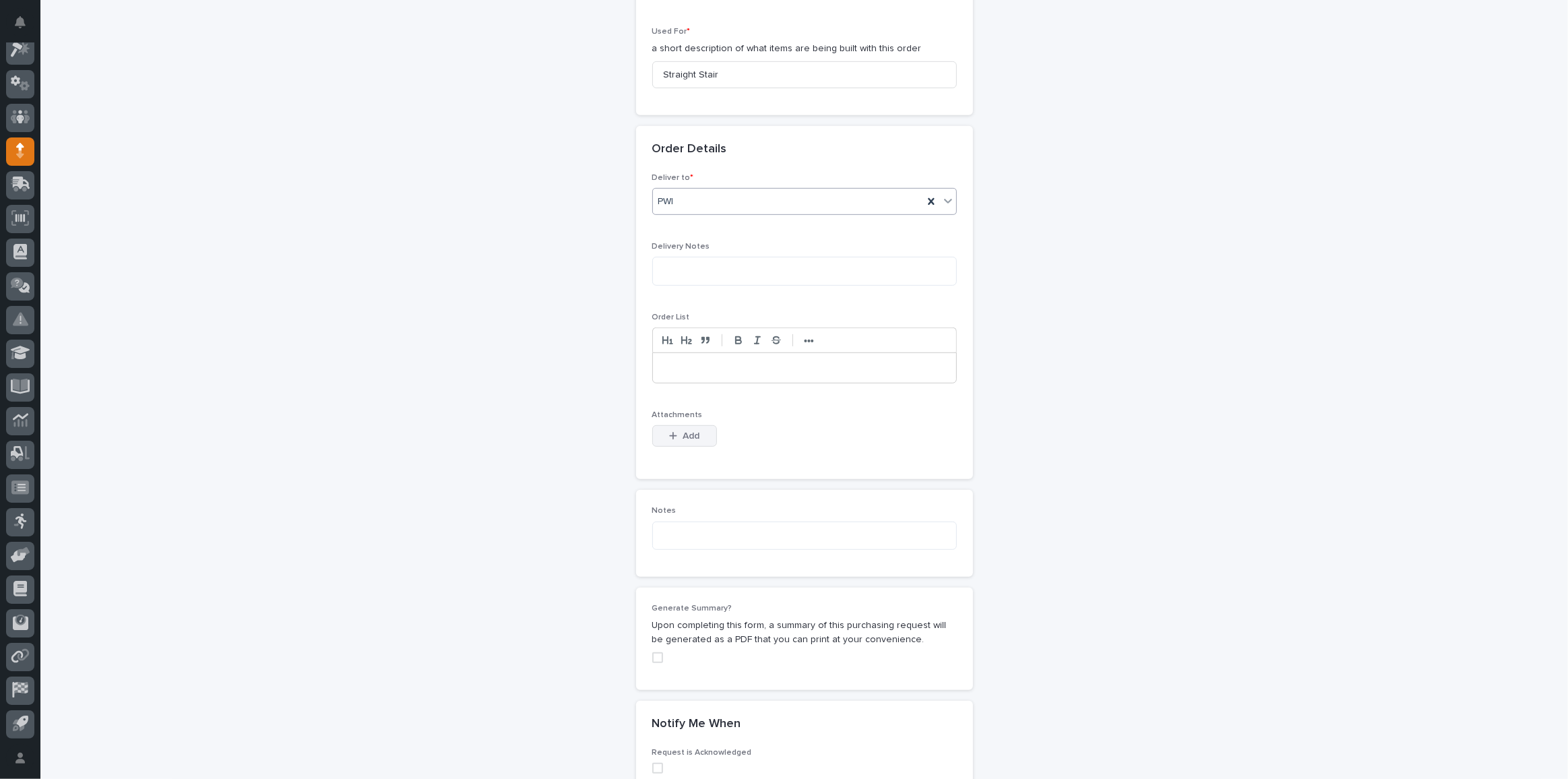
click at [663, 429] on button "Add" at bounding box center [685, 436] width 65 height 21
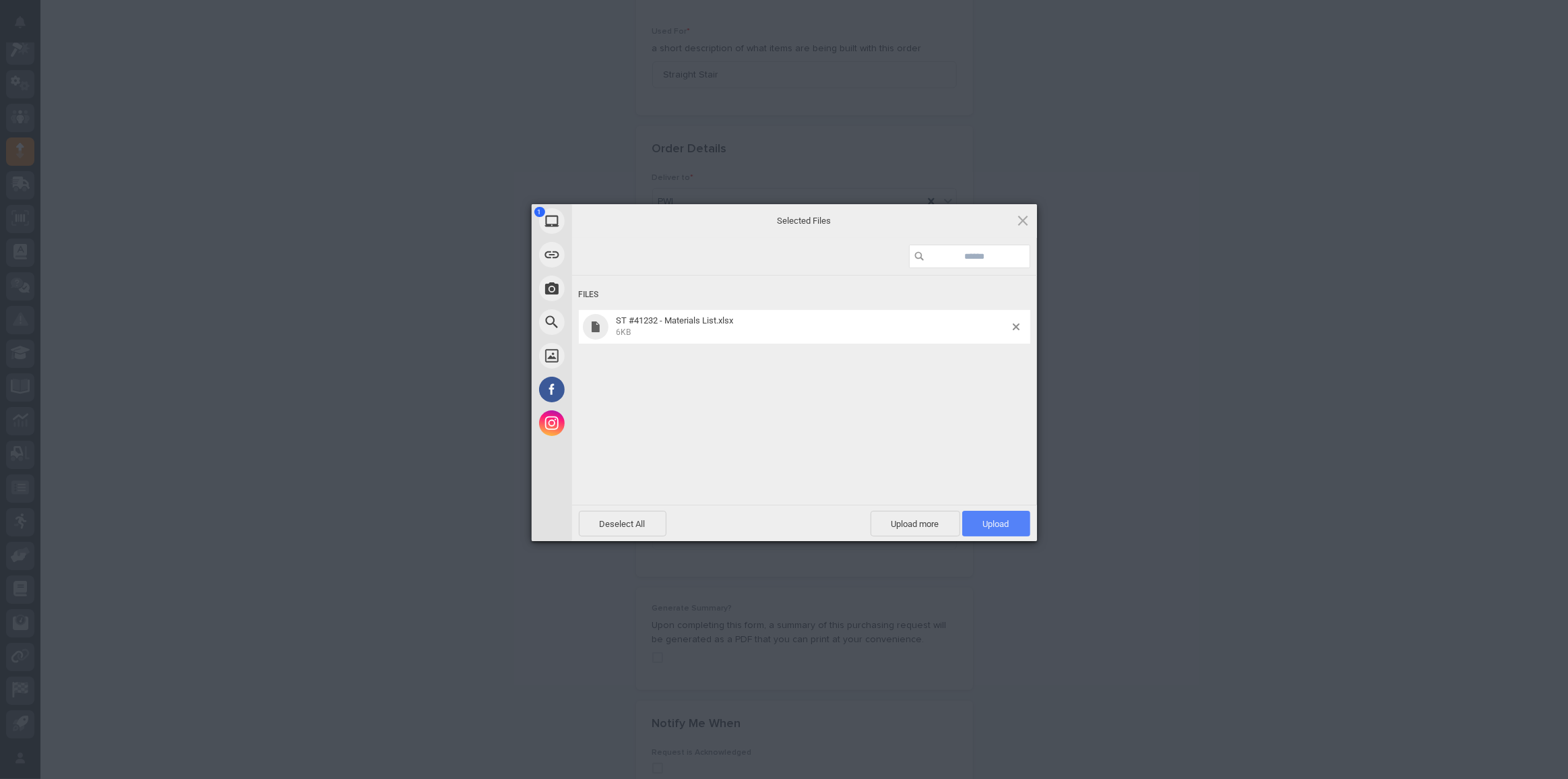
click at [987, 524] on span "Upload 1" at bounding box center [996, 523] width 26 height 10
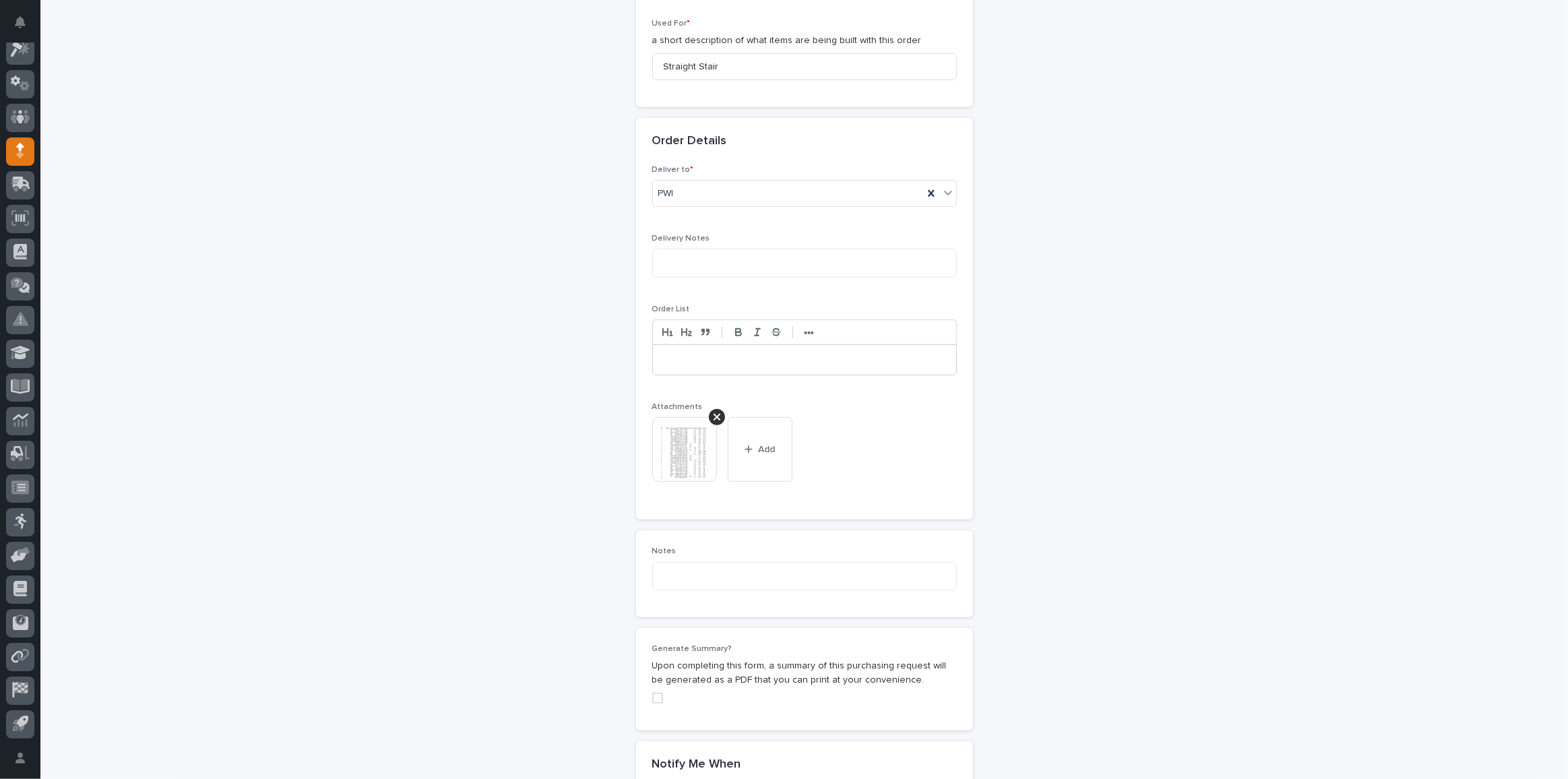
scroll to position [982, 0]
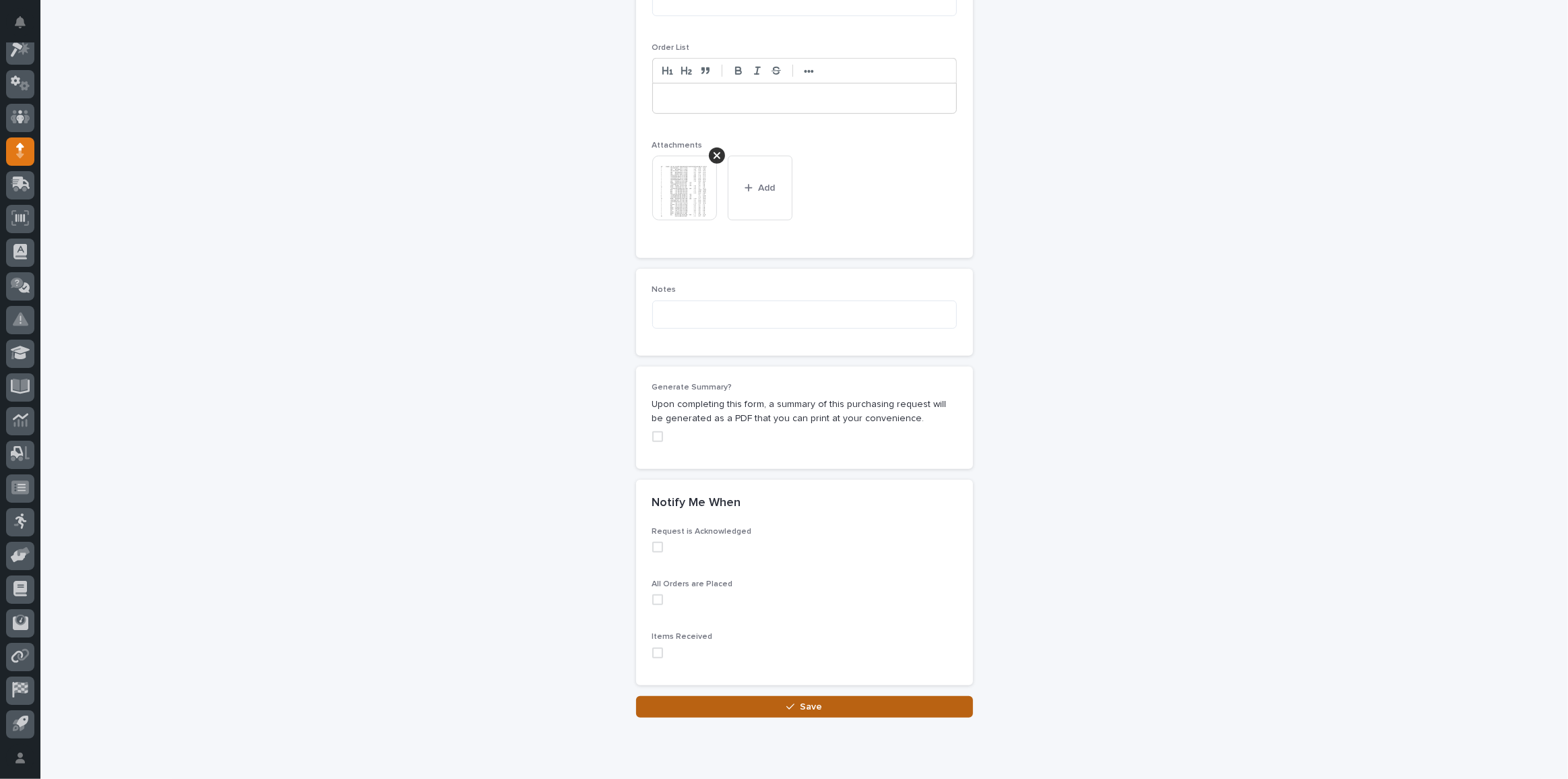
click at [795, 702] on div "button" at bounding box center [793, 707] width 14 height 10
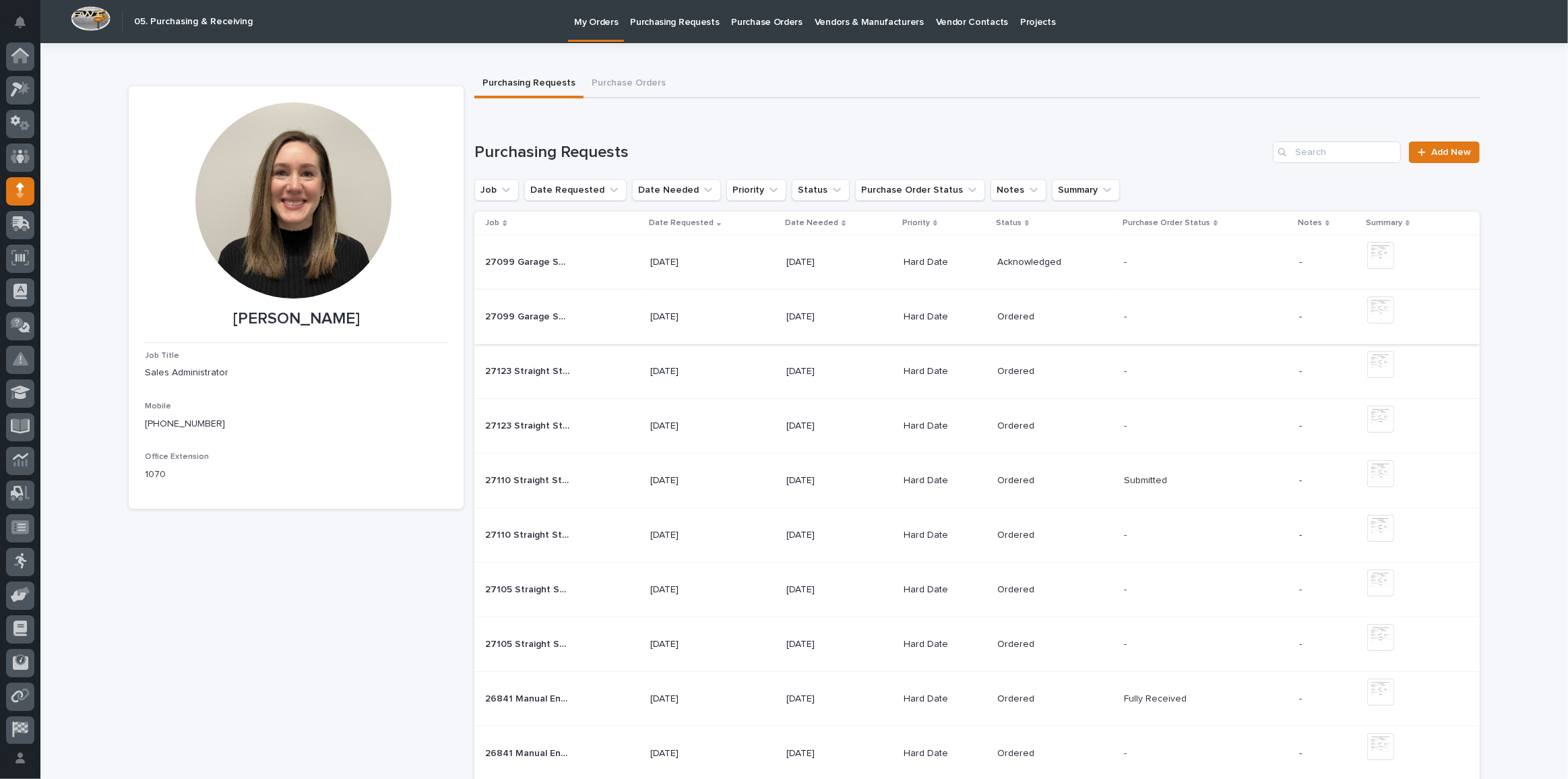
scroll to position [40, 0]
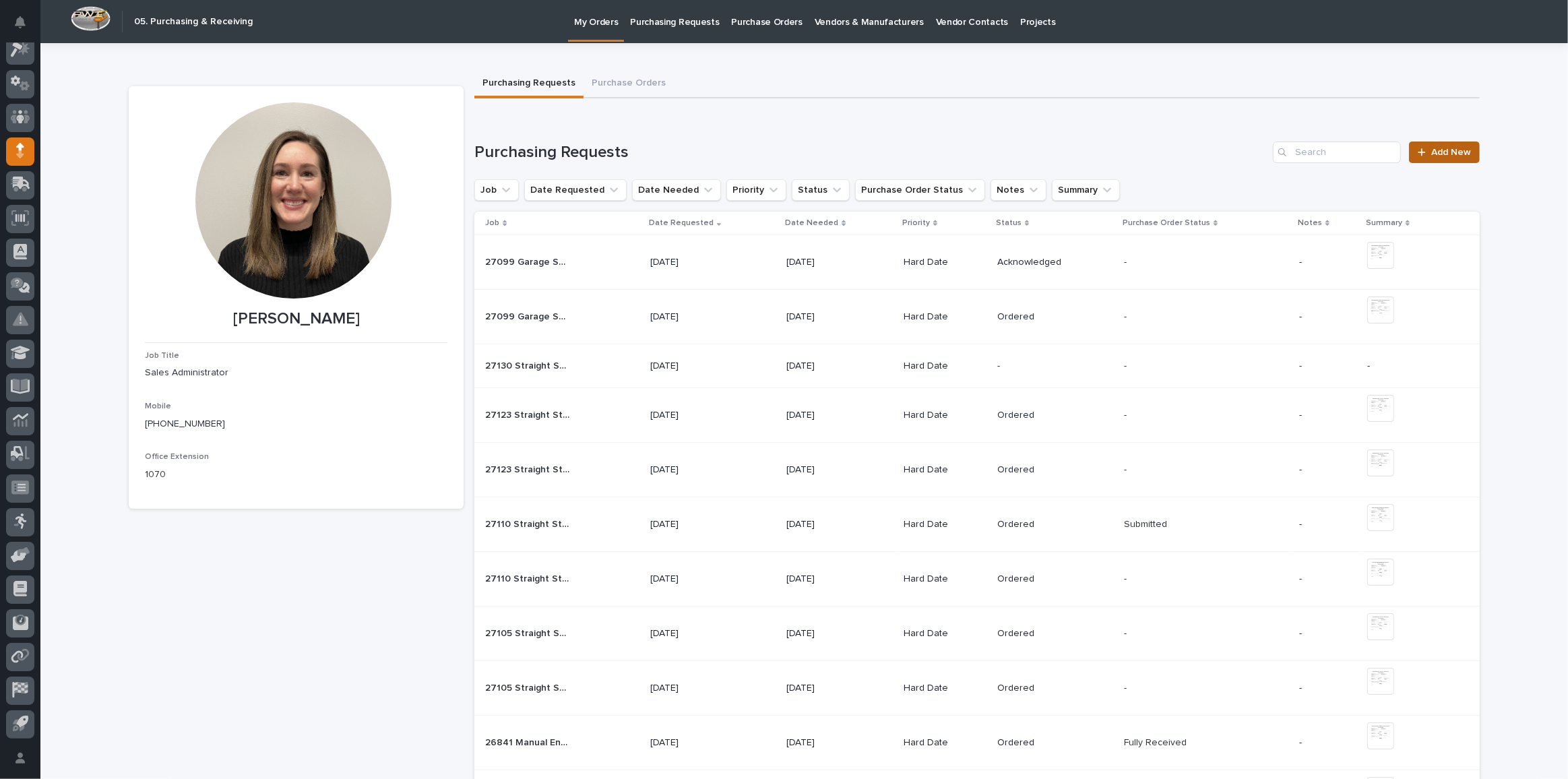
click at [1448, 158] on link "Add New" at bounding box center [1444, 152] width 71 height 21
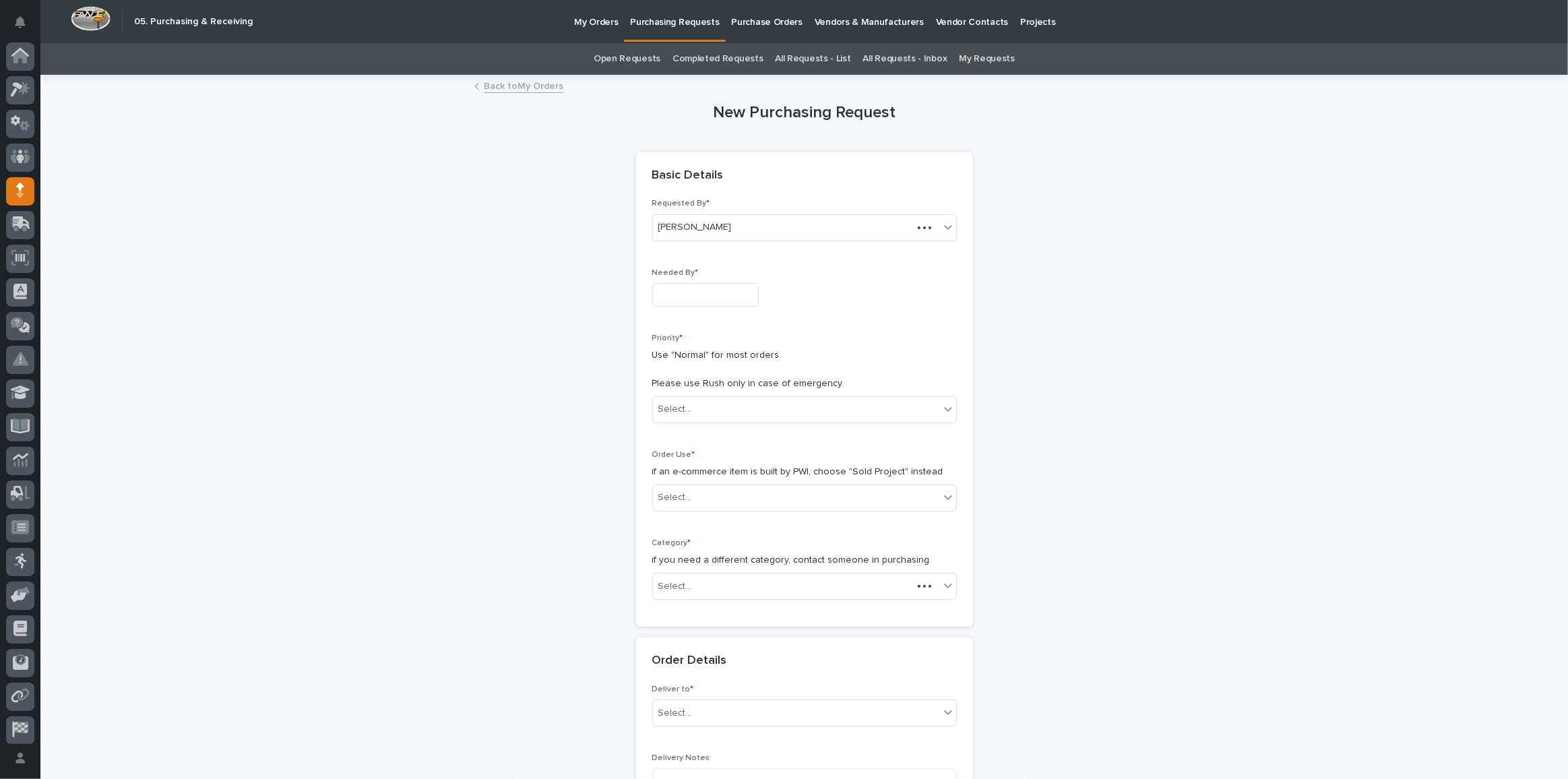
scroll to position [40, 0]
click at [709, 297] on input "text" at bounding box center [705, 295] width 106 height 23
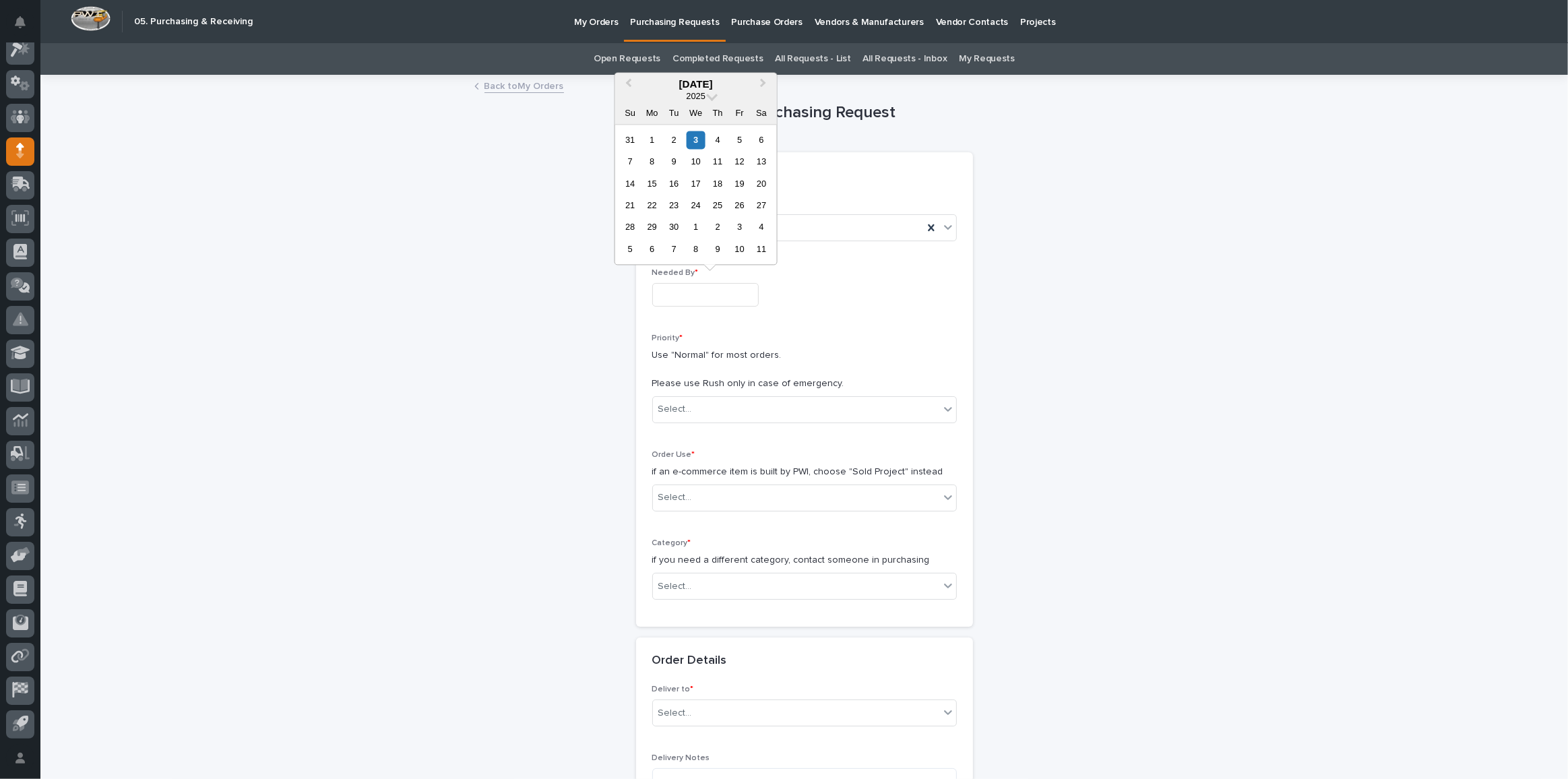
drag, startPoint x: 738, startPoint y: 135, endPoint x: 738, endPoint y: 144, distance: 9.0
click at [736, 135] on div "5" at bounding box center [739, 139] width 18 height 18
type input "**********"
click at [677, 398] on div "Select..." at bounding box center [796, 409] width 286 height 22
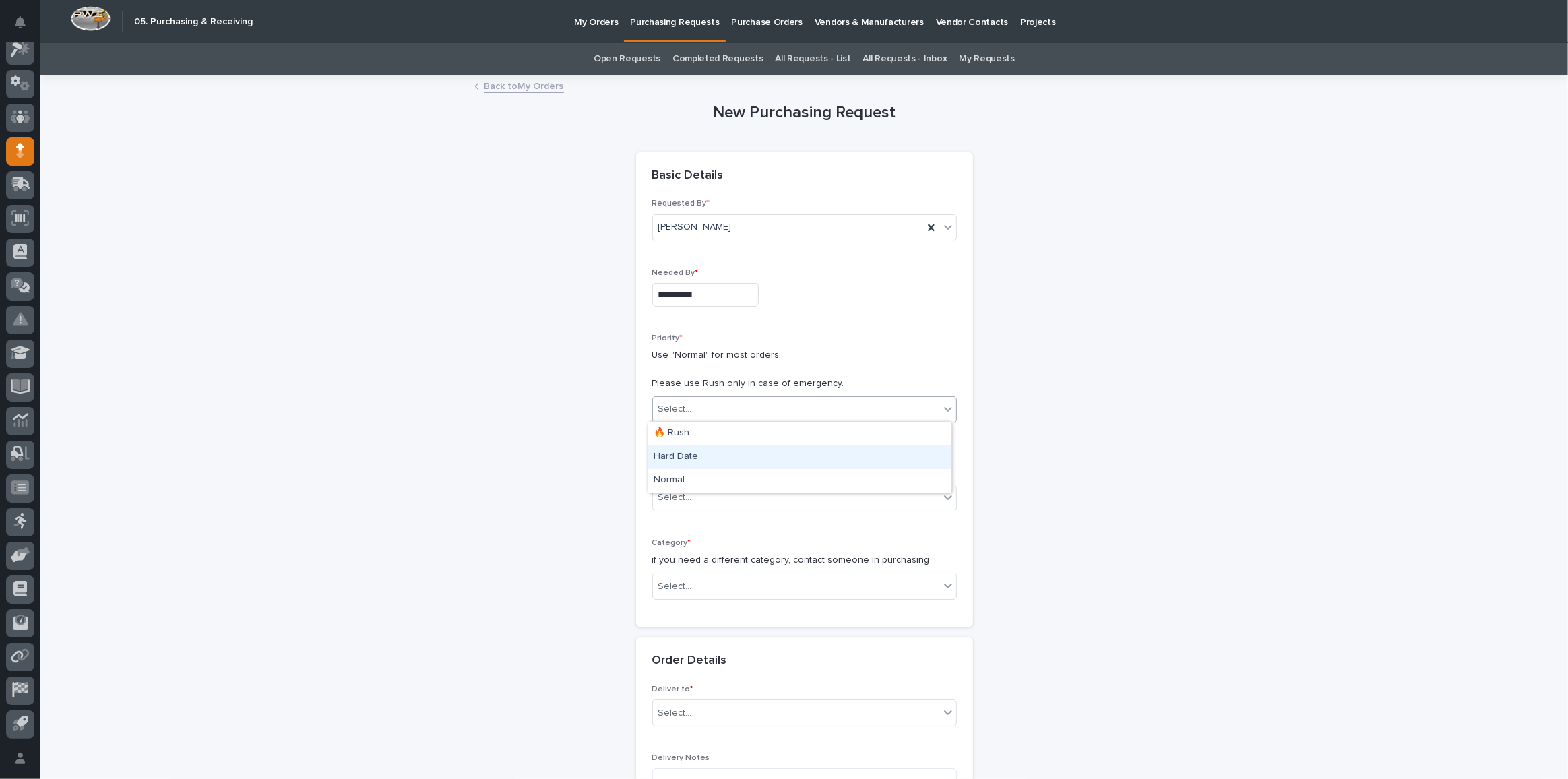
click at [688, 454] on div "Hard Date" at bounding box center [799, 457] width 303 height 23
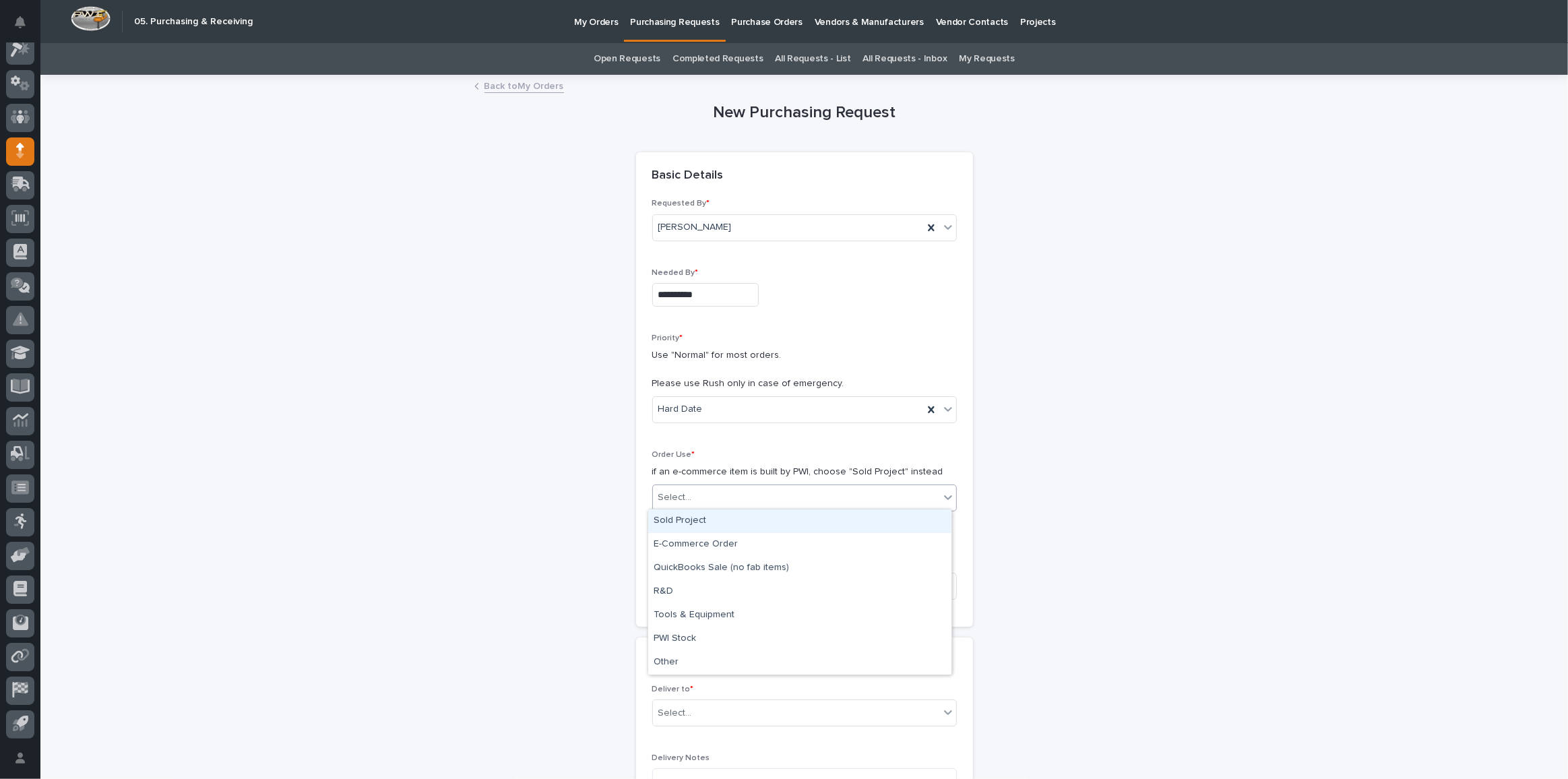
click at [706, 493] on div "Select..." at bounding box center [796, 497] width 286 height 22
click at [716, 528] on div "Sold Project" at bounding box center [799, 521] width 303 height 23
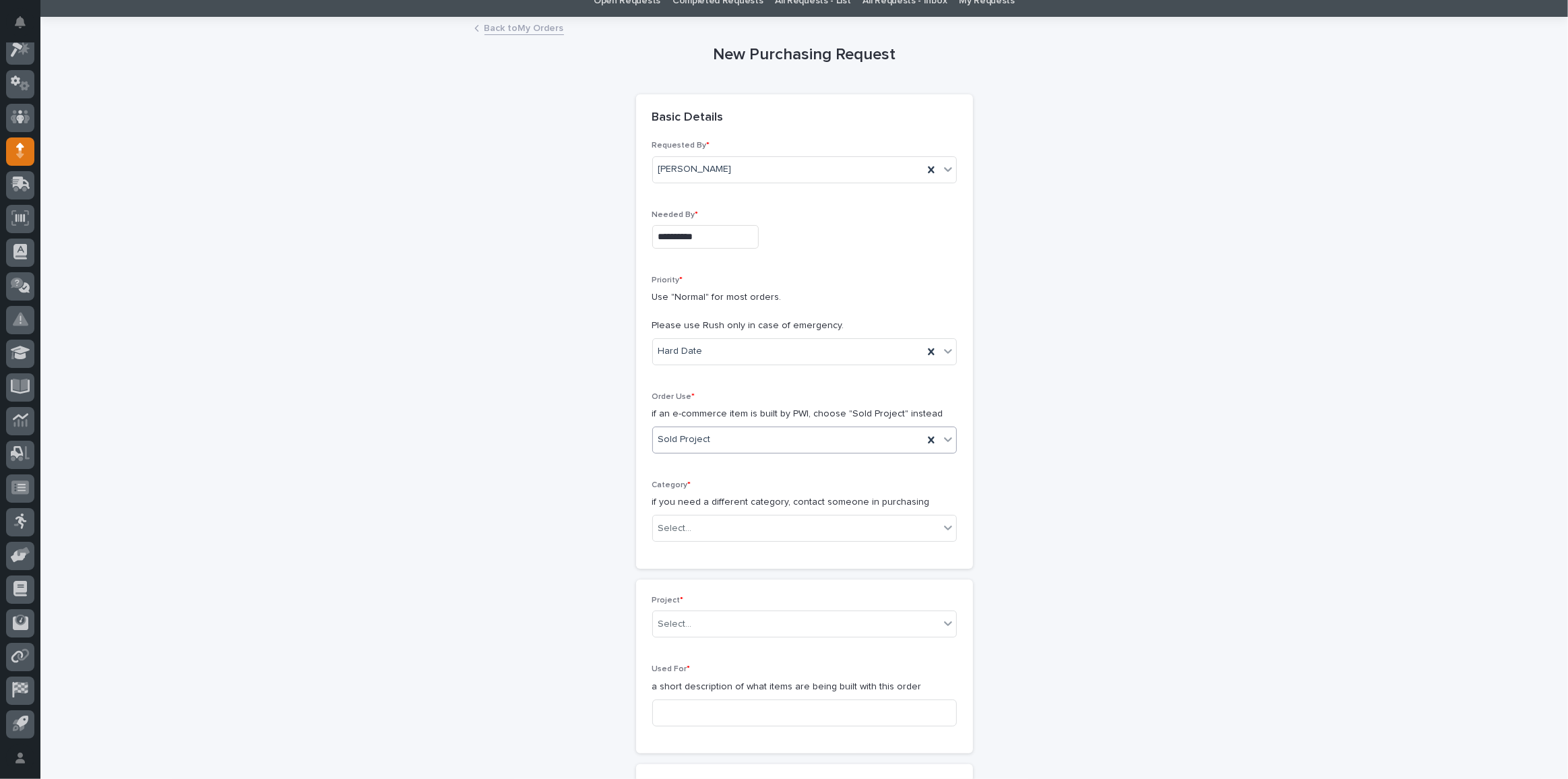
scroll to position [122, 0]
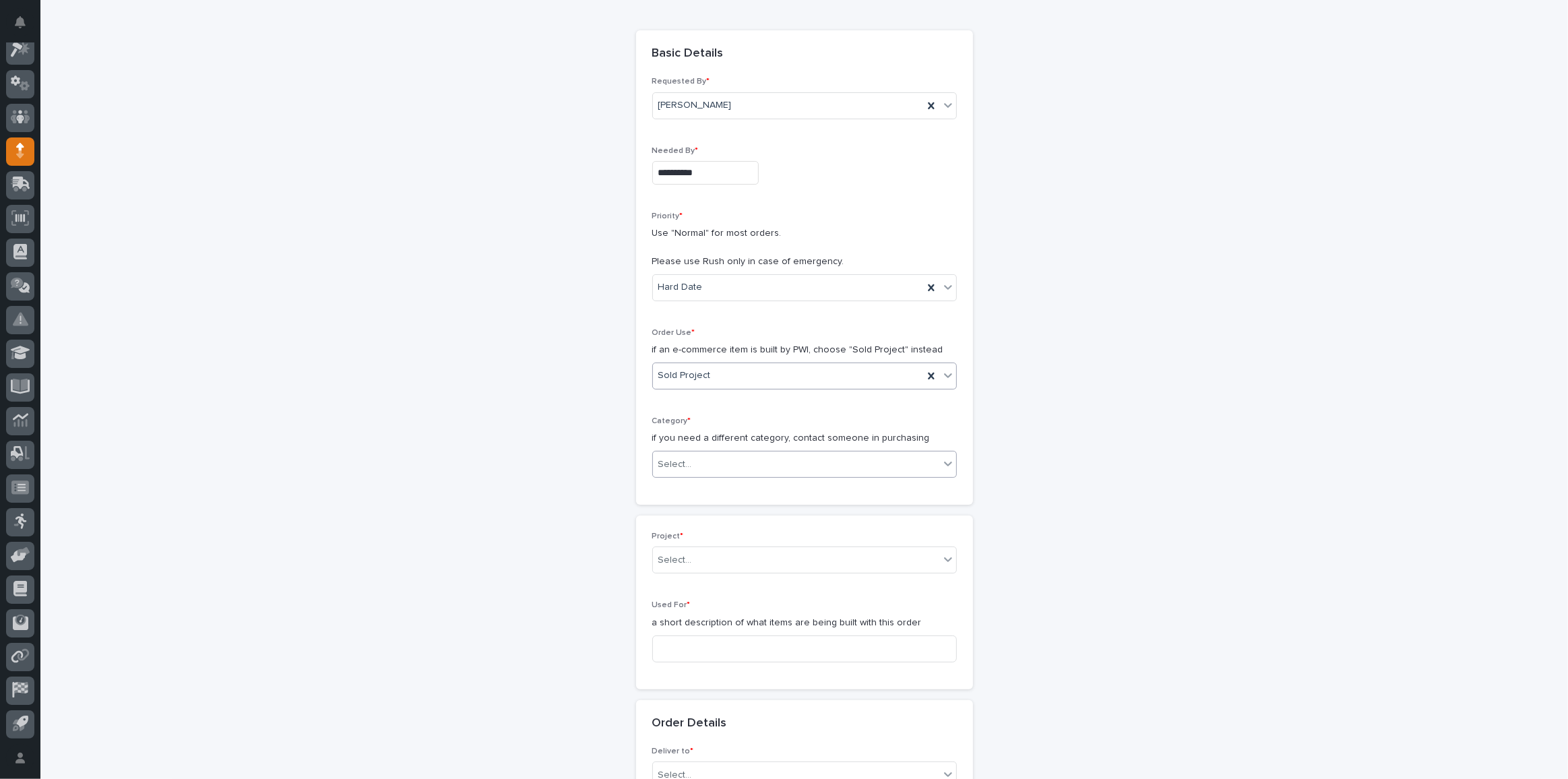
click at [685, 453] on div "Select..." at bounding box center [796, 464] width 286 height 22
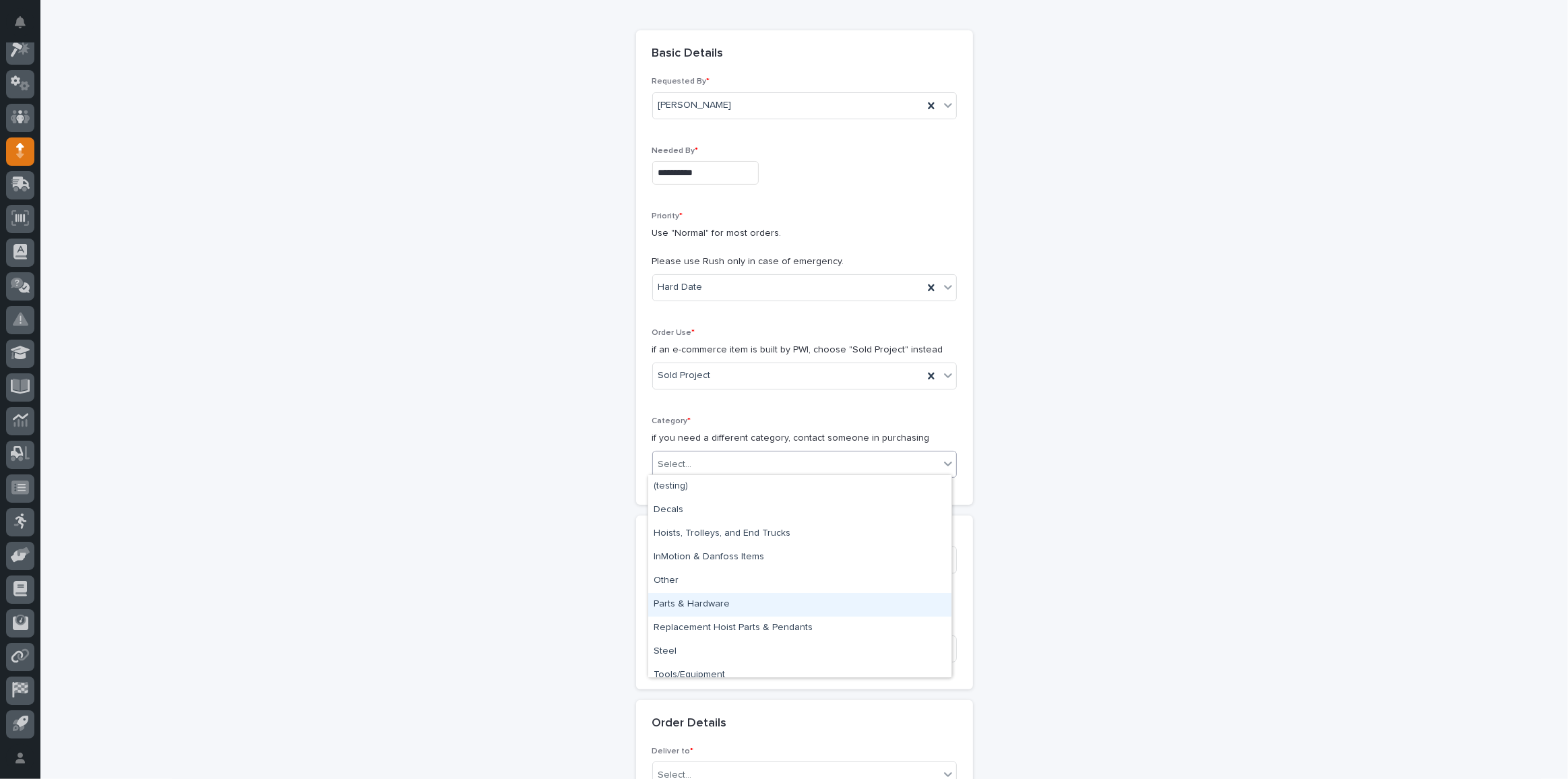
drag, startPoint x: 705, startPoint y: 602, endPoint x: 712, endPoint y: 600, distance: 7.3
click at [705, 603] on div "Parts & Hardware" at bounding box center [799, 605] width 303 height 23
click at [714, 565] on div "Select..." at bounding box center [796, 561] width 286 height 22
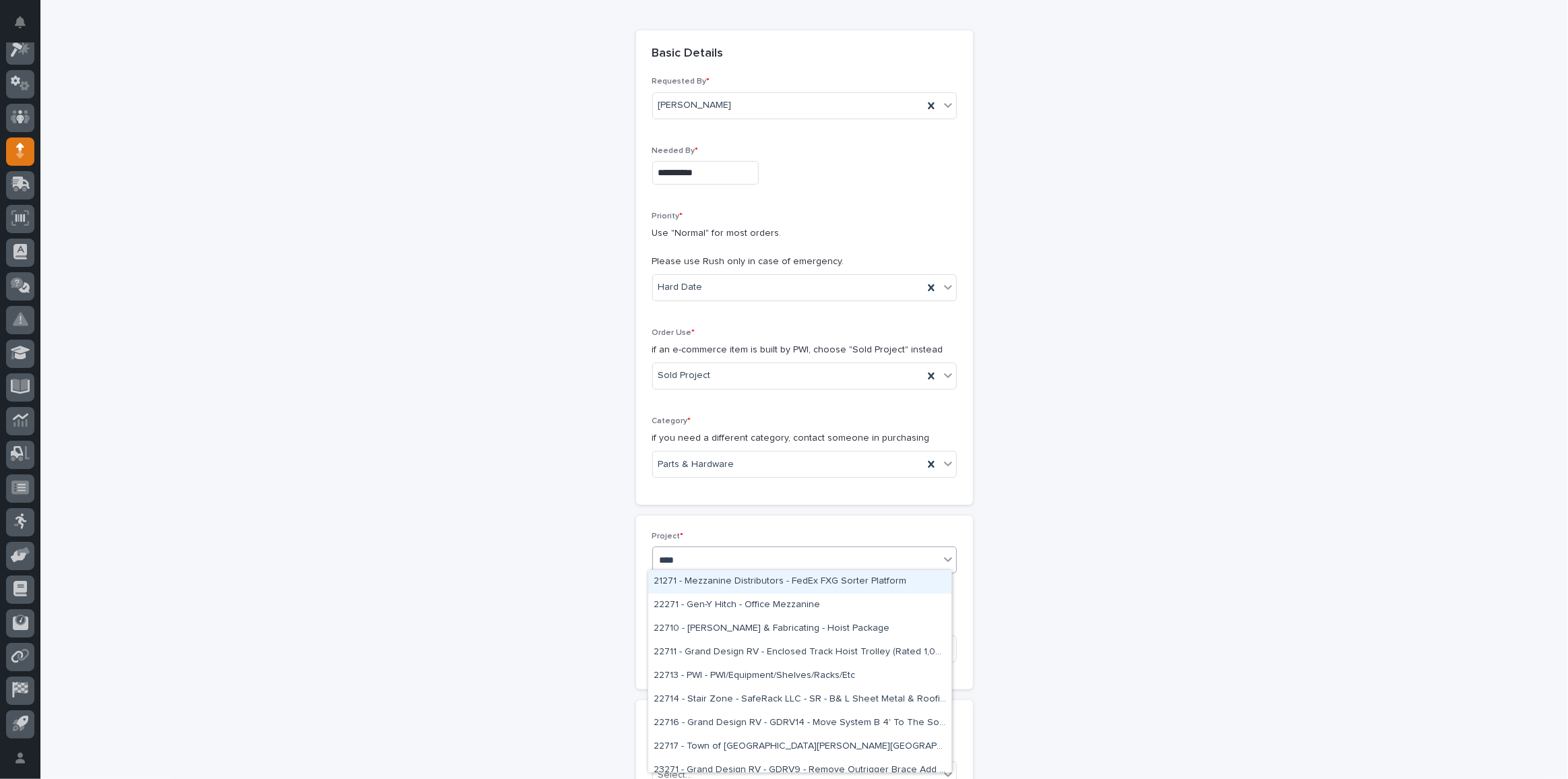
type input "*****"
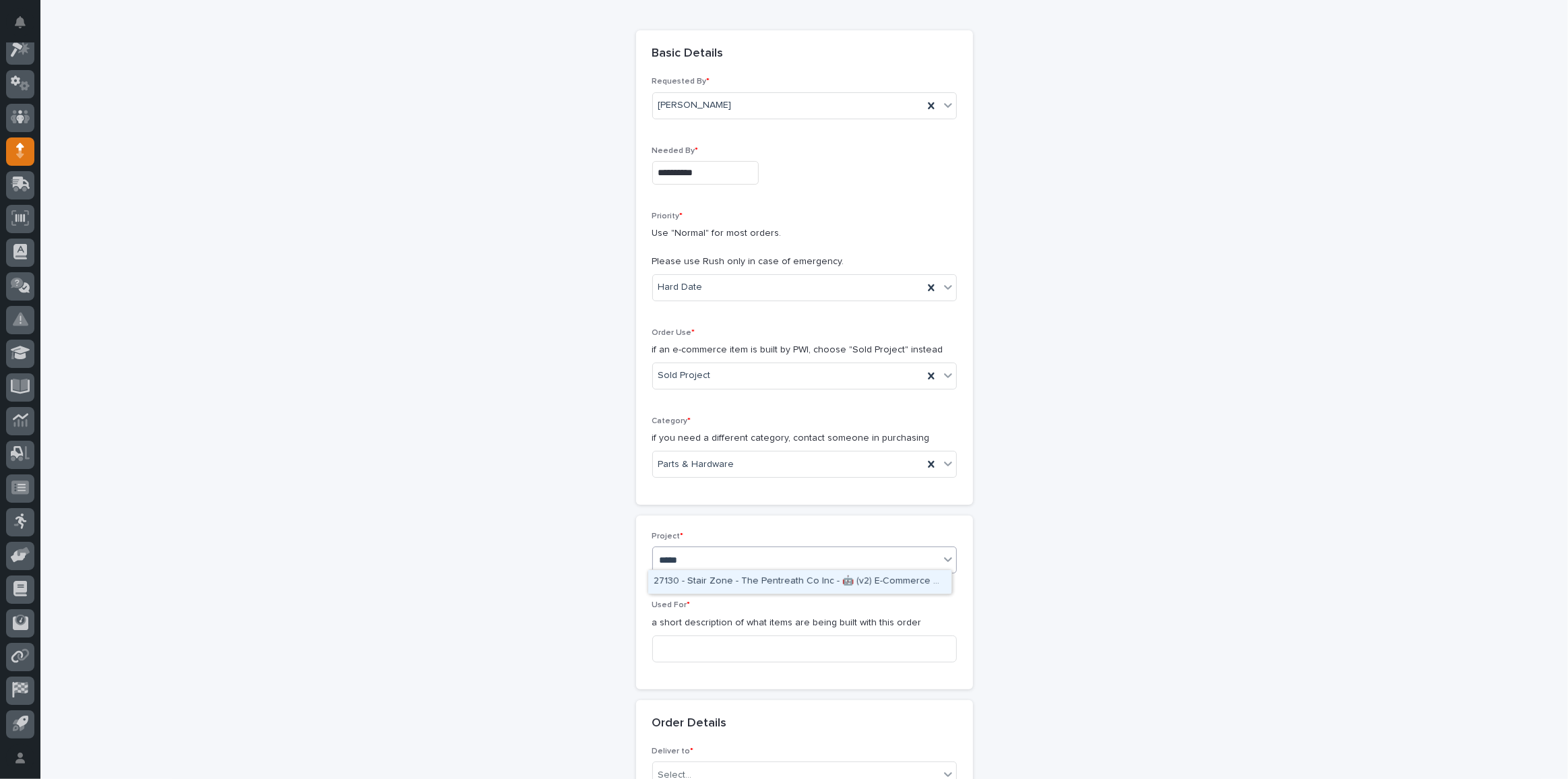
click at [703, 576] on div "27130 - Stair Zone - The Pentreath Co Inc - 🤖 (v2) E-Commerce Order with Fab It…" at bounding box center [799, 582] width 303 height 23
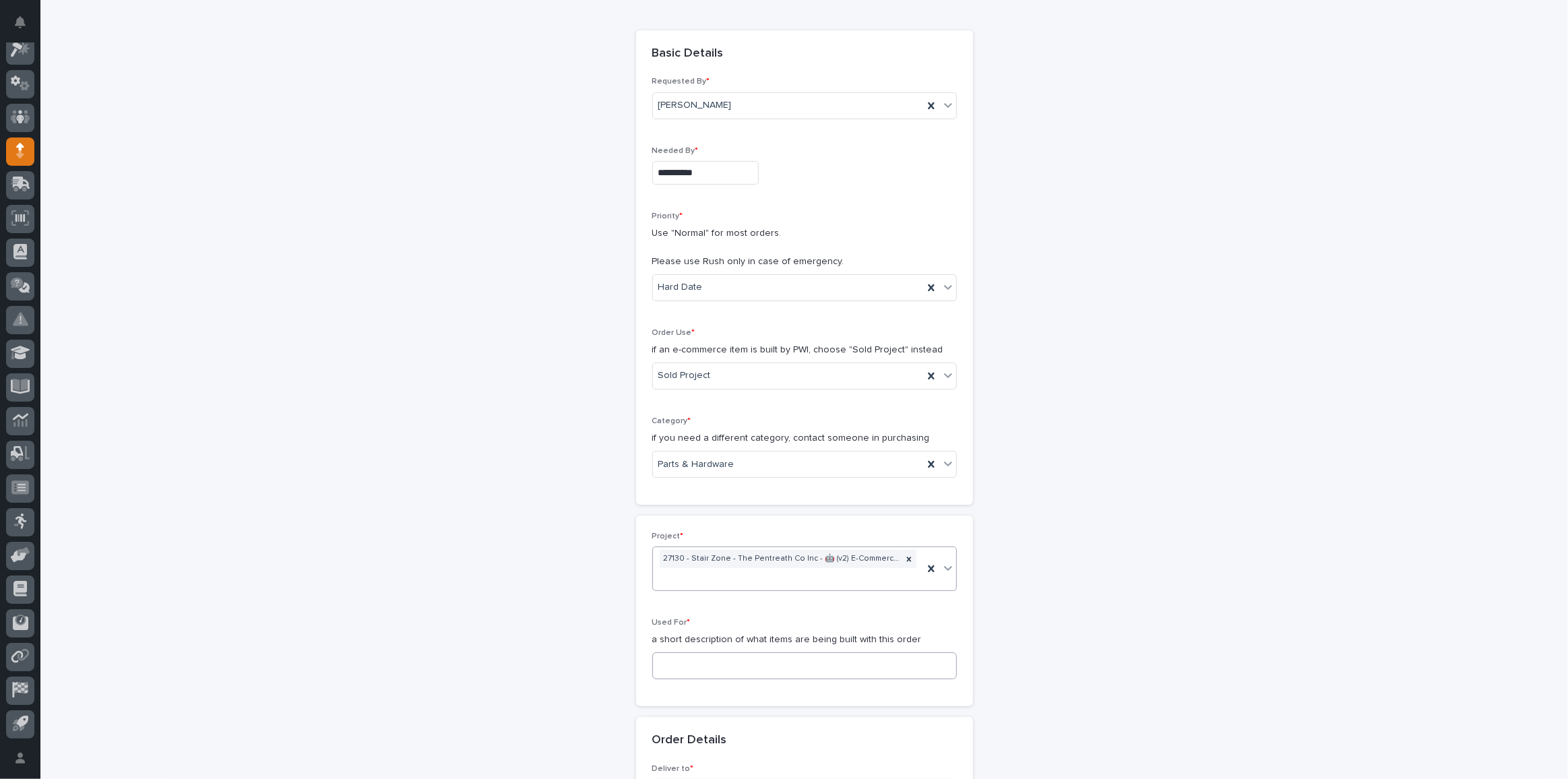
scroll to position [131, 0]
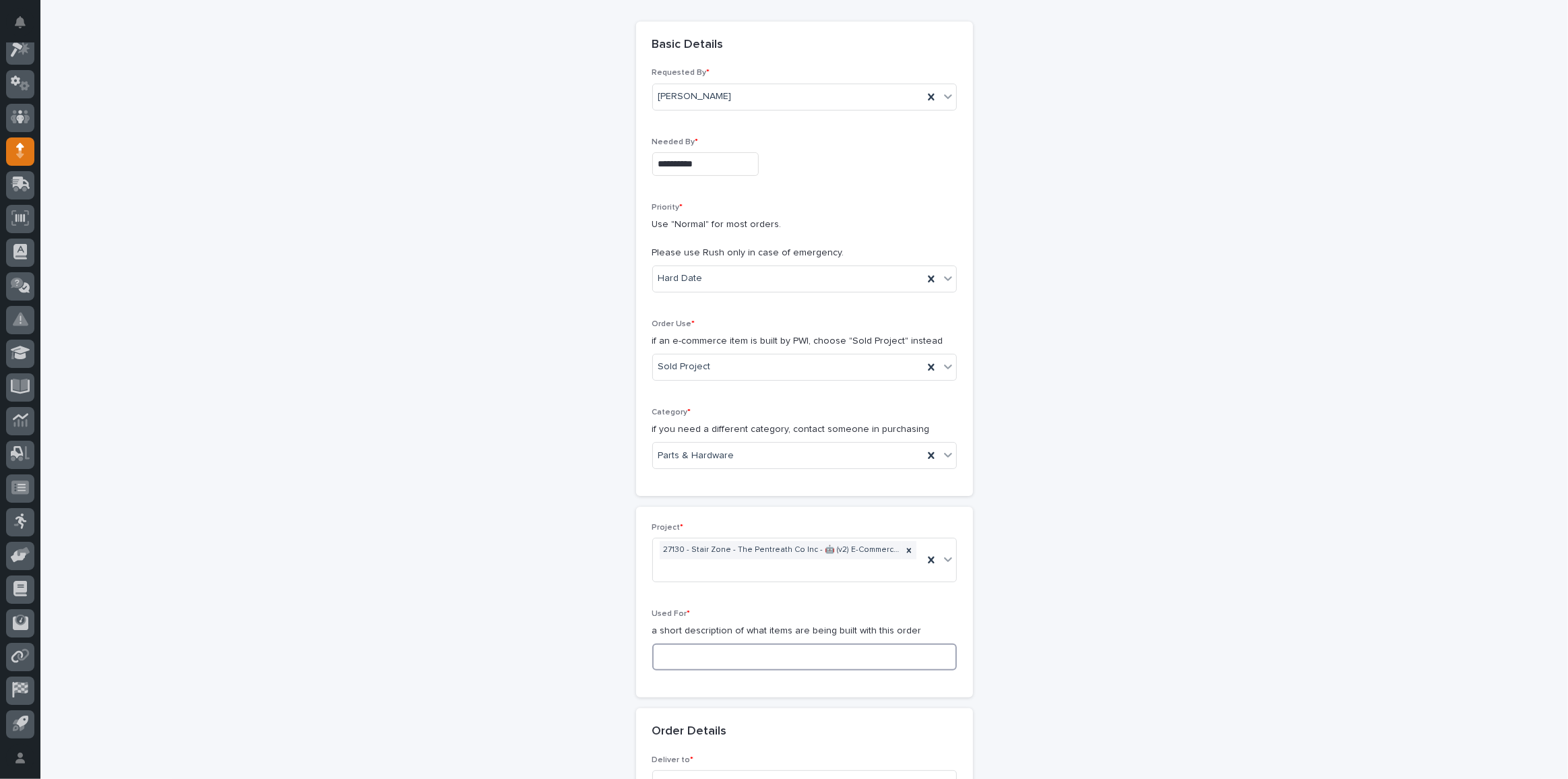
click at [727, 649] on input at bounding box center [804, 657] width 304 height 27
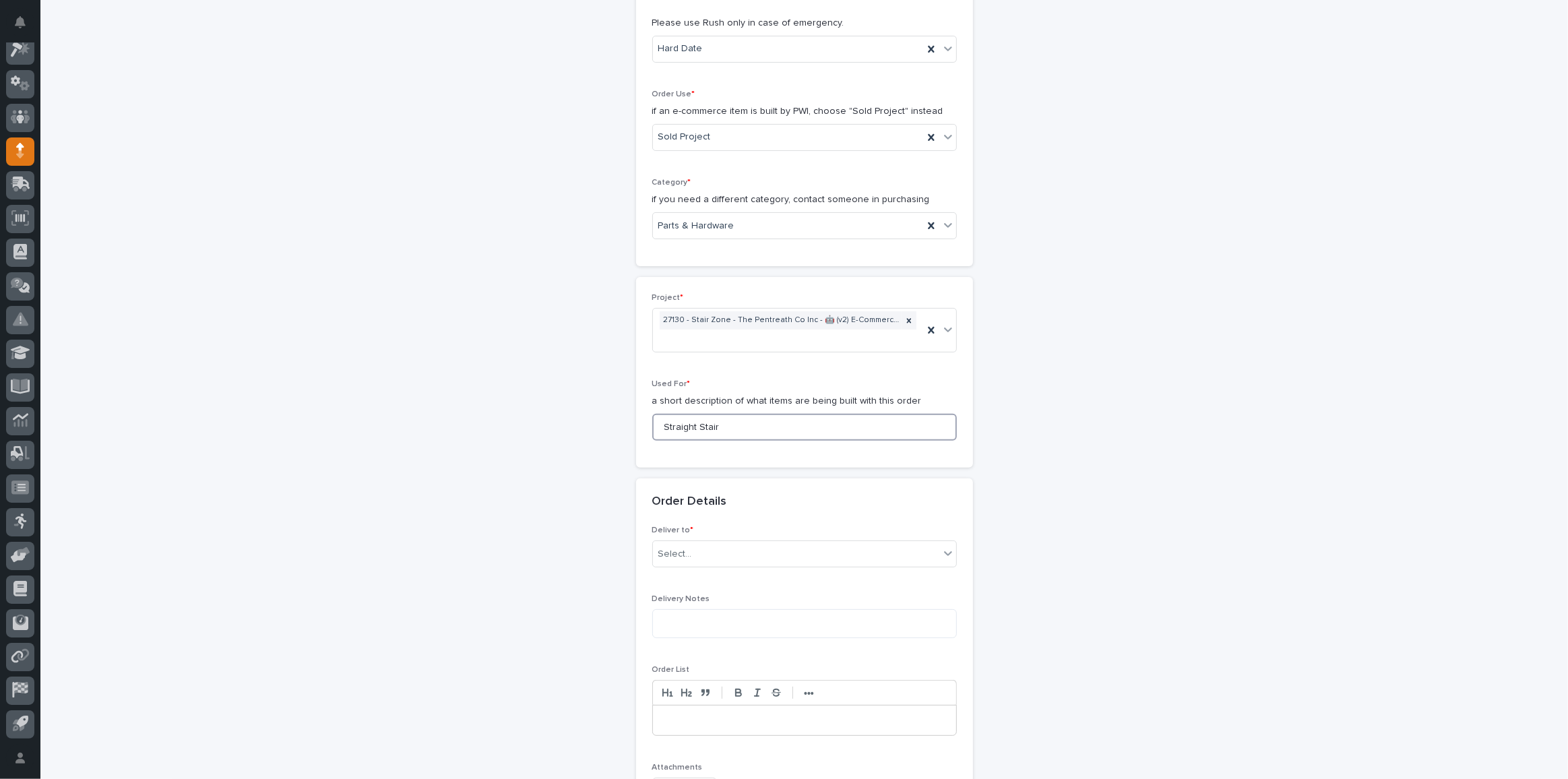
scroll to position [498, 0]
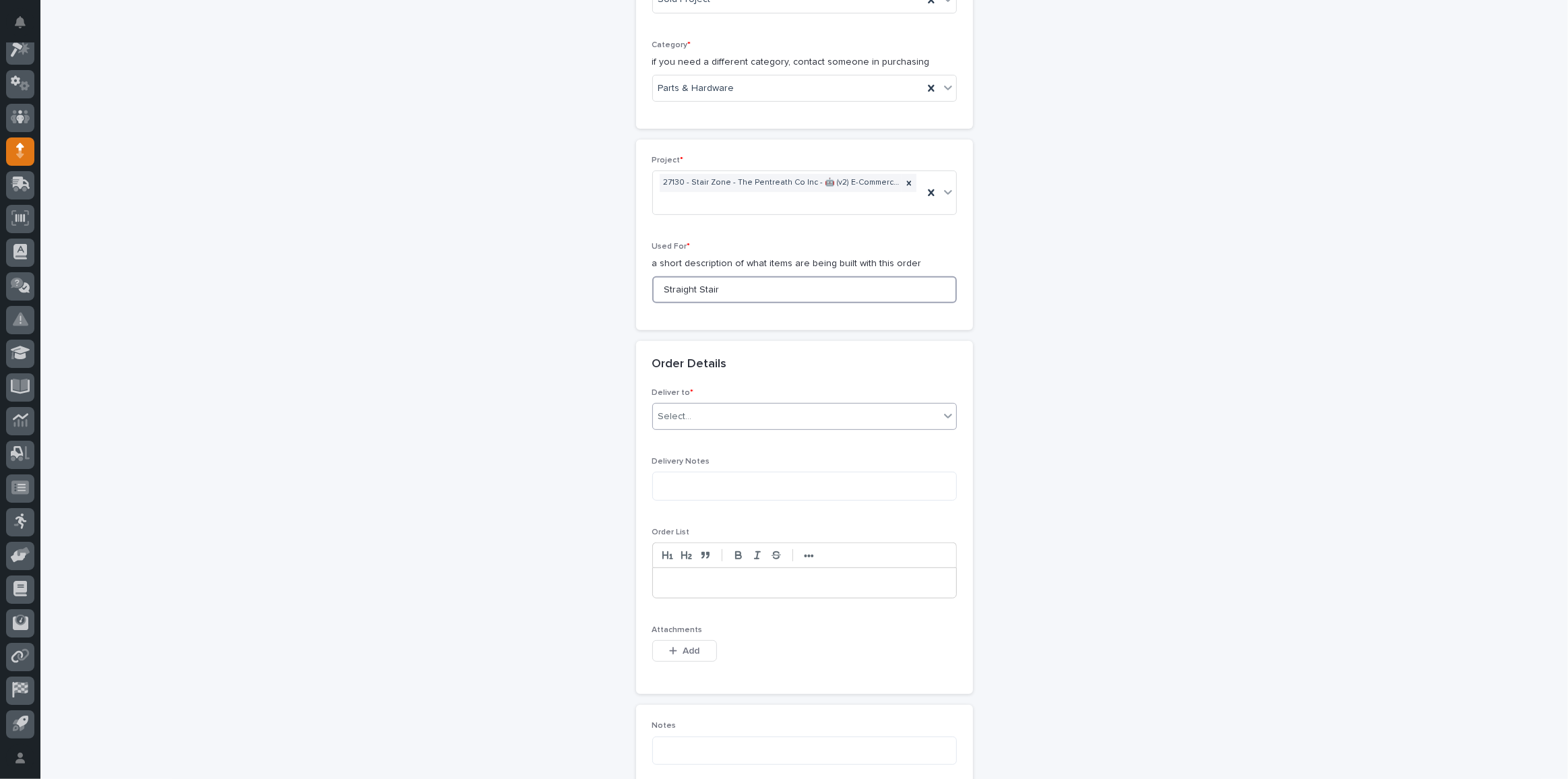
type input "Straight Stair"
click at [703, 418] on div "Select..." at bounding box center [796, 417] width 286 height 22
click at [718, 440] on div "PWI" at bounding box center [799, 438] width 303 height 23
click at [669, 648] on icon "button" at bounding box center [673, 651] width 8 height 10
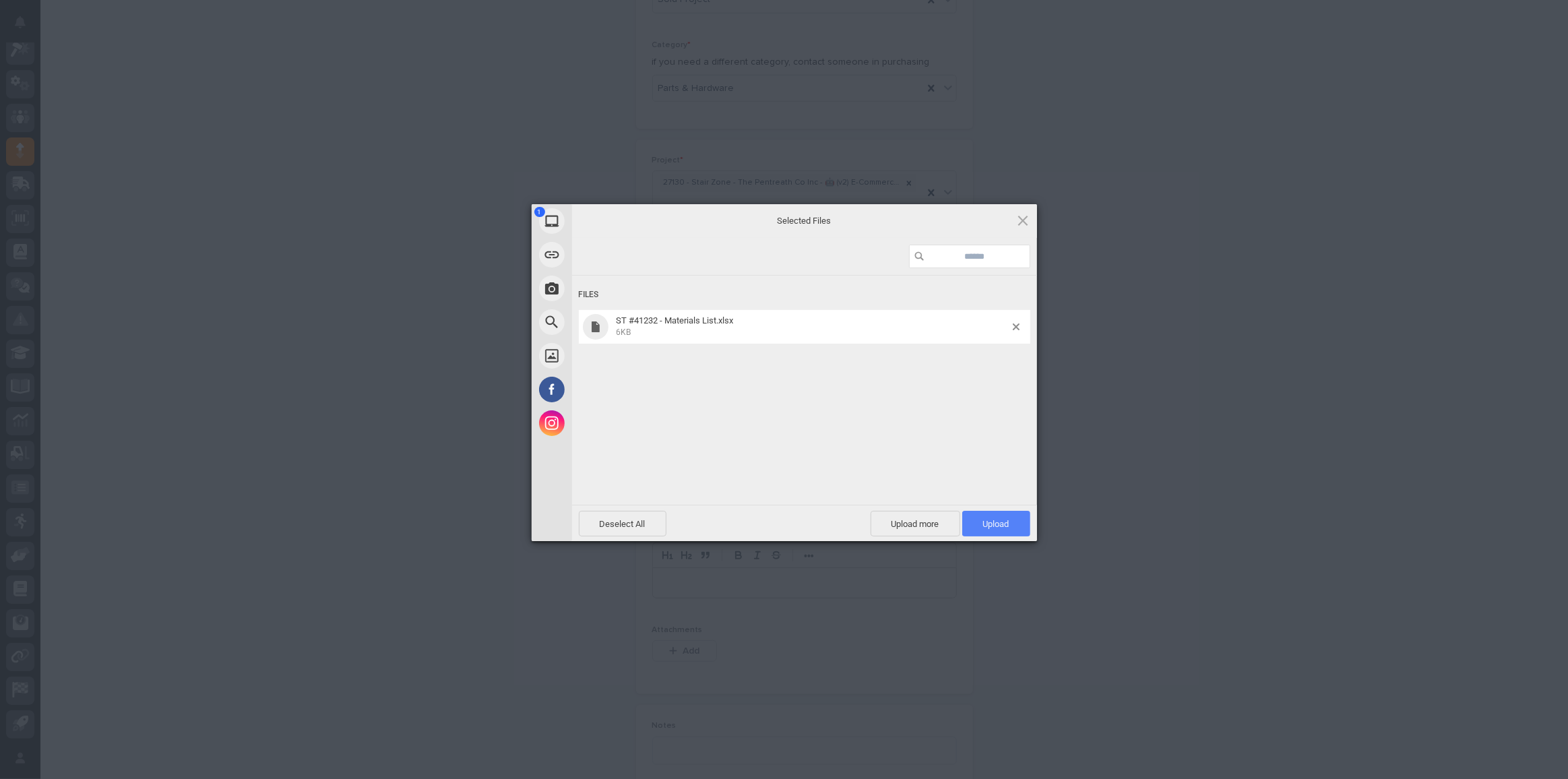
click at [1016, 524] on span "Upload 1" at bounding box center [996, 523] width 68 height 25
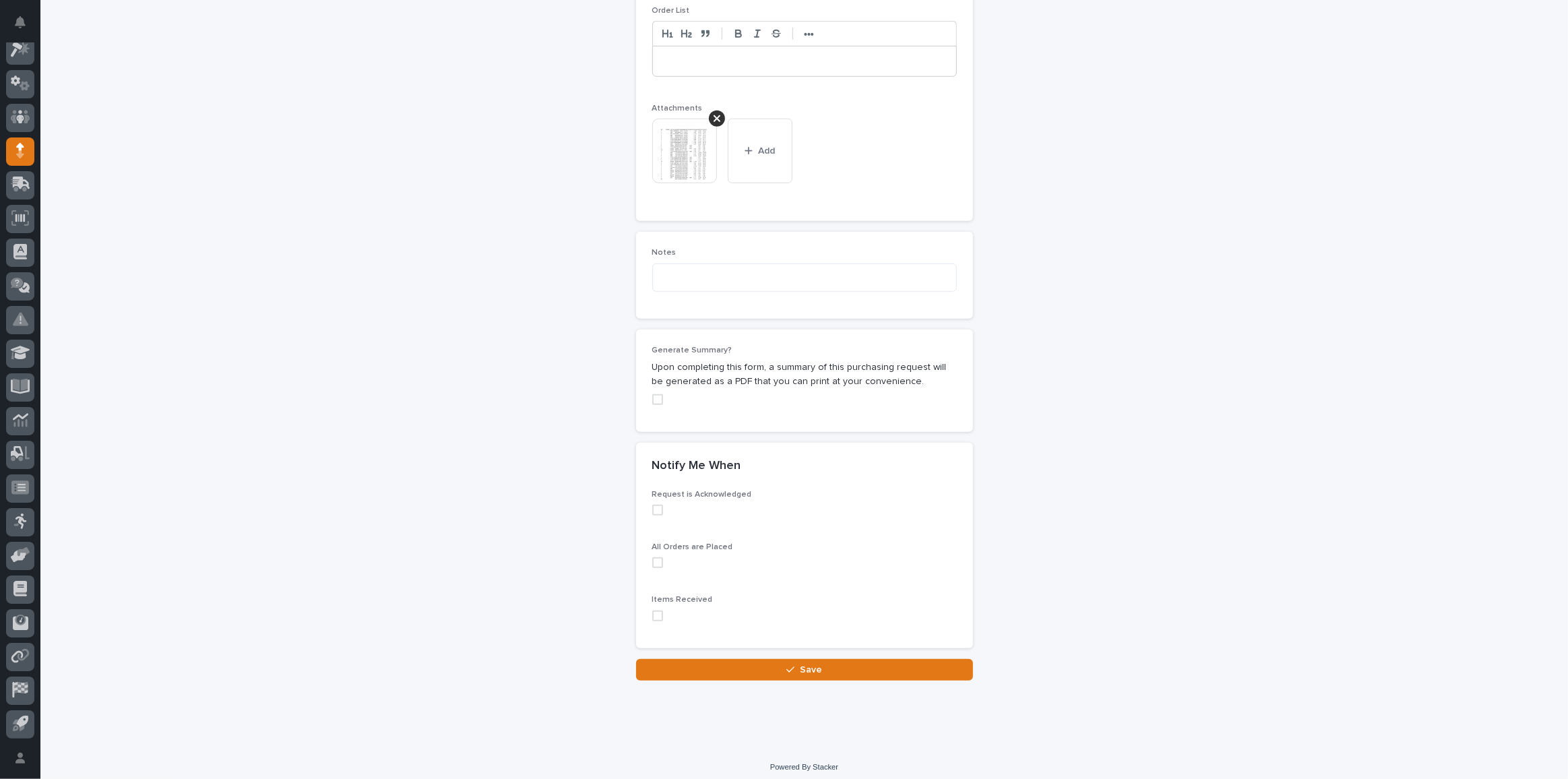
scroll to position [1021, 0]
click at [791, 663] on div "button" at bounding box center [793, 668] width 14 height 10
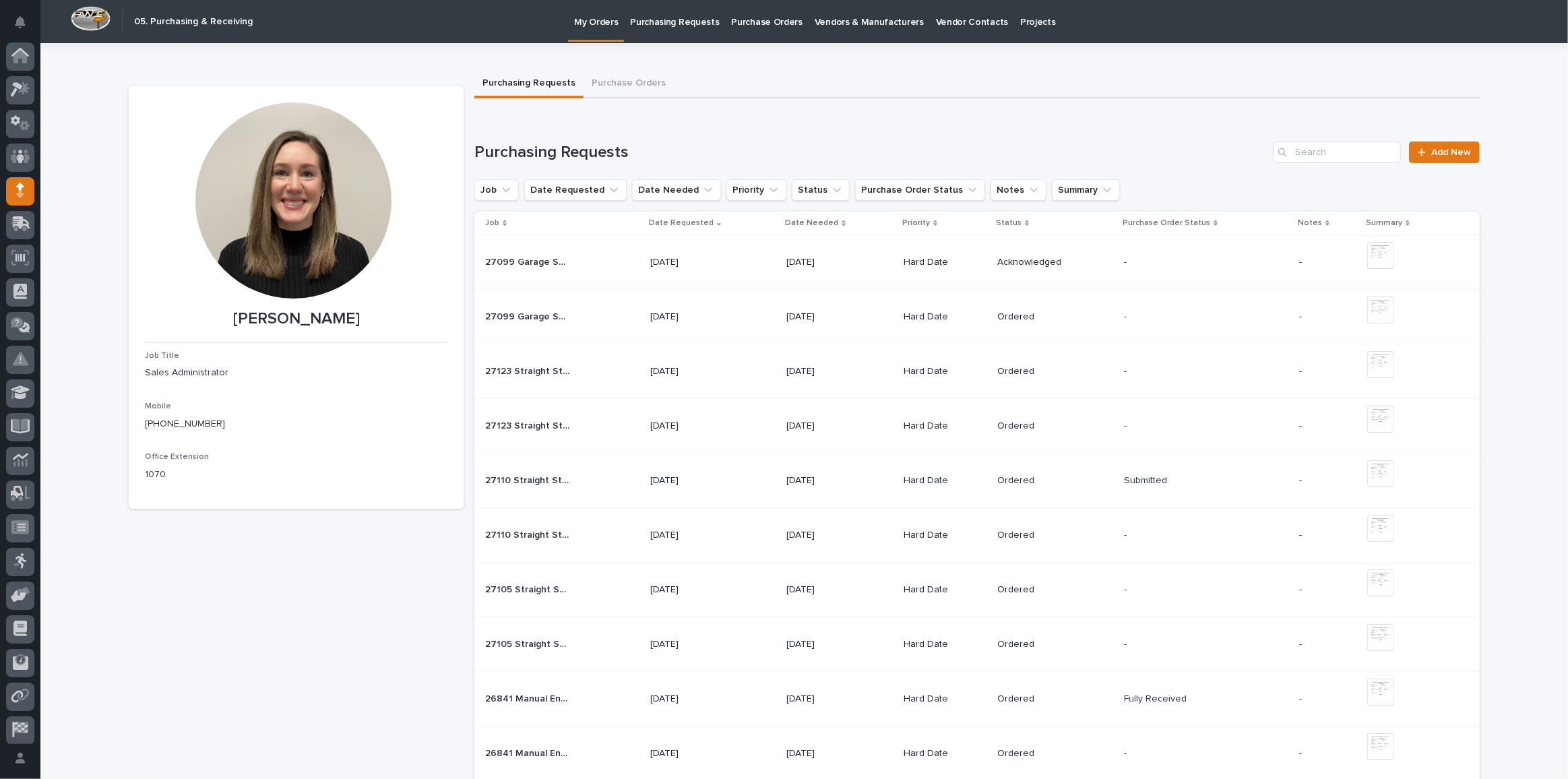
scroll to position [40, 0]
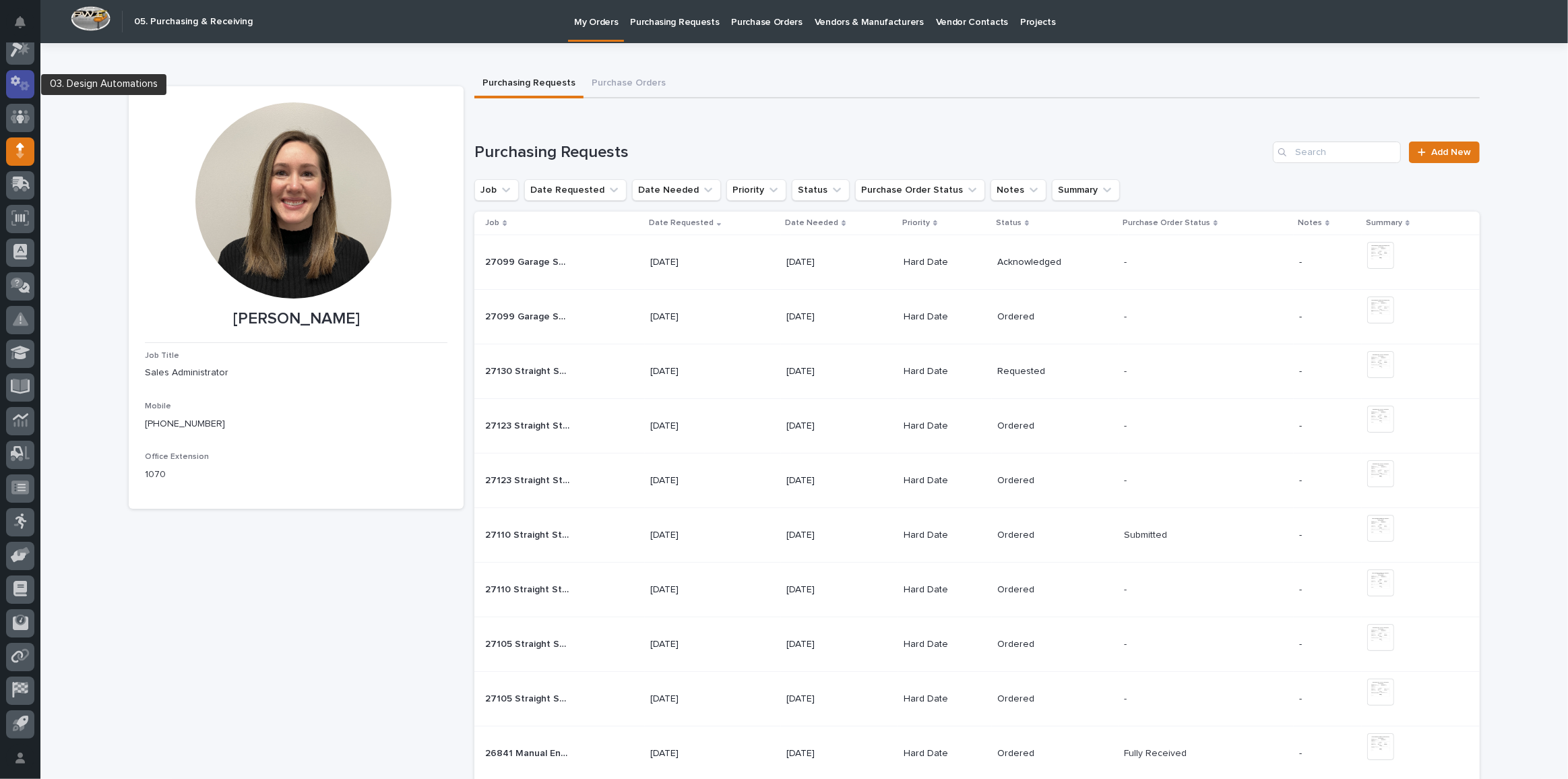
click at [23, 84] on icon at bounding box center [24, 87] width 10 height 10
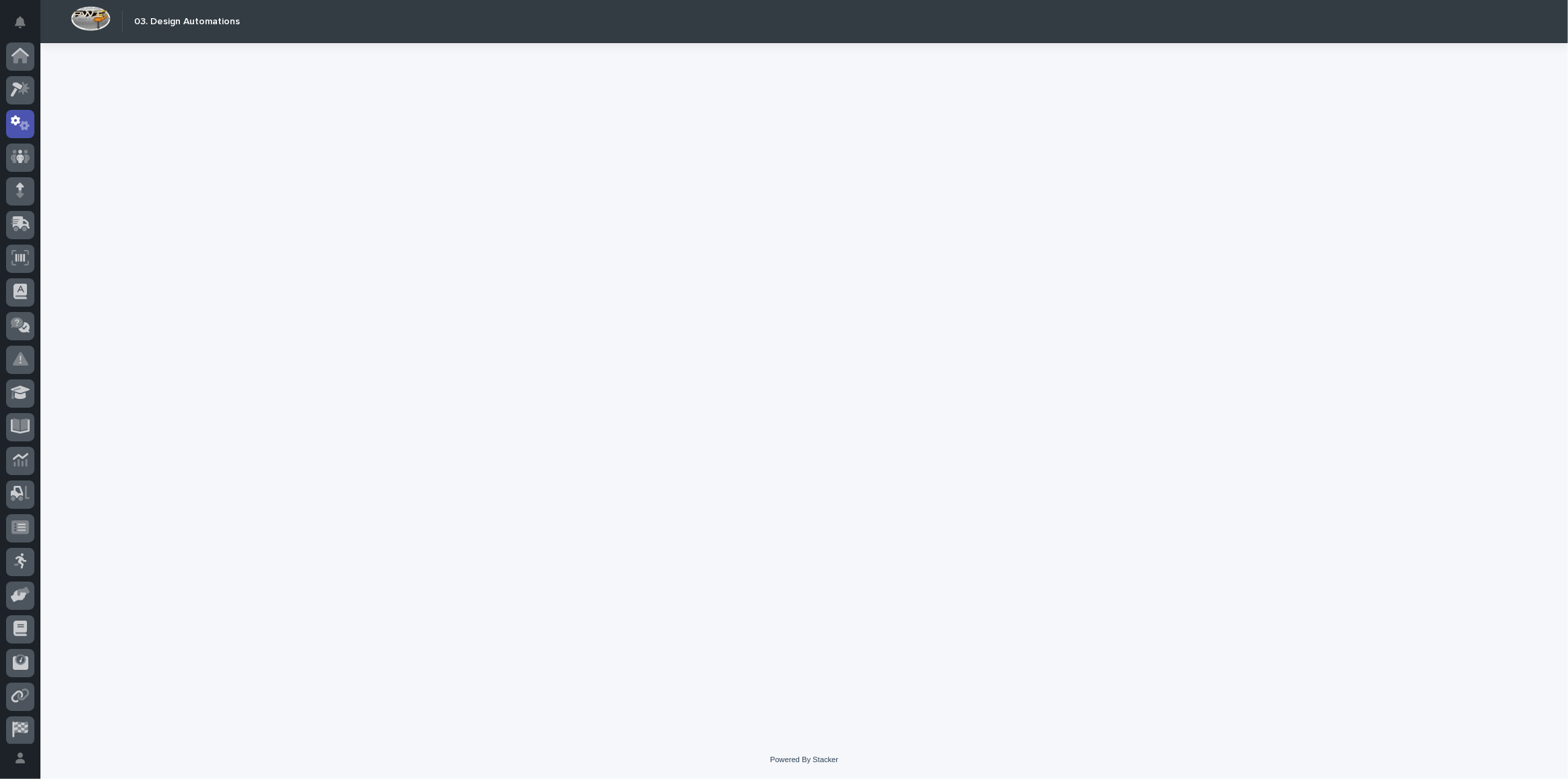
scroll to position [40, 0]
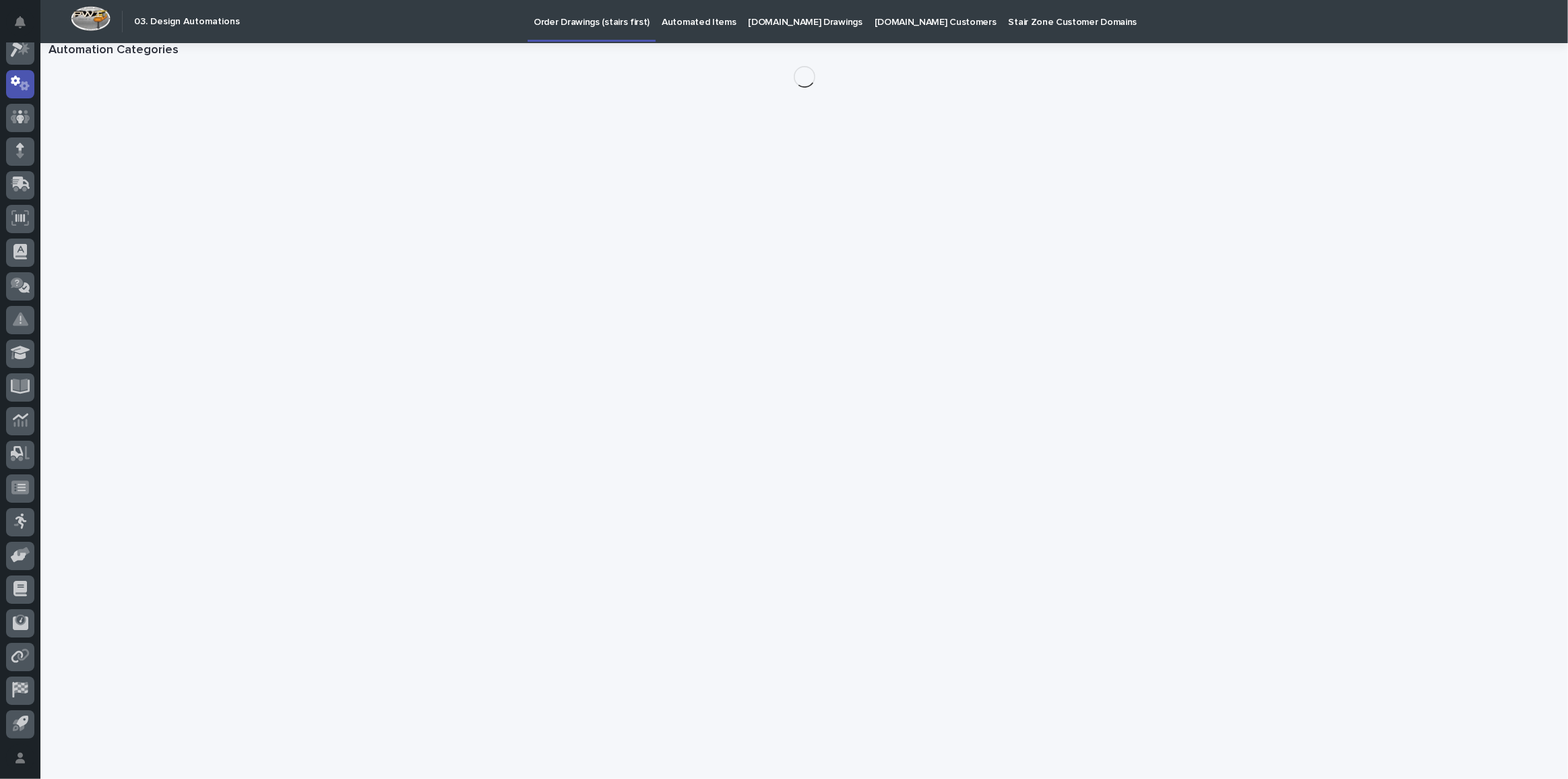
click at [38, 57] on div at bounding box center [20, 393] width 41 height 701
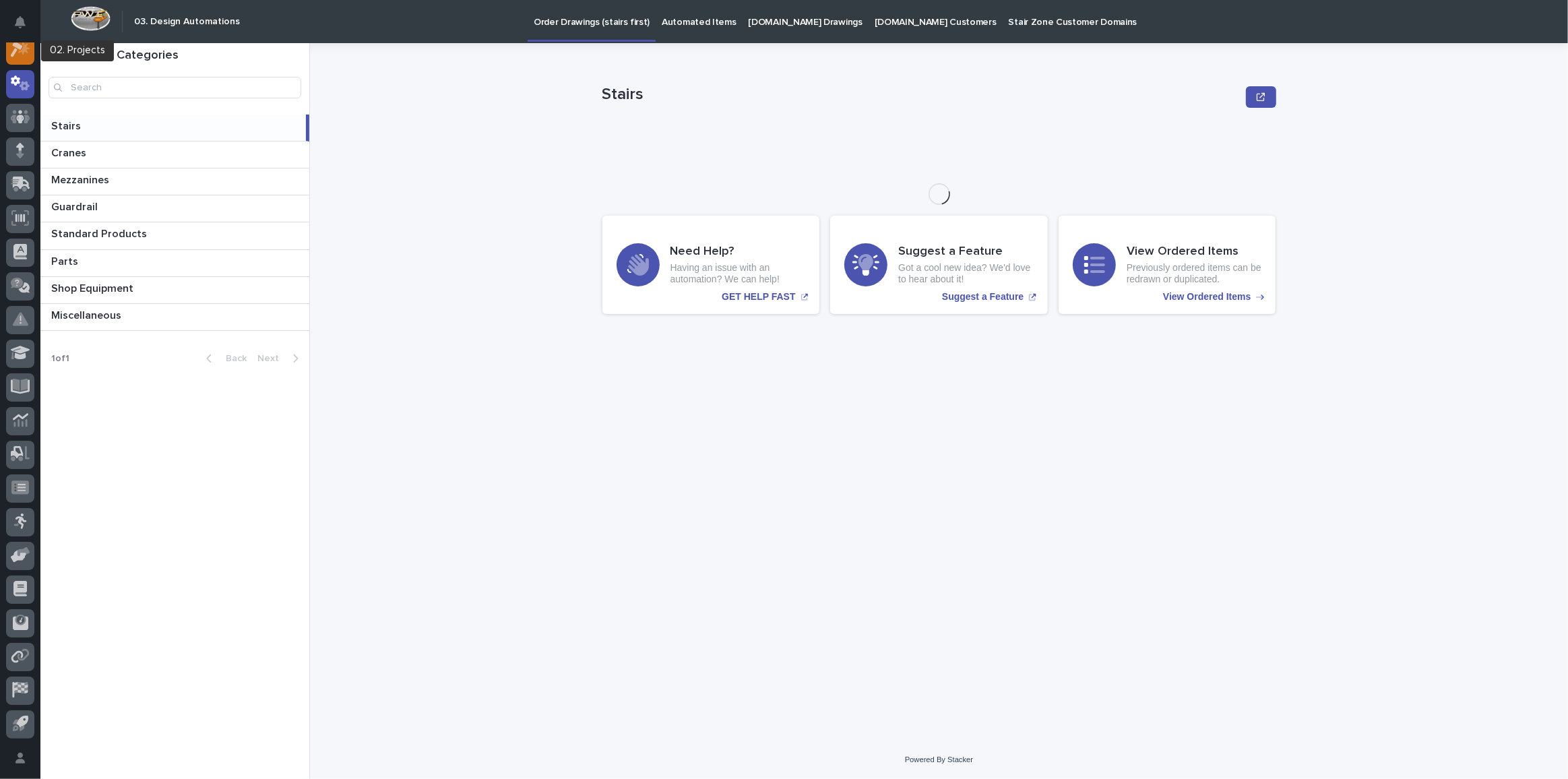
click at [12, 49] on icon at bounding box center [21, 49] width 19 height 16
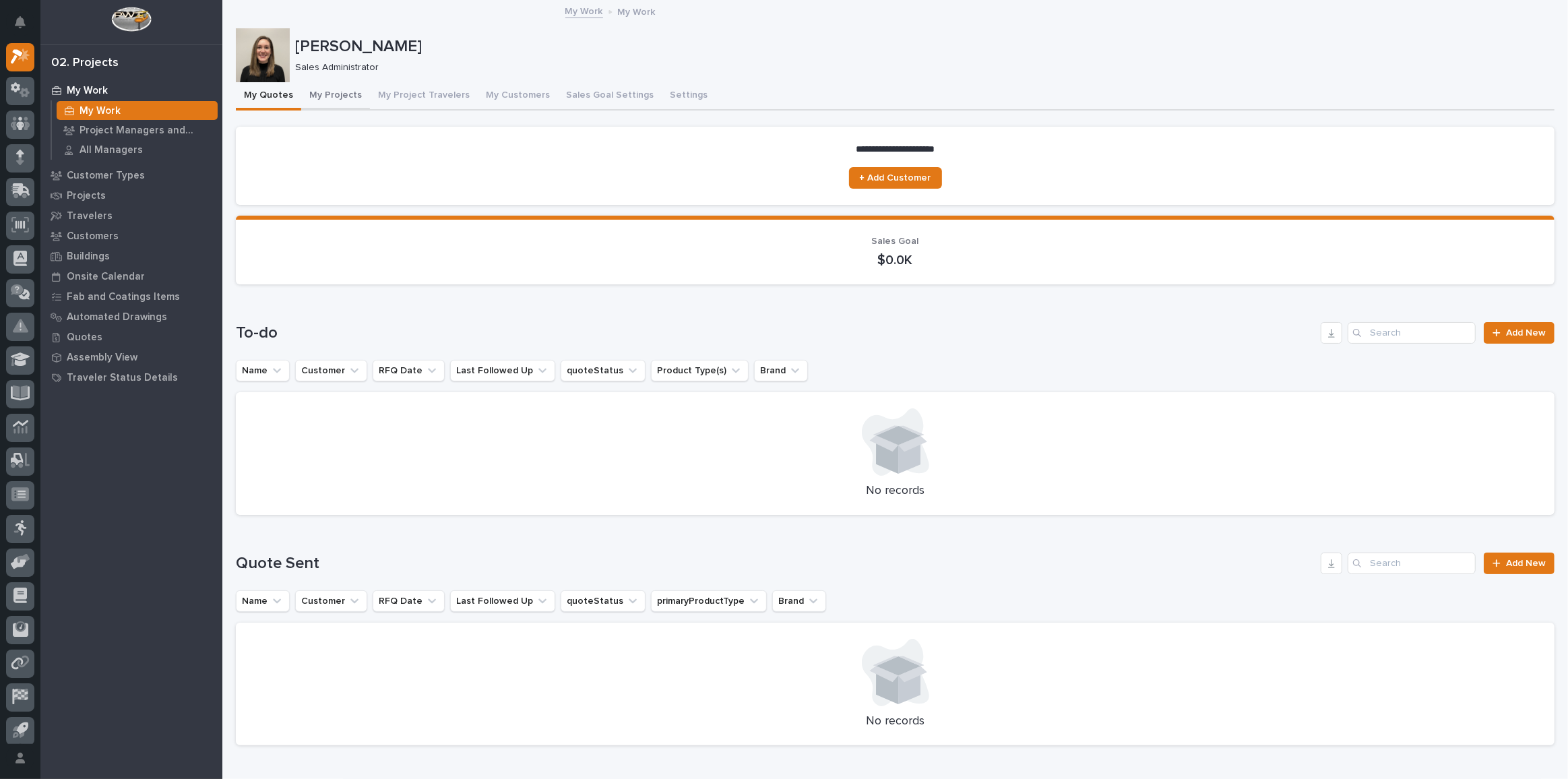
click at [322, 98] on button "My Projects" at bounding box center [336, 96] width 69 height 28
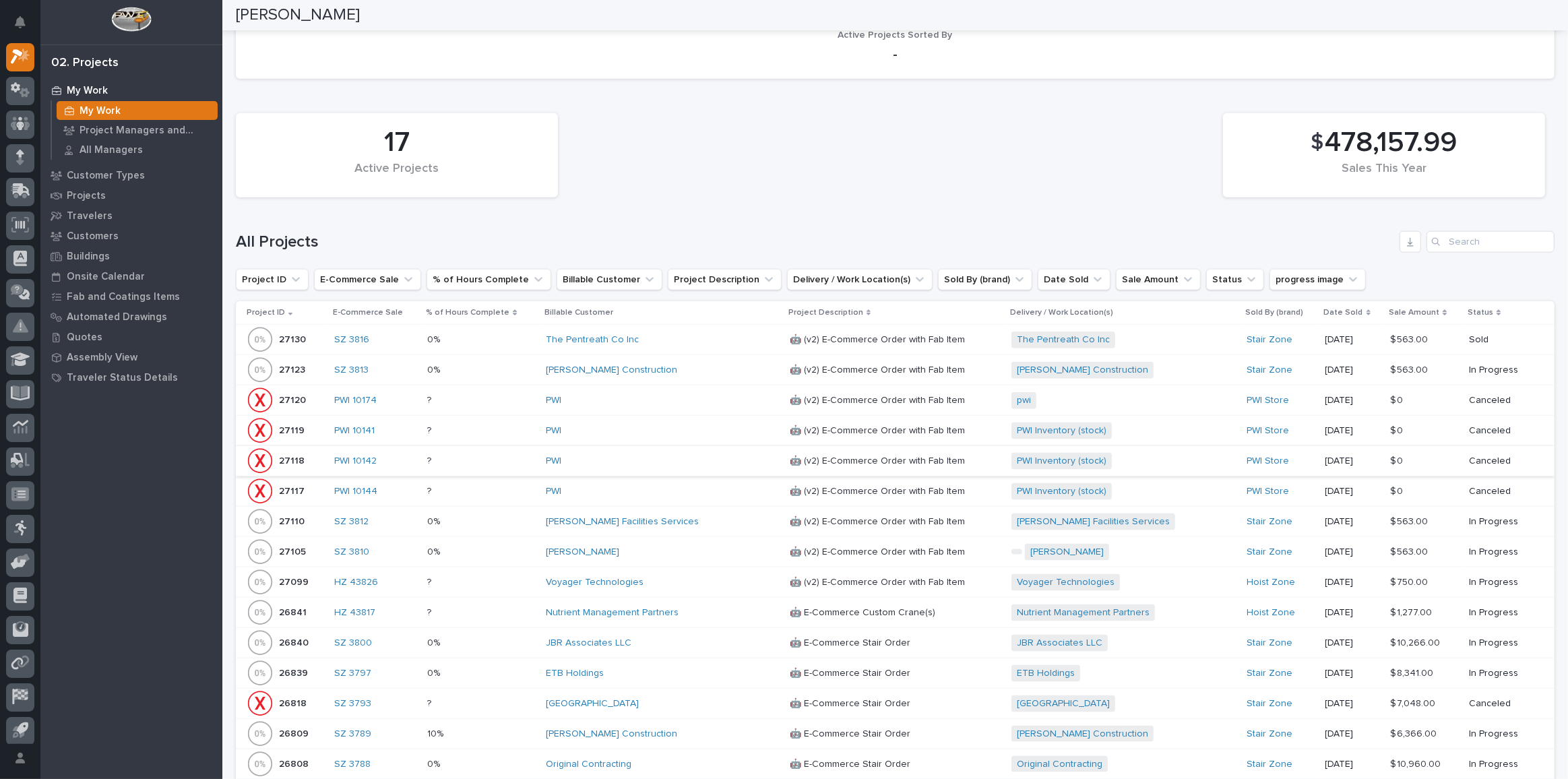
scroll to position [1764, 0]
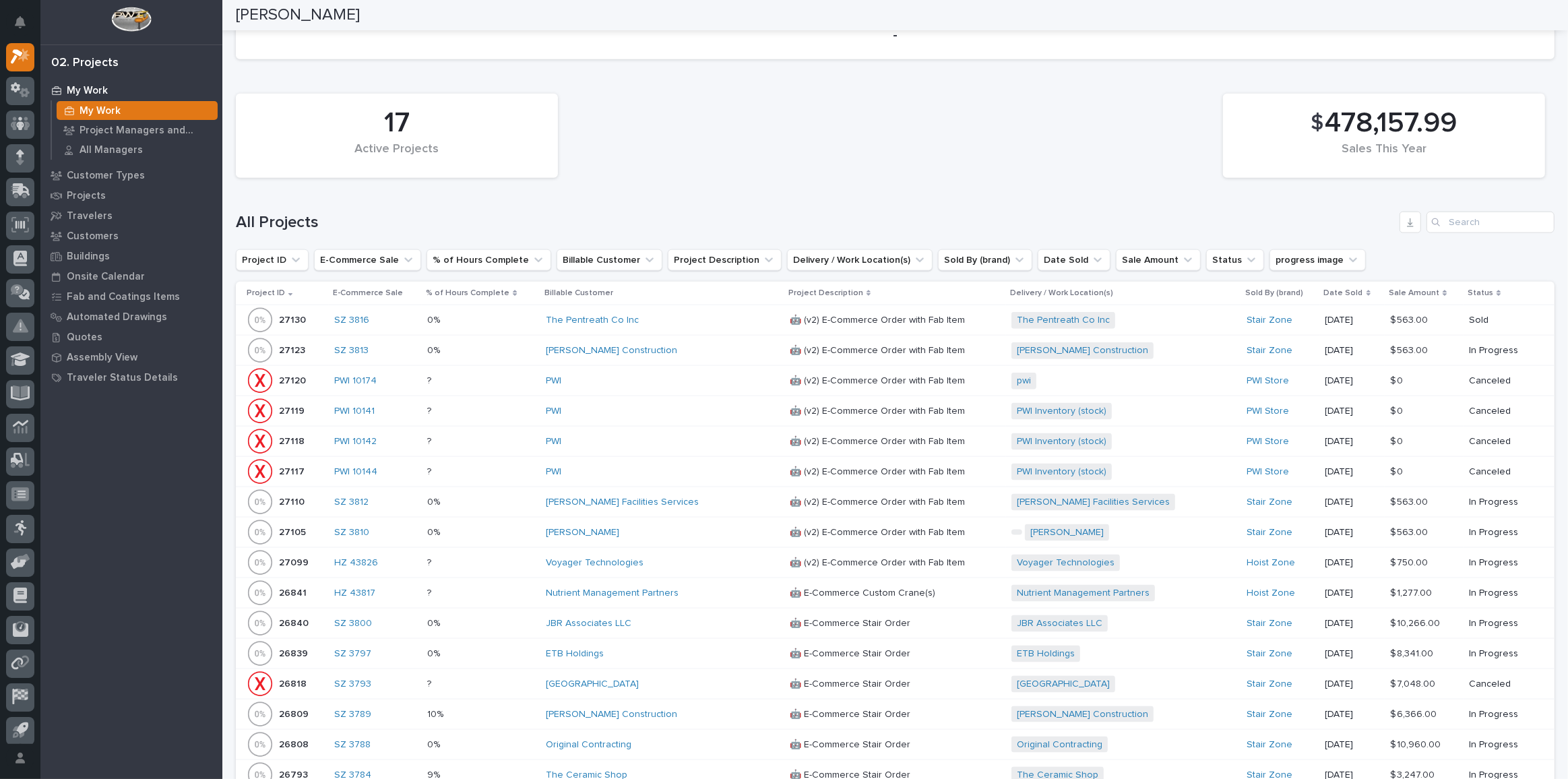
click at [672, 552] on div "Voyager Technologies" at bounding box center [662, 563] width 233 height 22
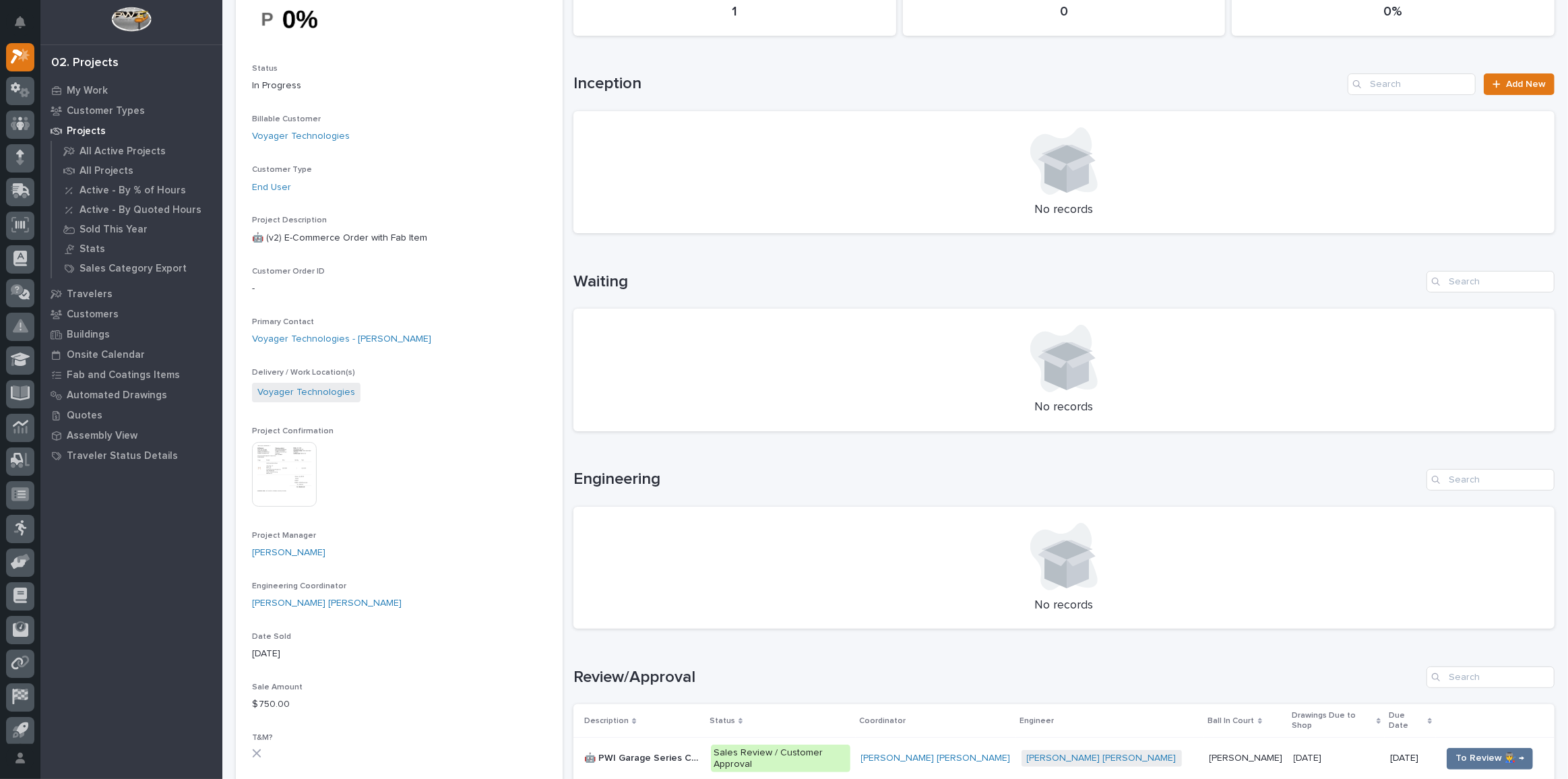
scroll to position [490, 0]
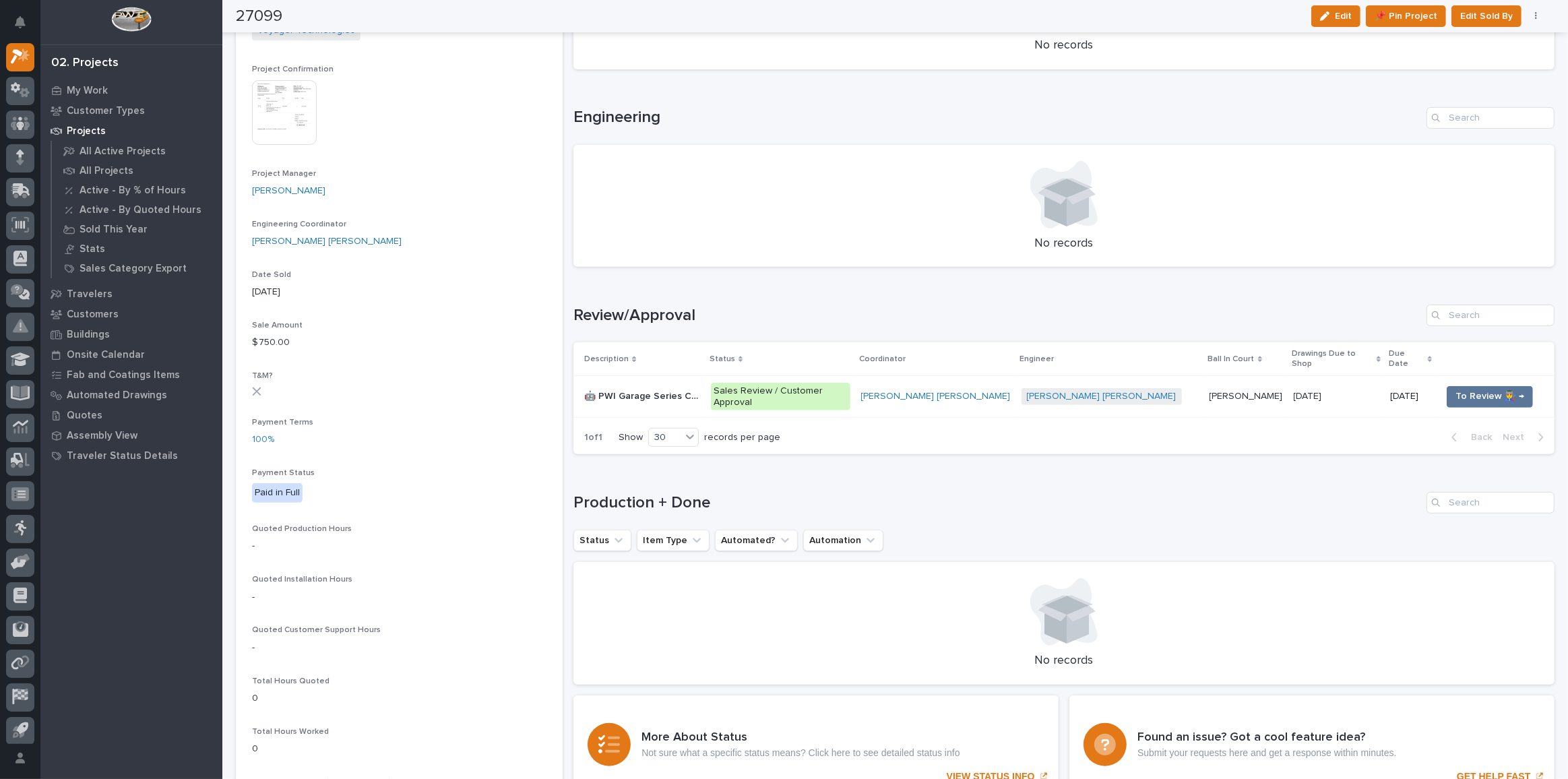
click at [700, 386] on div "🤖 PWI Garage Series Crane 🤖 PWI Garage Series Crane" at bounding box center [642, 396] width 116 height 22
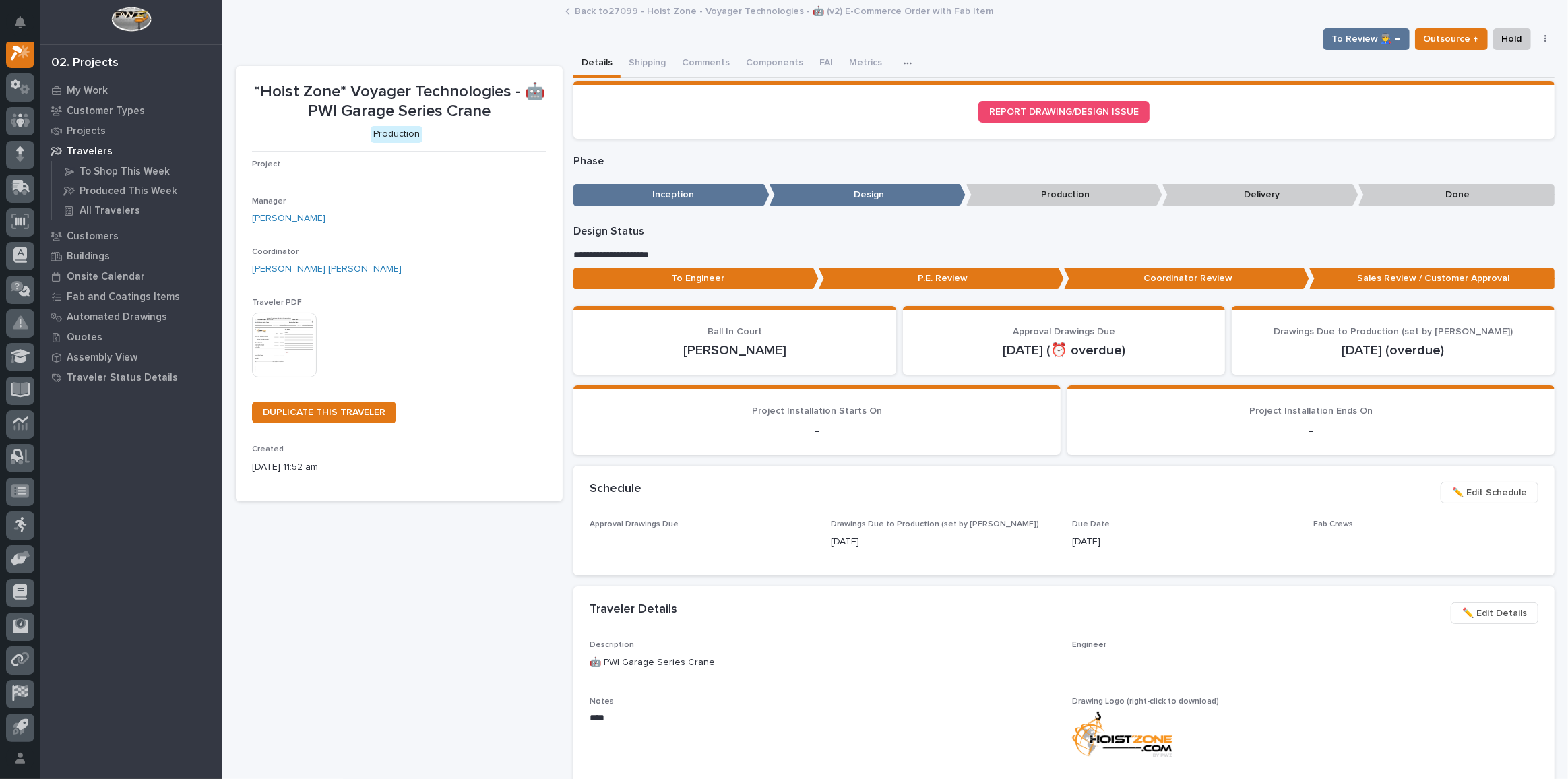
scroll to position [33, 0]
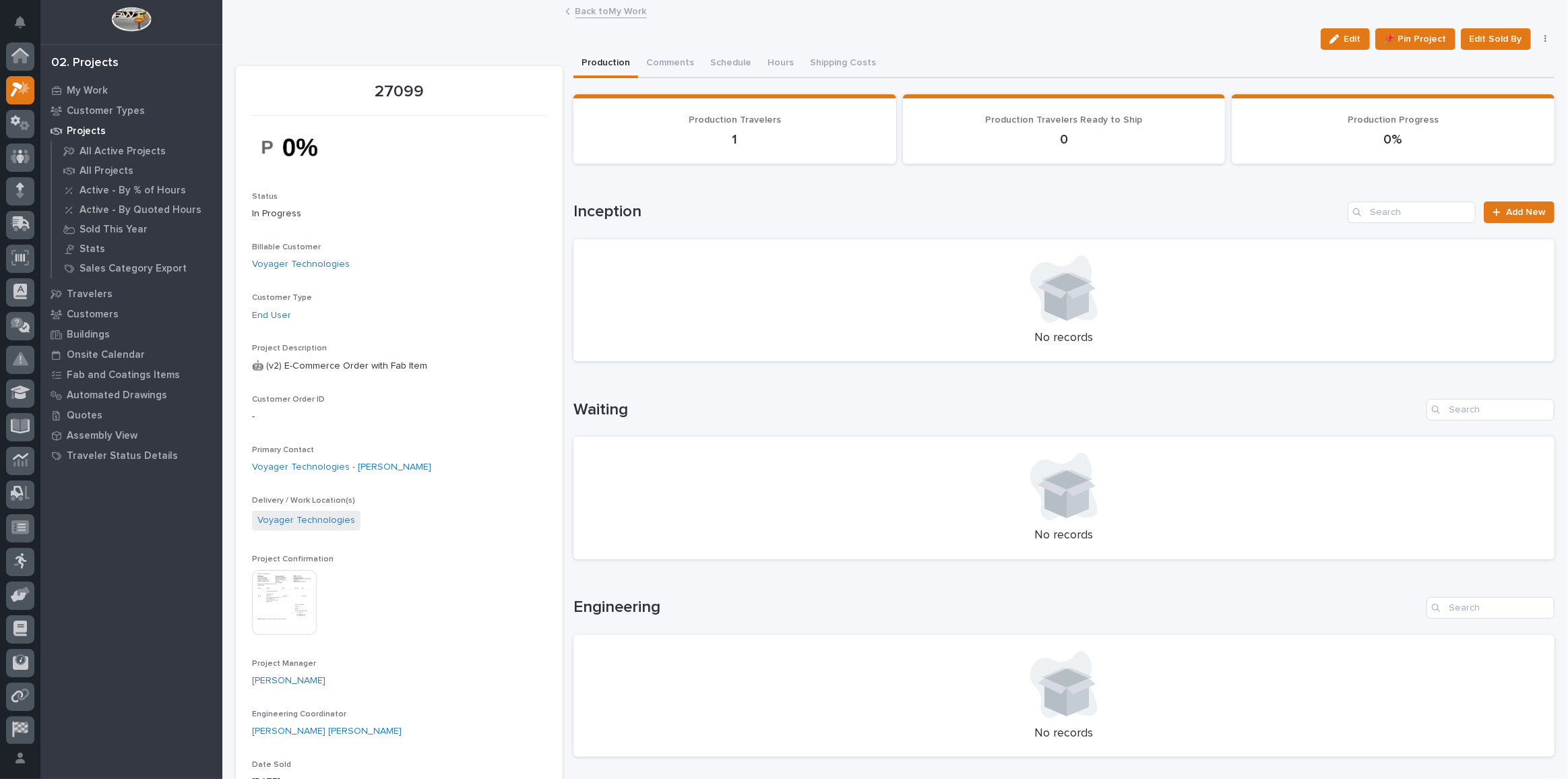
scroll to position [36, 0]
click at [630, 4] on link "Back to My Work" at bounding box center [611, 10] width 71 height 16
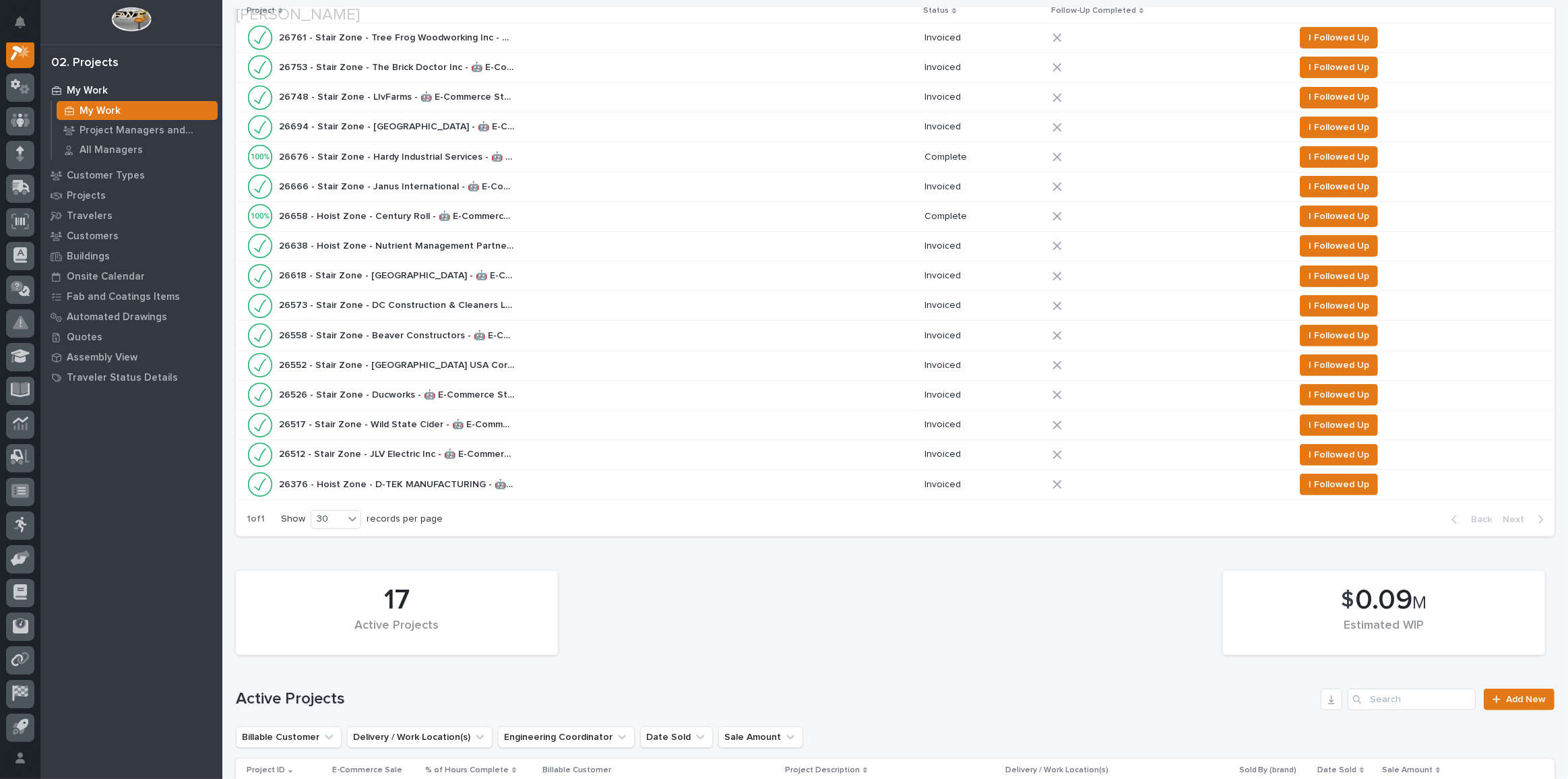
scroll to position [980, 0]
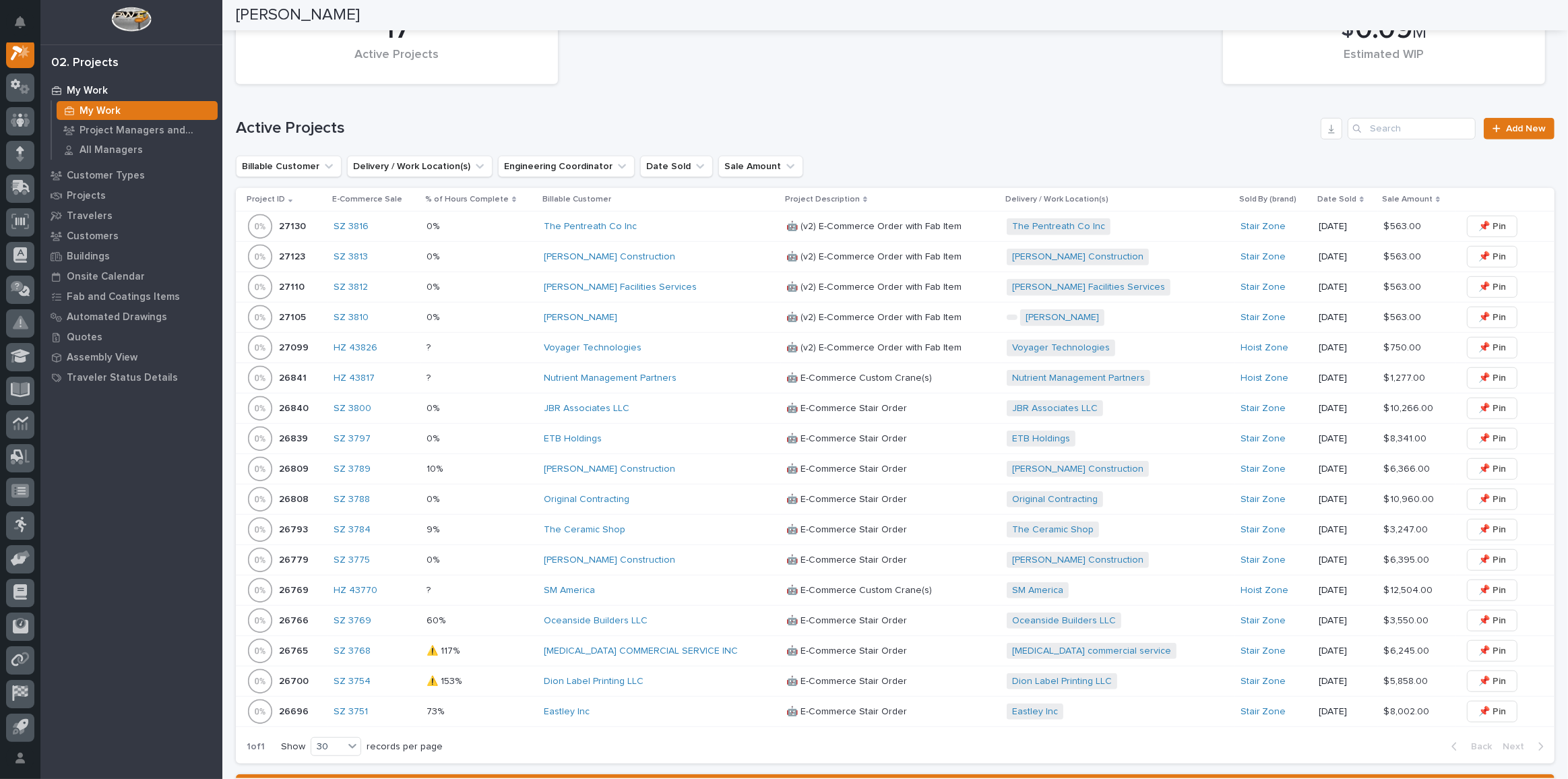
click at [657, 221] on div "The Pentreath Co Inc" at bounding box center [659, 227] width 231 height 12
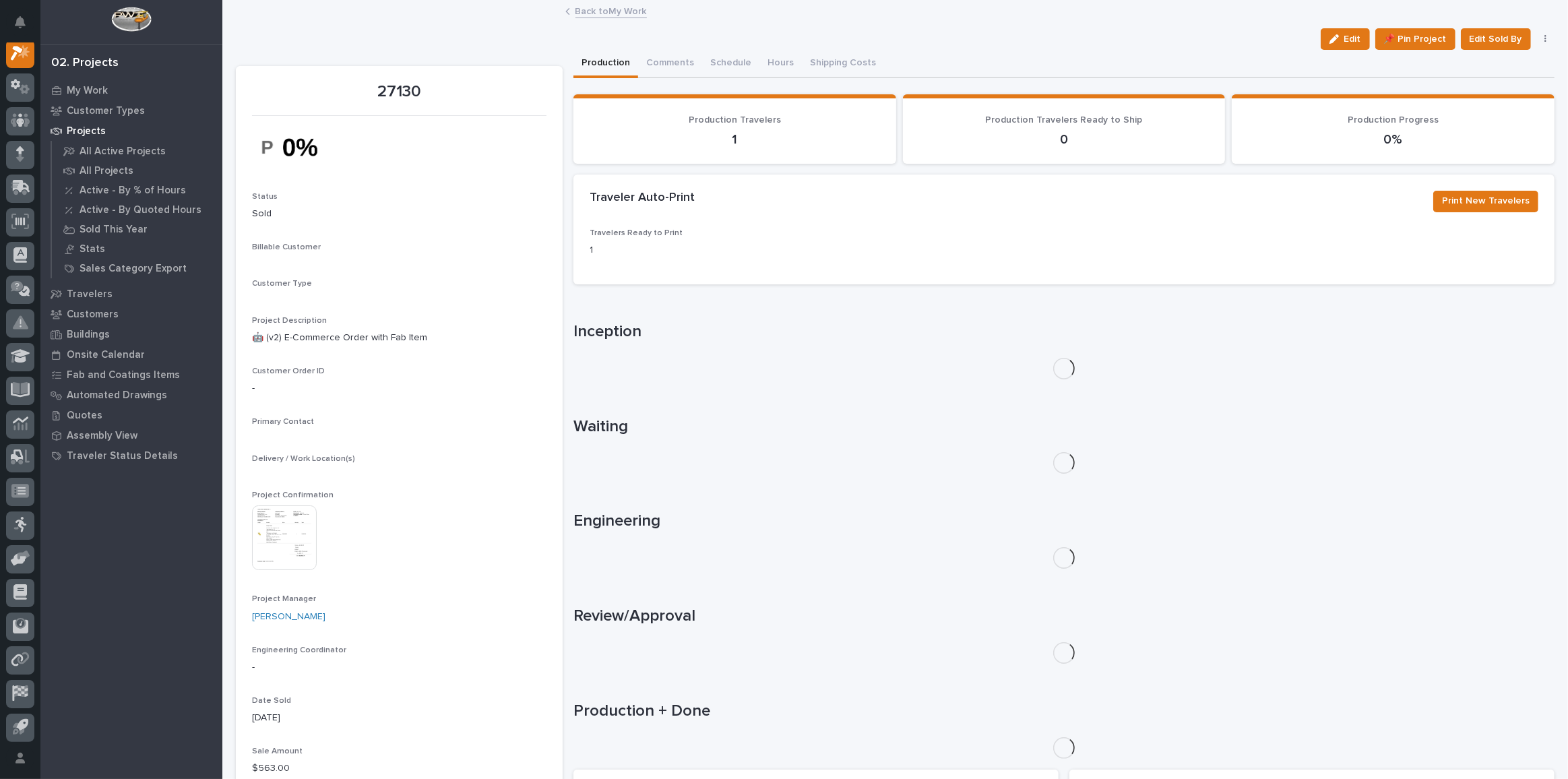
scroll to position [33, 0]
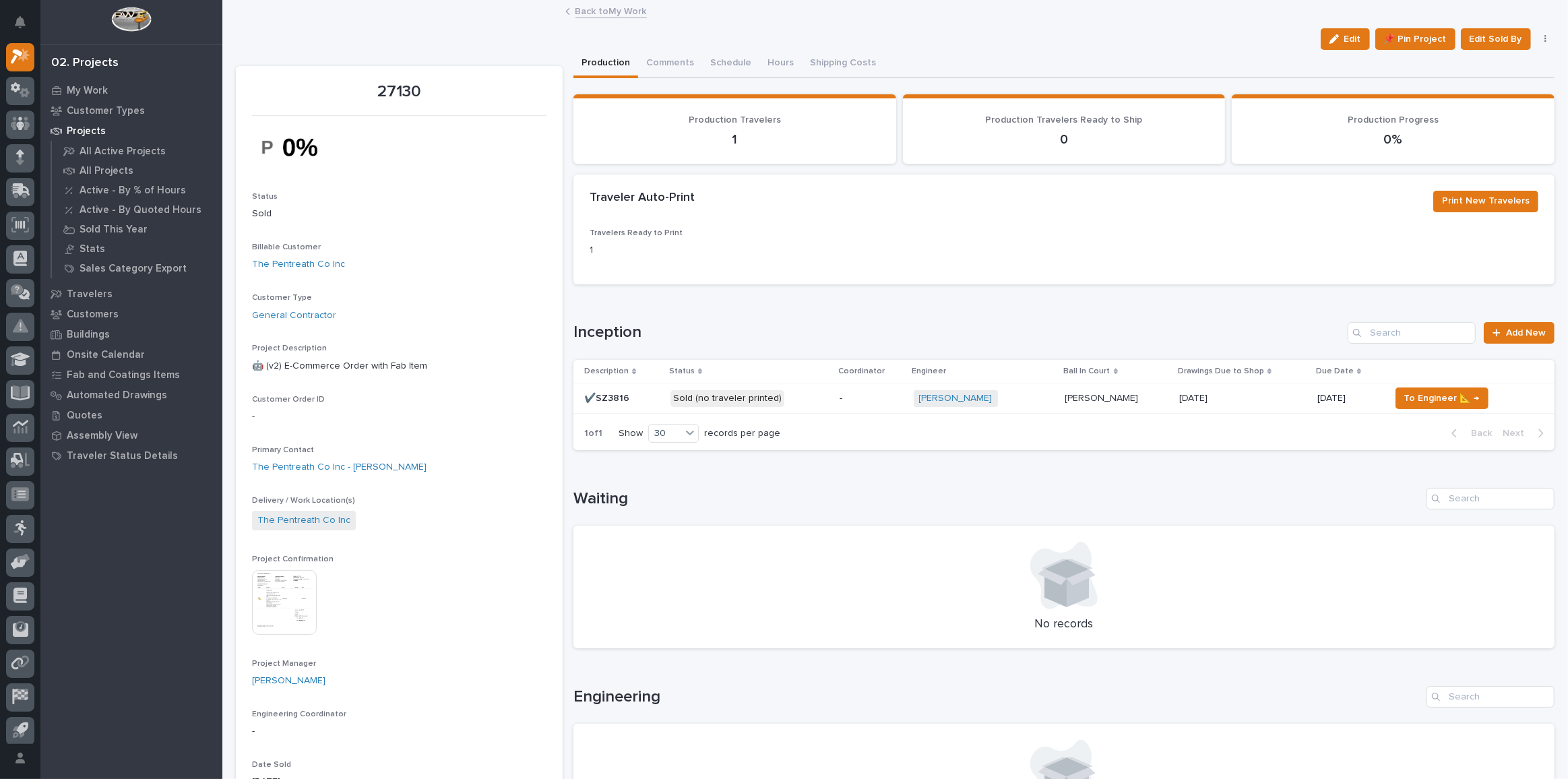
click at [795, 403] on p "Sold (no traveler printed)" at bounding box center [749, 398] width 159 height 17
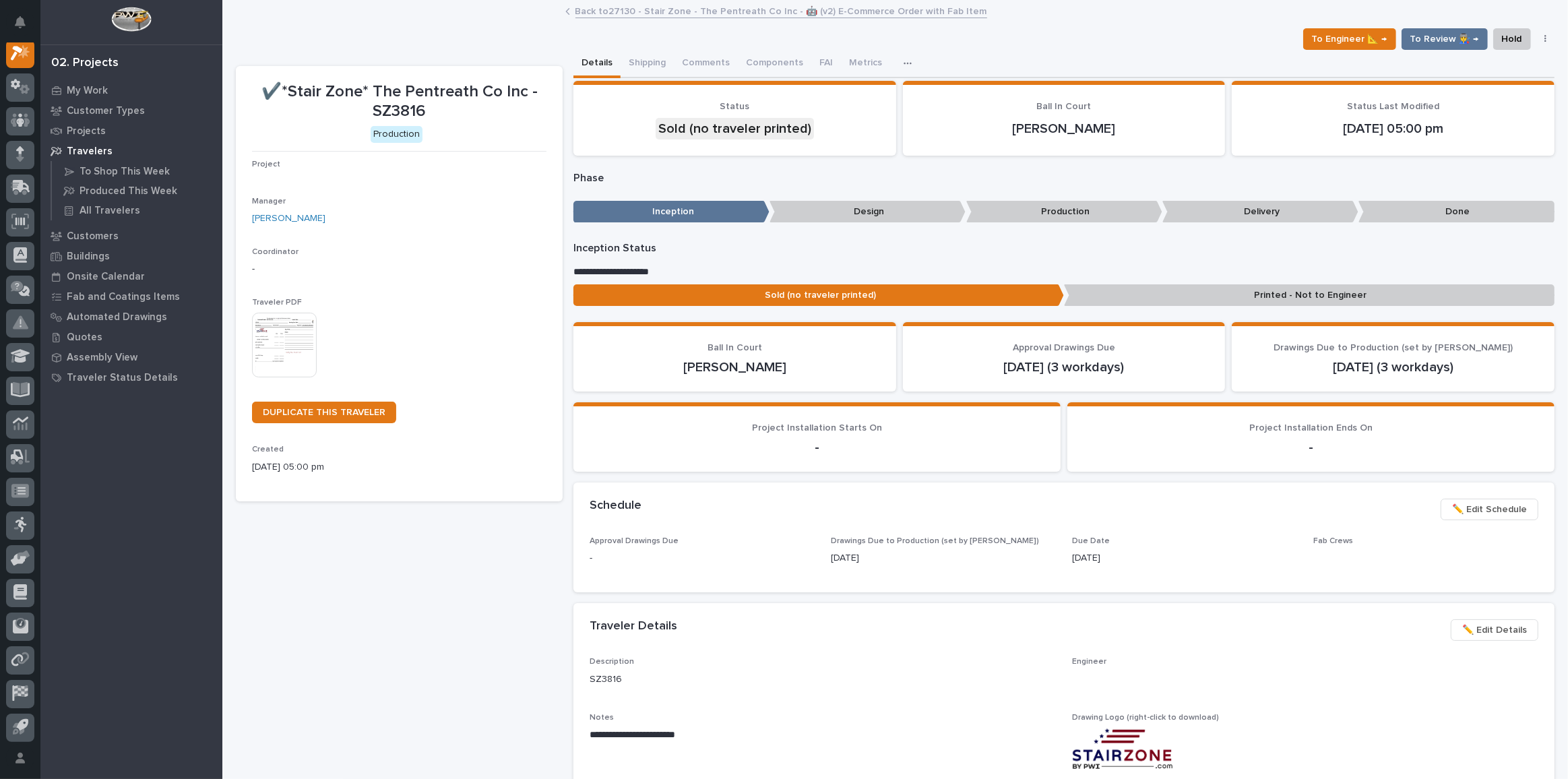
scroll to position [33, 0]
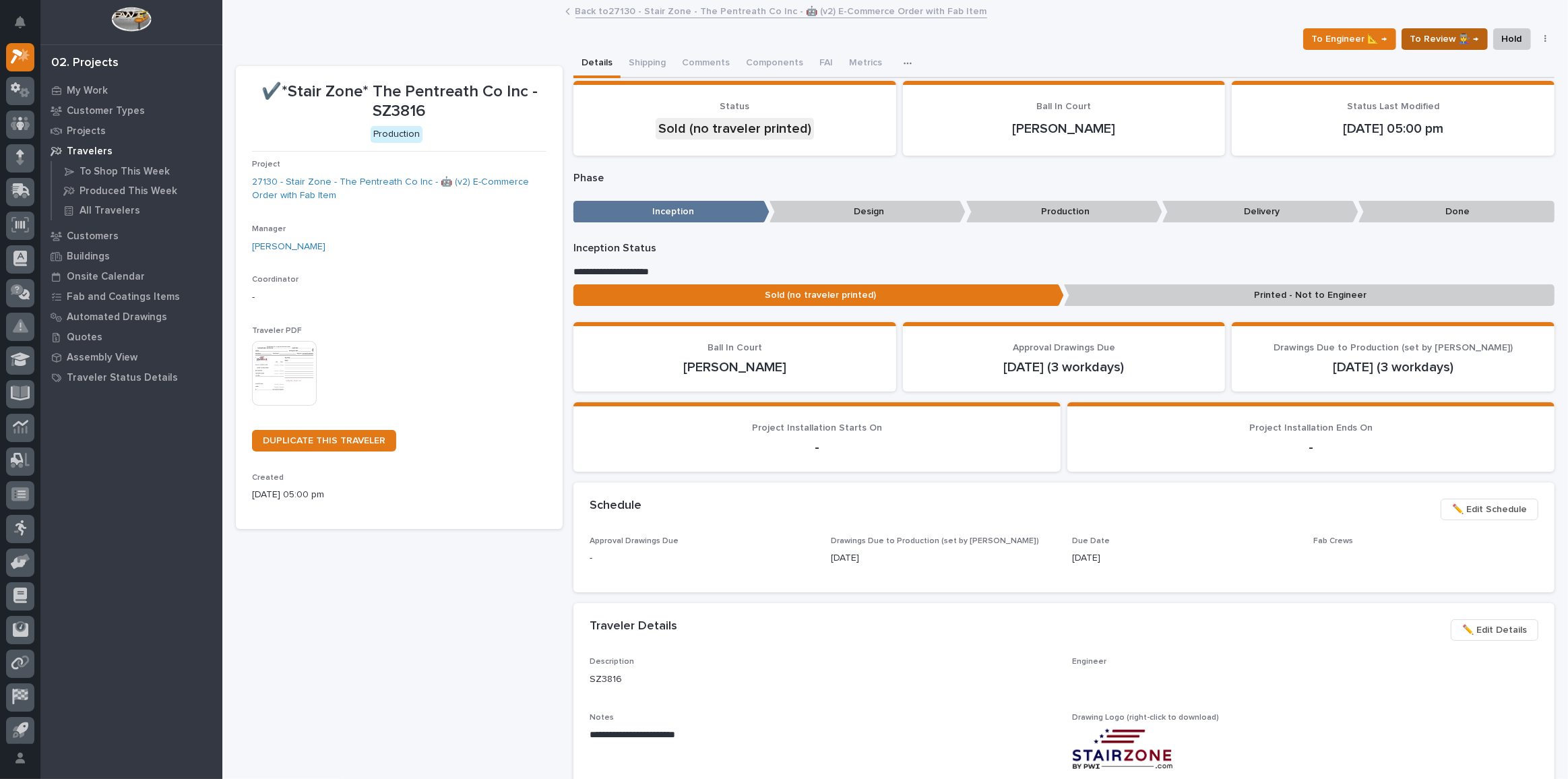
click at [1442, 34] on span "To Review 👨‍🏭 →" at bounding box center [1444, 39] width 69 height 16
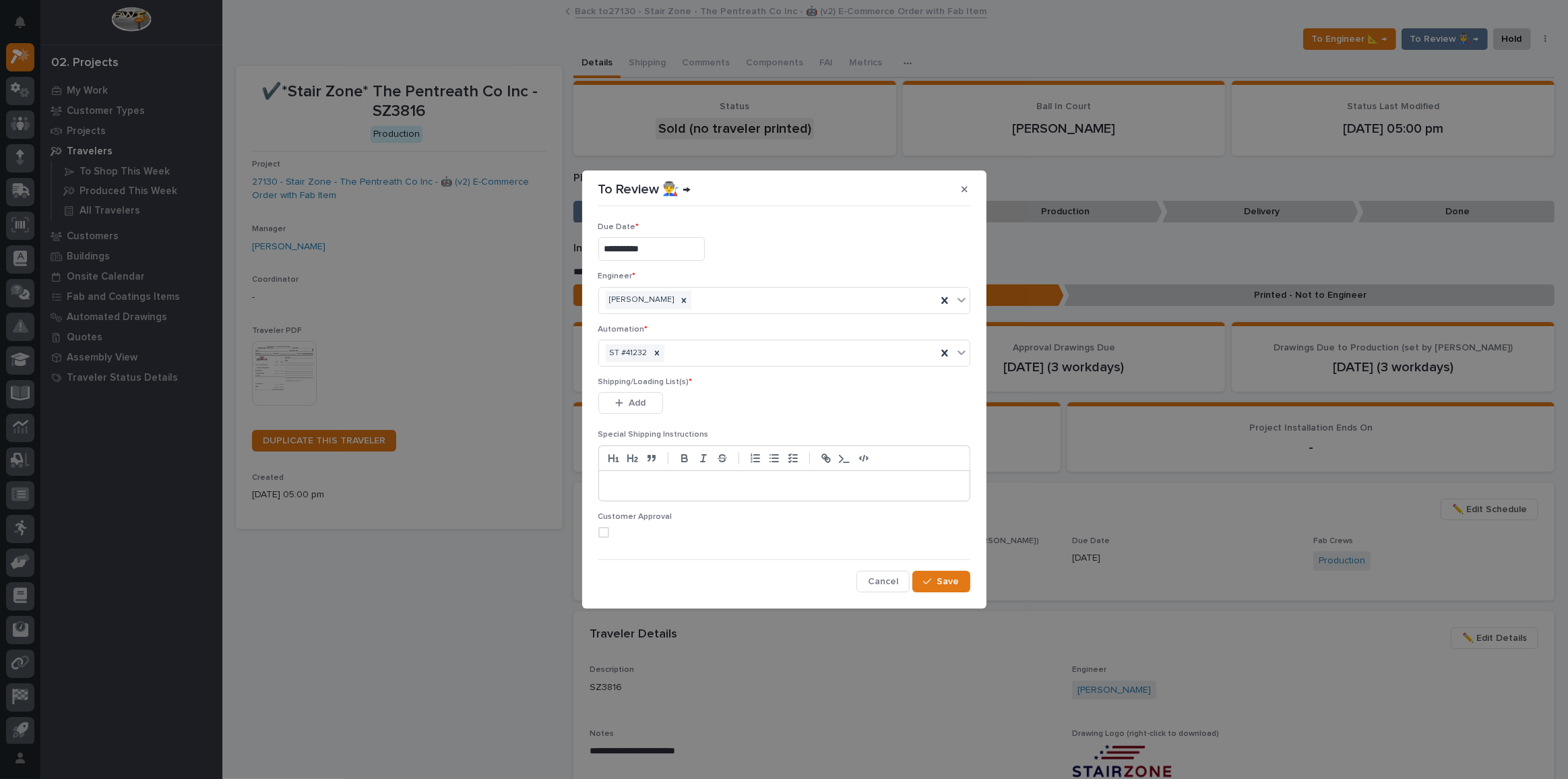
click at [650, 414] on div "Add" at bounding box center [630, 405] width 65 height 27
click at [650, 397] on button "Add" at bounding box center [630, 403] width 65 height 21
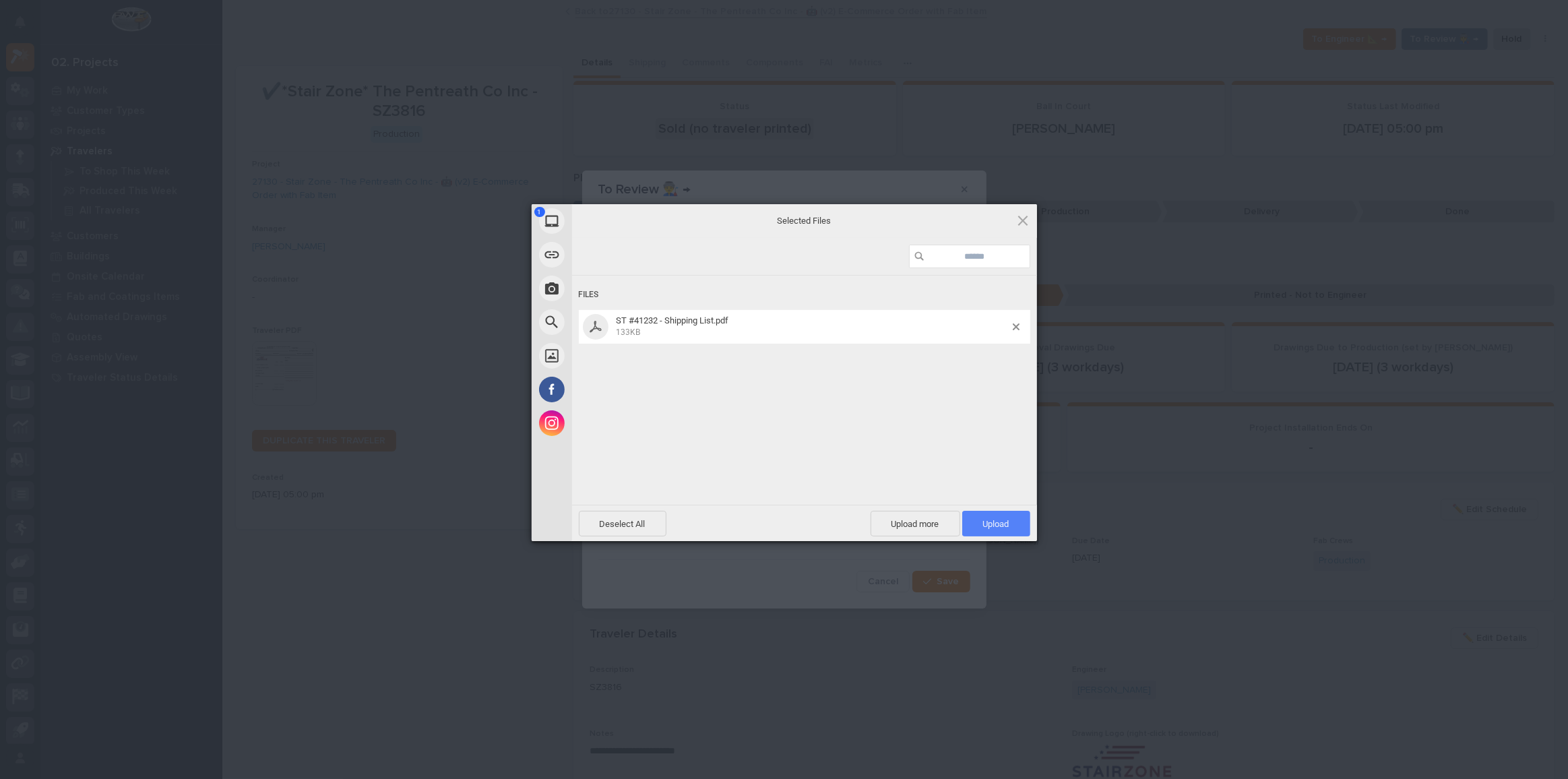
click at [1002, 519] on span "Upload 1" at bounding box center [996, 523] width 26 height 10
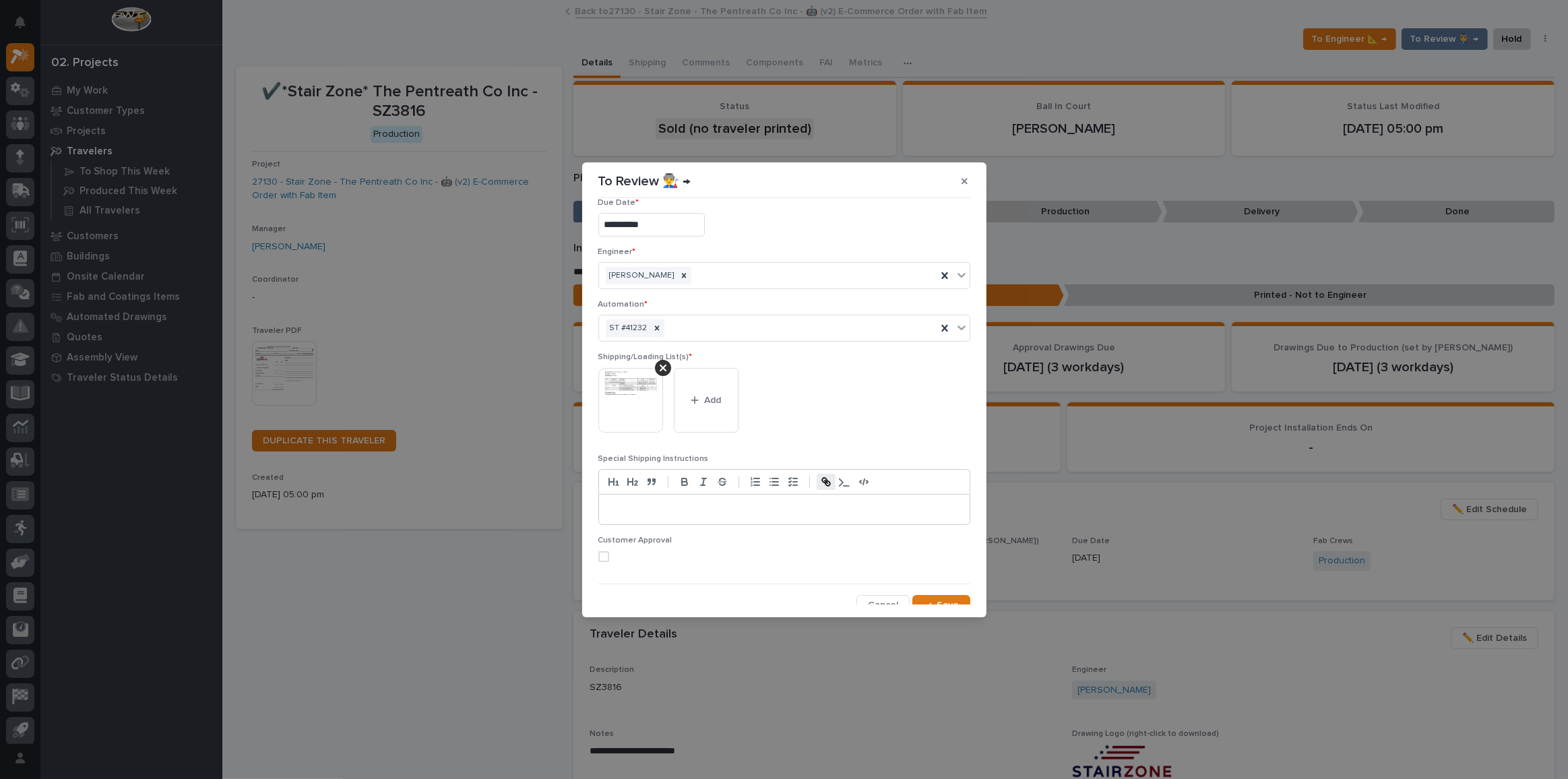
scroll to position [25, 0]
click at [923, 593] on icon "button" at bounding box center [927, 596] width 8 height 10
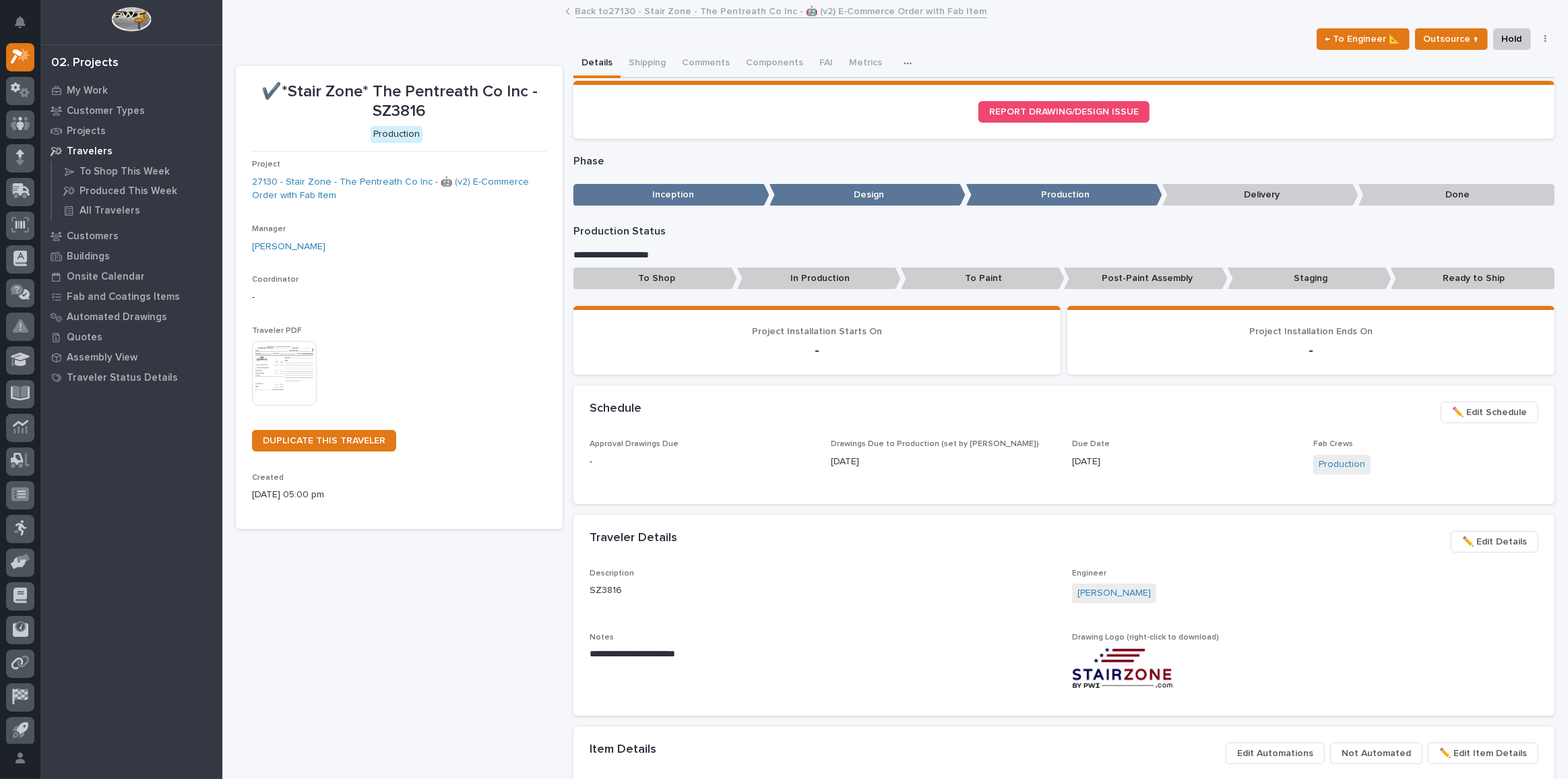
click at [640, 13] on link "Back to 27130 - Stair Zone - The Pentreath Co Inc - 🤖 (v2) E-Commerce Order wit…" at bounding box center [781, 10] width 411 height 16
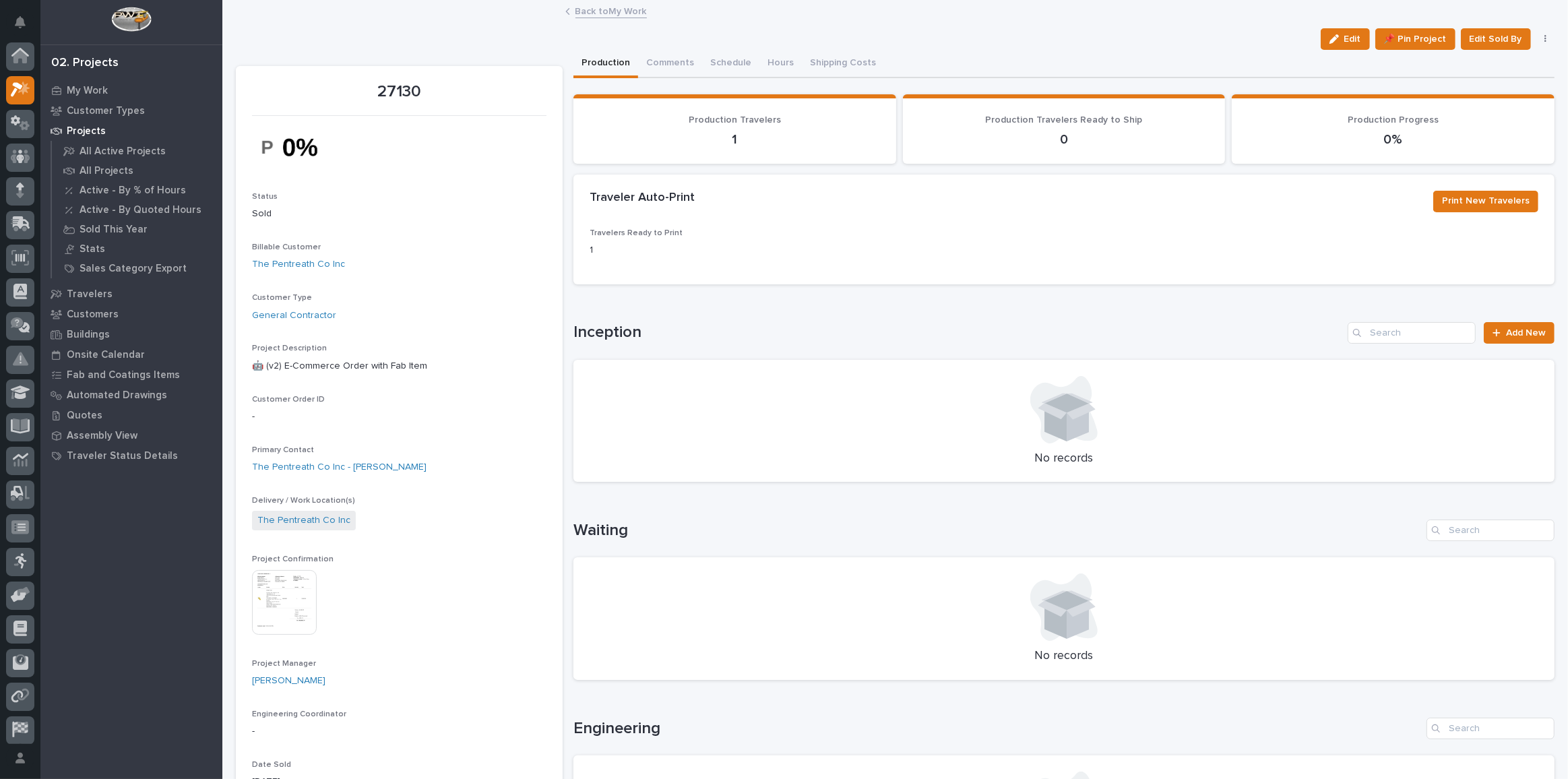
scroll to position [36, 0]
click at [610, 6] on link "Back to My Work" at bounding box center [611, 10] width 71 height 16
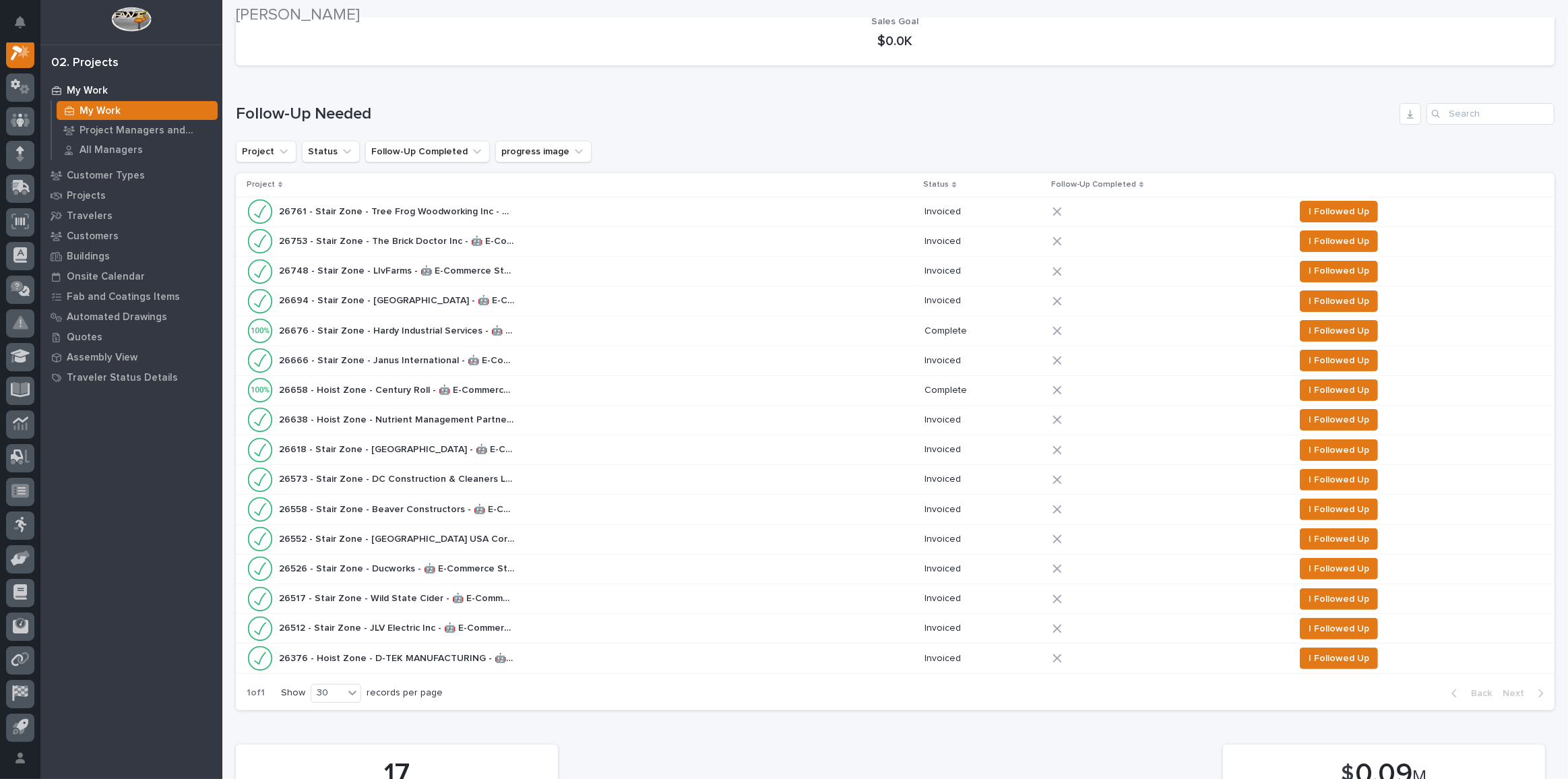
scroll to position [980, 0]
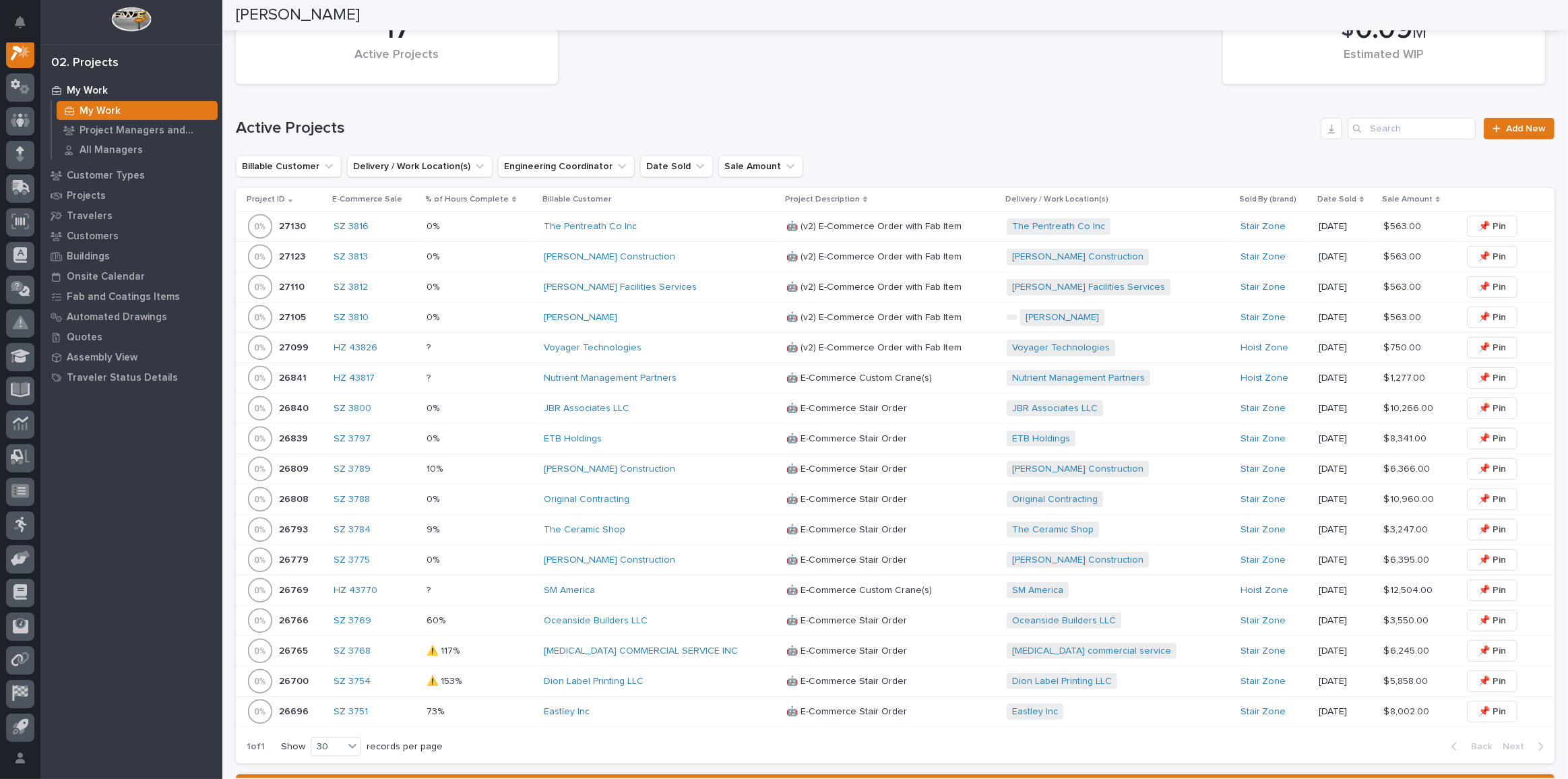
click at [501, 337] on div "? ?" at bounding box center [479, 348] width 106 height 22
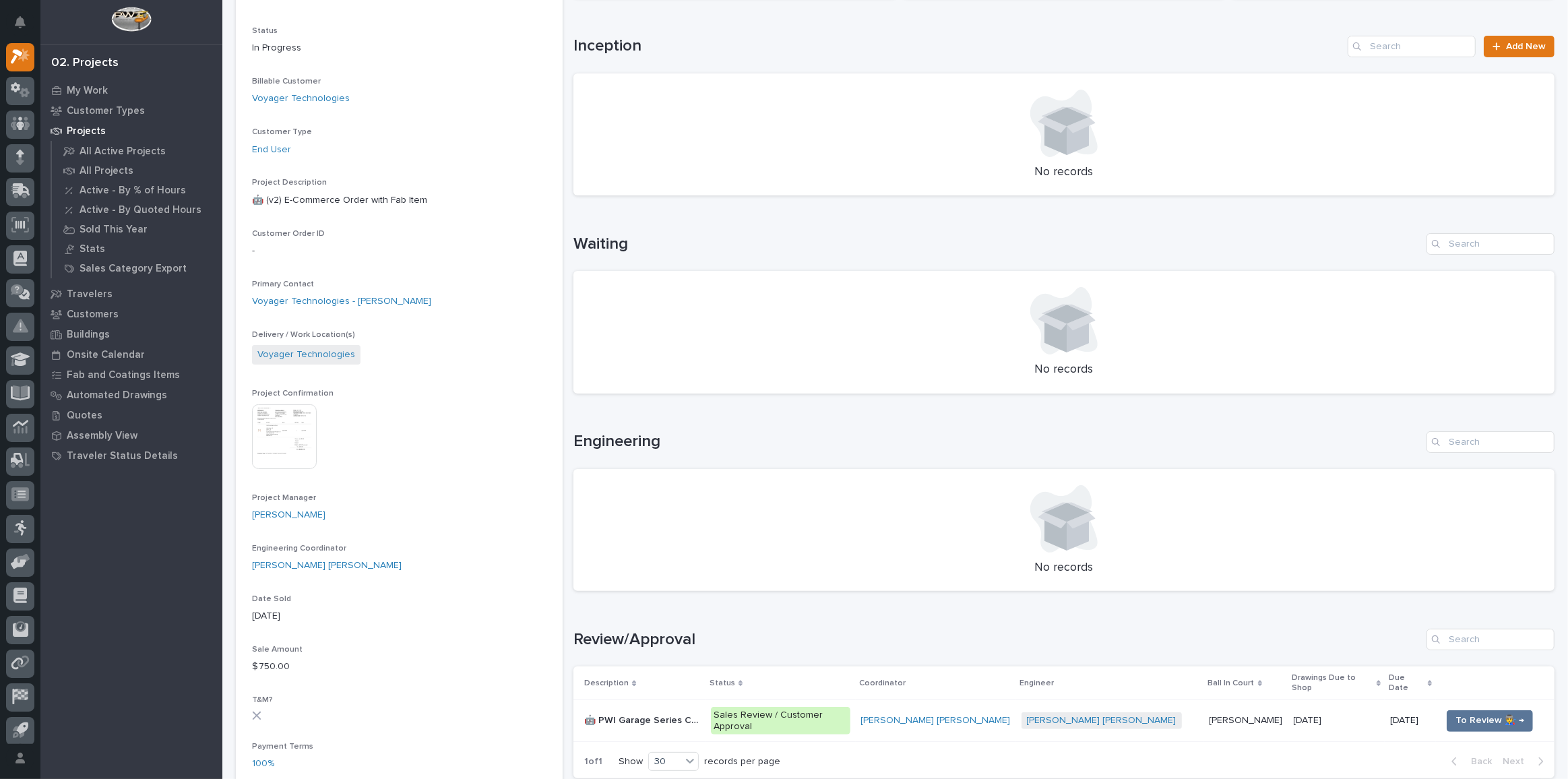
scroll to position [490, 0]
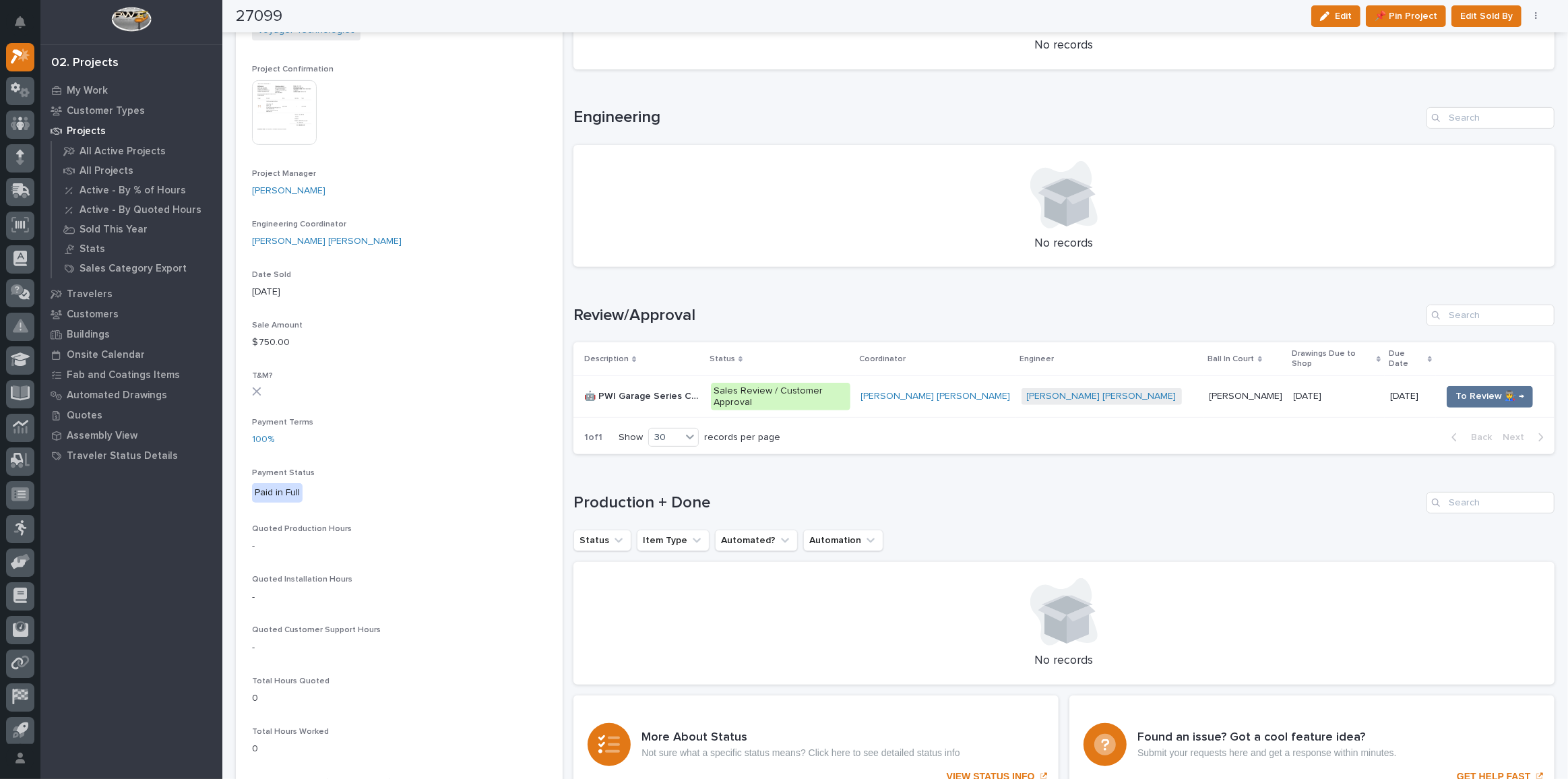
click at [850, 383] on p "Sales Review / Customer Approval" at bounding box center [780, 396] width 139 height 28
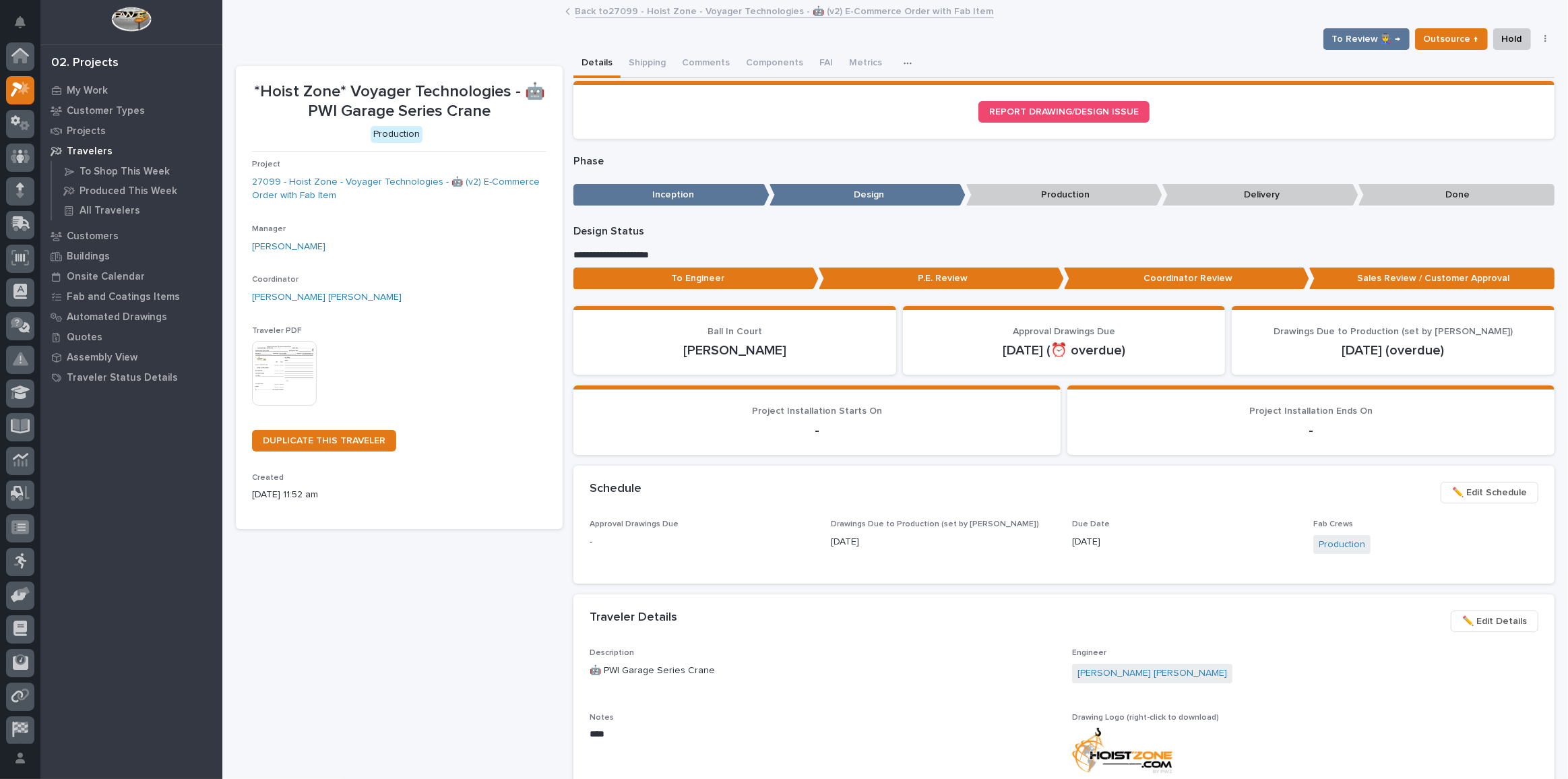
scroll to position [33, 0]
click at [1360, 47] on button "To Review 👨‍🏭 →" at bounding box center [1367, 38] width 87 height 21
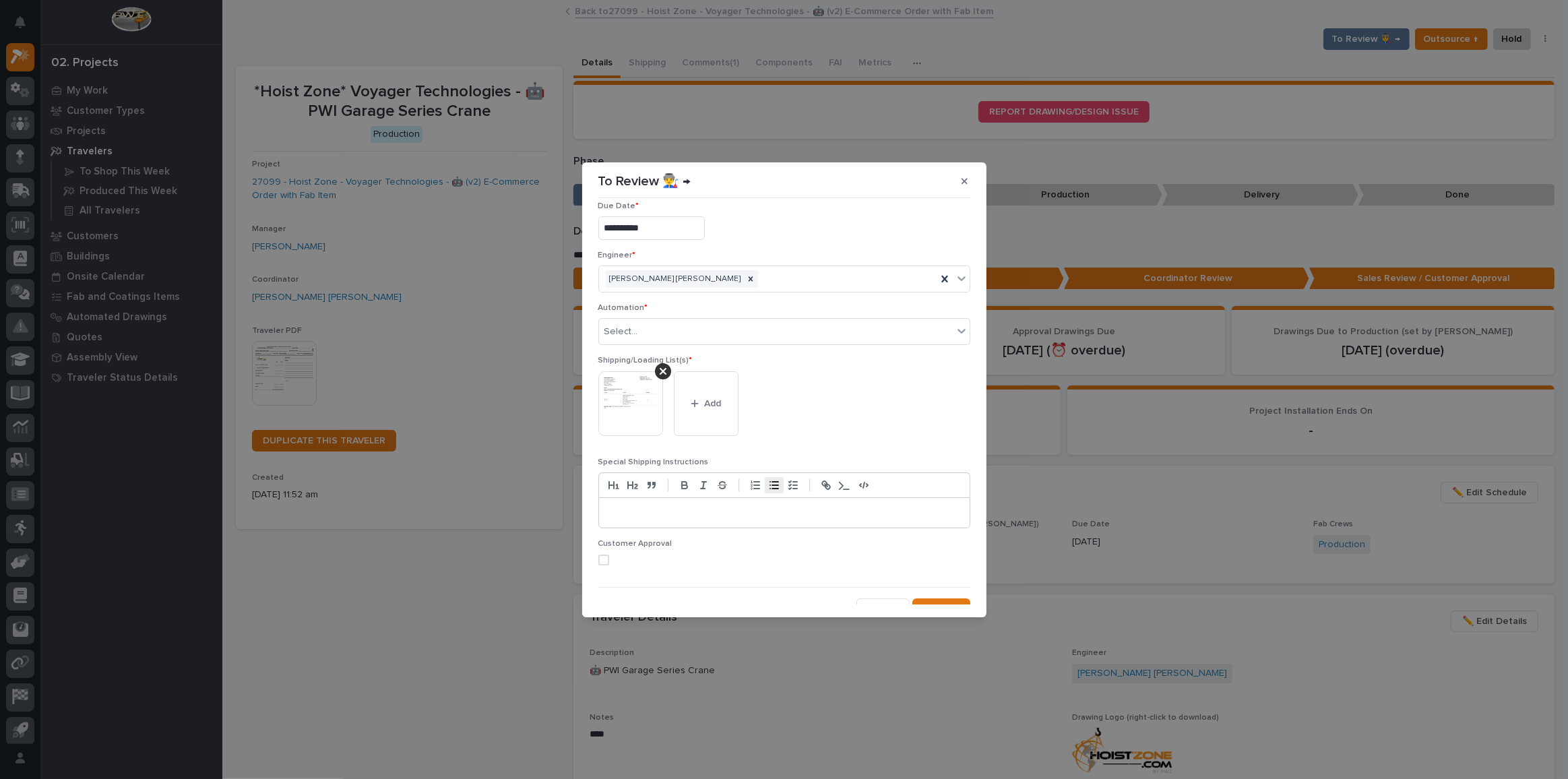
scroll to position [25, 0]
click at [715, 400] on button "Add" at bounding box center [706, 391] width 65 height 65
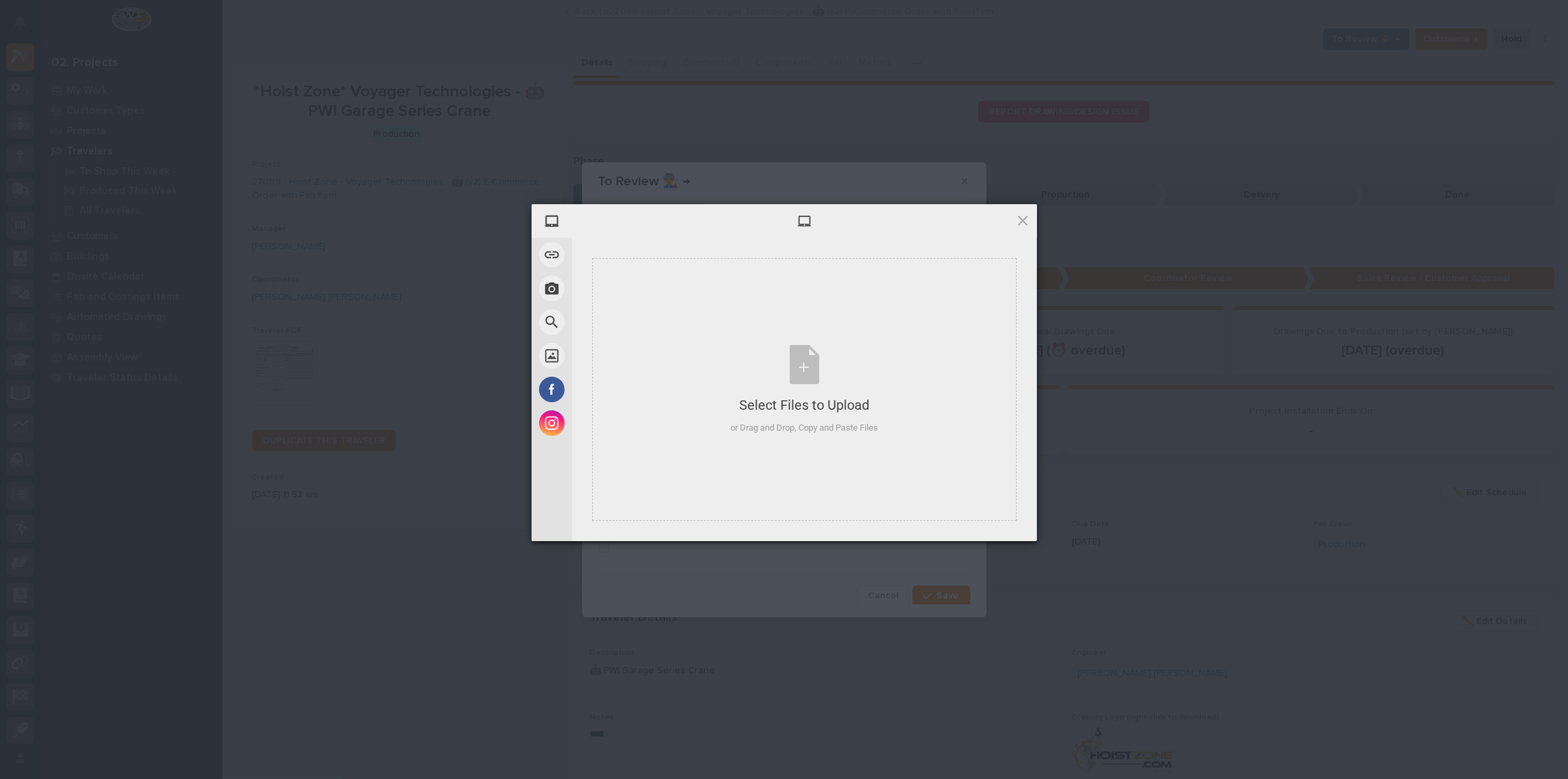
drag, startPoint x: 1020, startPoint y: 219, endPoint x: 1016, endPoint y: 226, distance: 8.1
click at [1020, 218] on span at bounding box center [1023, 221] width 15 height 15
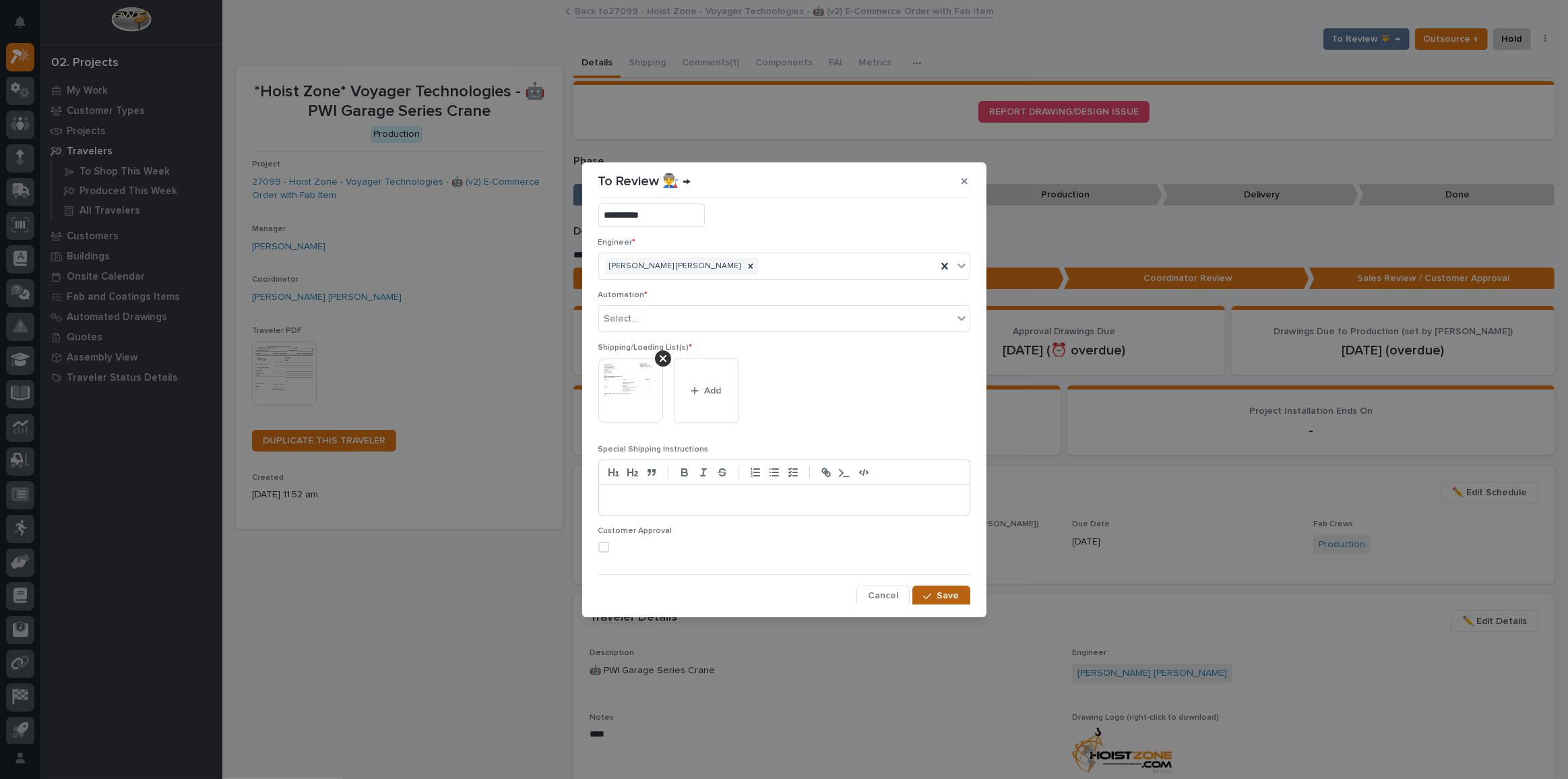
click at [923, 591] on icon "button" at bounding box center [927, 596] width 8 height 10
click at [655, 319] on div "Select..." at bounding box center [775, 319] width 354 height 22
click at [964, 177] on icon "button" at bounding box center [964, 181] width 6 height 10
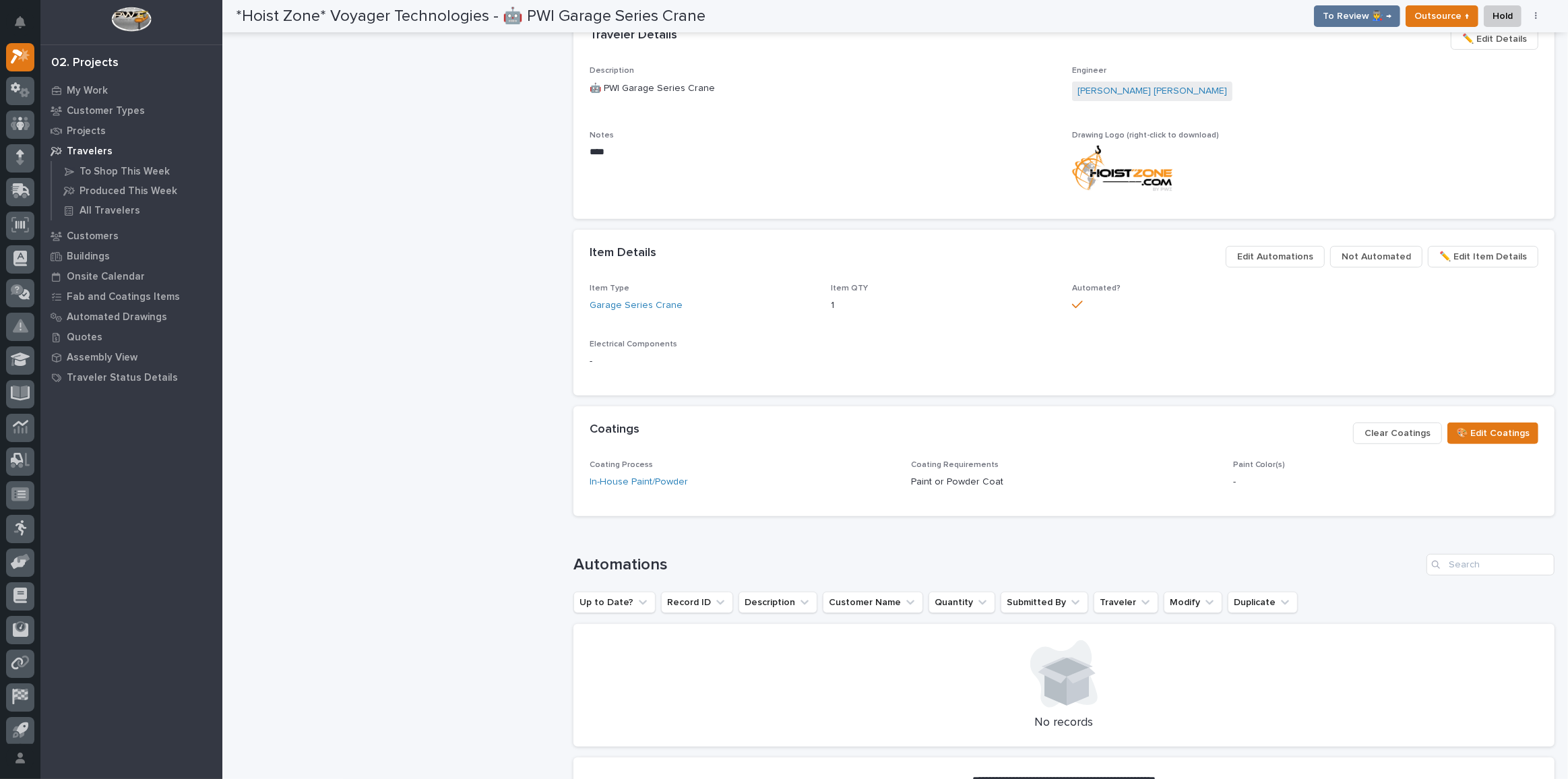
scroll to position [673, 0]
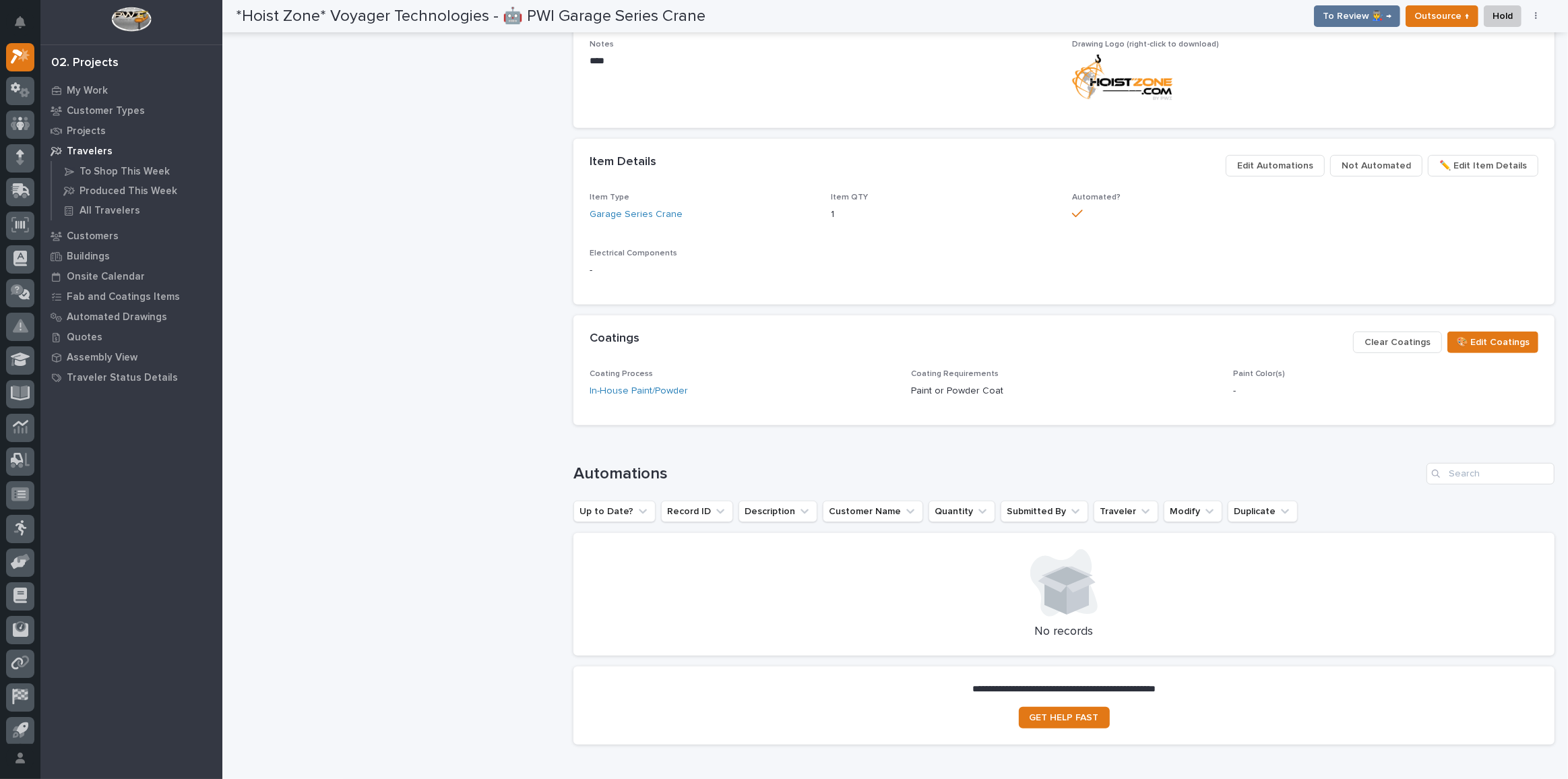
click at [1388, 168] on span "Not Automated" at bounding box center [1376, 166] width 69 height 16
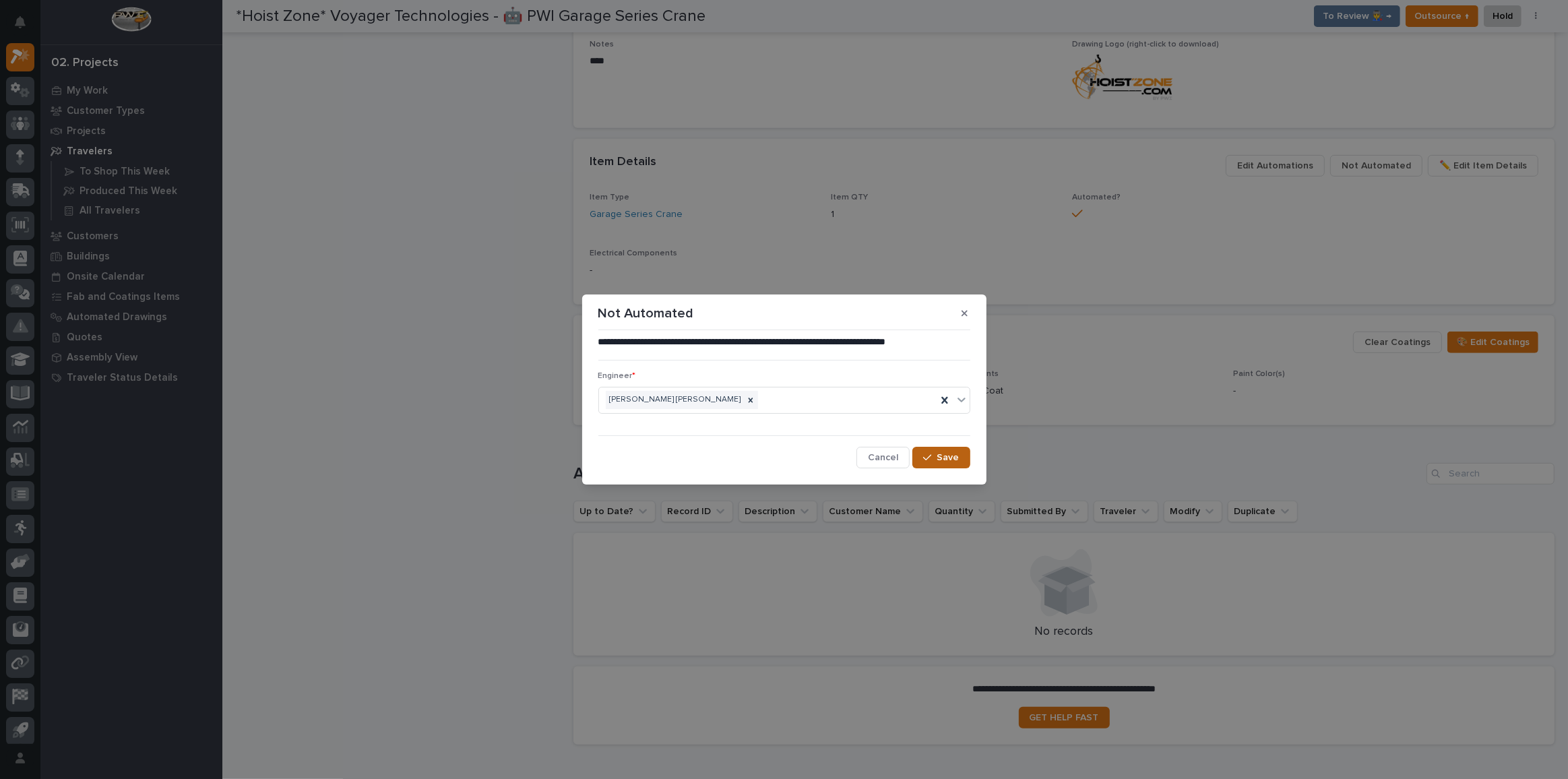
click at [931, 453] on icon "button" at bounding box center [927, 458] width 8 height 10
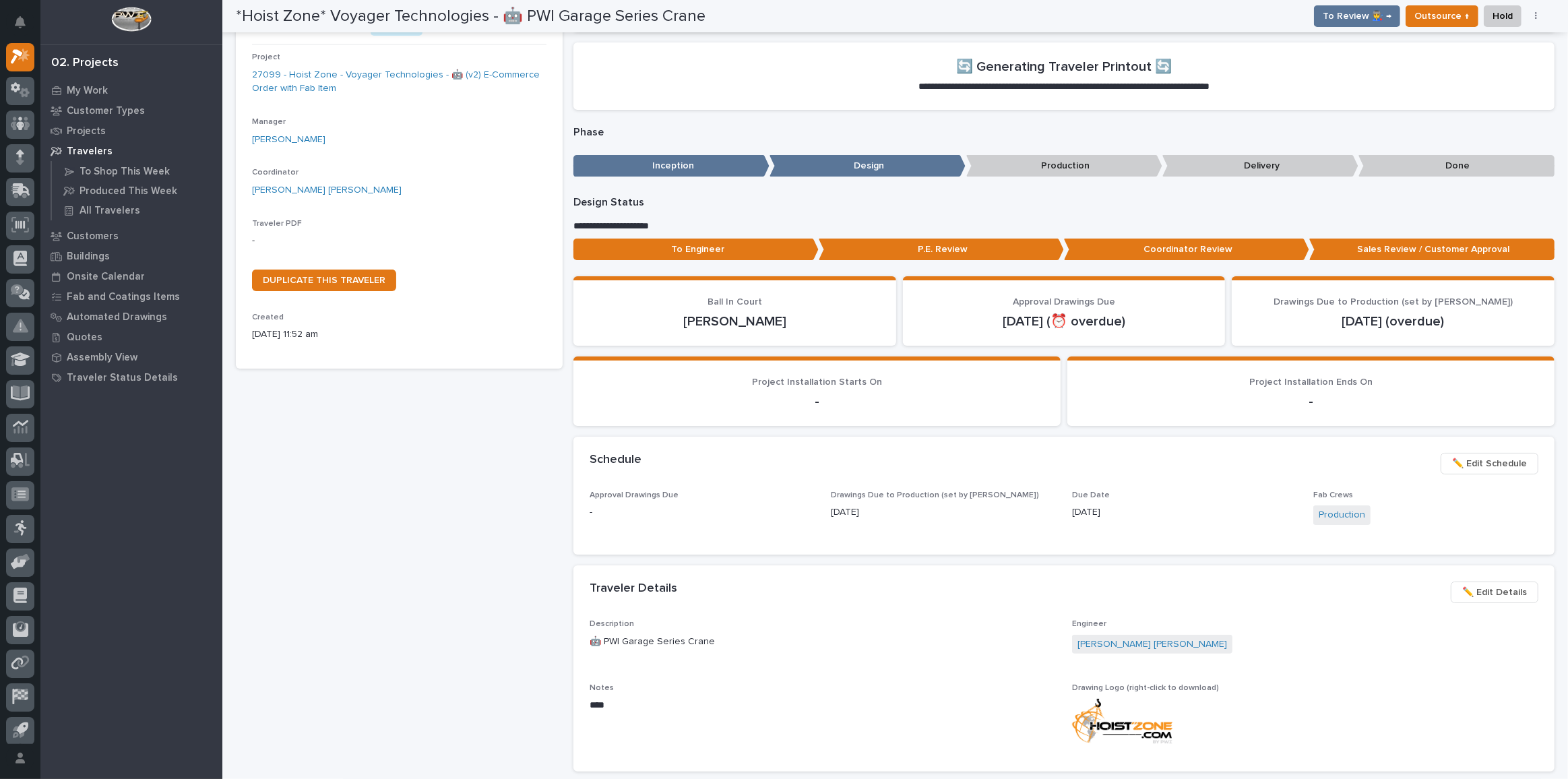
scroll to position [0, 0]
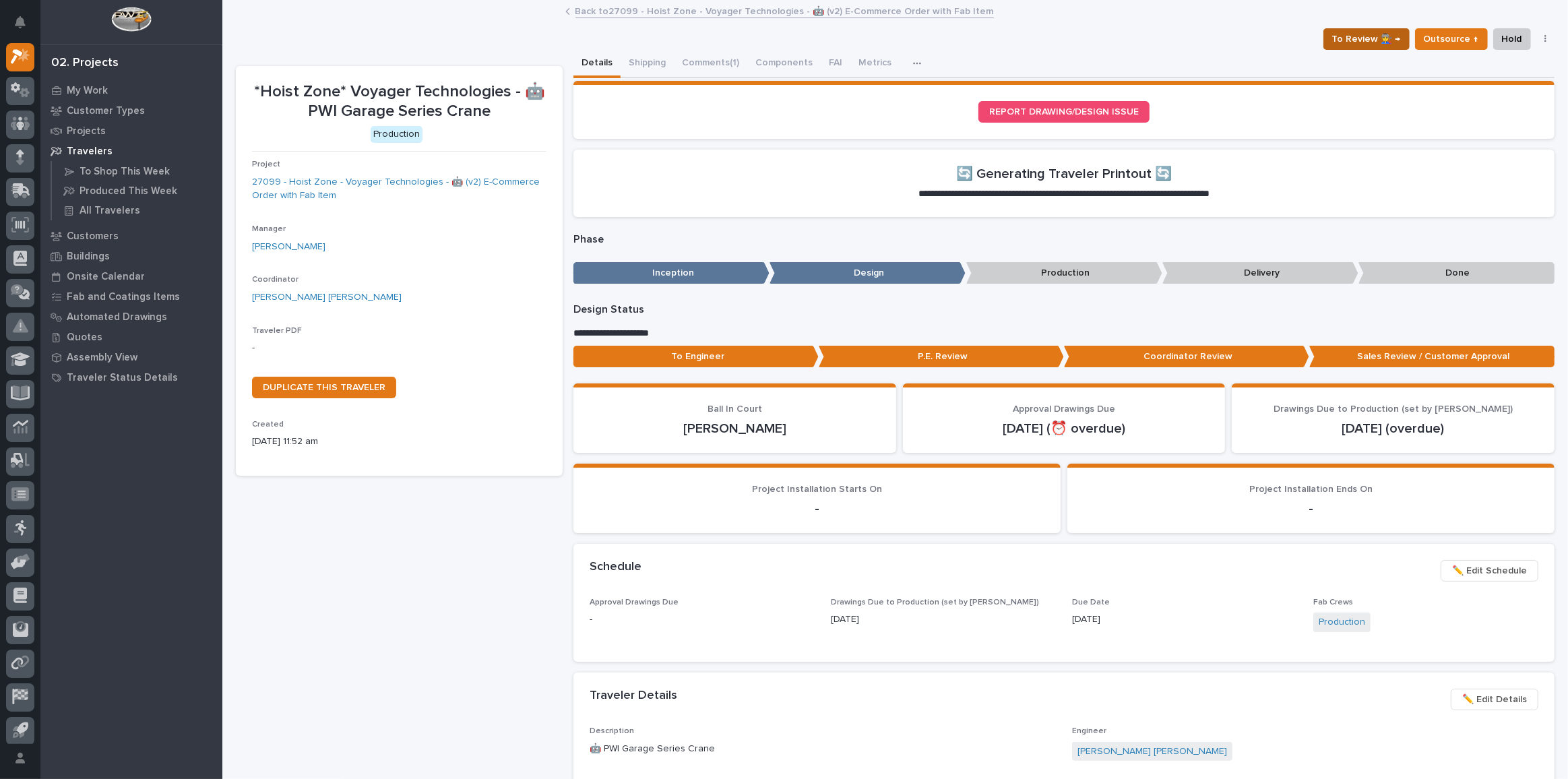
click at [1354, 31] on span "To Review 👨‍🏭 →" at bounding box center [1366, 39] width 69 height 16
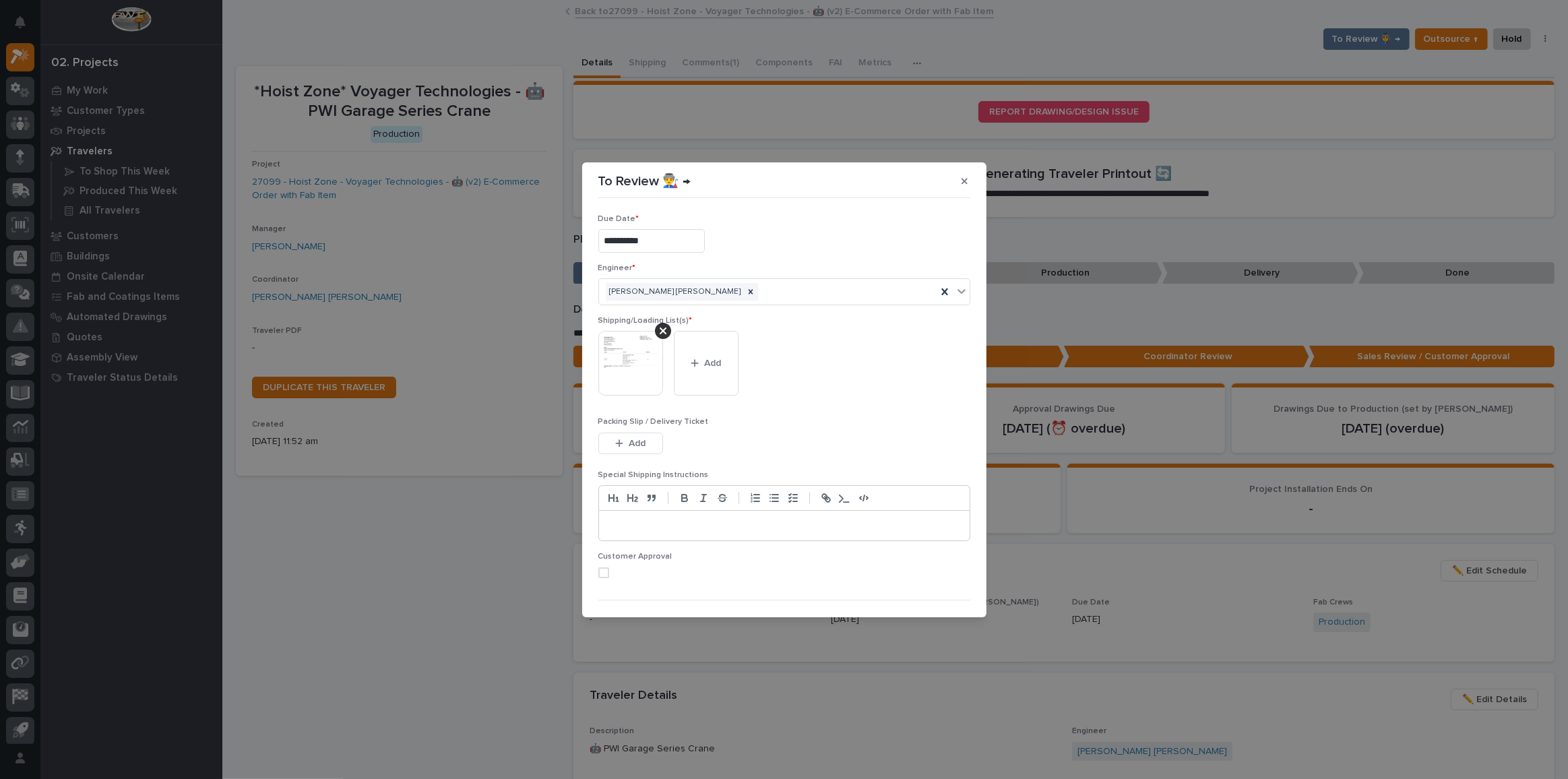
click at [652, 368] on img at bounding box center [630, 363] width 65 height 65
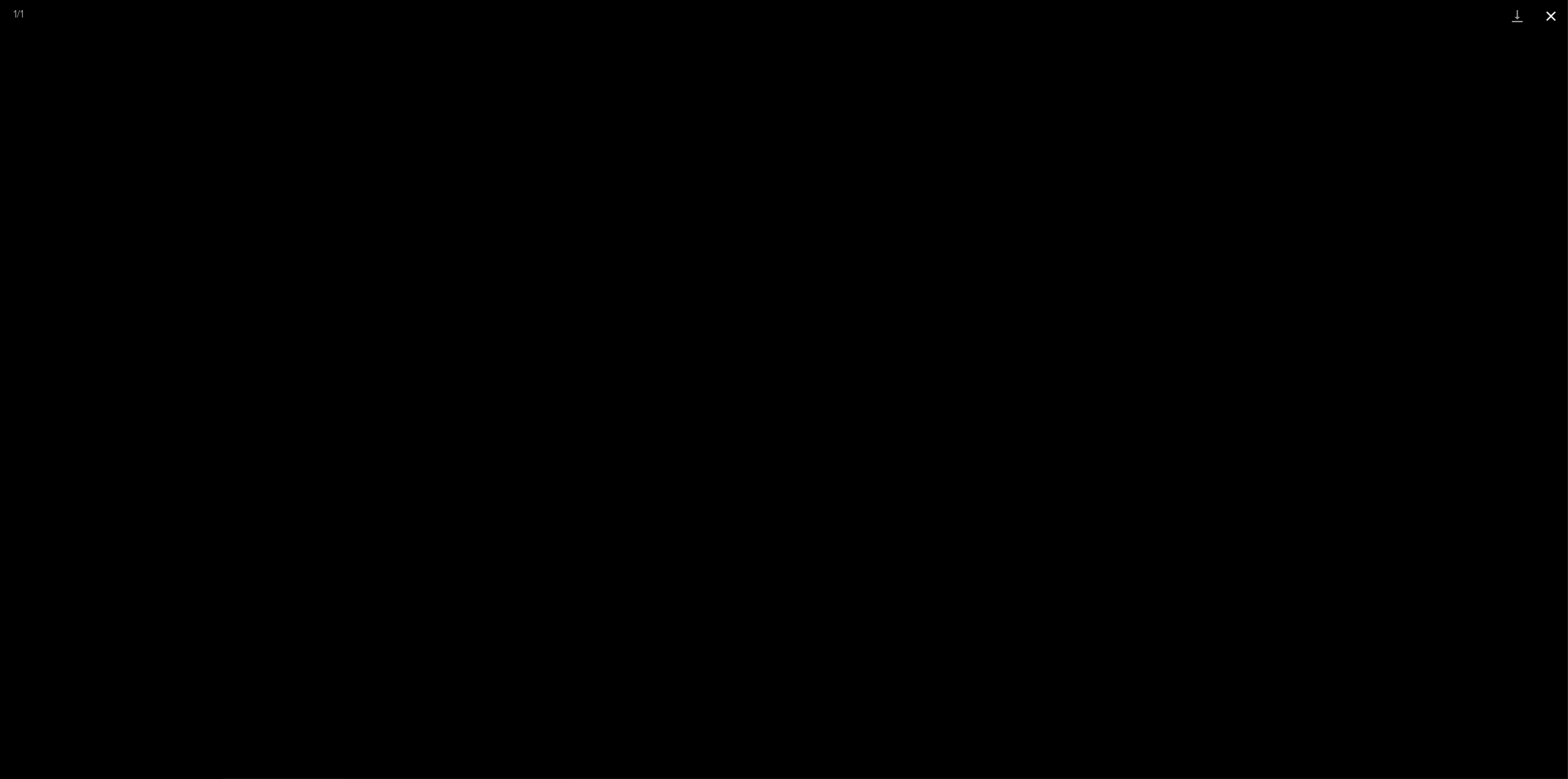
click at [1547, 18] on button "Close gallery" at bounding box center [1551, 16] width 34 height 32
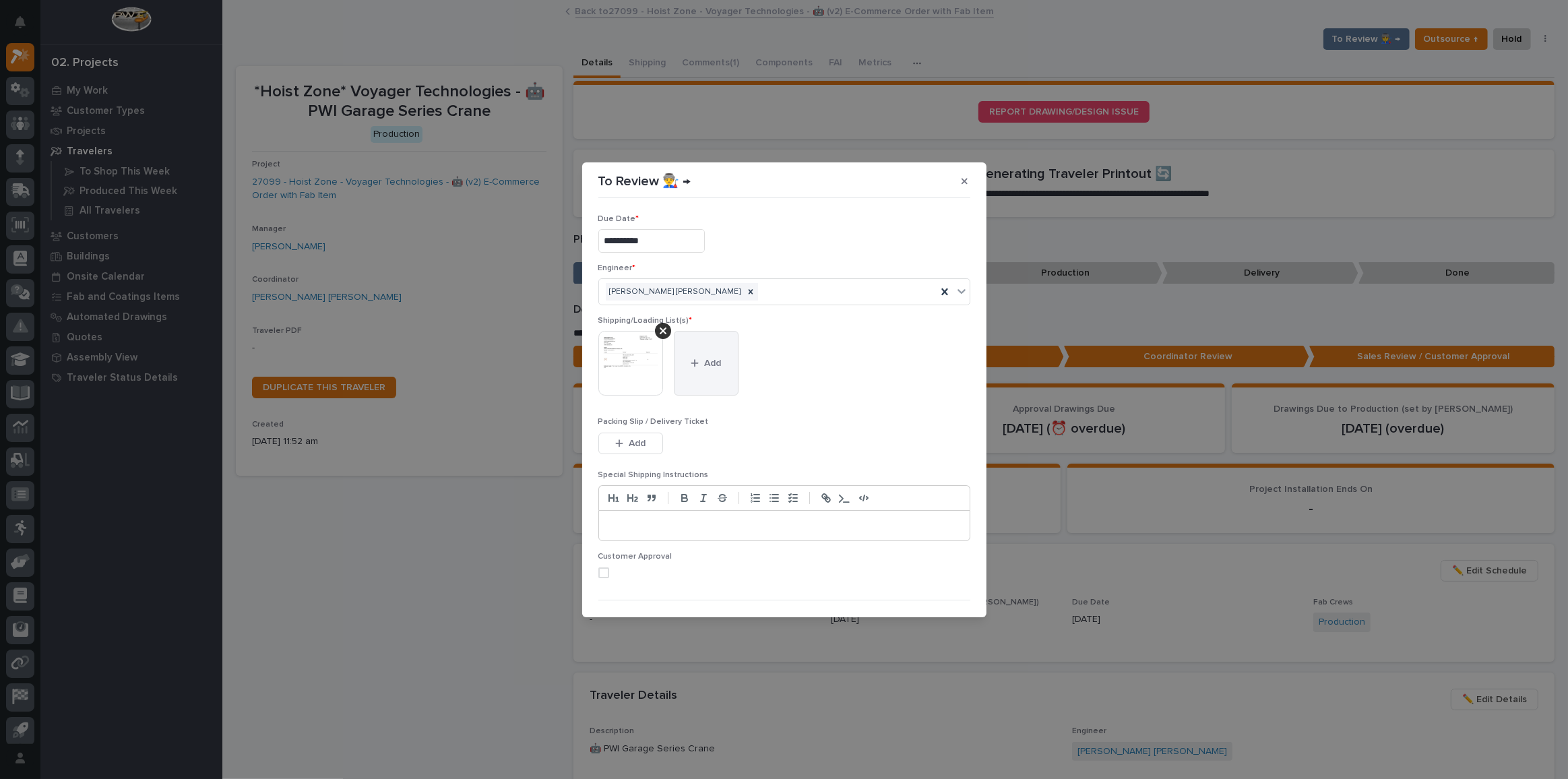
click at [695, 359] on icon "button" at bounding box center [695, 363] width 8 height 10
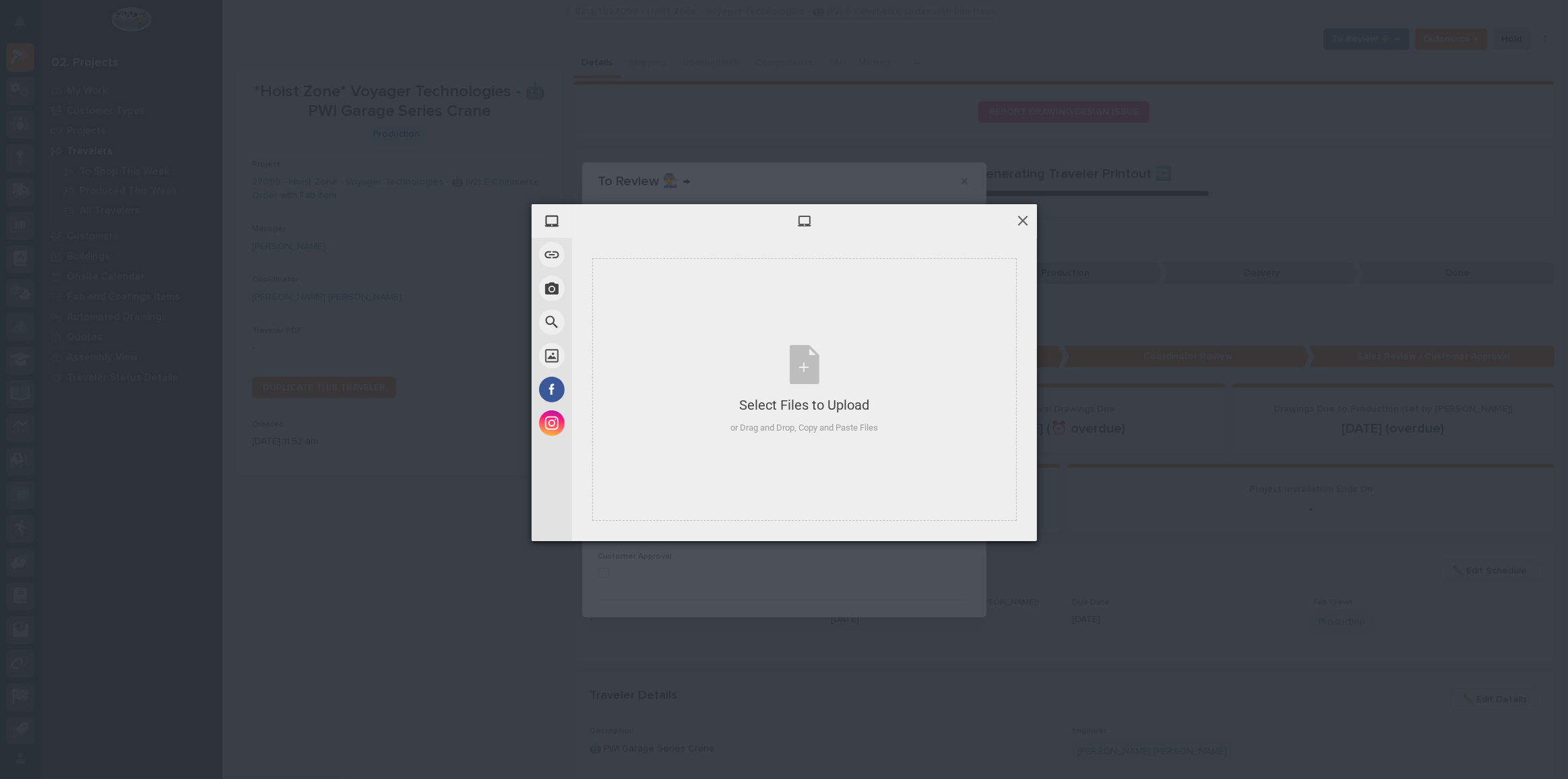
click at [1026, 221] on span at bounding box center [1023, 221] width 15 height 15
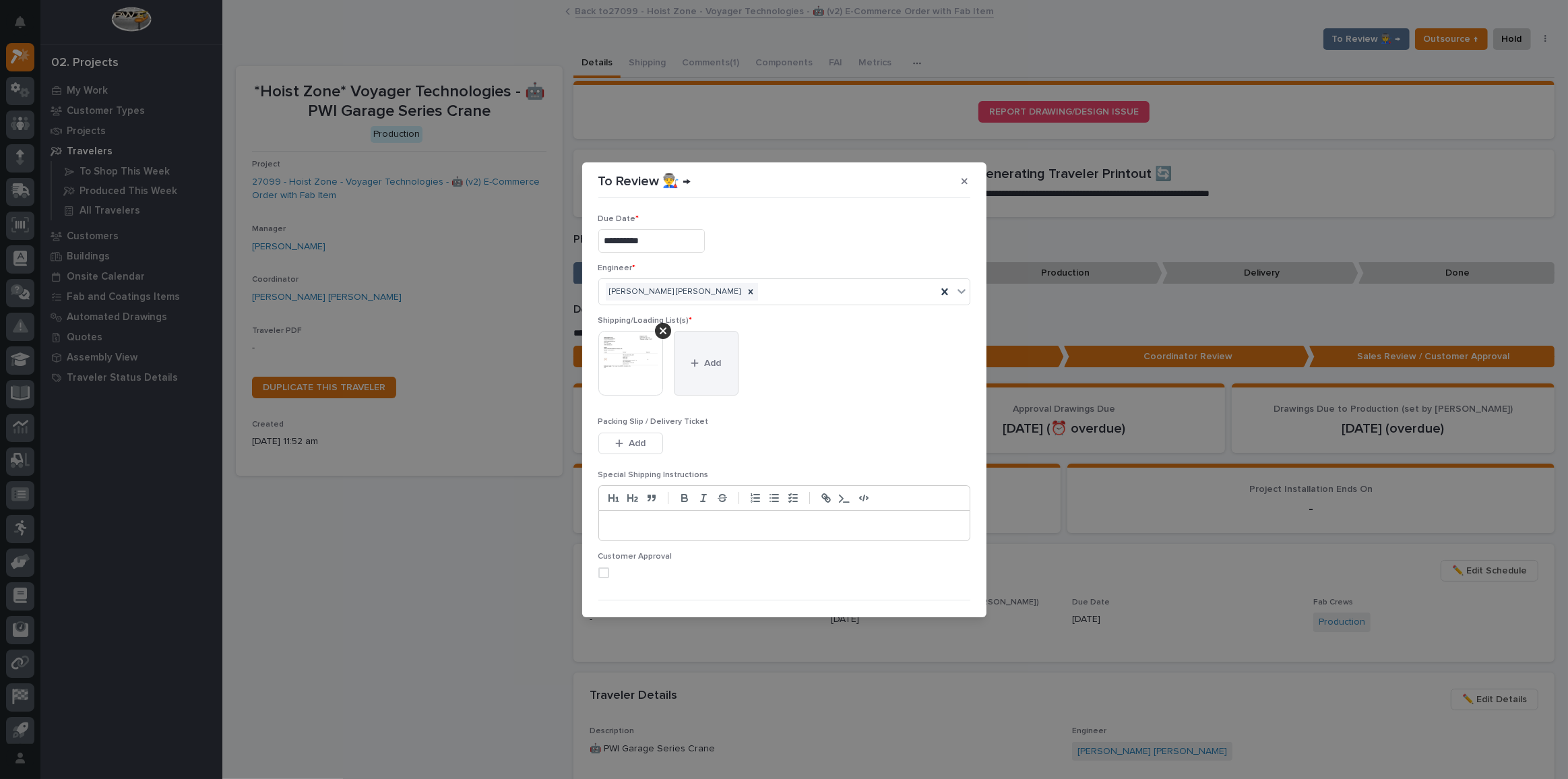
click at [689, 363] on button "Add" at bounding box center [706, 363] width 65 height 65
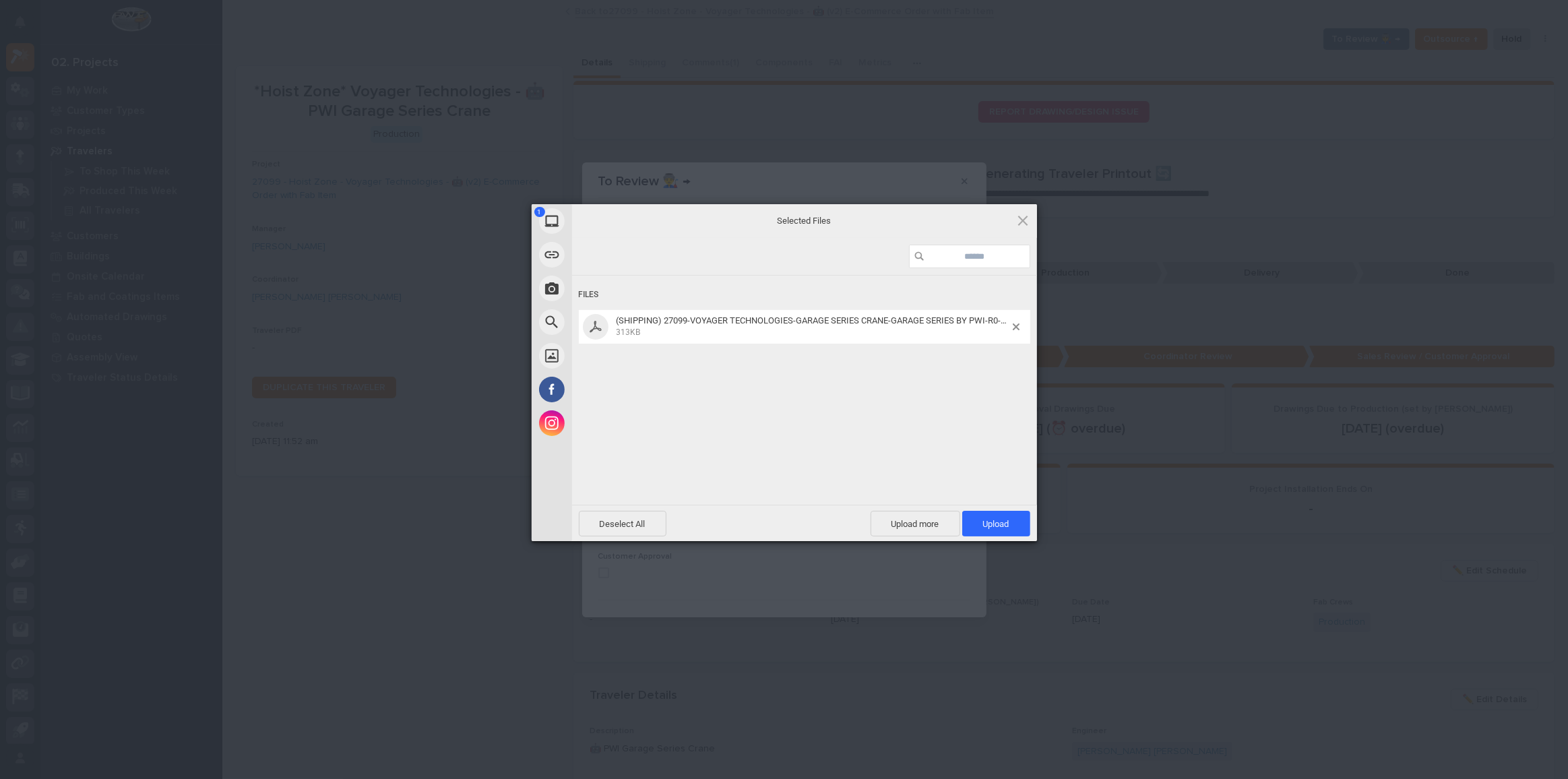
click at [994, 539] on div "Deselect All Upload more Upload 1" at bounding box center [804, 523] width 465 height 36
click at [1002, 531] on span "Upload 1" at bounding box center [996, 523] width 68 height 25
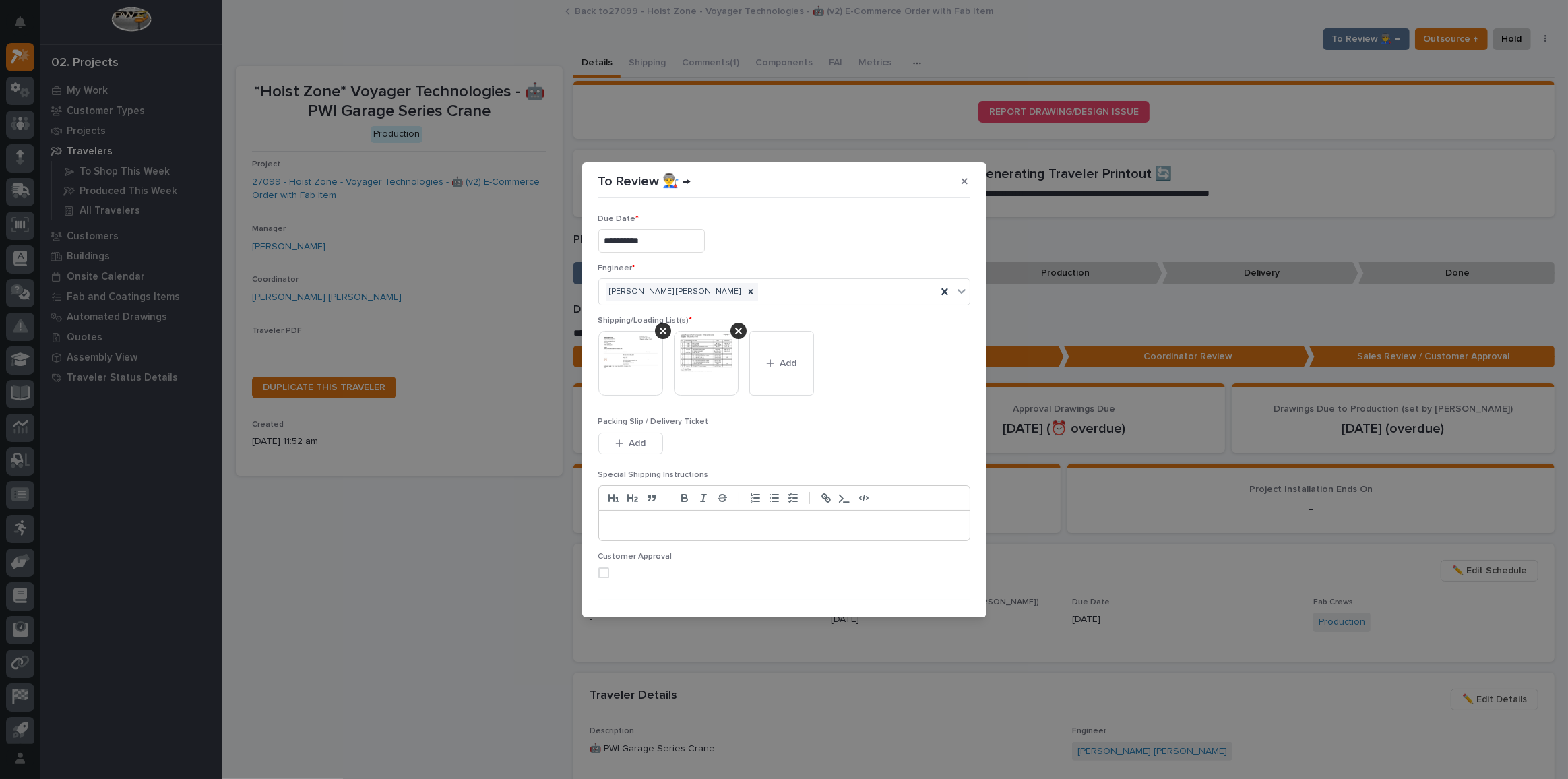
scroll to position [25, 0]
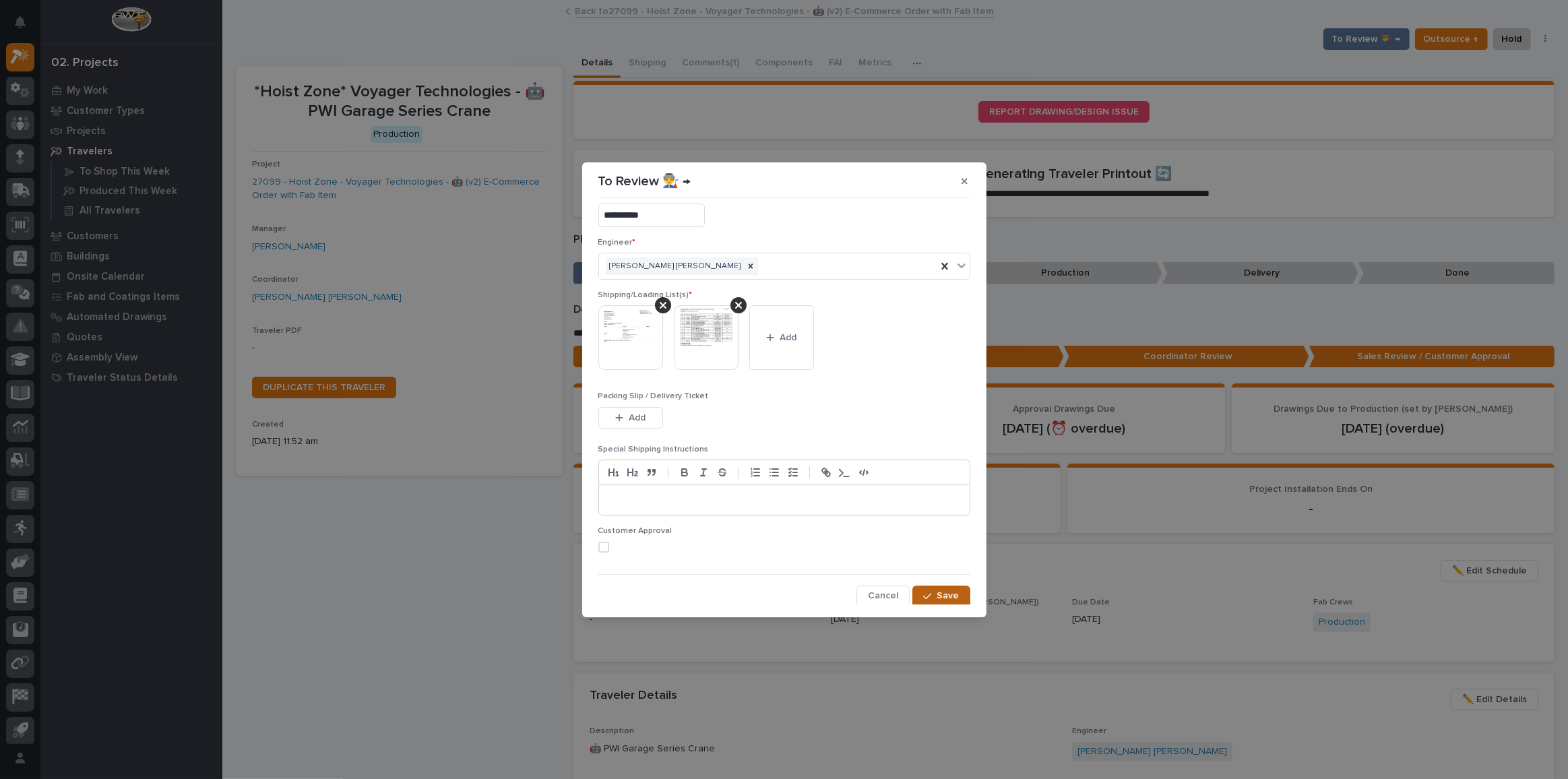
click at [942, 596] on span "Save" at bounding box center [948, 596] width 22 height 12
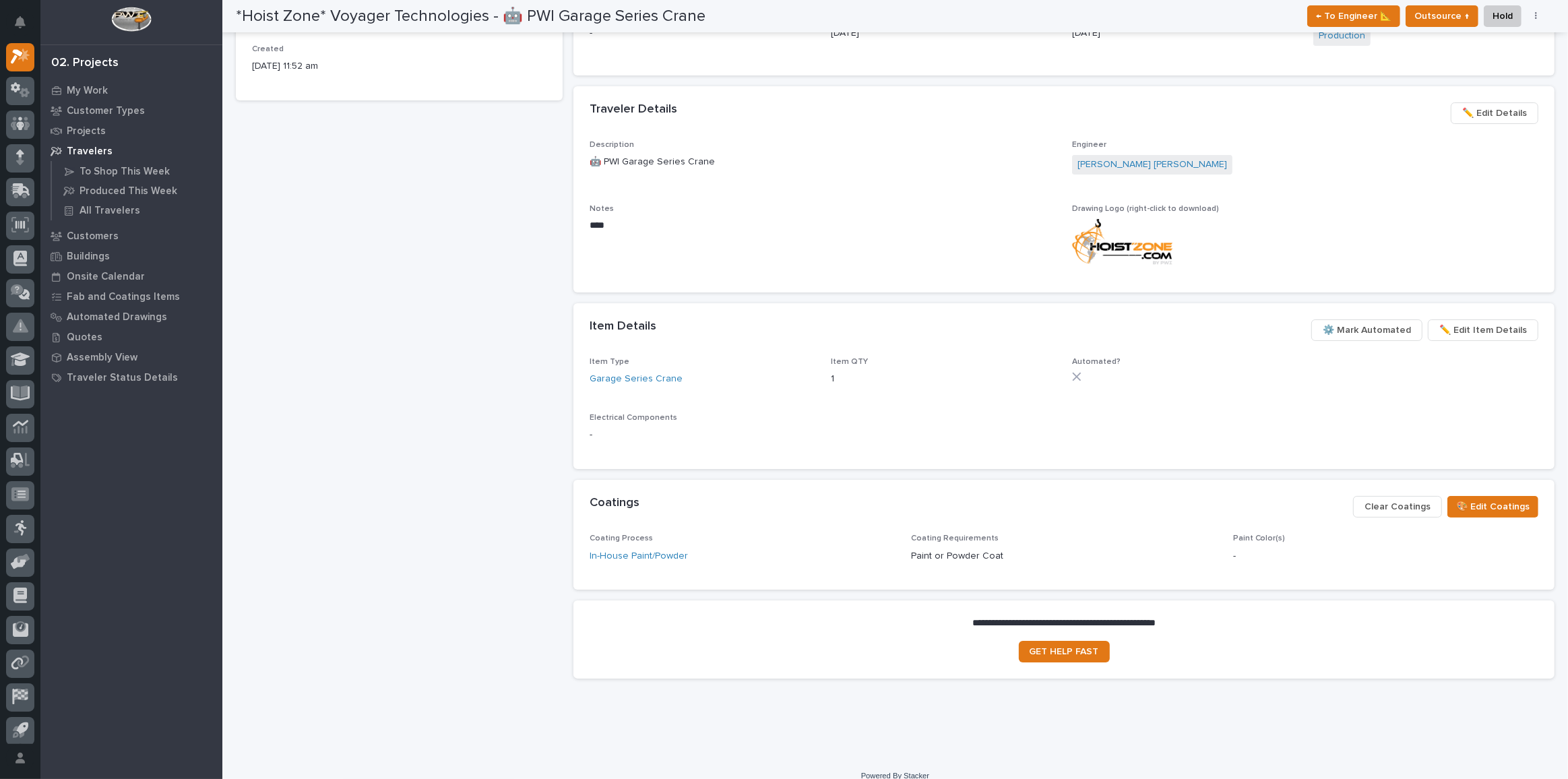
scroll to position [0, 0]
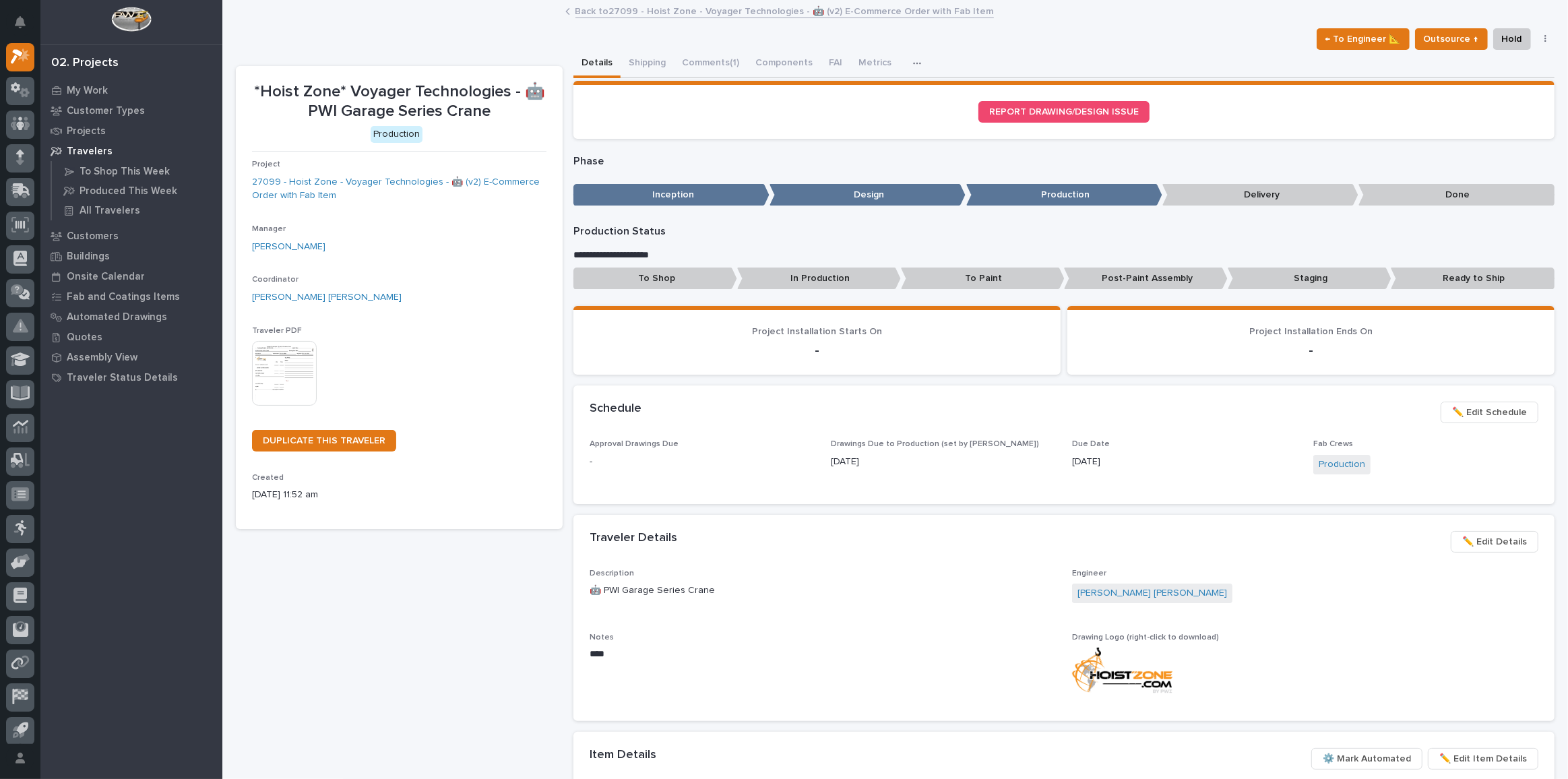
click at [657, 12] on link "Back to 27099 - Hoist Zone - Voyager Technologies - 🤖 (v2) E-Commerce Order wit…" at bounding box center [784, 10] width 418 height 16
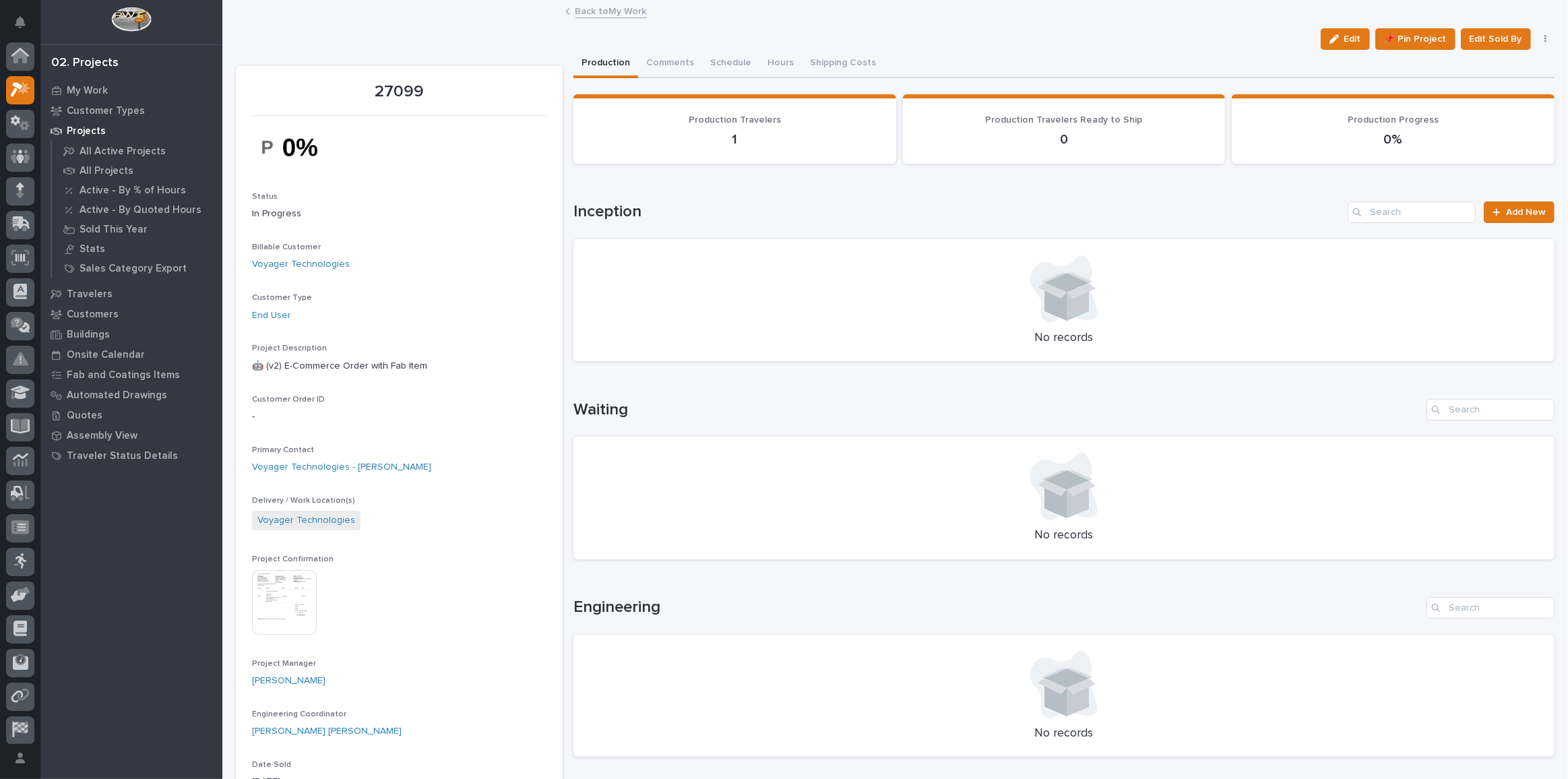
scroll to position [36, 0]
click at [12, 89] on icon at bounding box center [21, 87] width 19 height 16
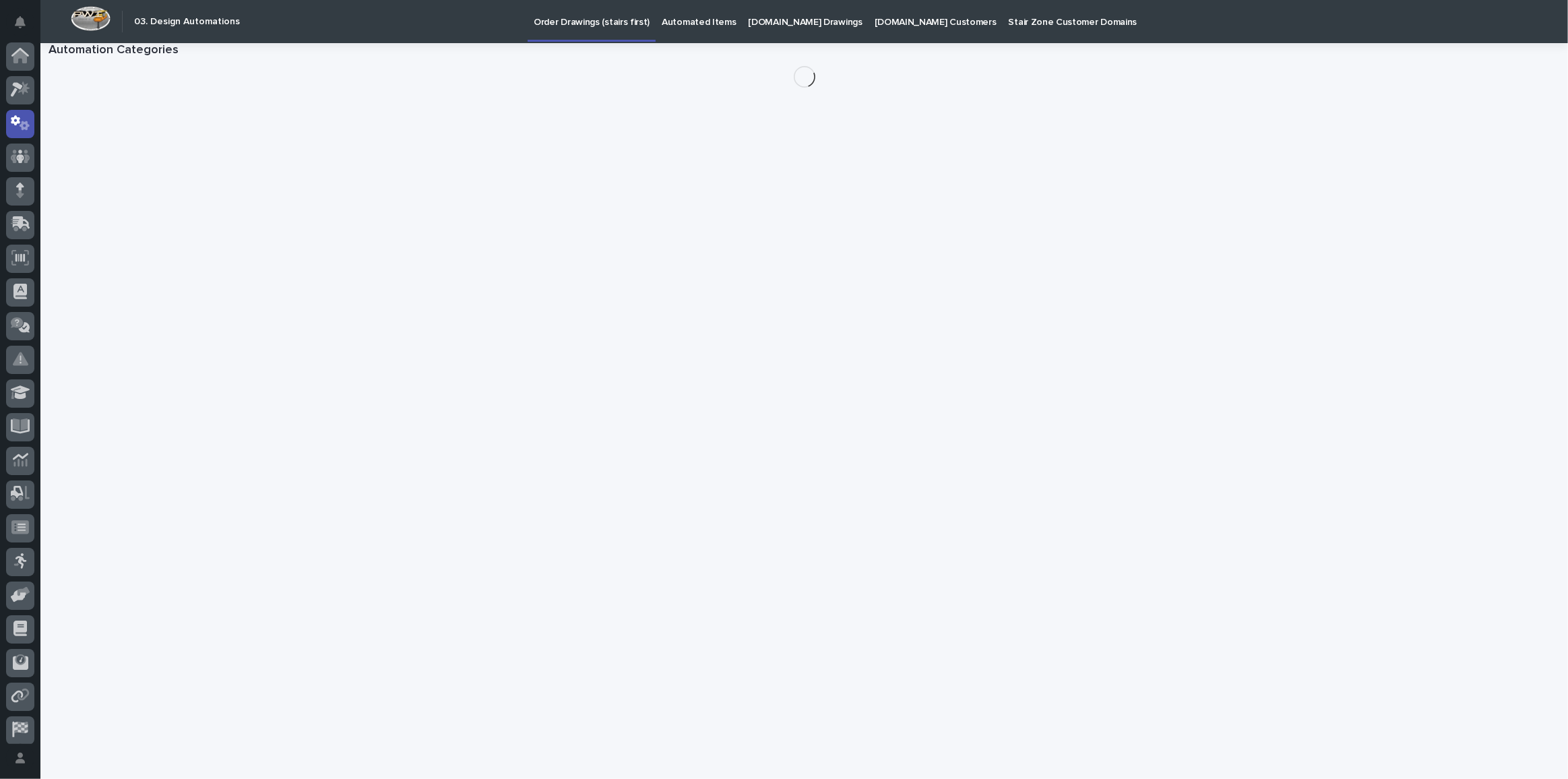
scroll to position [40, 0]
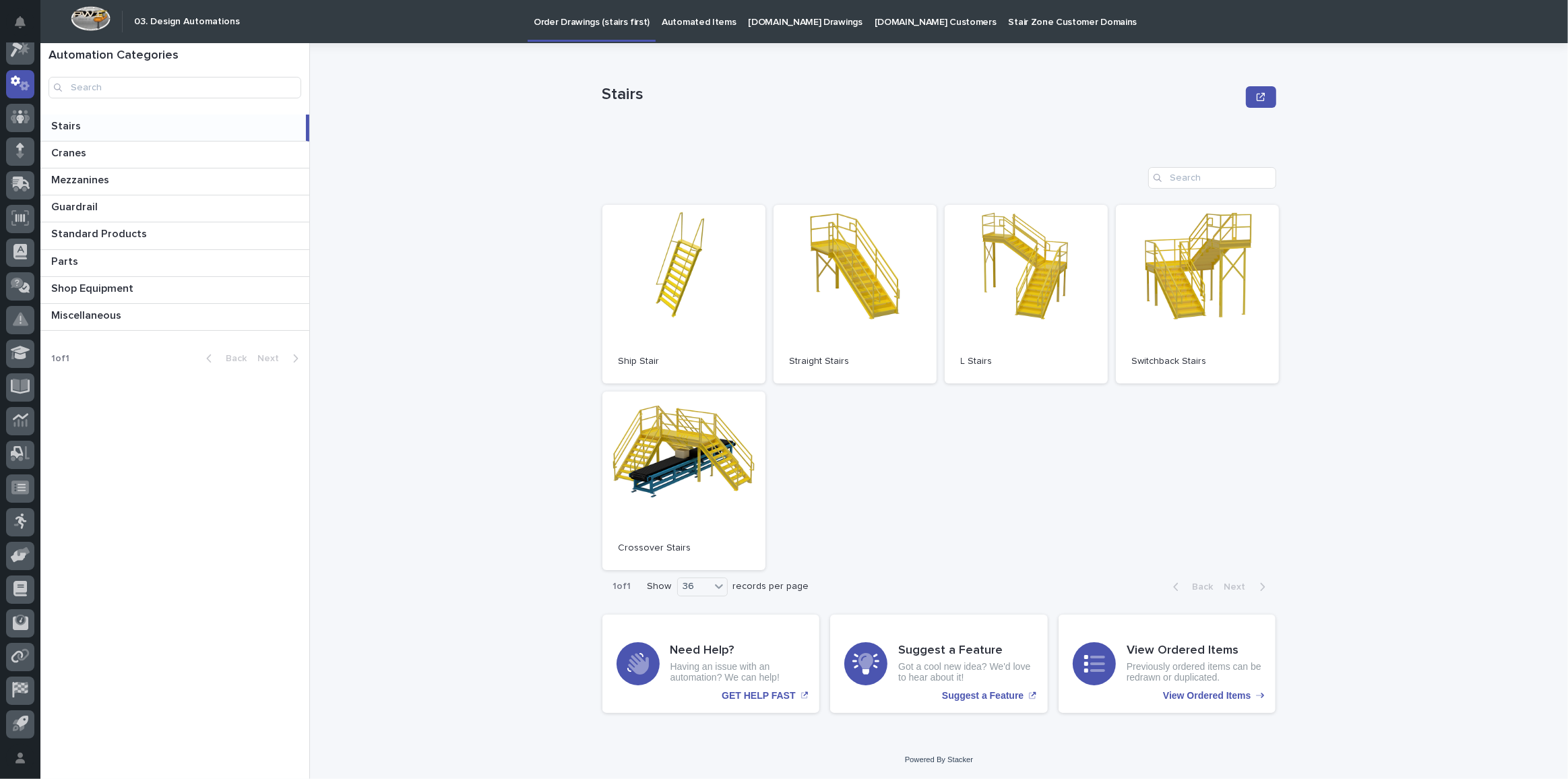
click at [792, 25] on p "[DOMAIN_NAME] Drawings" at bounding box center [806, 14] width 114 height 28
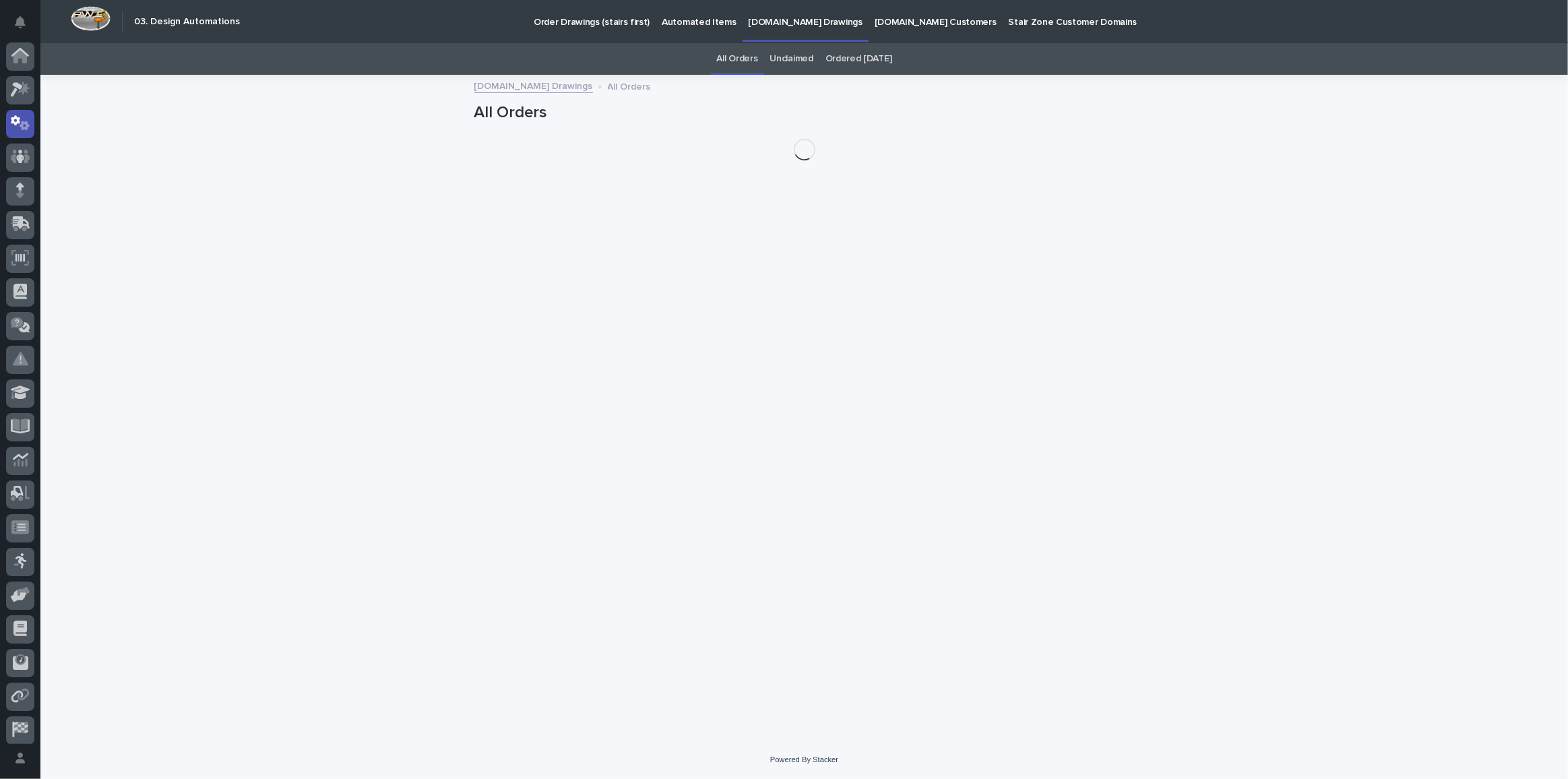
scroll to position [40, 0]
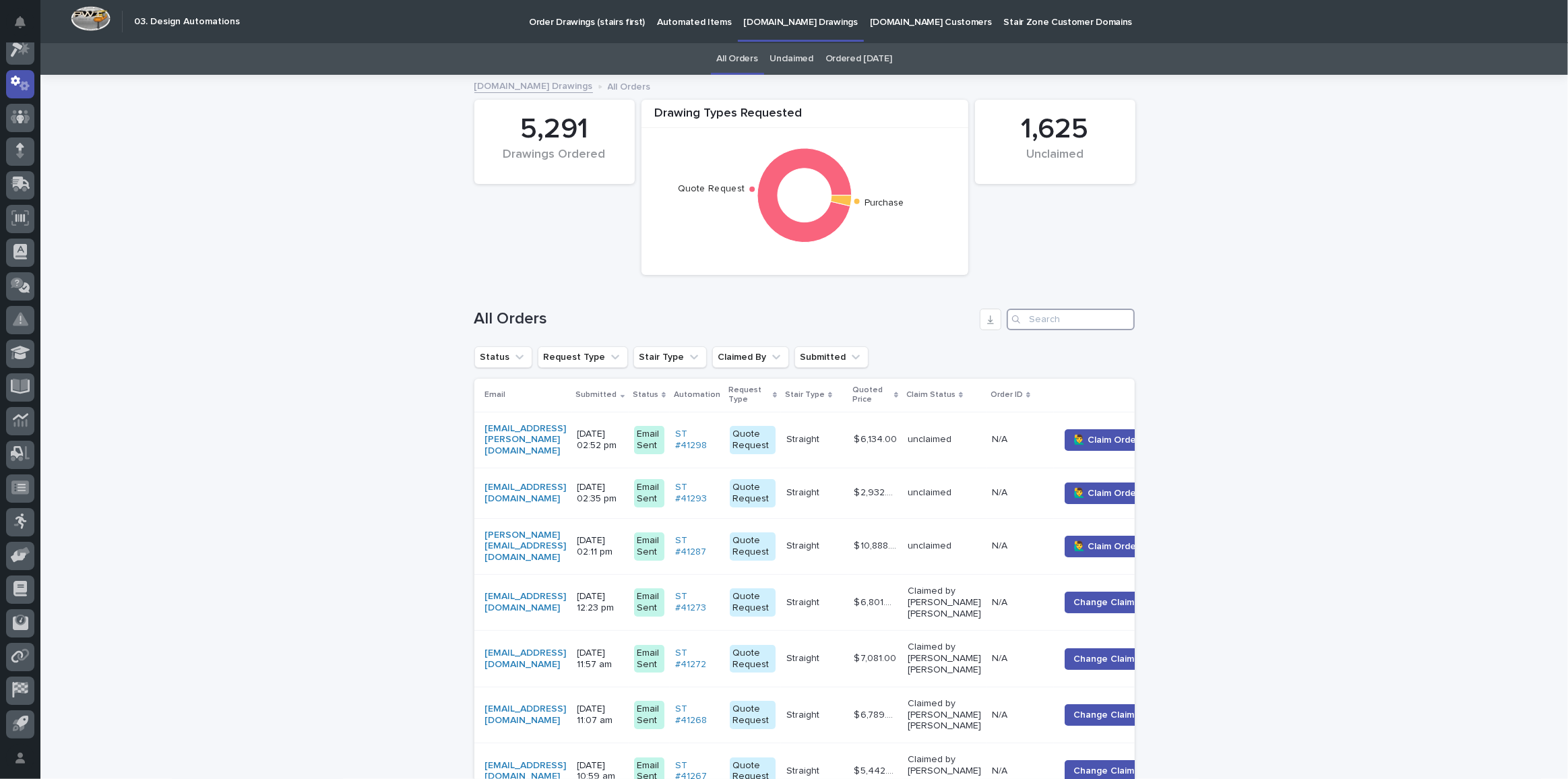
click at [1036, 318] on input "Search" at bounding box center [1071, 319] width 128 height 21
paste input "[EMAIL_ADDRESS][PERSON_NAME][DOMAIN_NAME]"
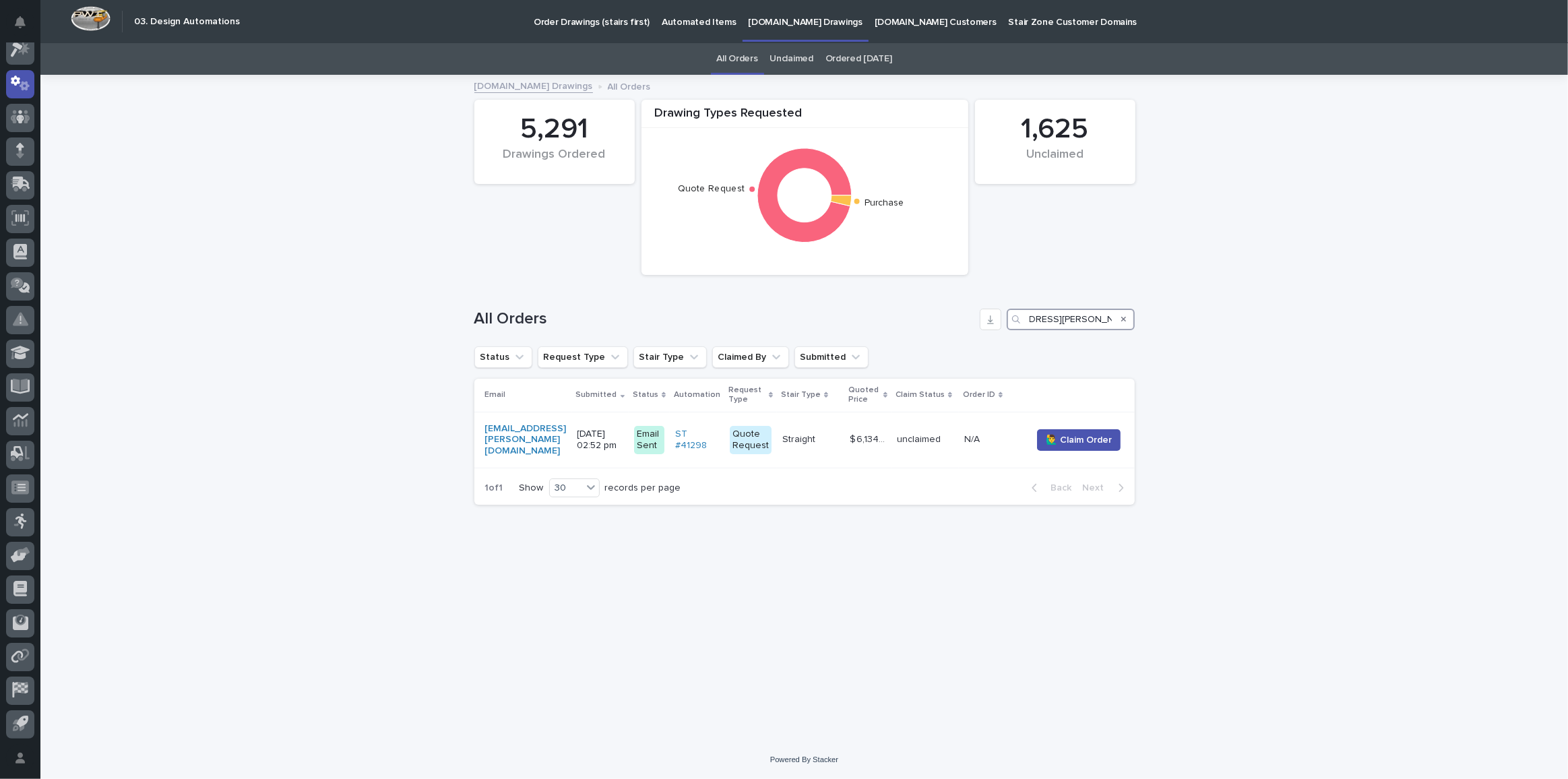
type input "[EMAIL_ADDRESS][PERSON_NAME][DOMAIN_NAME]"
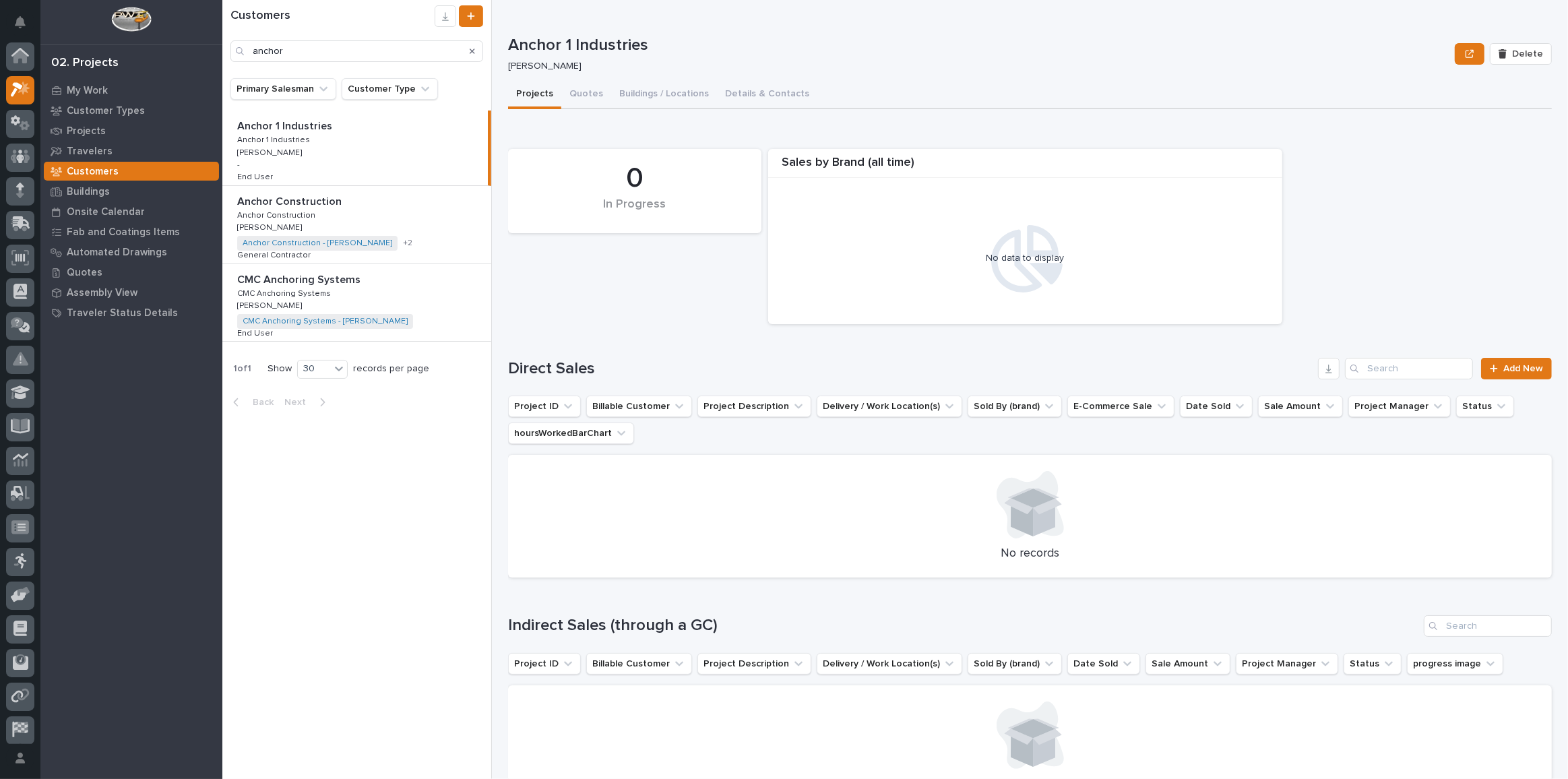
scroll to position [33, 0]
click at [19, 164] on icon at bounding box center [21, 157] width 8 height 16
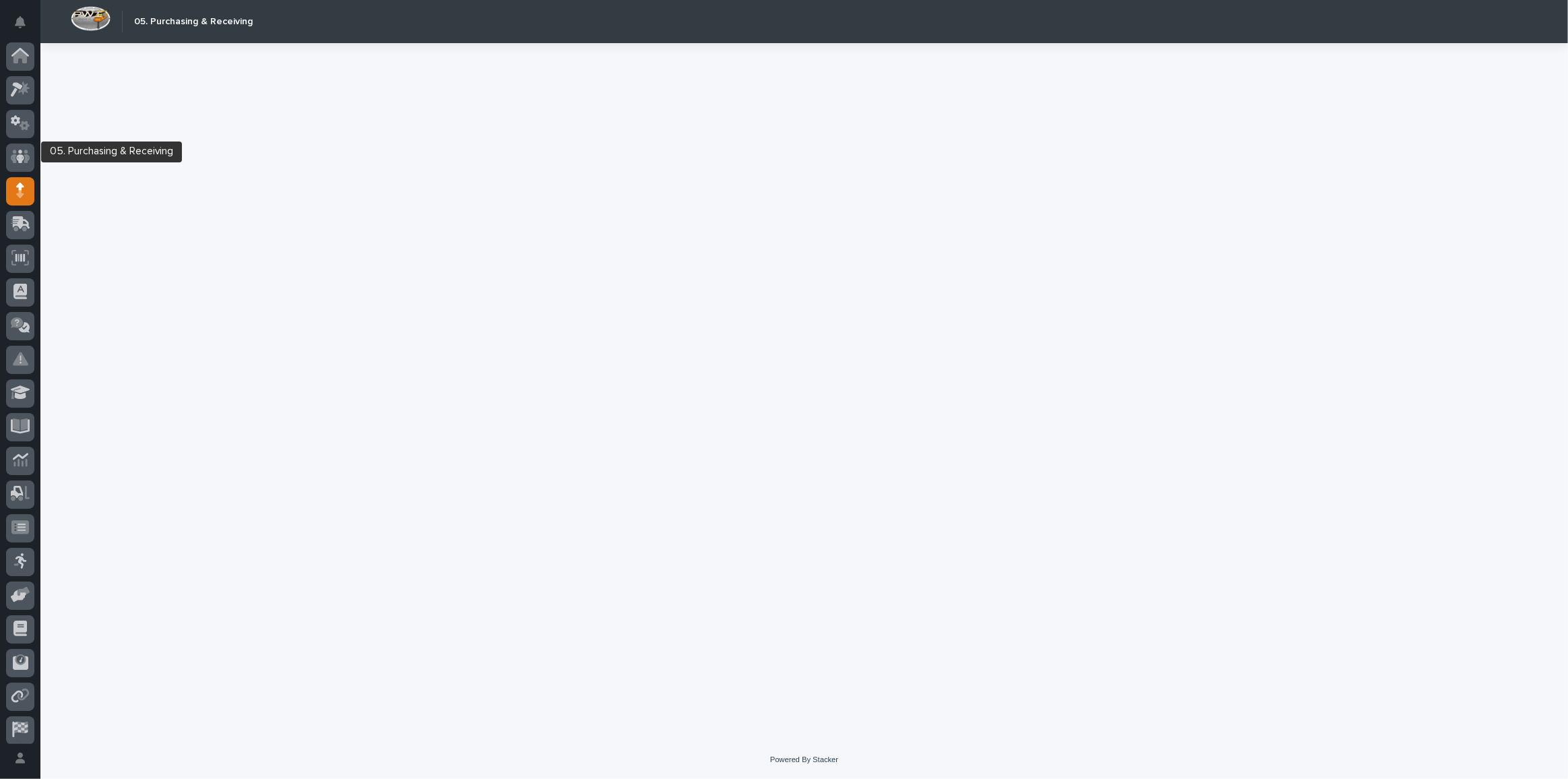
scroll to position [40, 0]
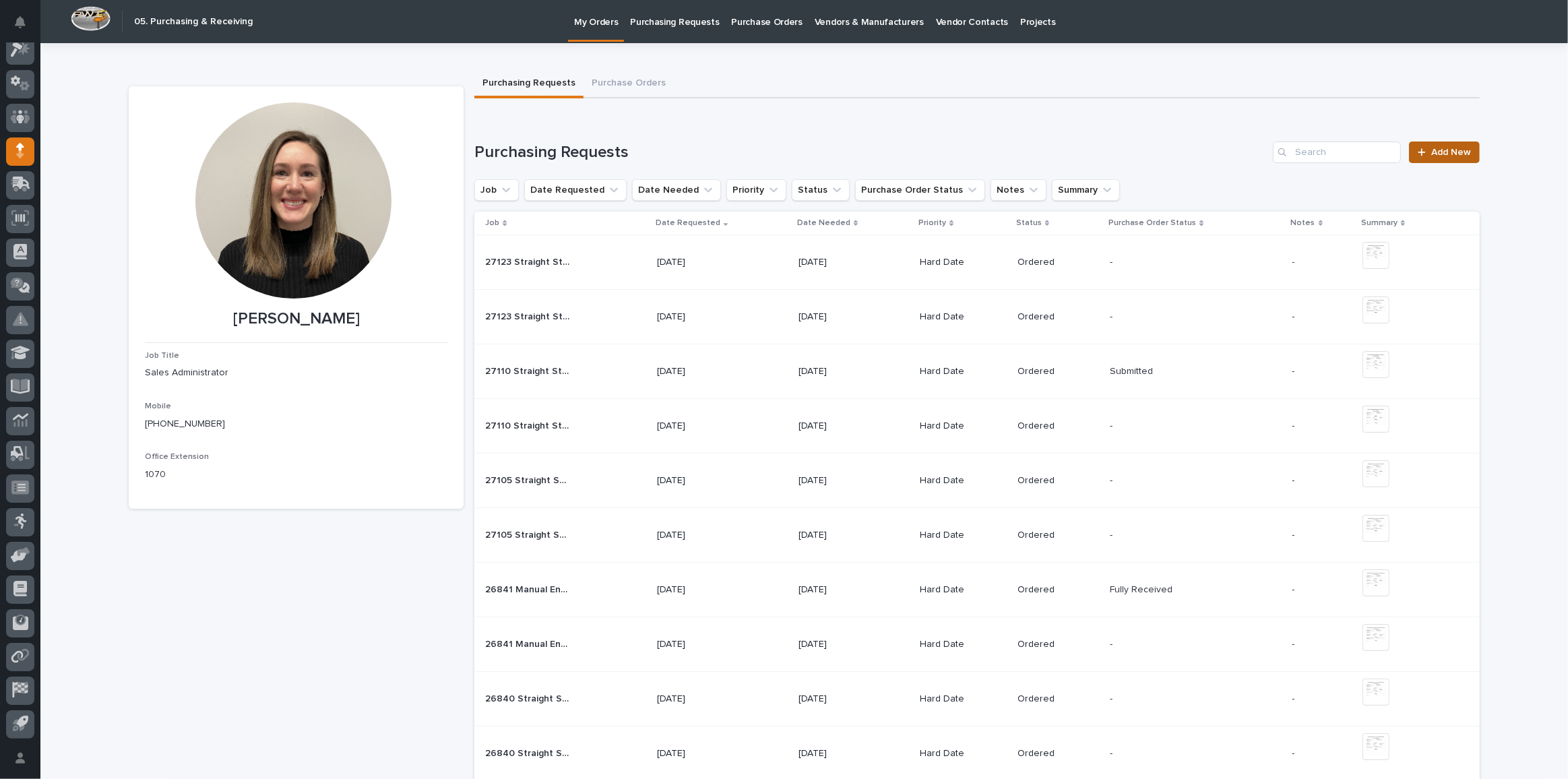
click at [1462, 156] on span "Add New" at bounding box center [1451, 153] width 40 height 10
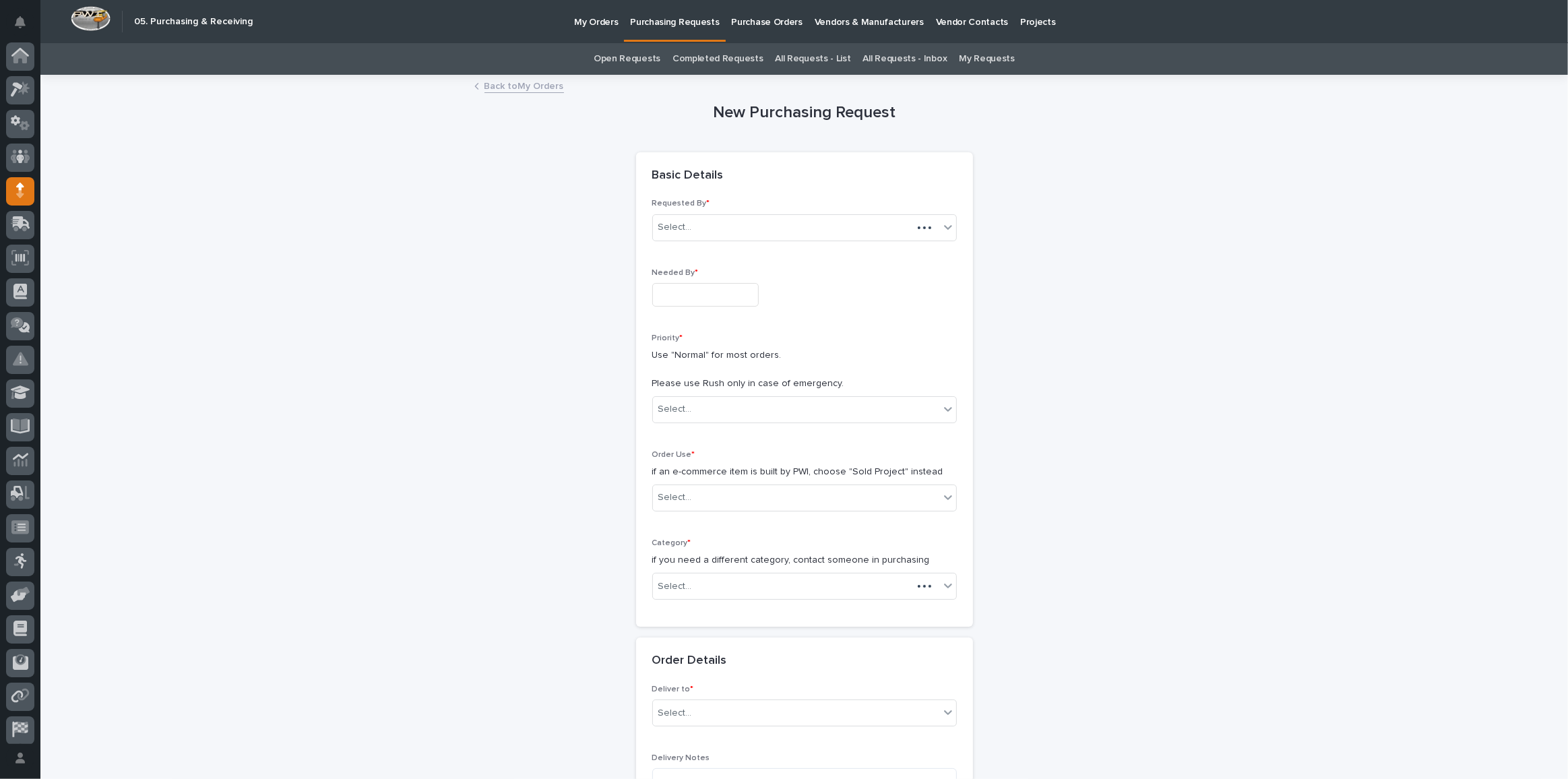
scroll to position [40, 0]
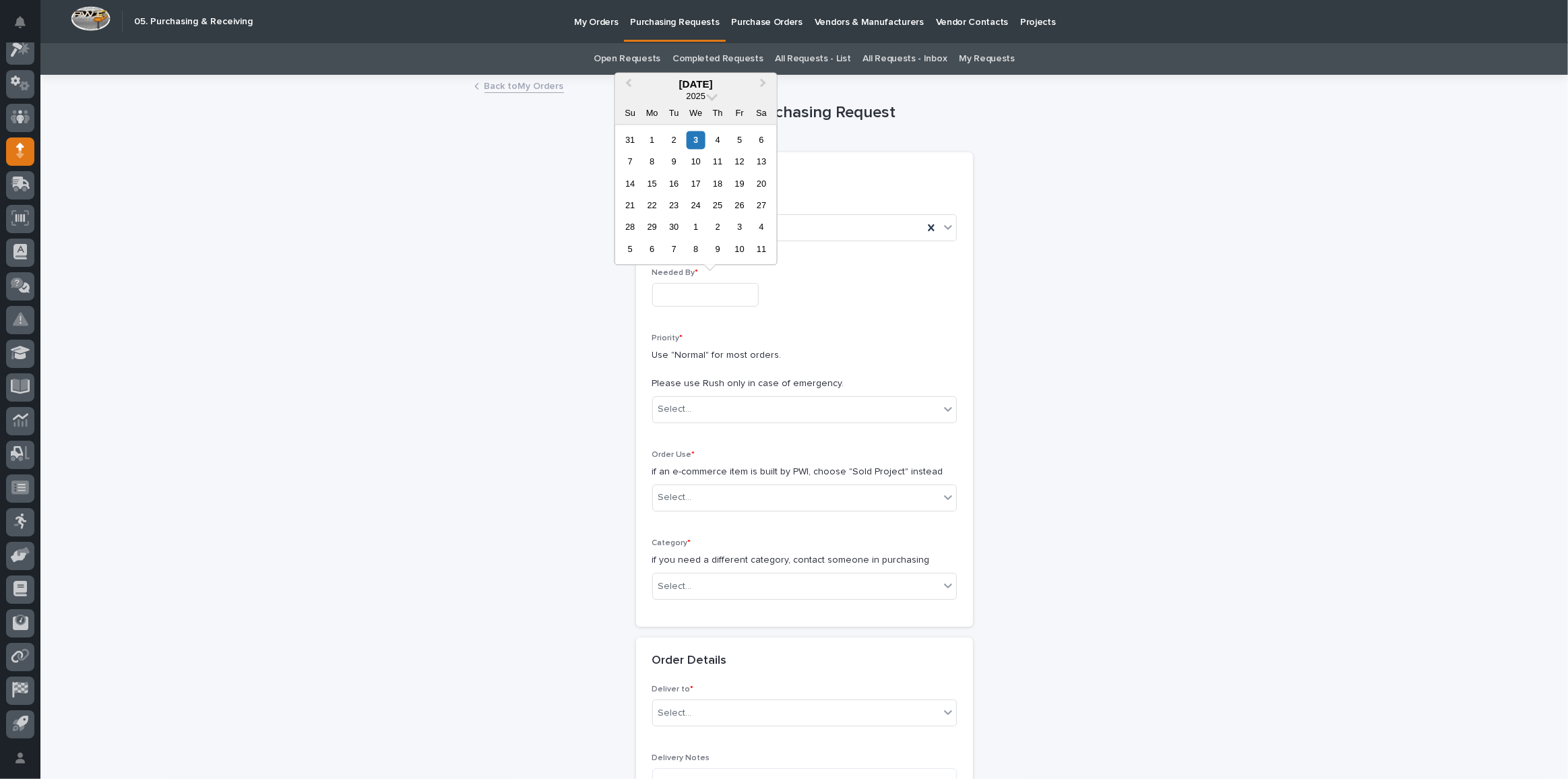
click at [725, 296] on input "text" at bounding box center [705, 295] width 106 height 23
click at [736, 140] on div "5" at bounding box center [739, 139] width 18 height 18
type input "**********"
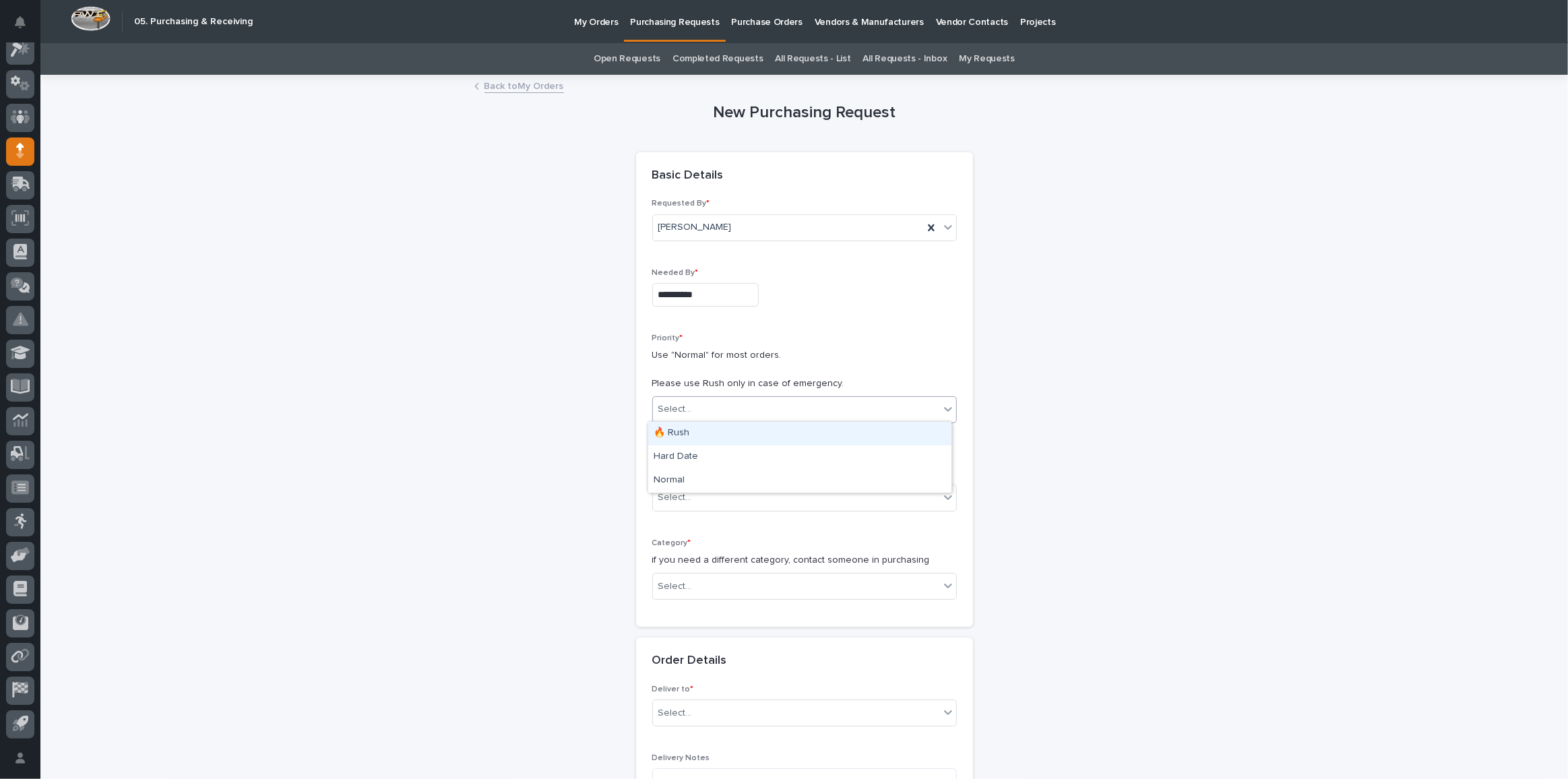
click at [666, 405] on div "Select..." at bounding box center [674, 409] width 34 height 14
click at [677, 461] on div "Hard Date" at bounding box center [799, 457] width 303 height 23
click at [684, 491] on div "Select..." at bounding box center [674, 497] width 34 height 14
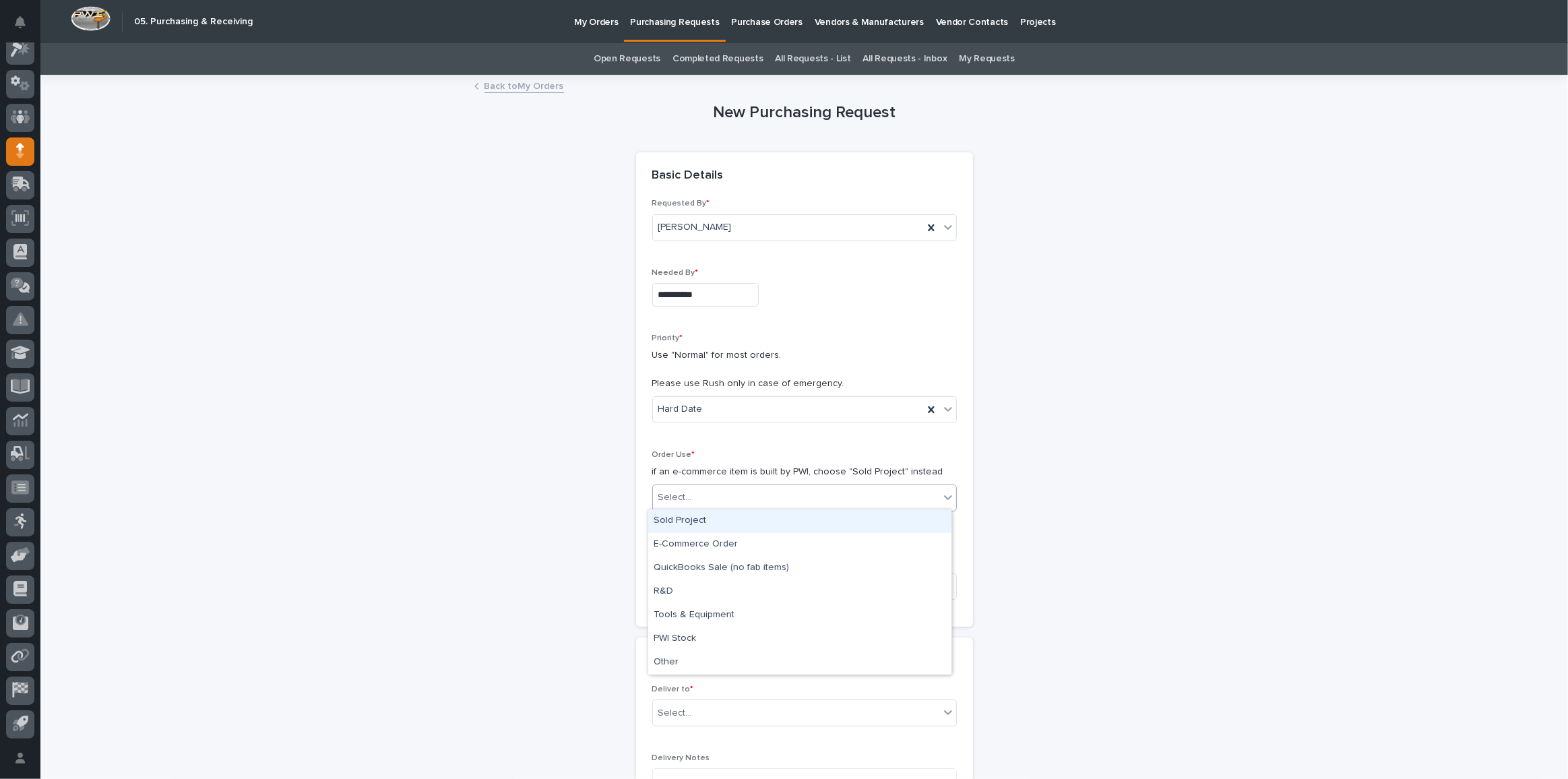
click at [680, 517] on div "Sold Project" at bounding box center [799, 521] width 303 height 23
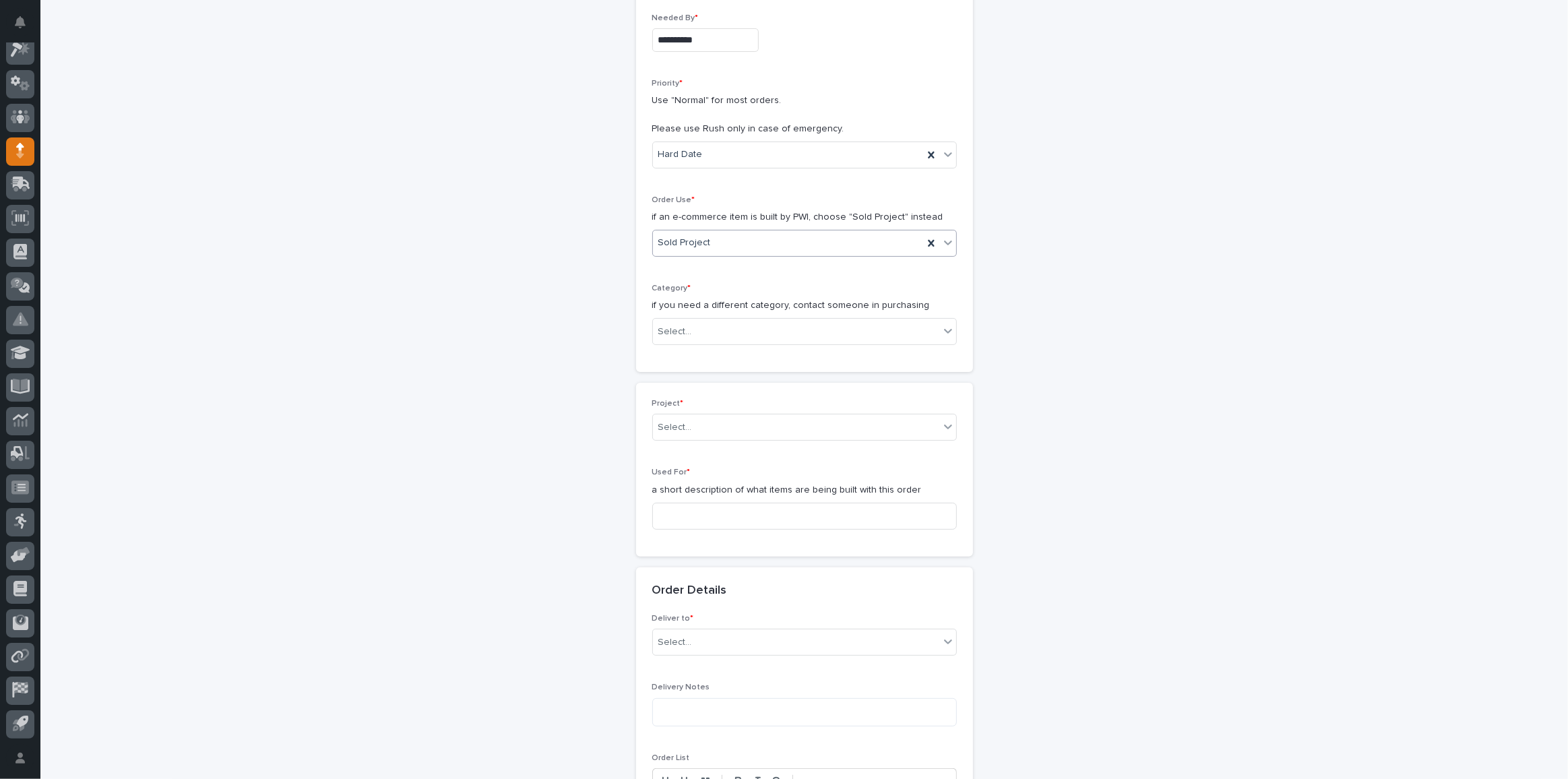
scroll to position [270, 0]
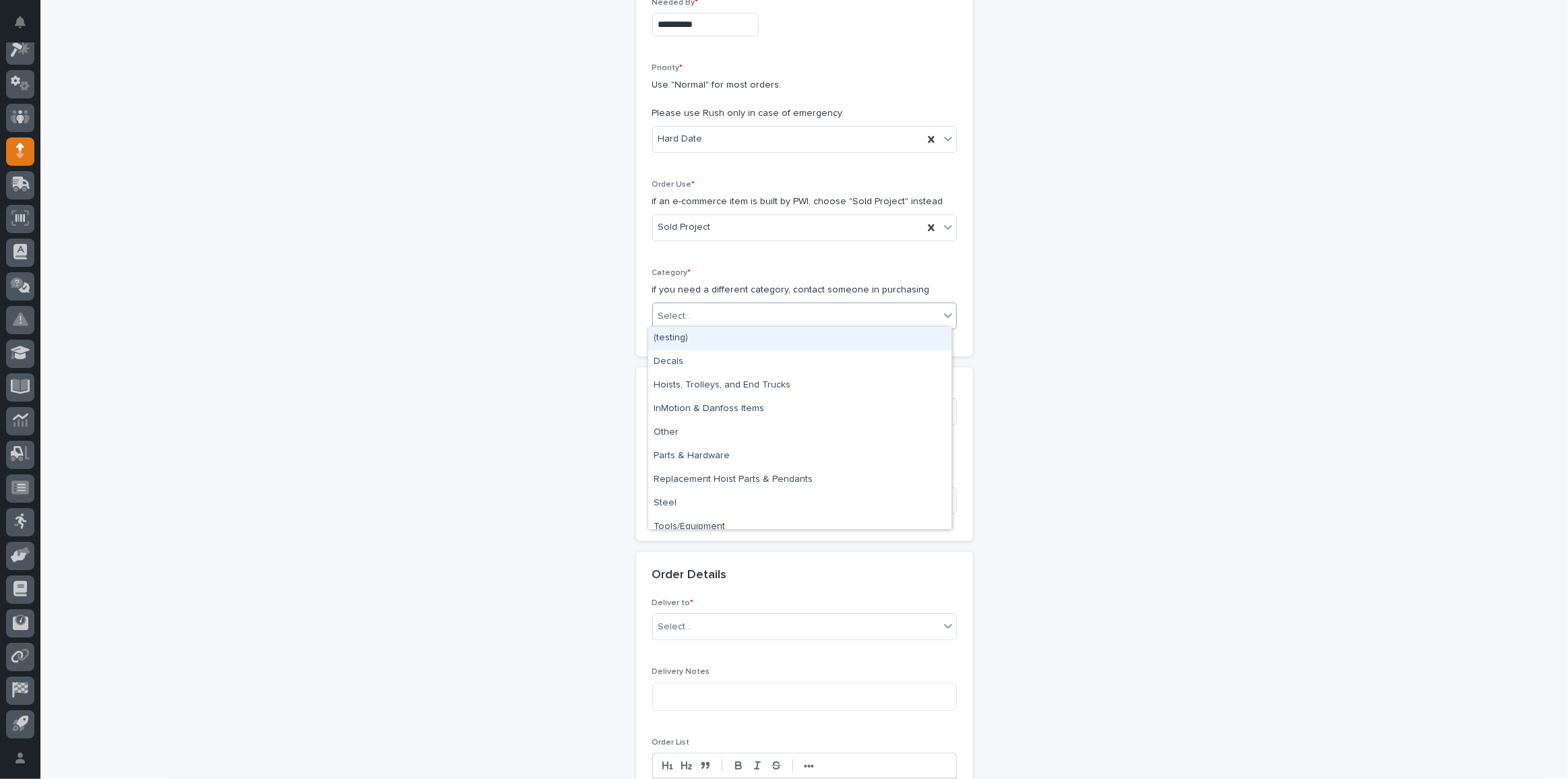
click at [731, 321] on div "Select..." at bounding box center [796, 316] width 286 height 22
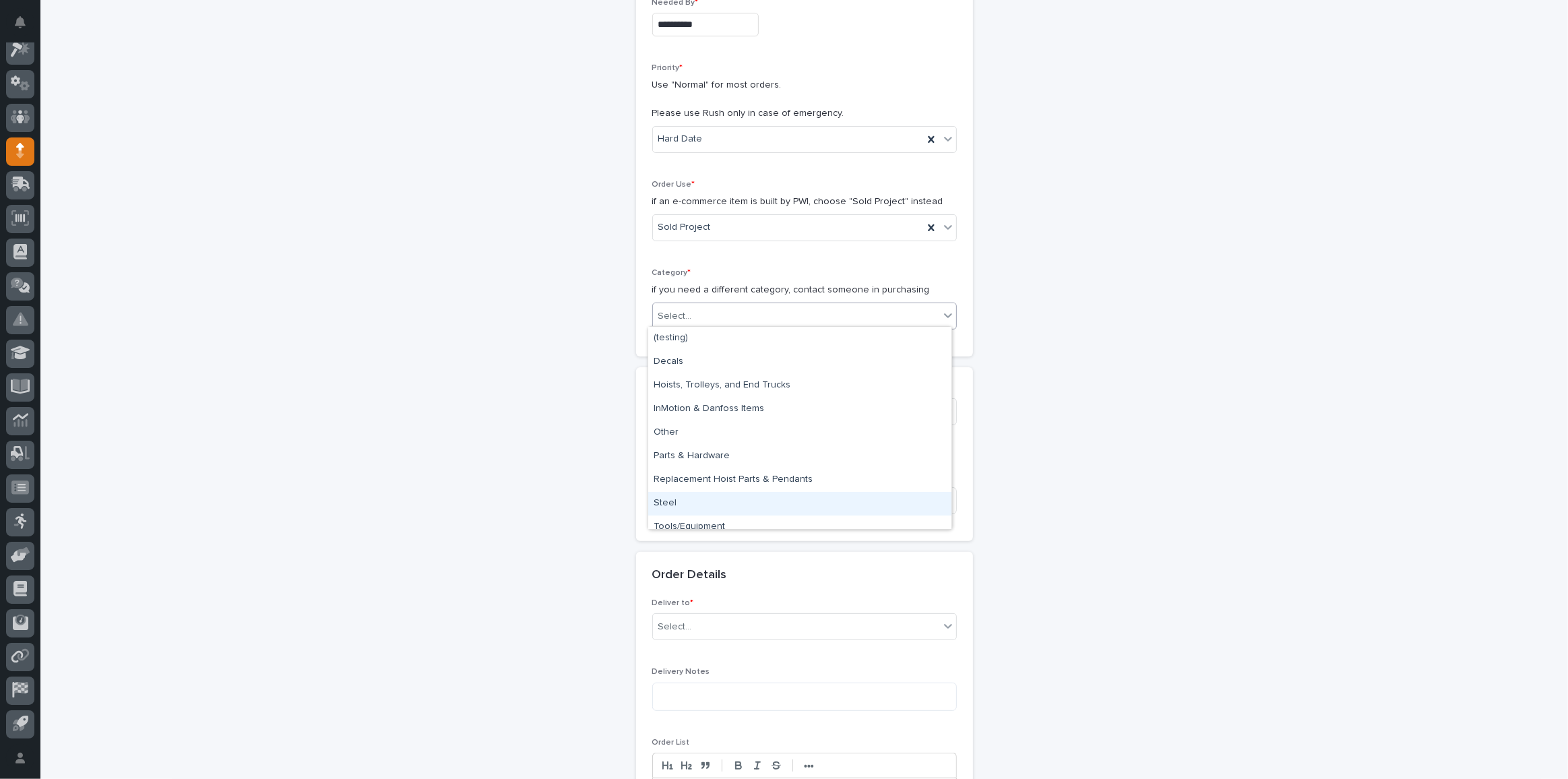
click at [701, 500] on div "Steel" at bounding box center [799, 504] width 303 height 23
click at [711, 490] on input at bounding box center [804, 500] width 304 height 27
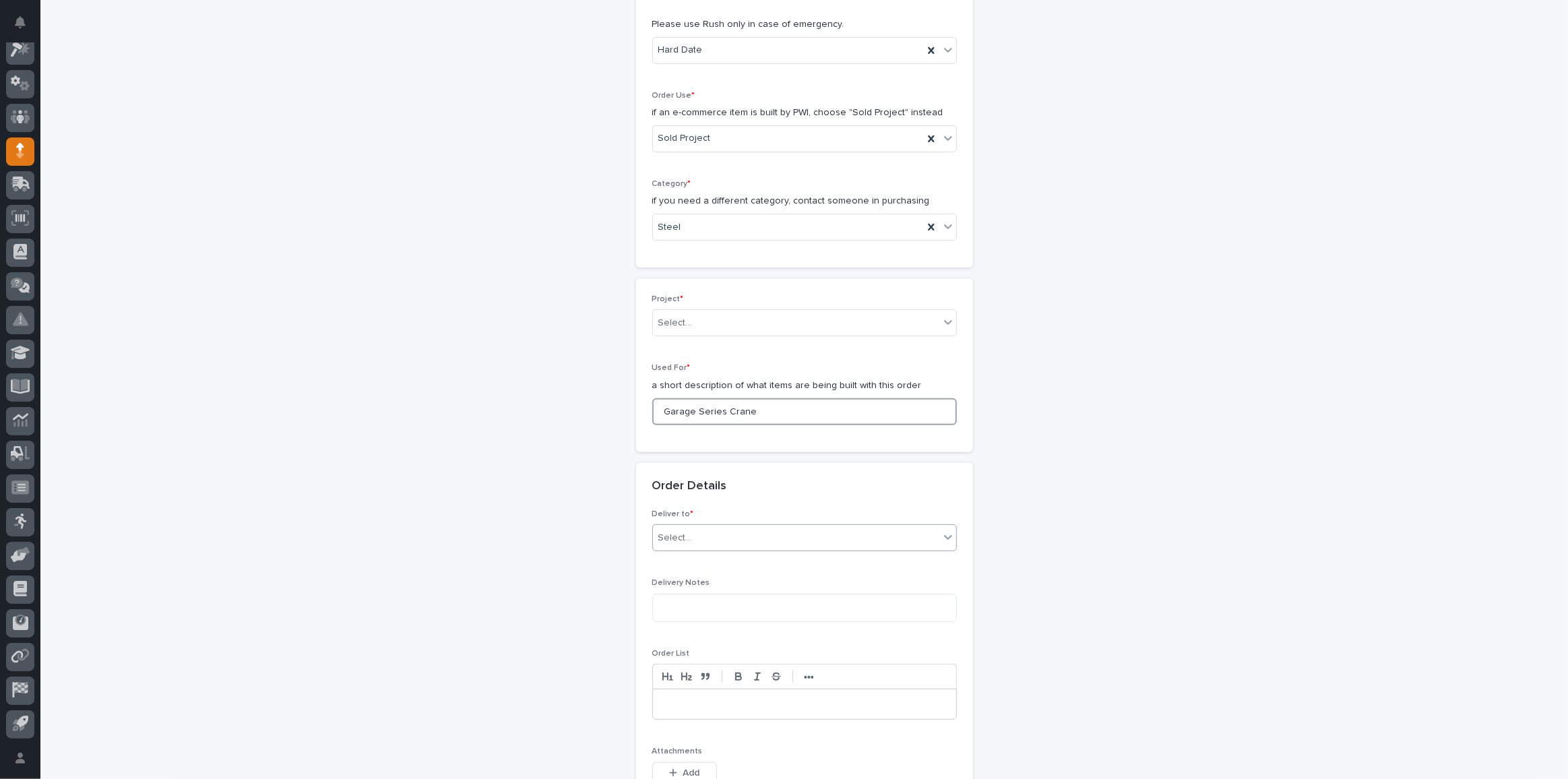
scroll to position [332, 0]
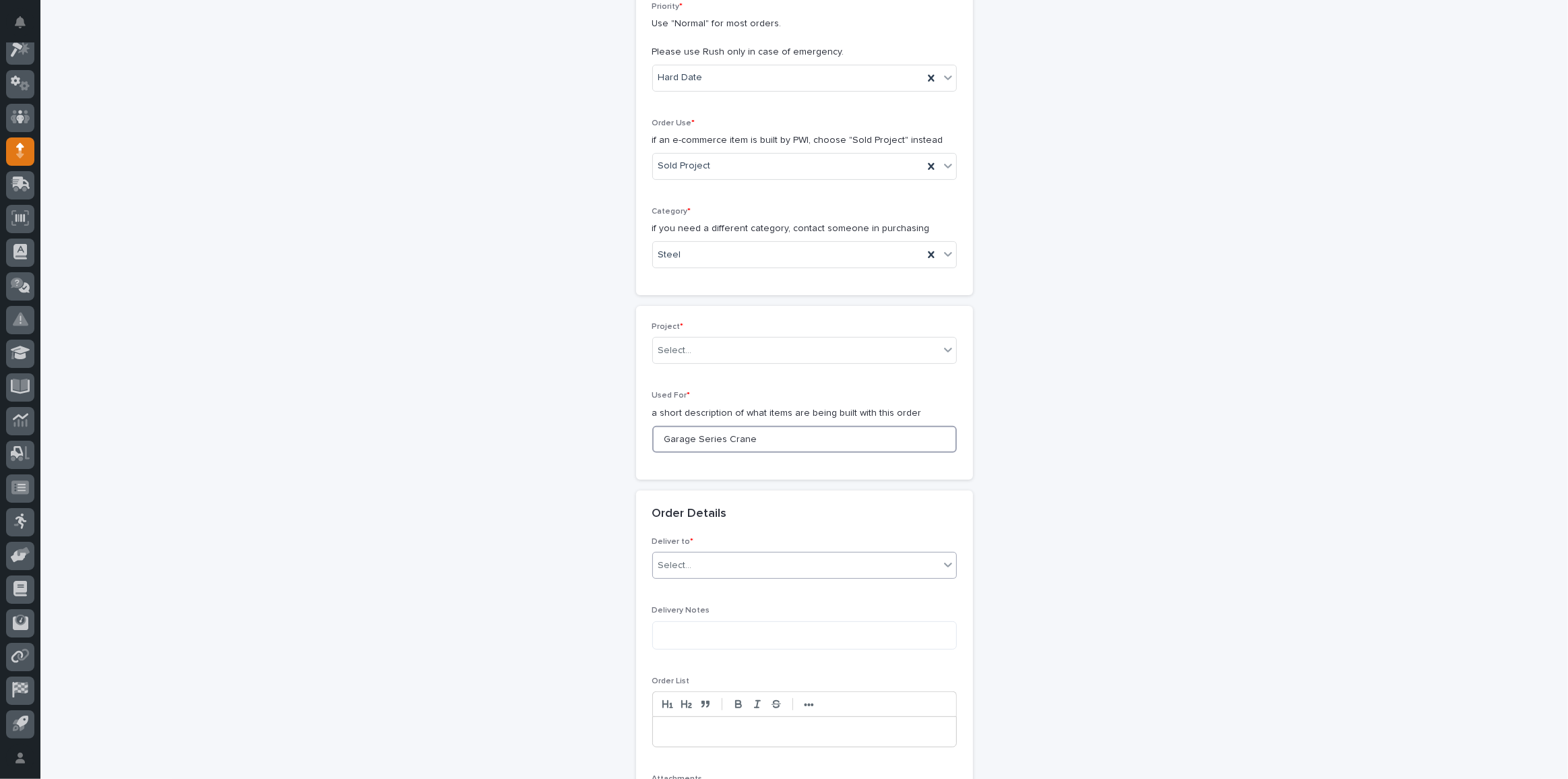
type input "Garage Series Crane"
click at [705, 563] on div "Select..." at bounding box center [796, 565] width 286 height 22
click at [661, 587] on div "PWI" at bounding box center [799, 587] width 303 height 23
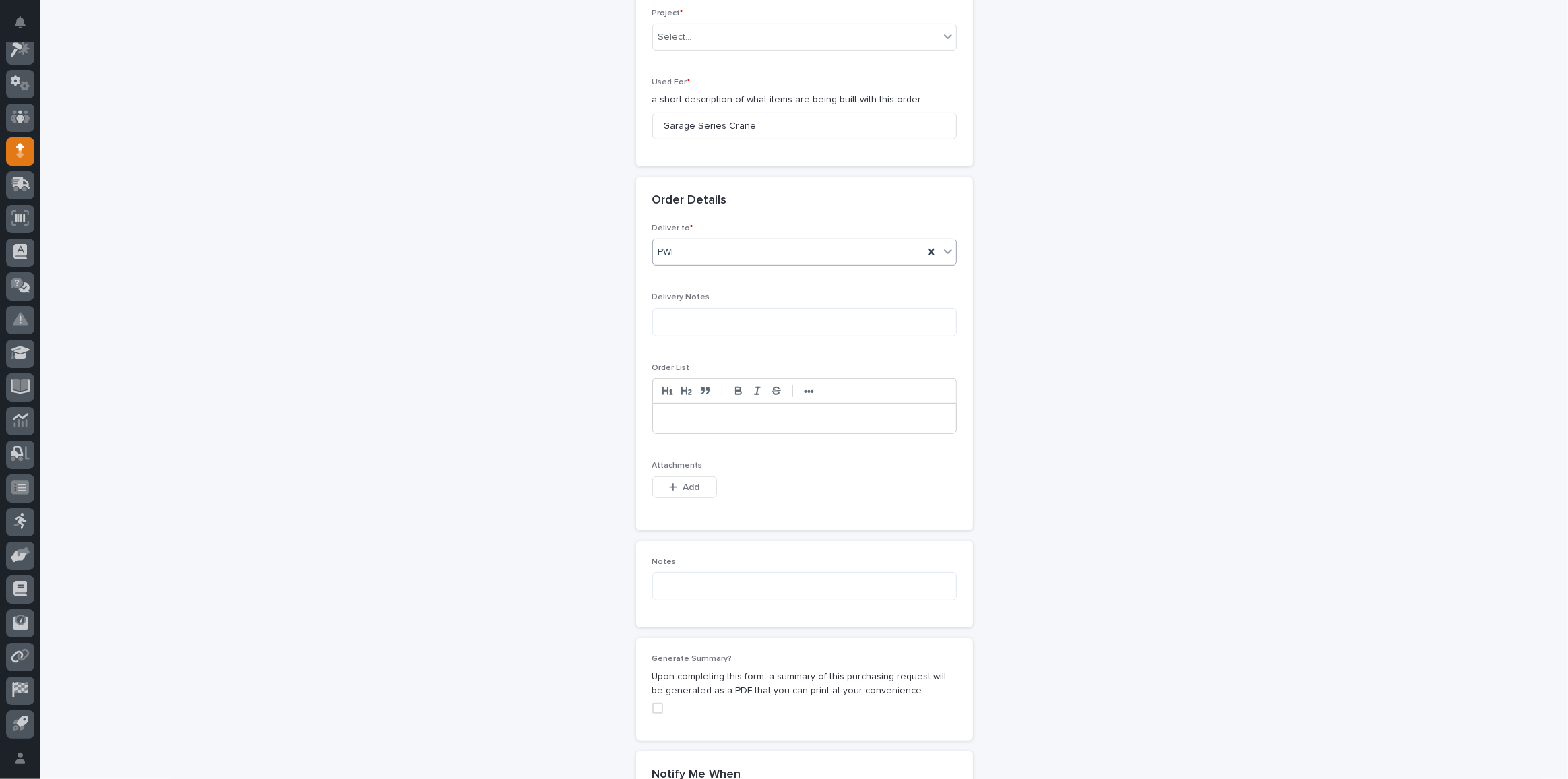
scroll to position [761, 0]
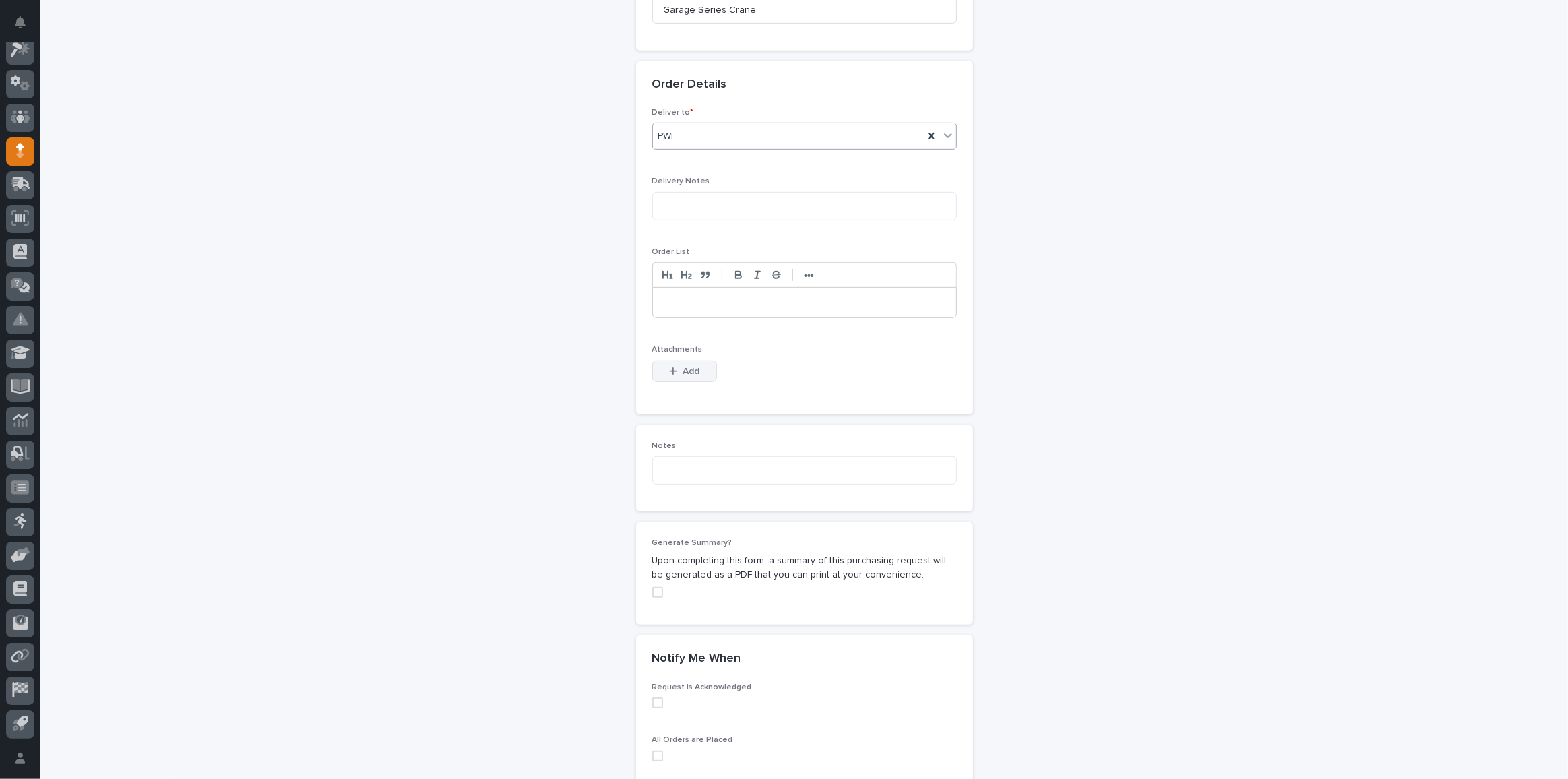
click at [662, 363] on button "Add" at bounding box center [685, 371] width 65 height 21
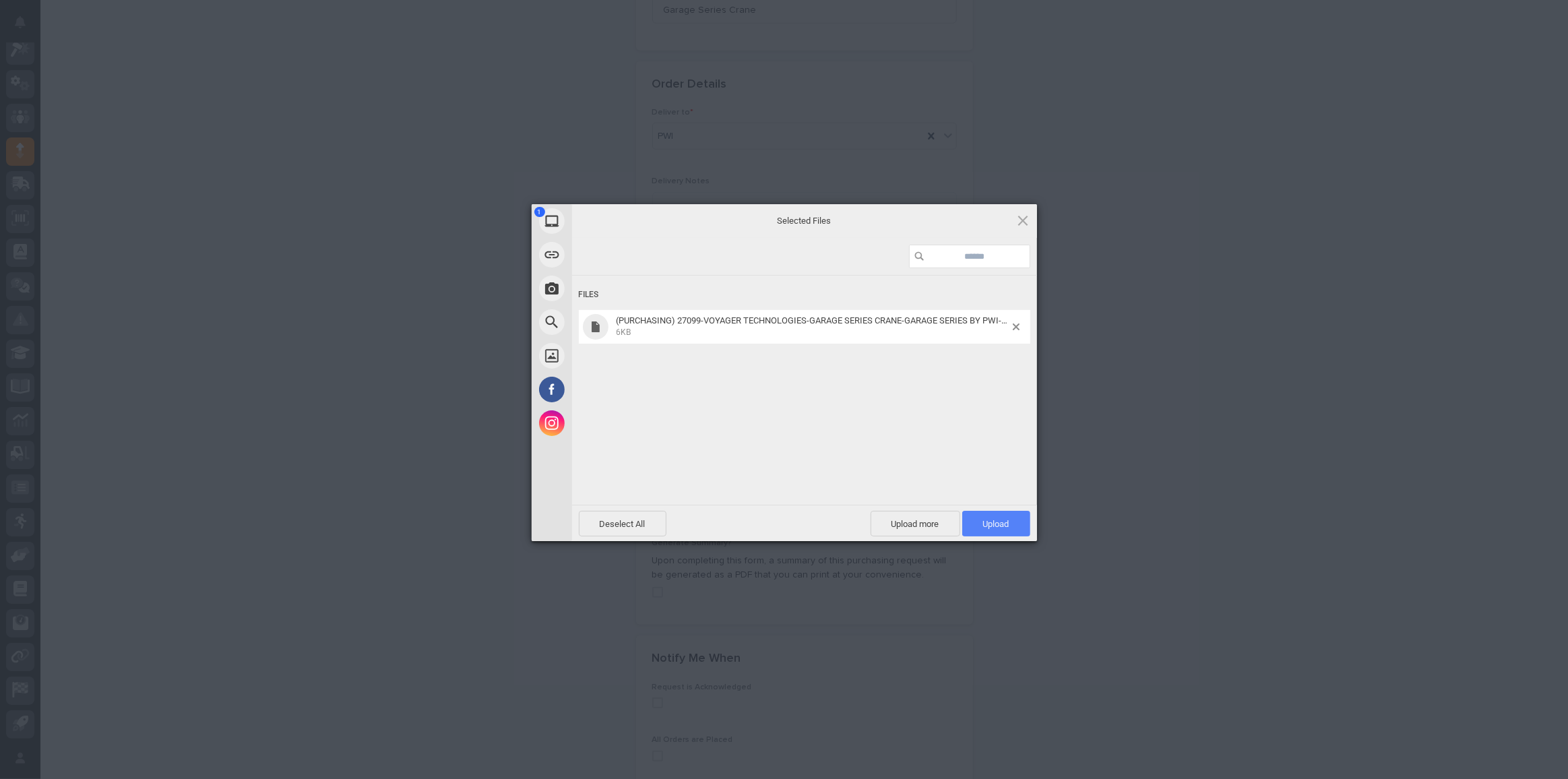
click at [1001, 521] on span "Upload 1" at bounding box center [996, 523] width 26 height 10
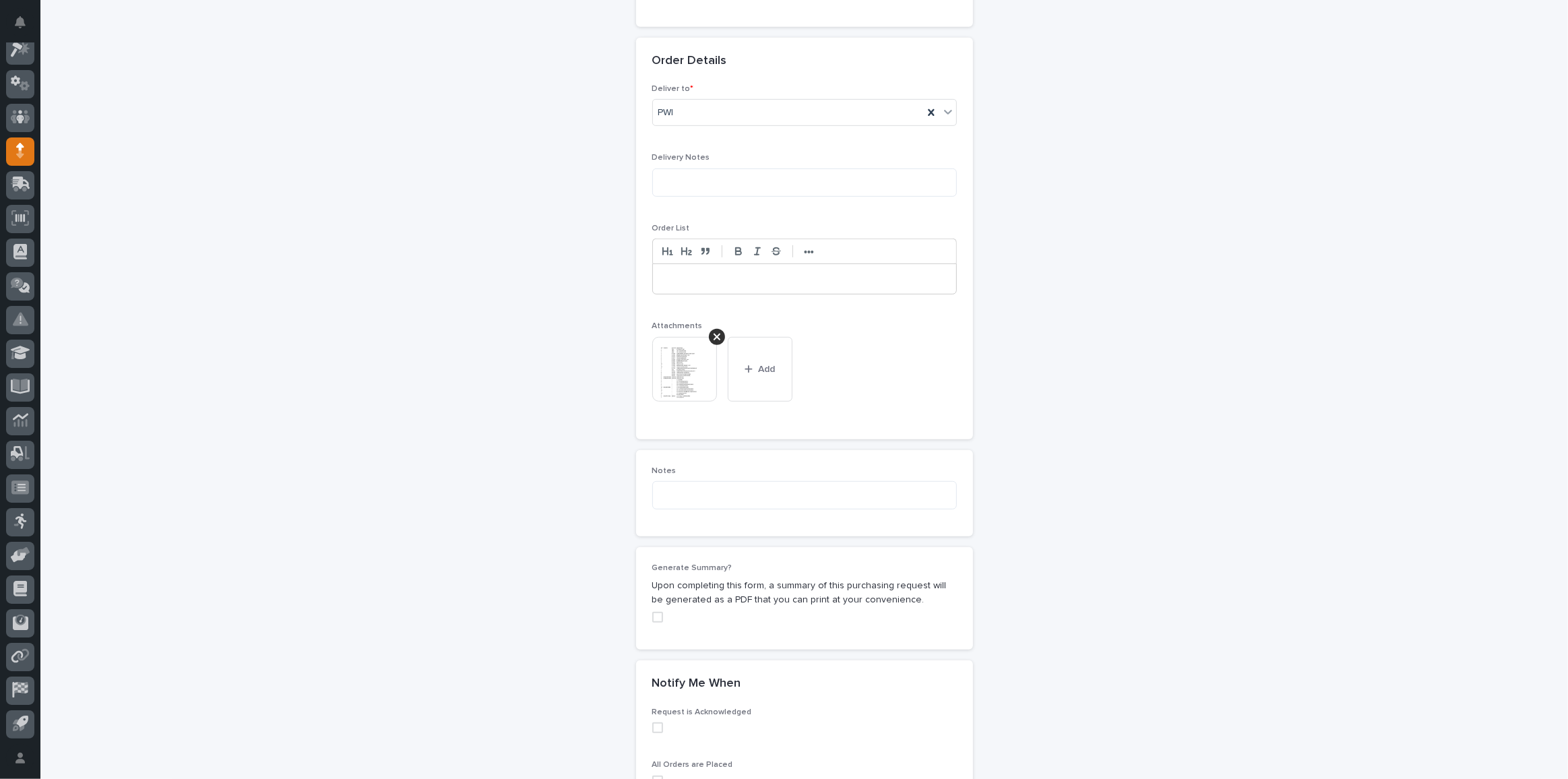
scroll to position [1004, 0]
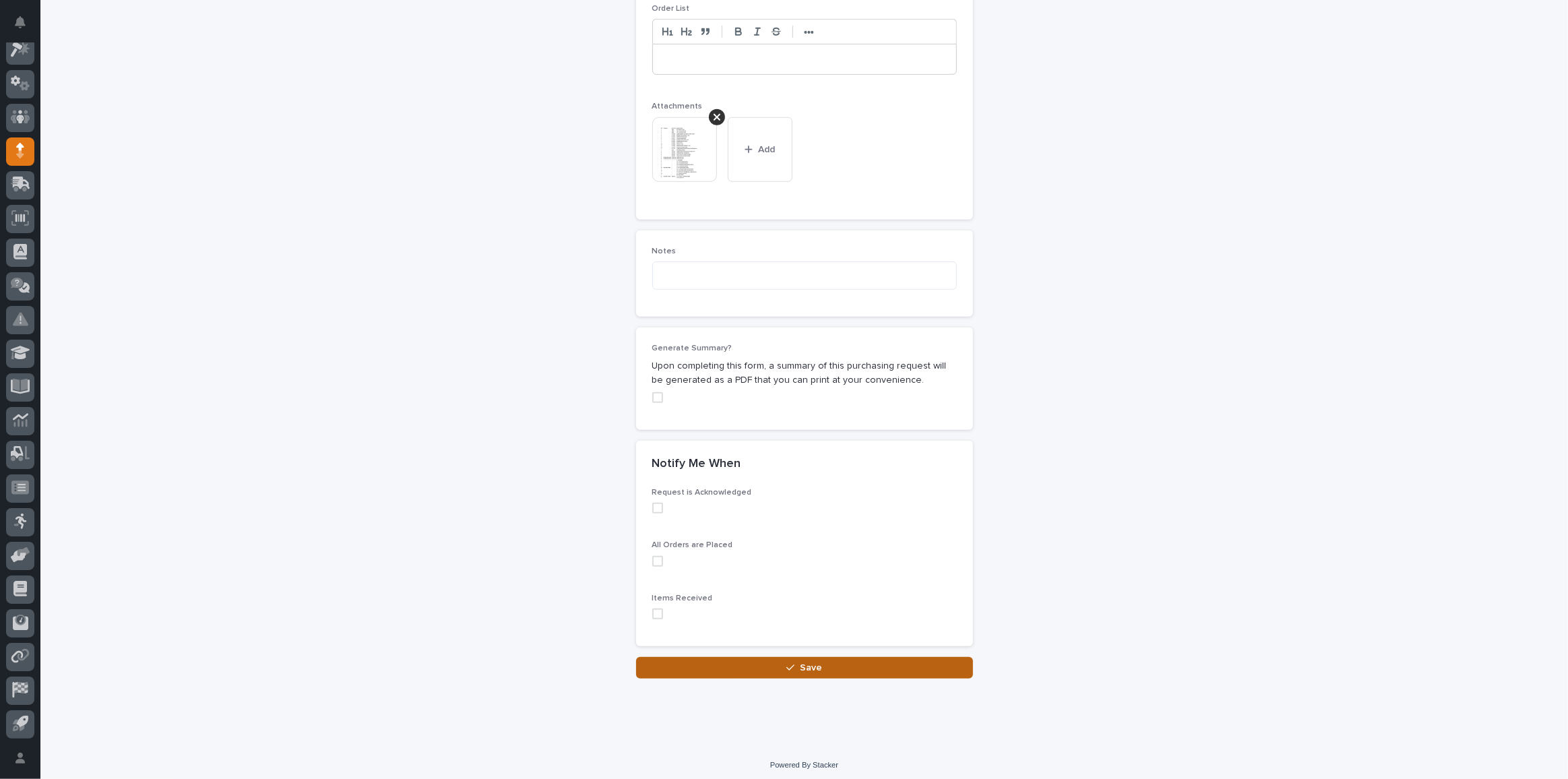
click at [803, 664] on span "Save" at bounding box center [810, 668] width 22 height 12
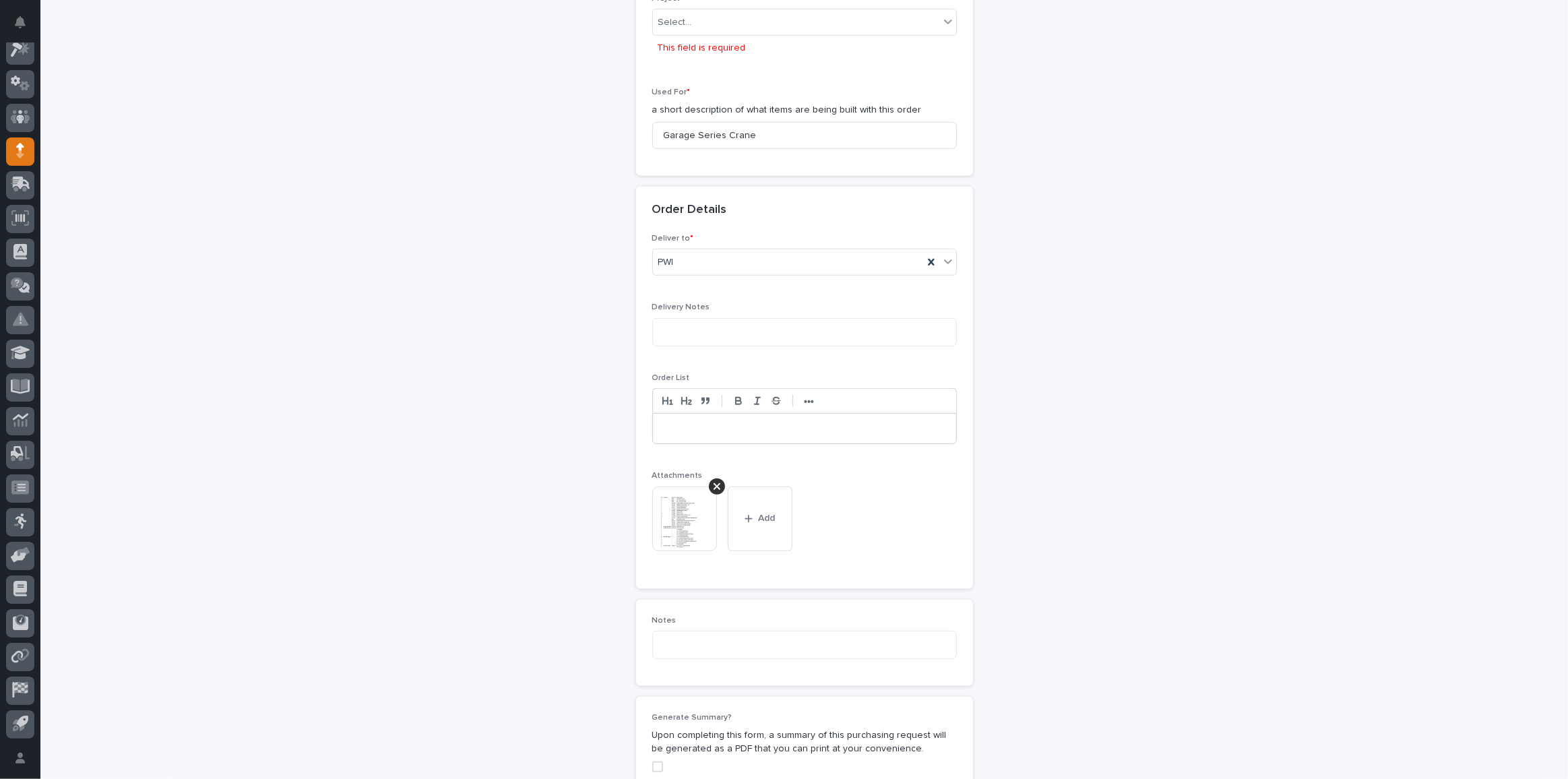
scroll to position [231, 0]
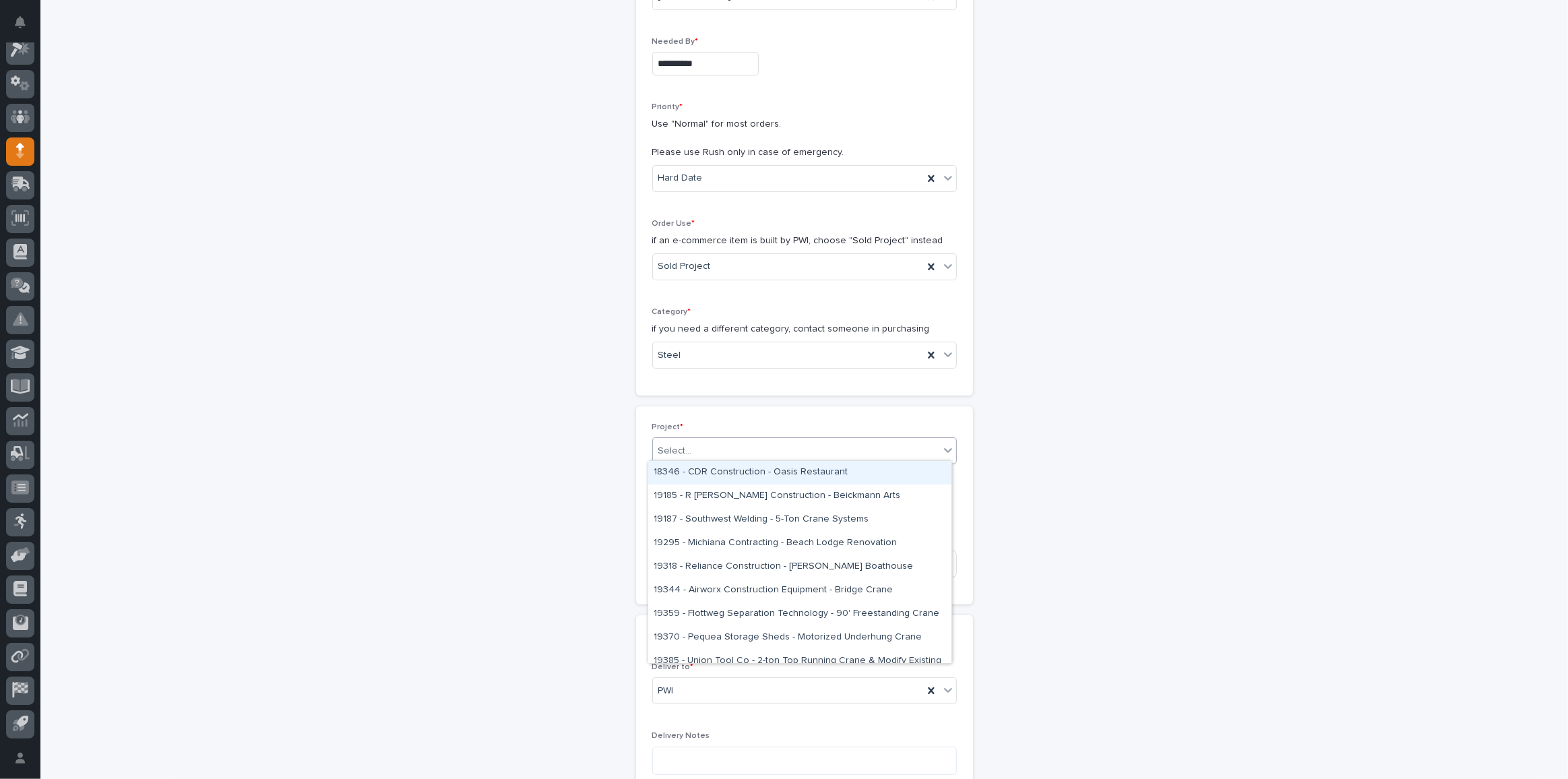
click at [712, 442] on div "Select..." at bounding box center [796, 451] width 286 height 22
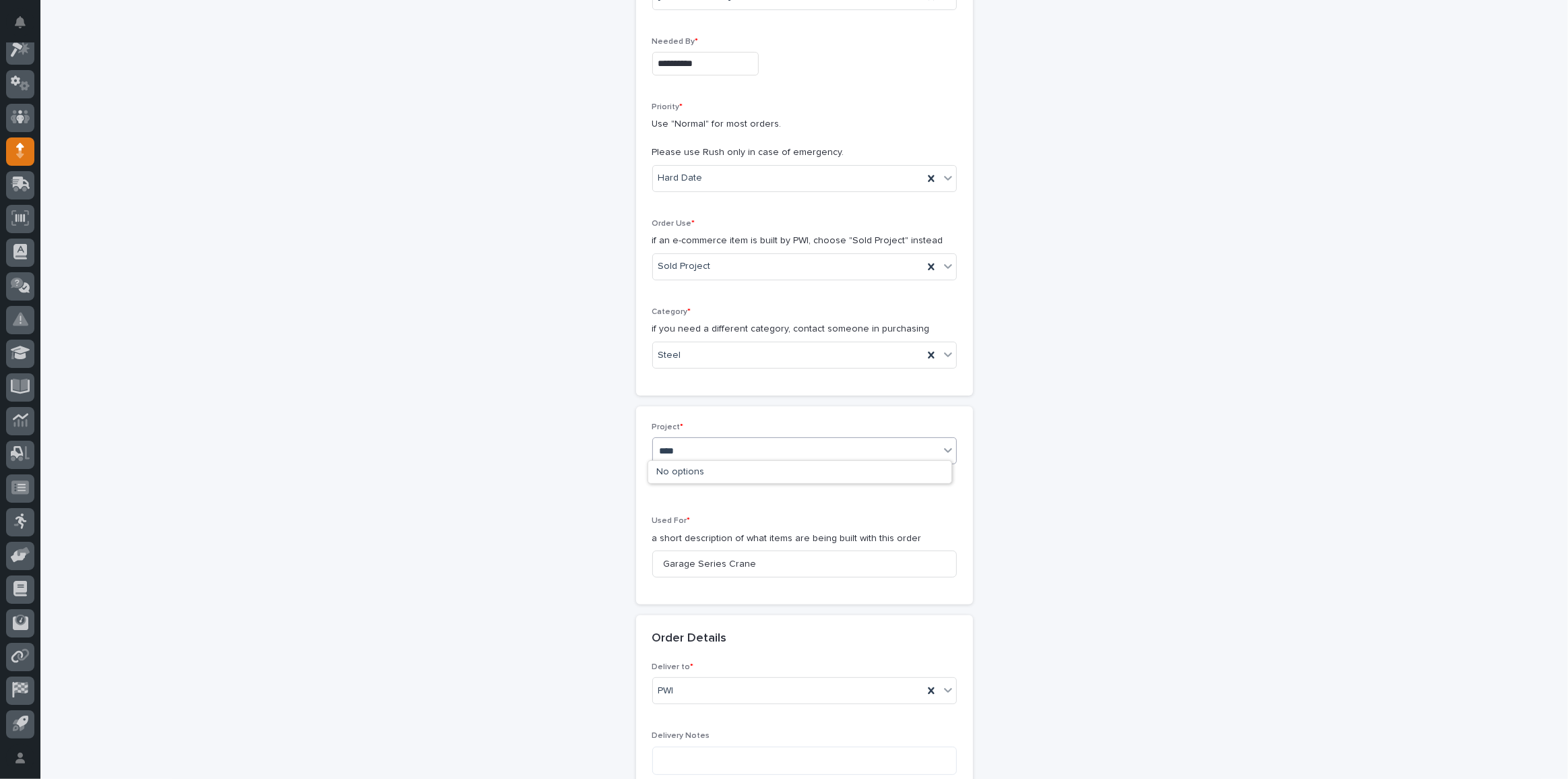
type input "*****"
click at [720, 473] on div "27099 - Hoist Zone - Voyager Technologies - 🤖 (v2) E-Commerce Order with Fab It…" at bounding box center [799, 473] width 303 height 23
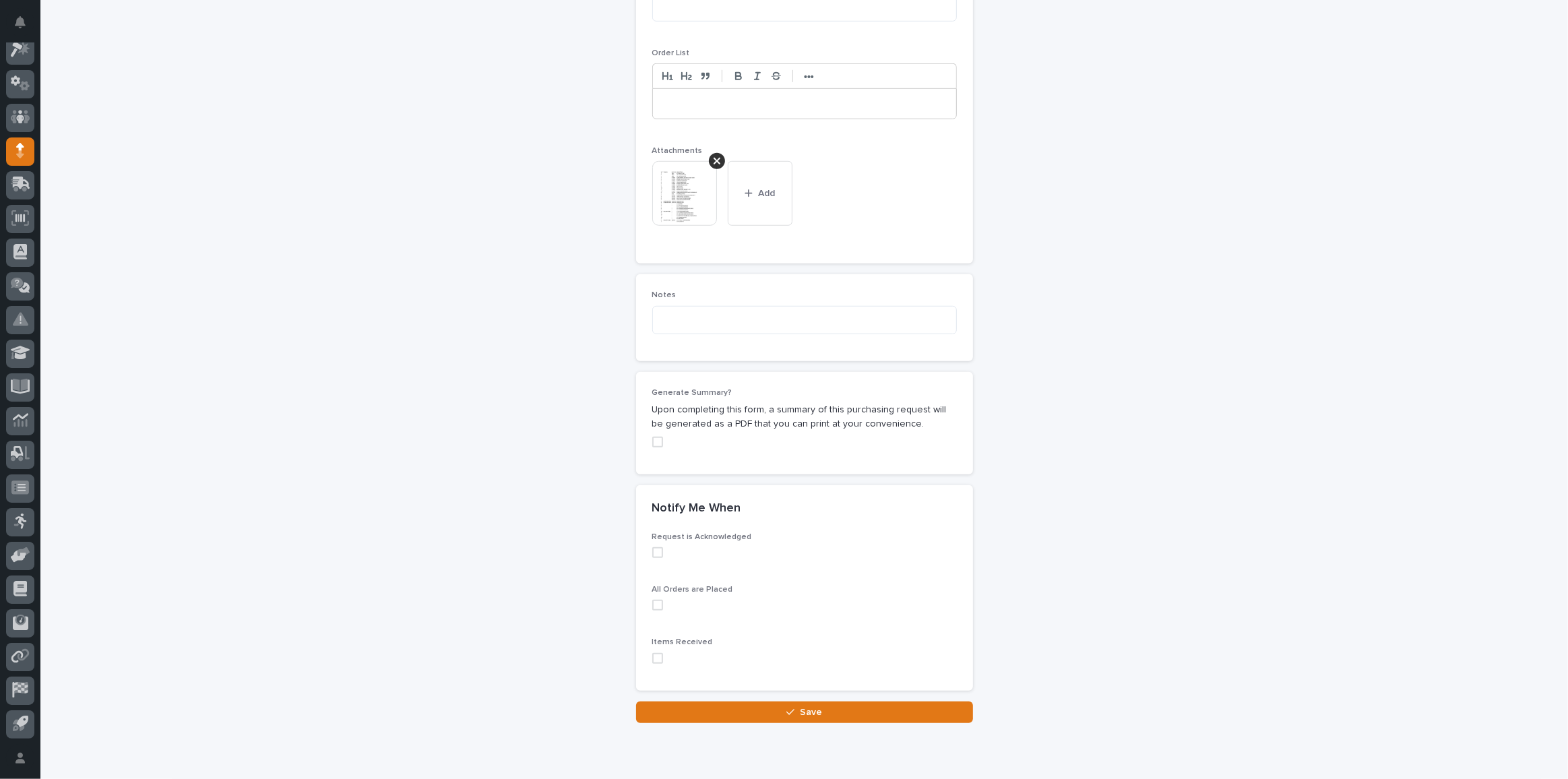
scroll to position [1021, 0]
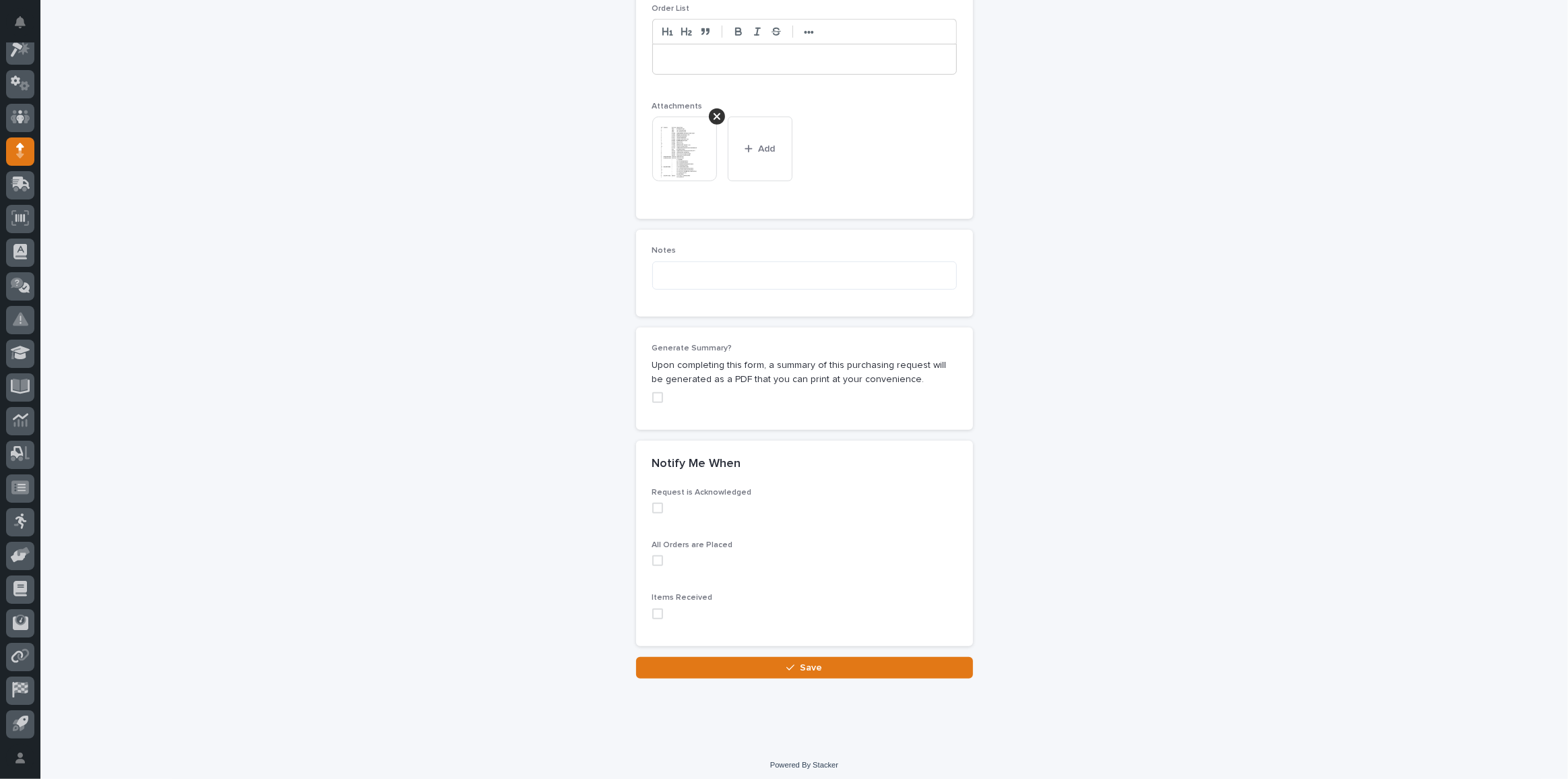
click at [683, 159] on img at bounding box center [685, 149] width 65 height 65
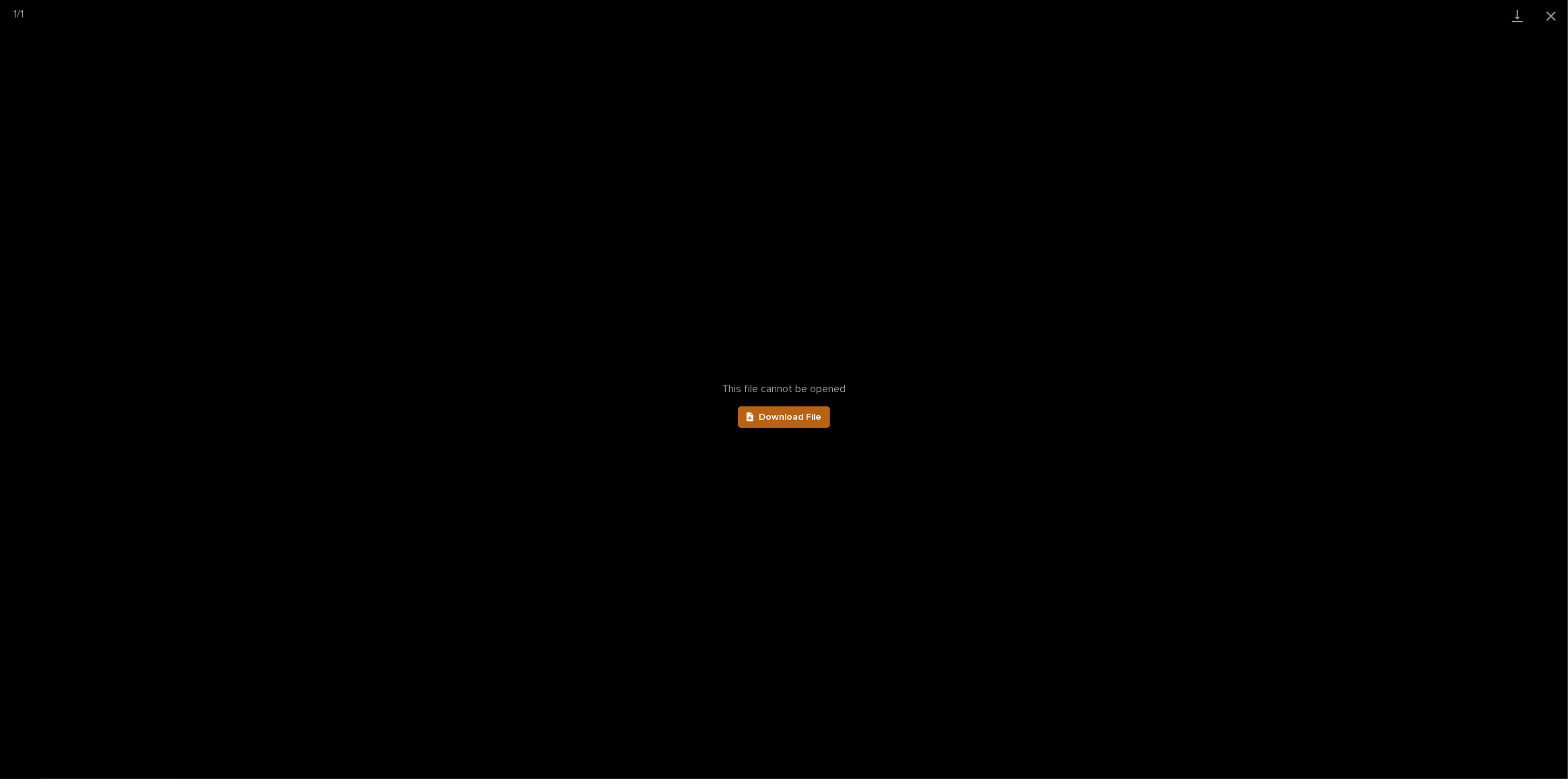
click at [804, 420] on span "Download File" at bounding box center [790, 417] width 63 height 10
click at [1556, 15] on button "Close gallery" at bounding box center [1551, 16] width 34 height 32
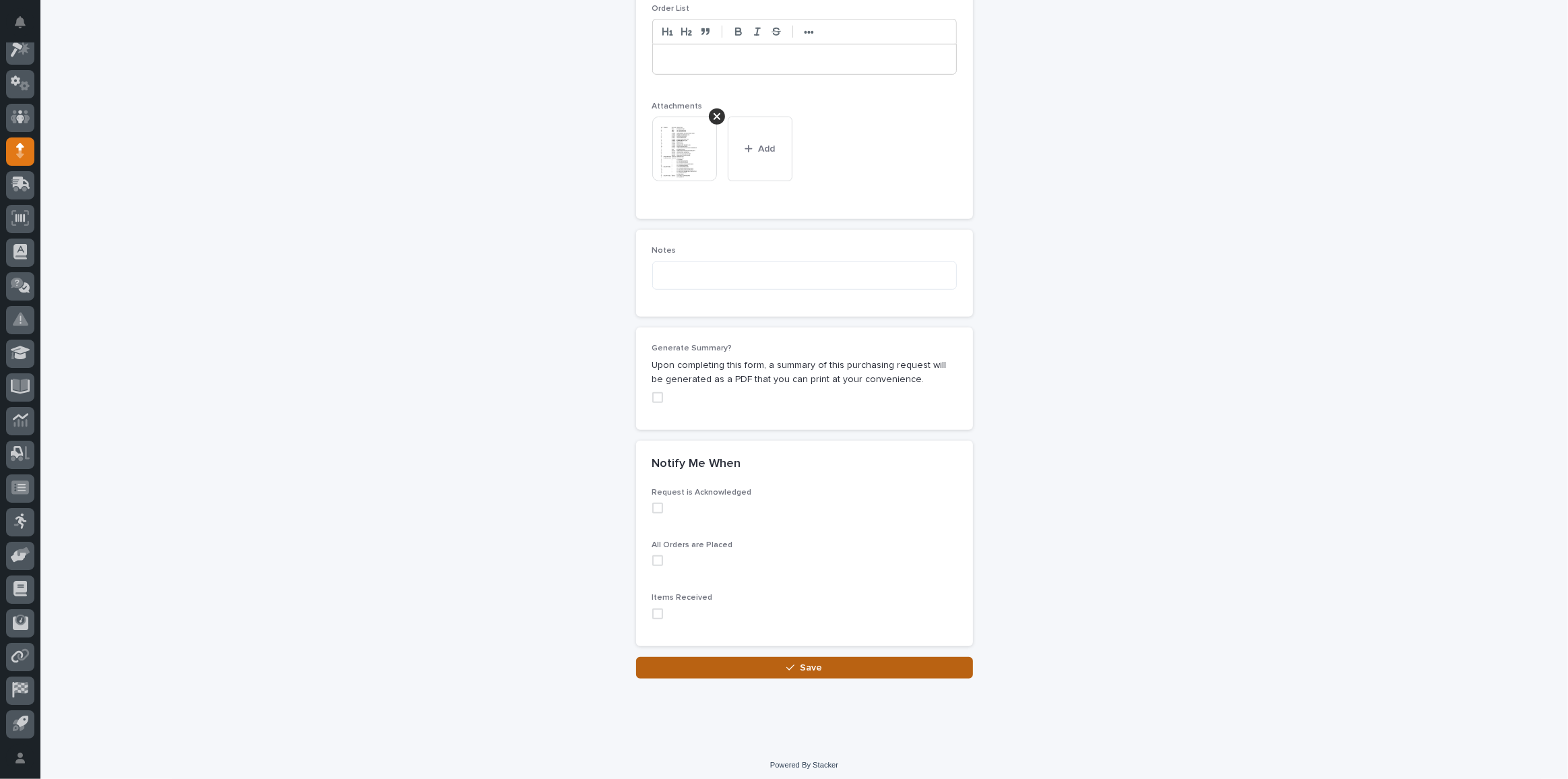
click at [751, 664] on button "Save" at bounding box center [804, 667] width 337 height 21
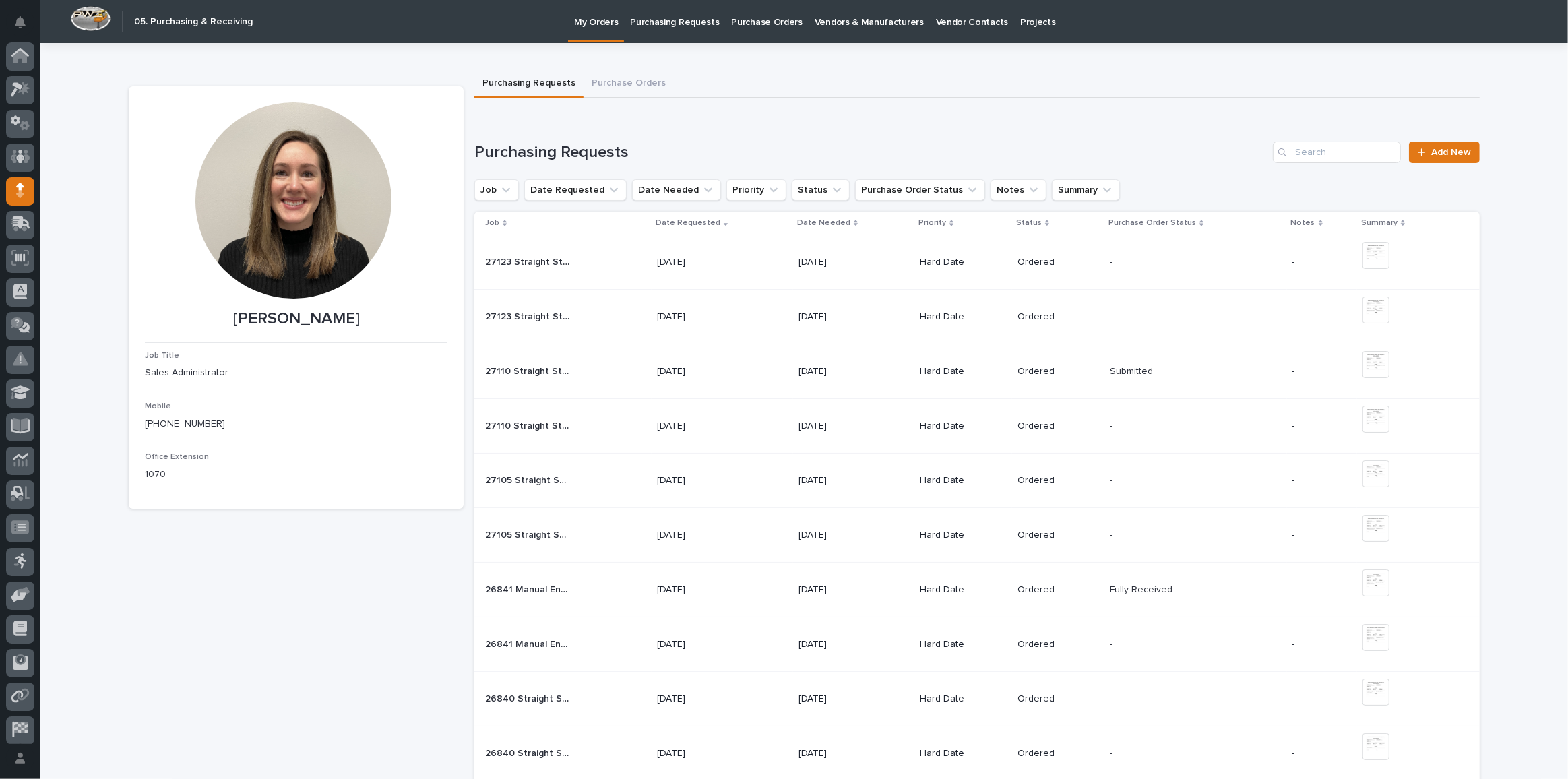
scroll to position [40, 0]
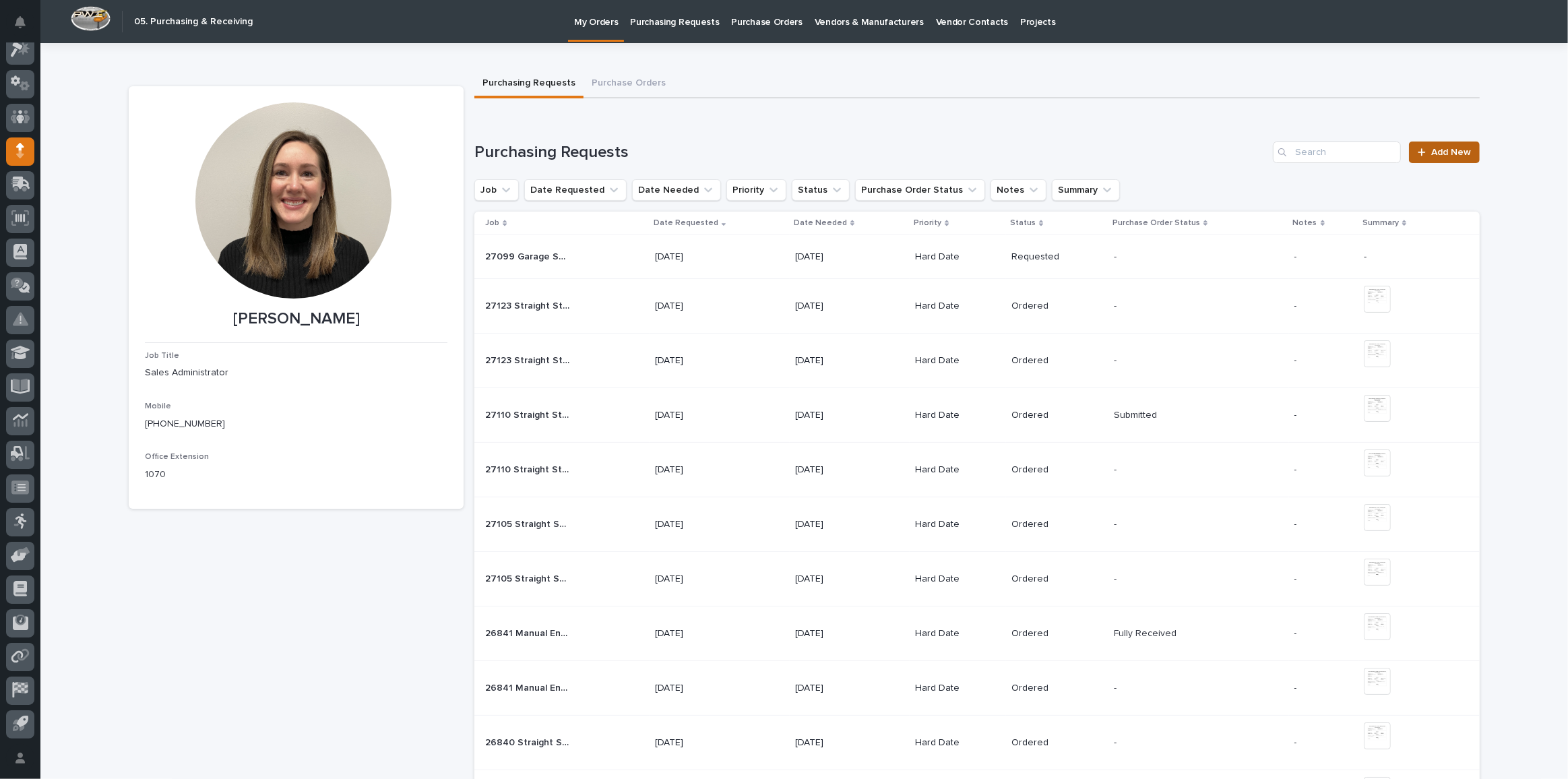
click at [1435, 150] on span "Add New" at bounding box center [1451, 153] width 40 height 10
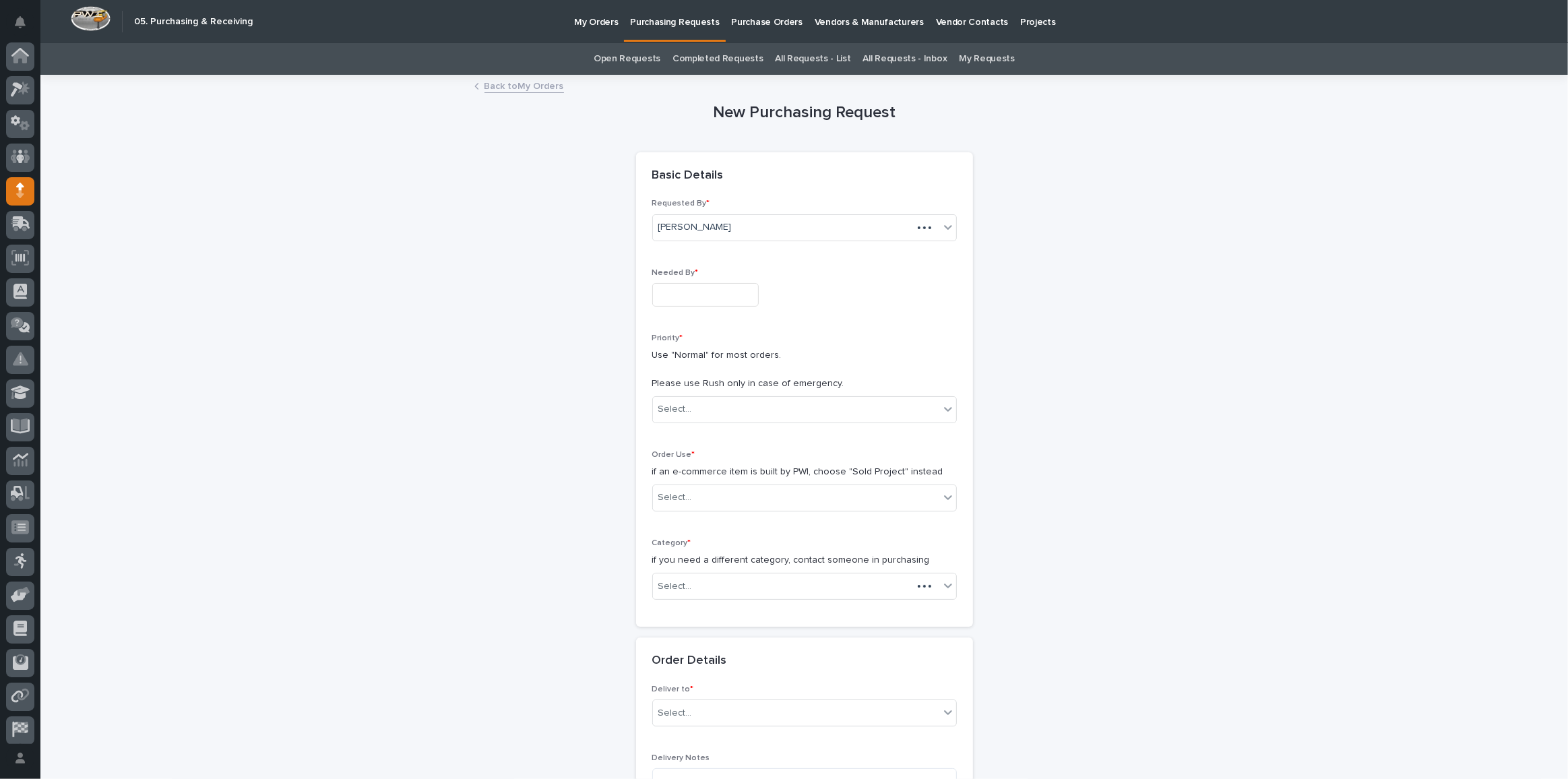
scroll to position [40, 0]
click at [693, 299] on input "text" at bounding box center [705, 295] width 106 height 23
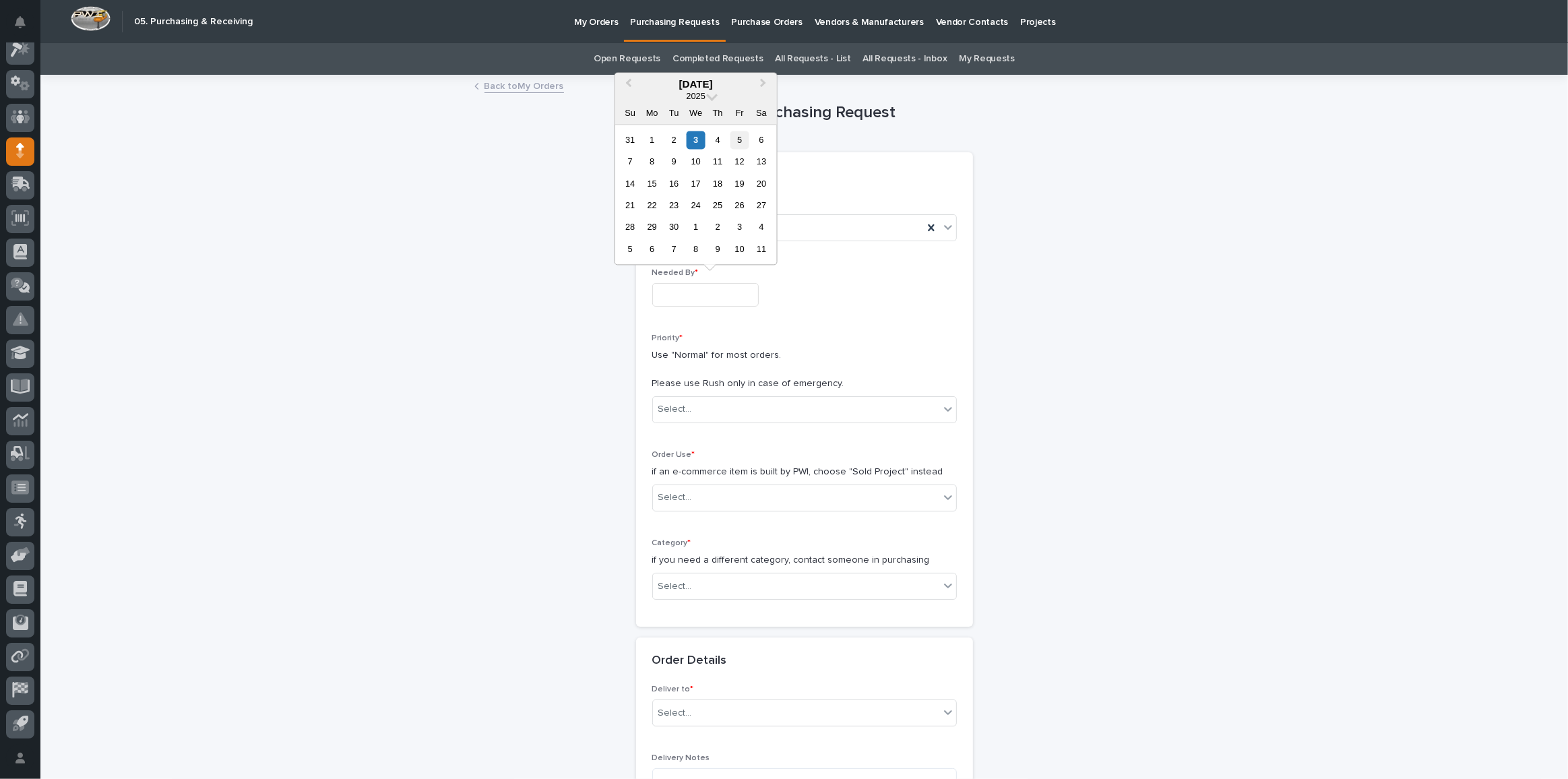
click at [744, 135] on div "5" at bounding box center [739, 139] width 18 height 18
type input "**********"
click at [720, 408] on div "Select..." at bounding box center [796, 409] width 286 height 22
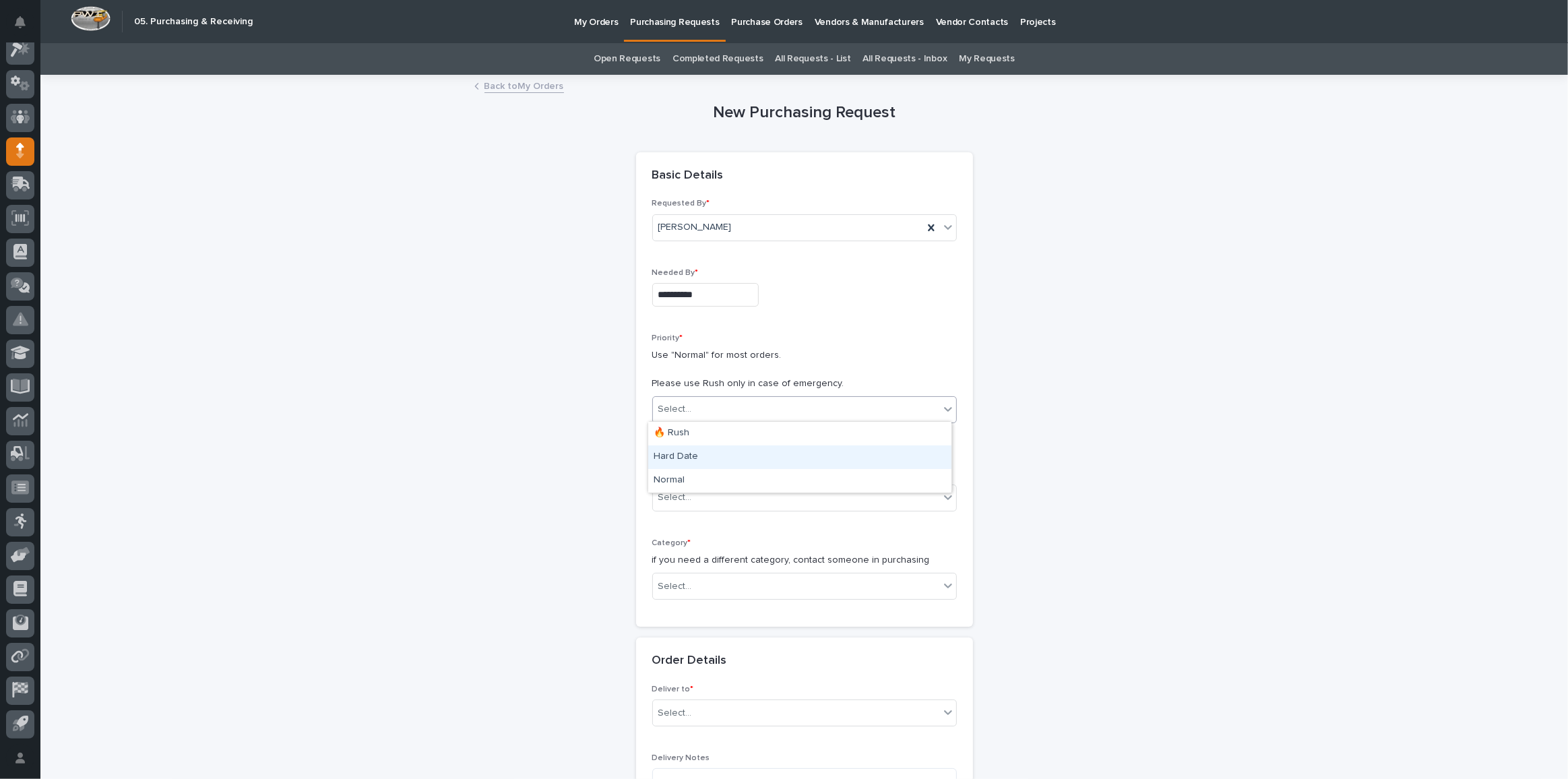
click at [693, 455] on div "Hard Date" at bounding box center [799, 457] width 303 height 23
click at [720, 502] on div "Select..." at bounding box center [796, 497] width 286 height 22
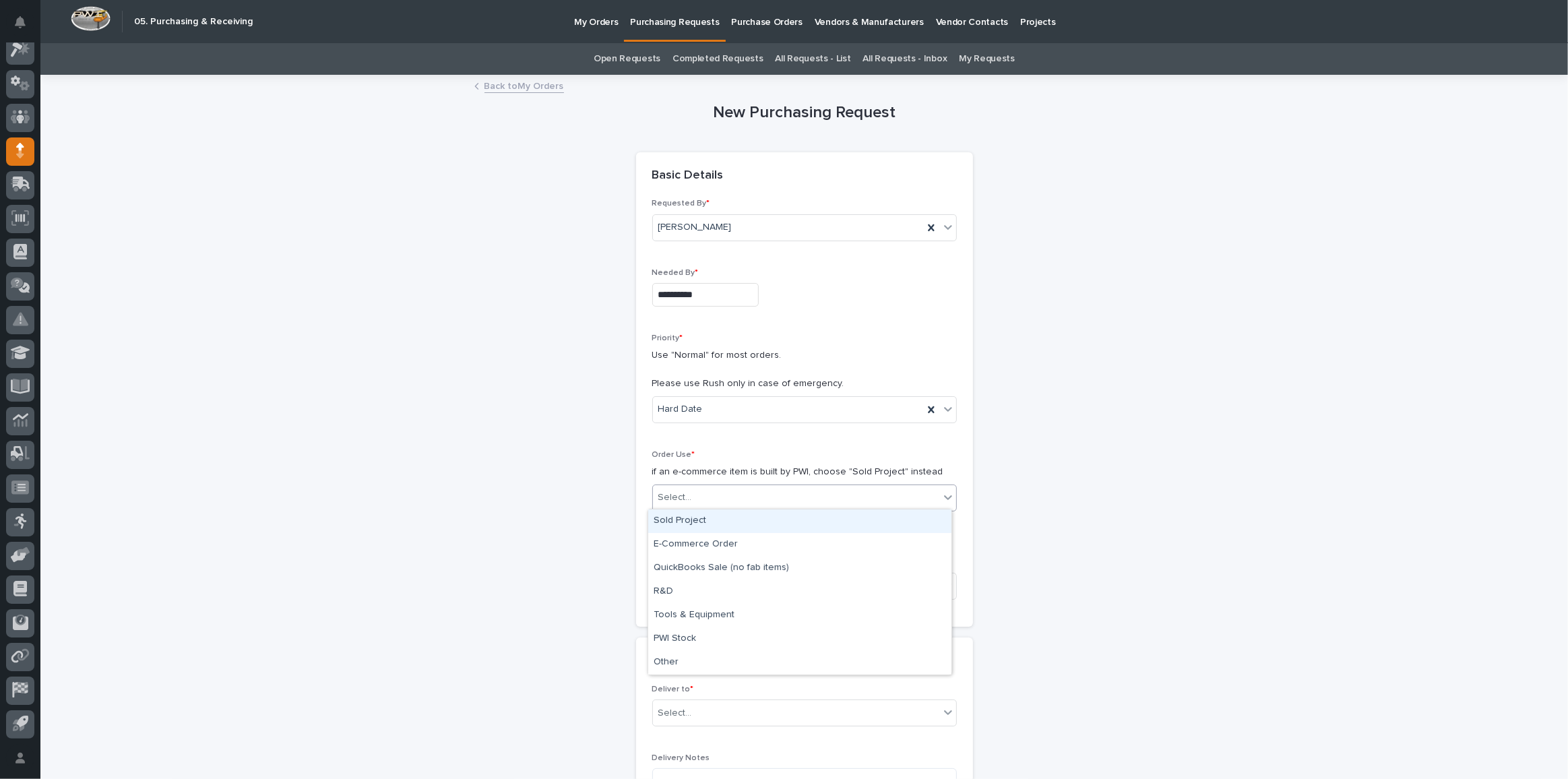
click at [711, 519] on div "Sold Project" at bounding box center [799, 521] width 303 height 23
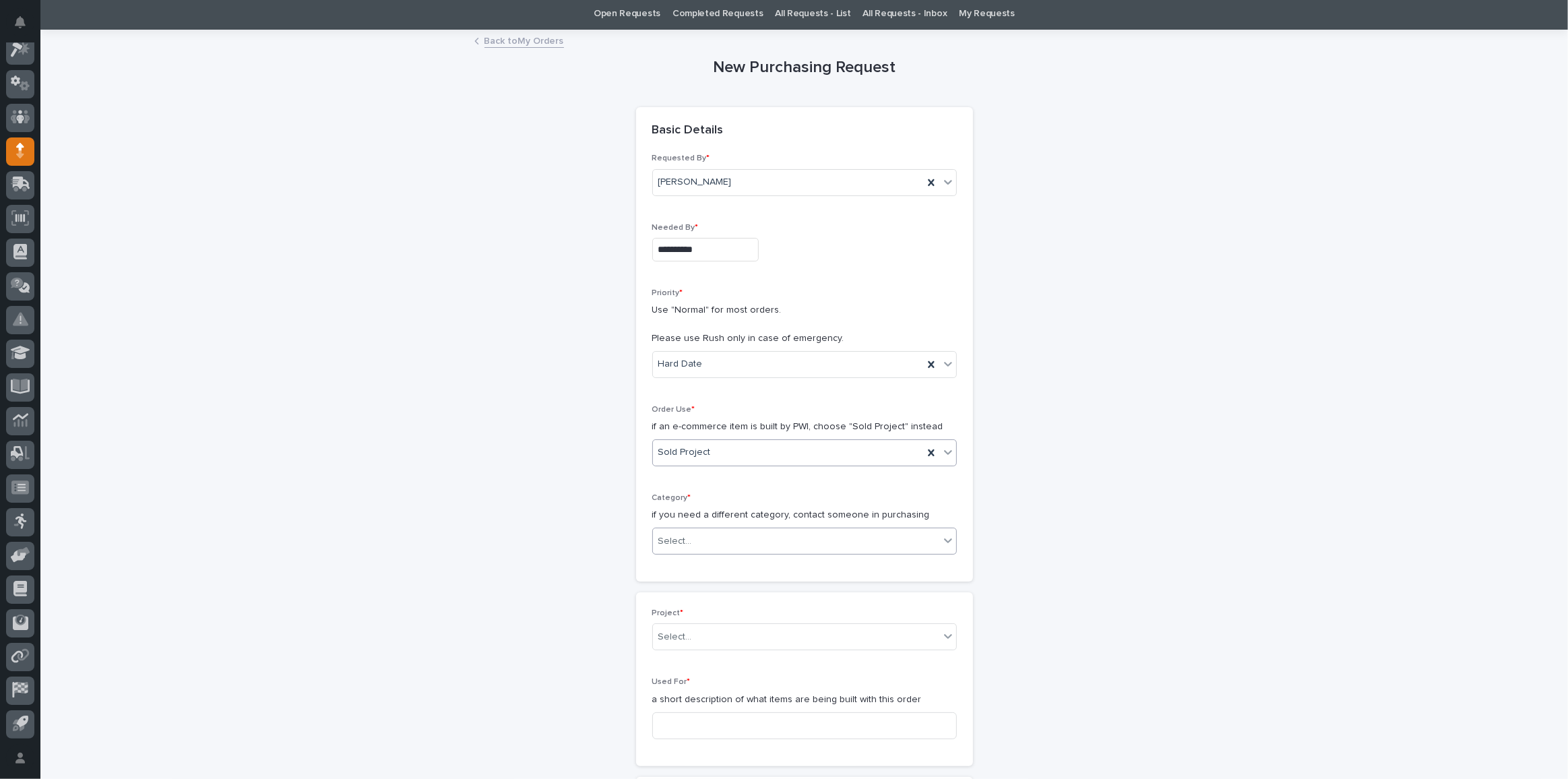
scroll to position [60, 0]
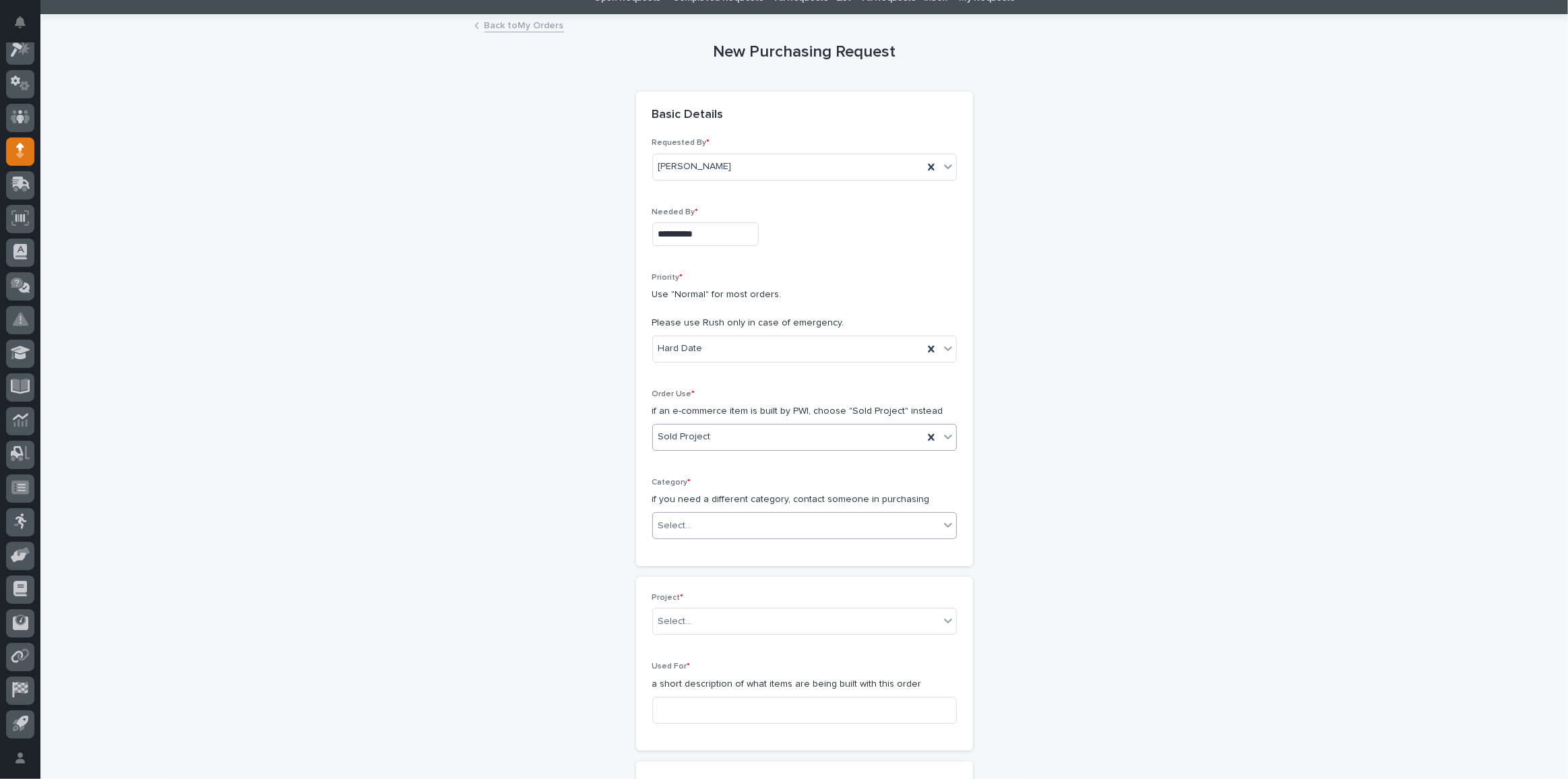
click at [694, 517] on div "Select..." at bounding box center [796, 526] width 286 height 22
click at [709, 664] on div "Parts & Hardware" at bounding box center [799, 666] width 303 height 23
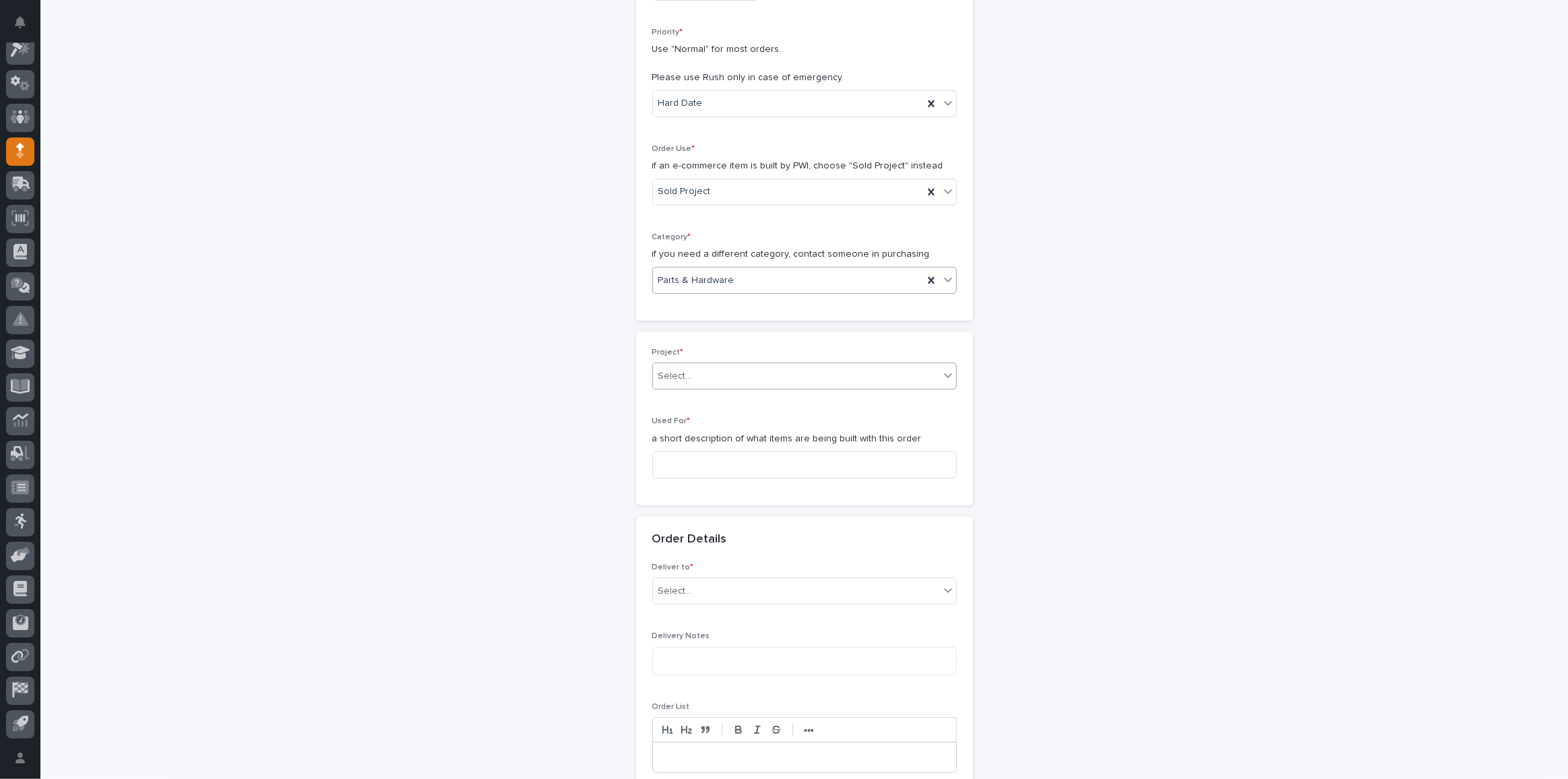
click at [683, 363] on div "Select..." at bounding box center [804, 376] width 304 height 27
type input "*****"
click at [746, 400] on div "27099 - Hoist Zone - Voyager Technologies - 🤖 (v2) E-Commerce Order with Fab It…" at bounding box center [799, 398] width 303 height 23
click at [692, 474] on input at bounding box center [804, 473] width 304 height 27
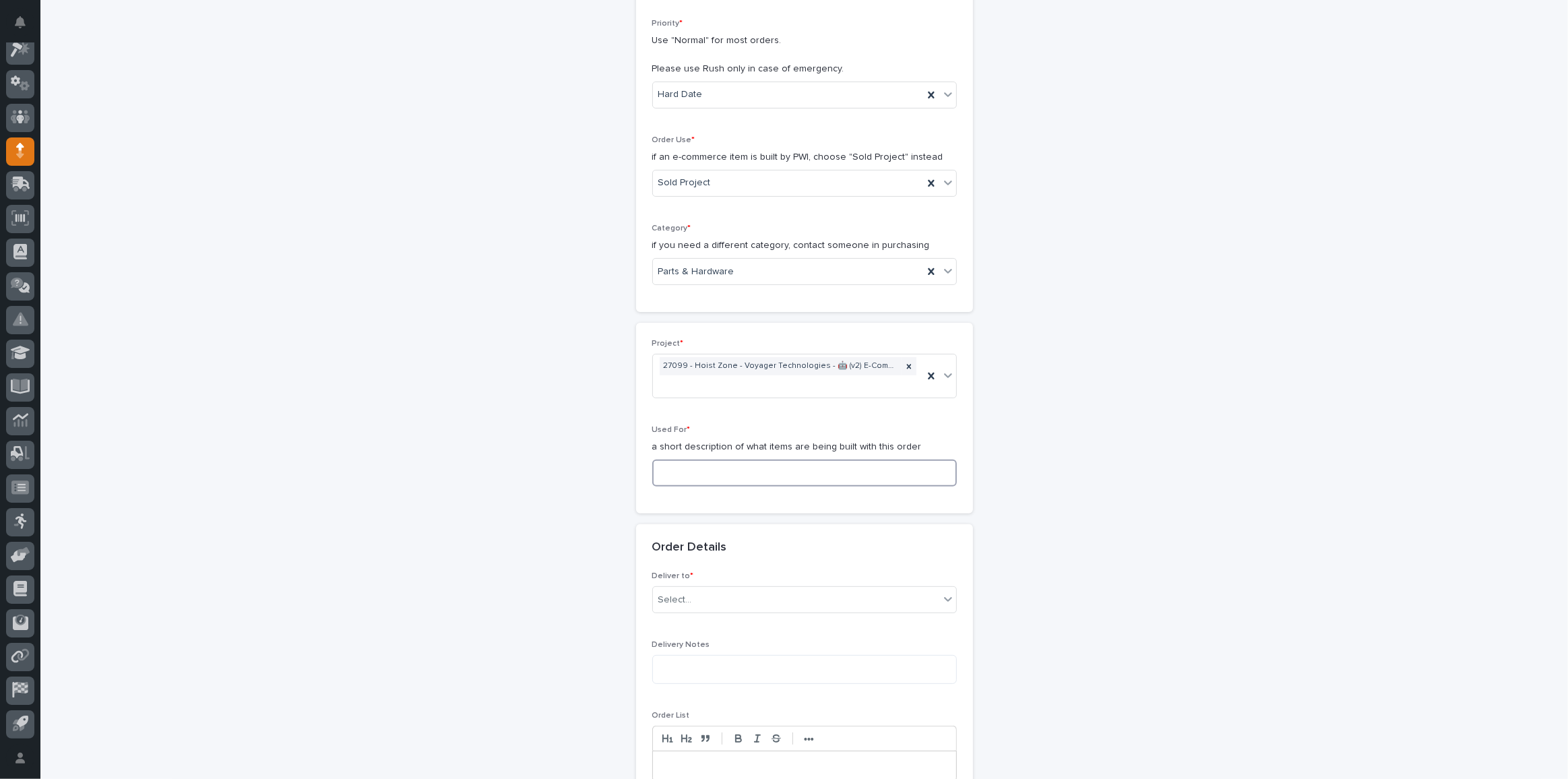
click at [690, 475] on input at bounding box center [804, 473] width 304 height 27
type input "z"
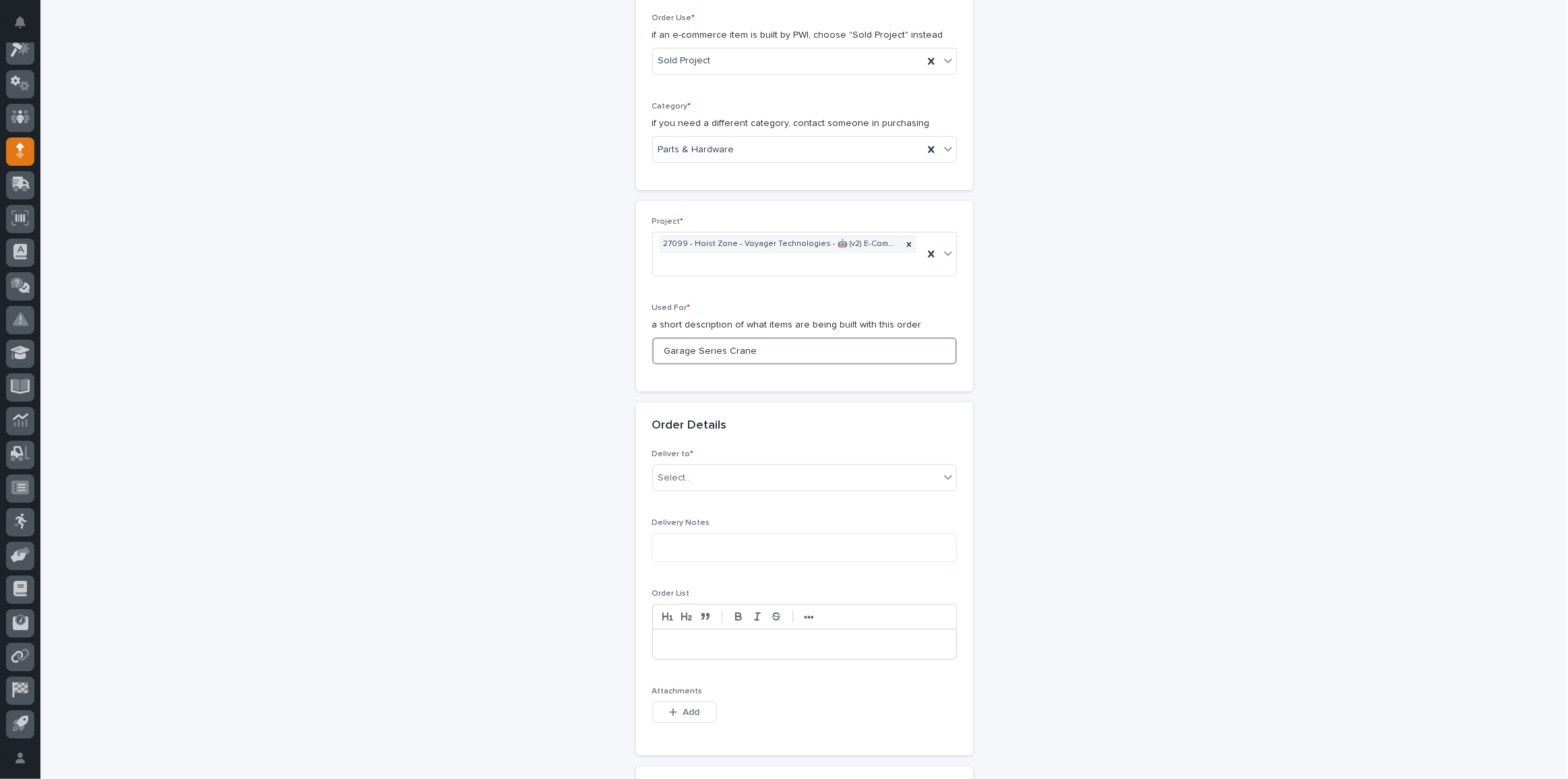
scroll to position [438, 0]
type input "Garage Series Crane"
click at [720, 473] on div "Select..." at bounding box center [796, 477] width 286 height 22
click at [677, 504] on div "PWI" at bounding box center [799, 499] width 303 height 23
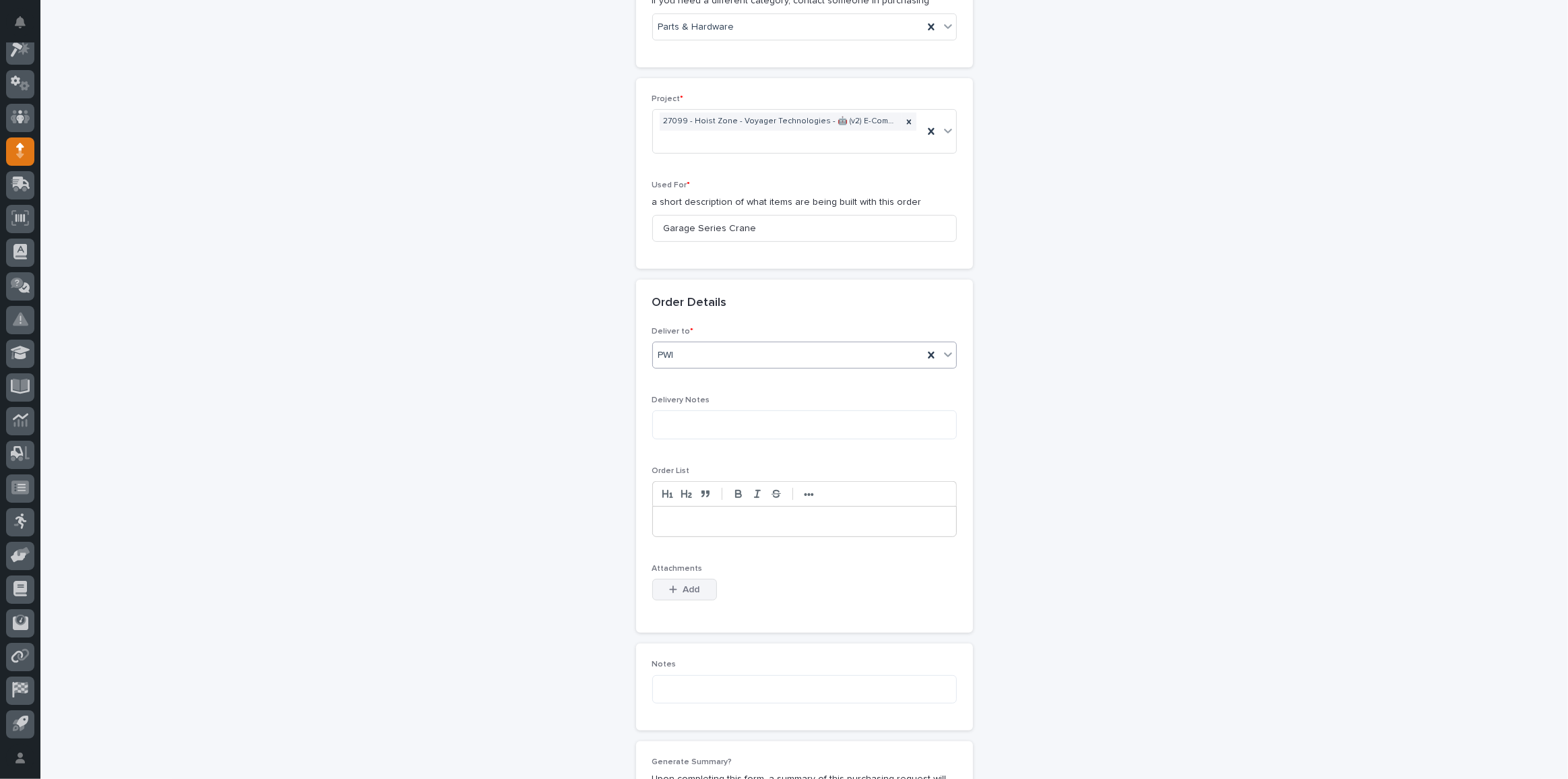
click at [670, 579] on button "Add" at bounding box center [685, 589] width 65 height 21
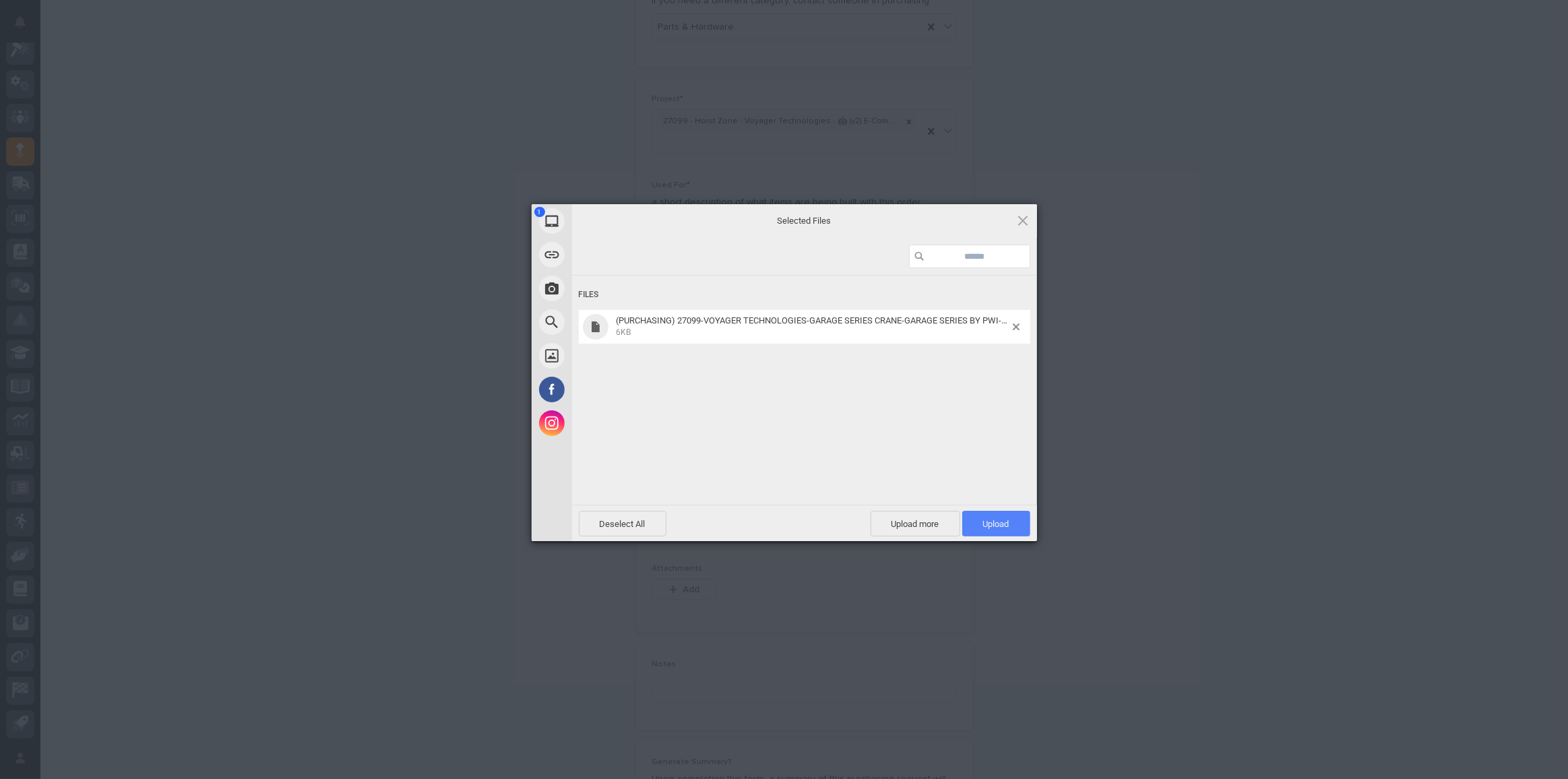
click at [1008, 519] on span "Upload 1" at bounding box center [996, 523] width 26 height 10
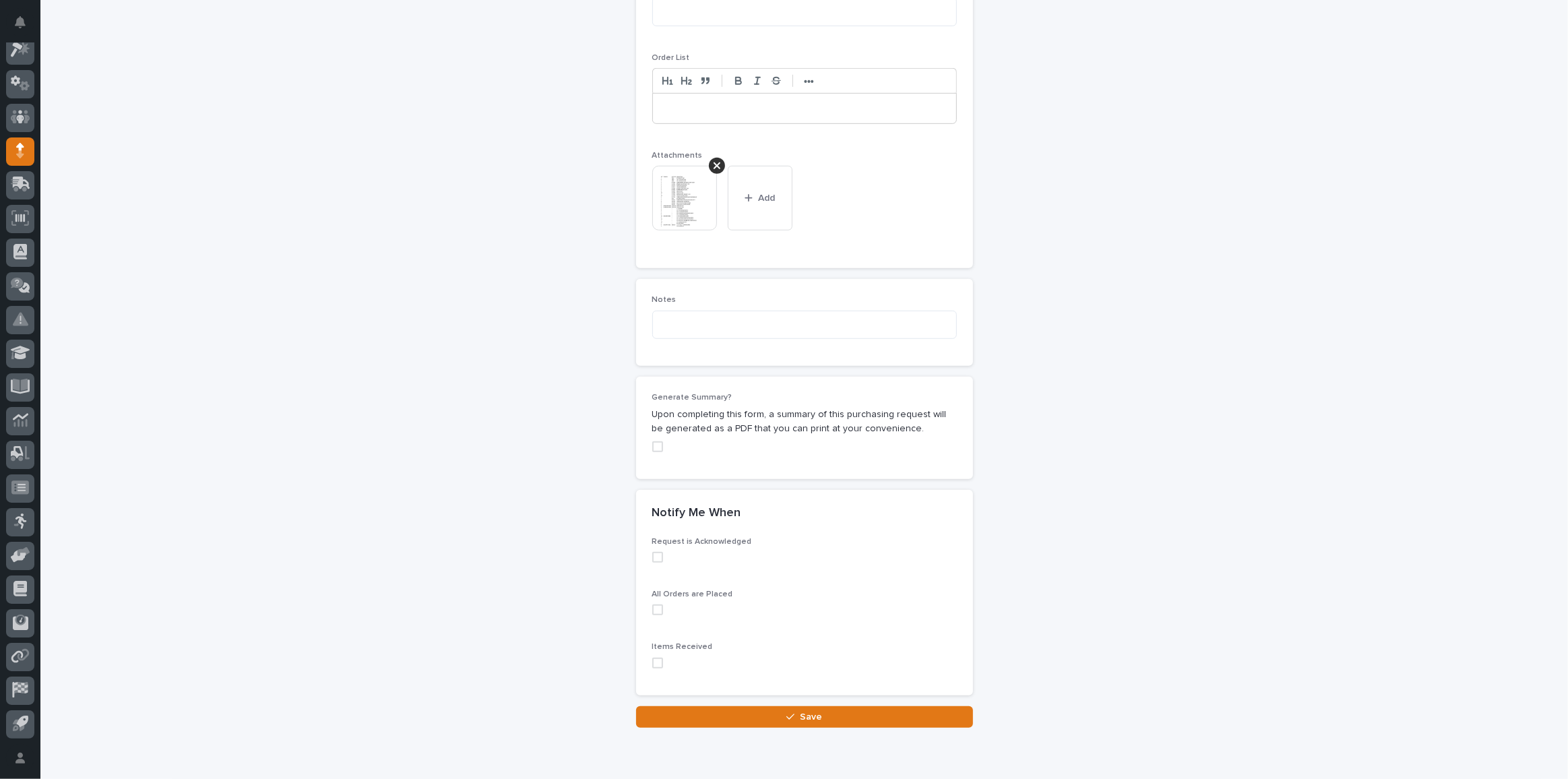
scroll to position [1021, 0]
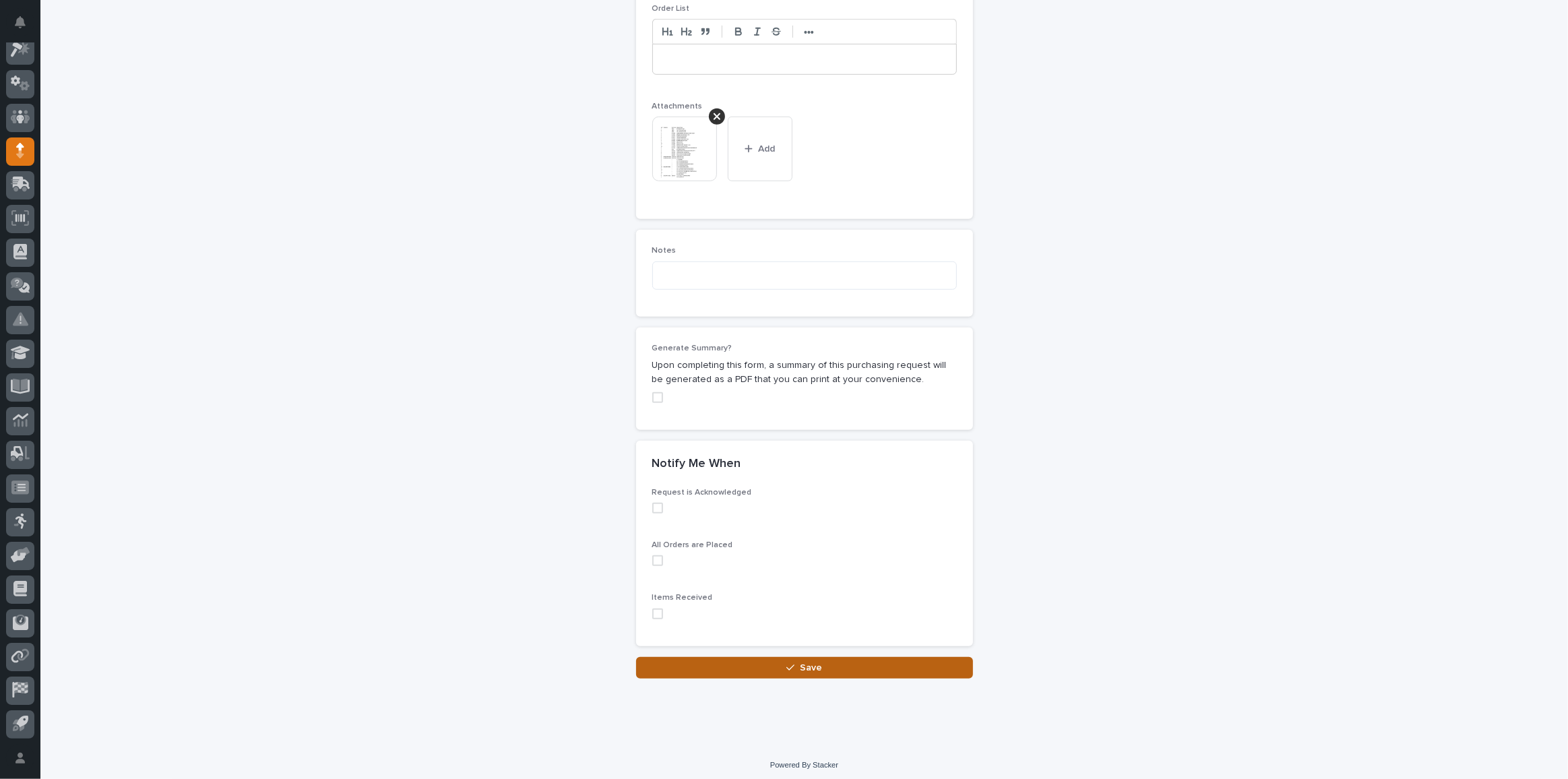
click at [799, 666] on span "Save" at bounding box center [810, 668] width 22 height 12
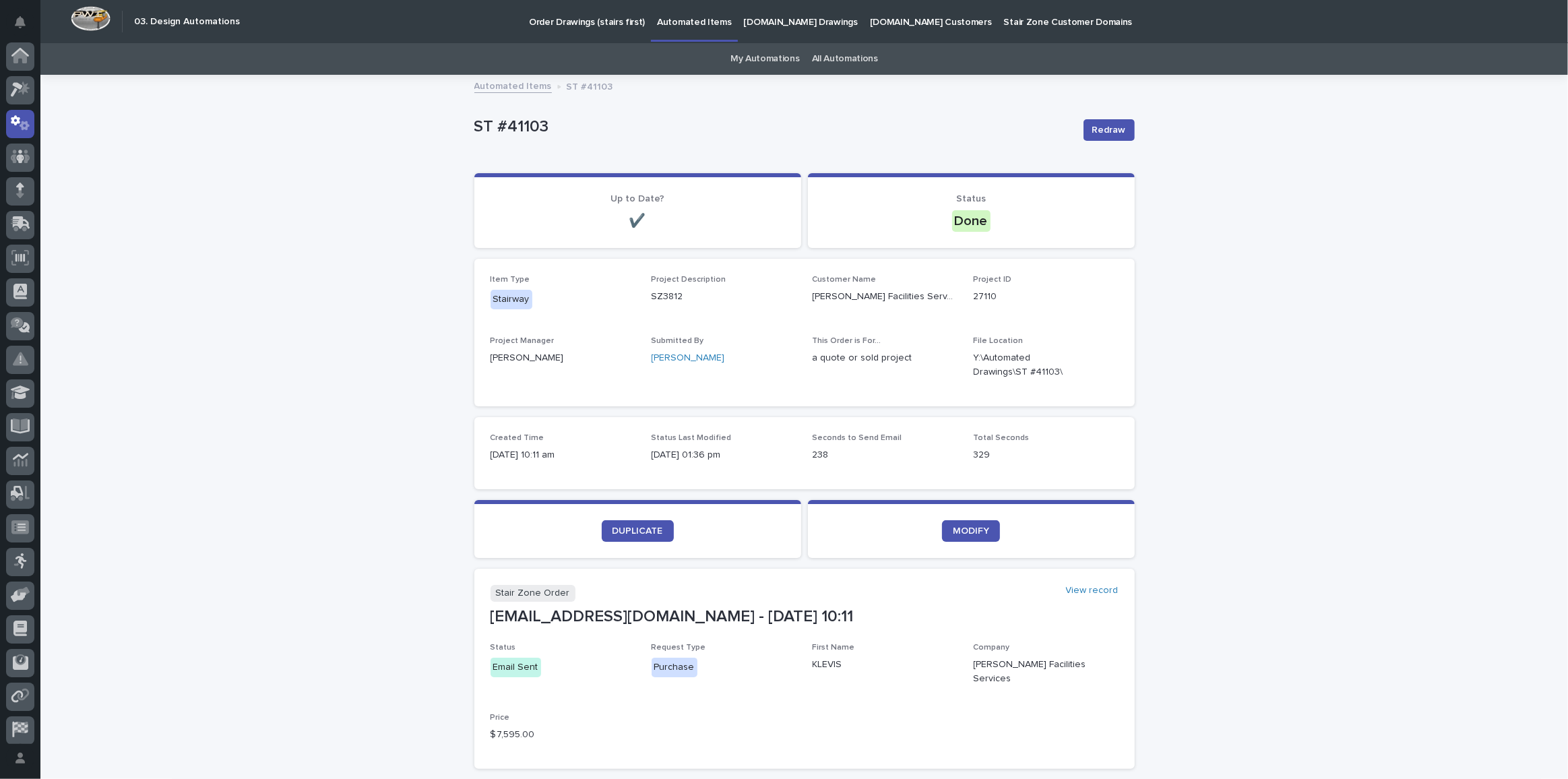
scroll to position [40, 0]
